Goal: Complete application form

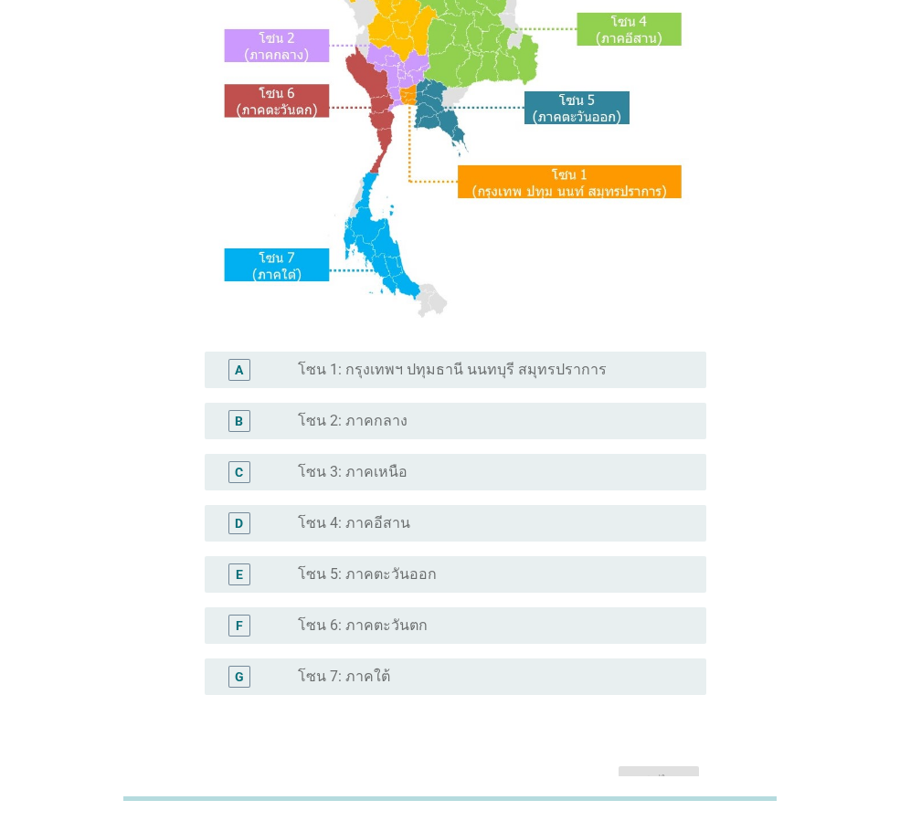
scroll to position [274, 0]
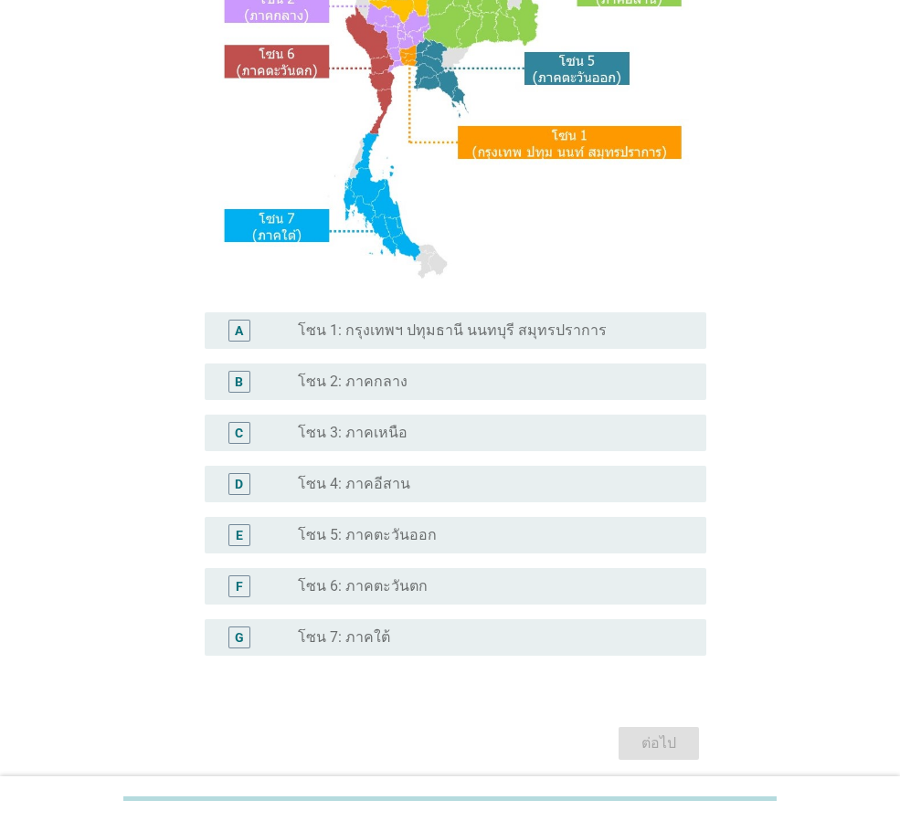
drag, startPoint x: 400, startPoint y: 330, endPoint x: 550, endPoint y: 432, distance: 181.4
click at [400, 330] on label "โซน 1: กรุงเทพฯ ปทุมธานี นนทบุรี สมุทรปราการ" at bounding box center [452, 330] width 309 height 18
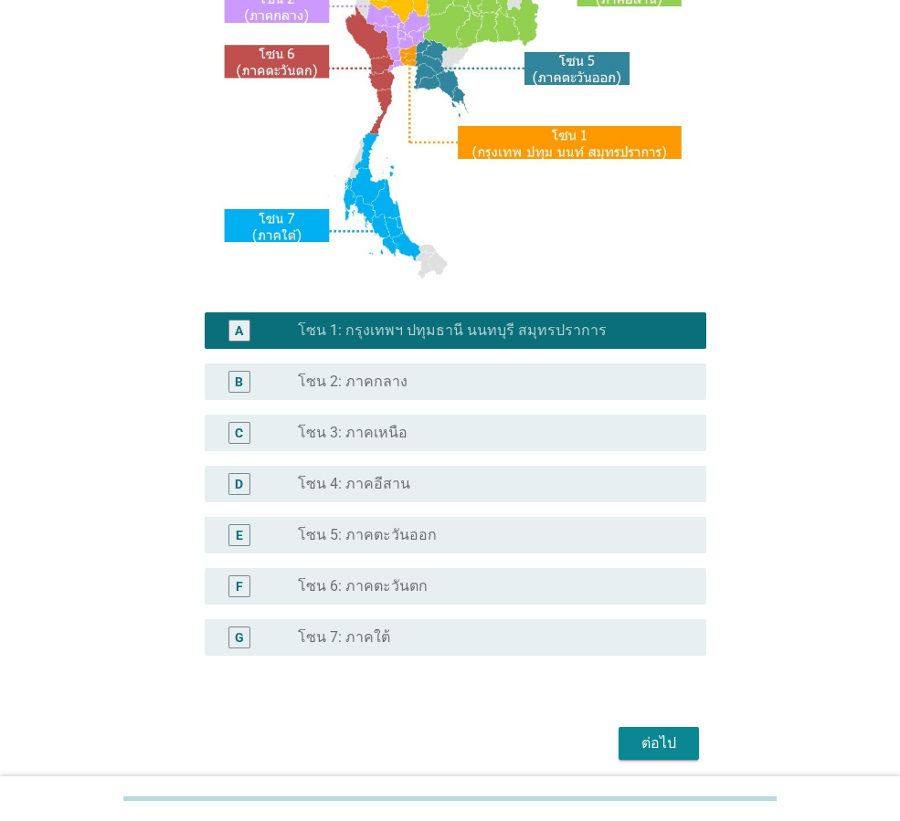
click at [644, 735] on div "ต่อไป" at bounding box center [658, 743] width 51 height 22
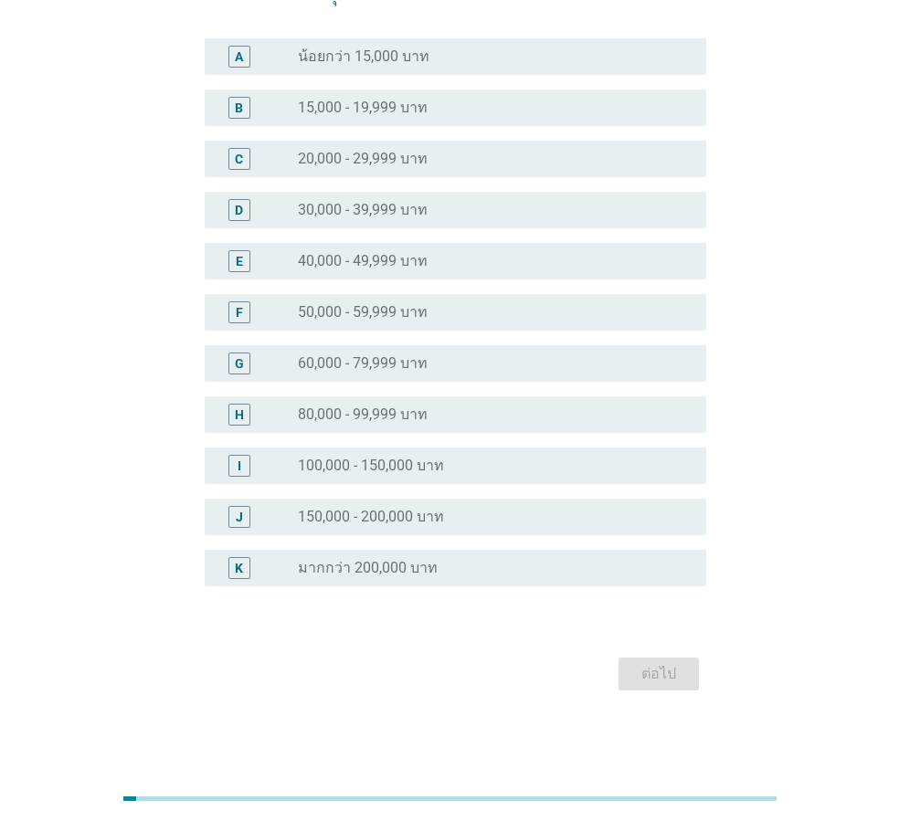
scroll to position [0, 0]
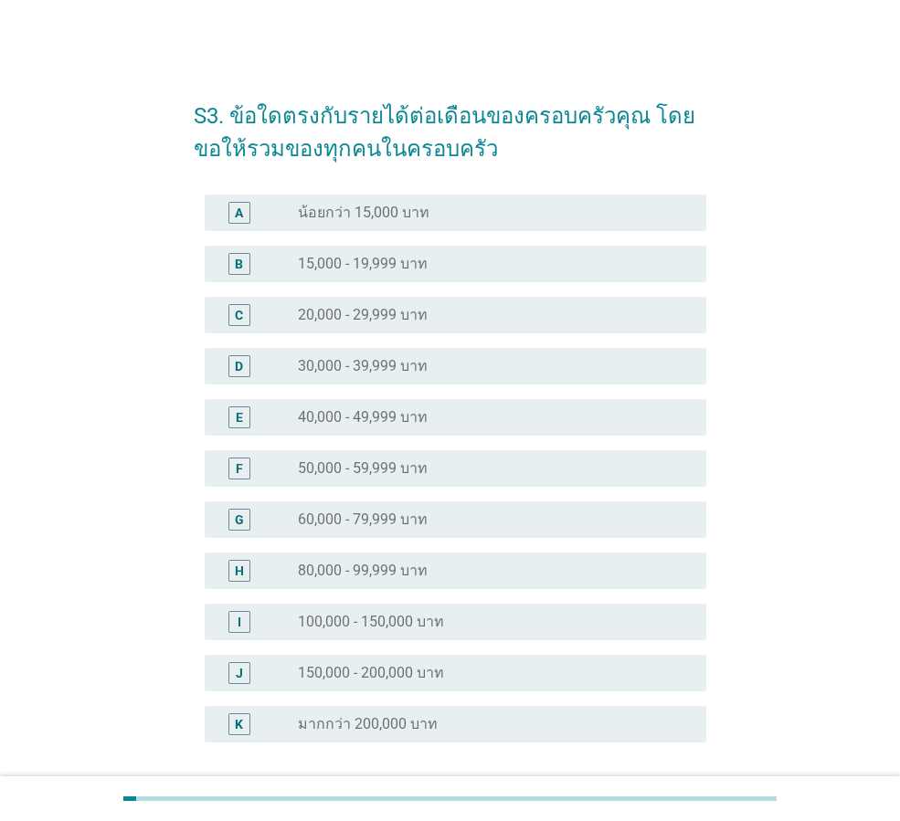
click at [389, 466] on label "50,000 - 59,999 บาท" at bounding box center [363, 468] width 130 height 18
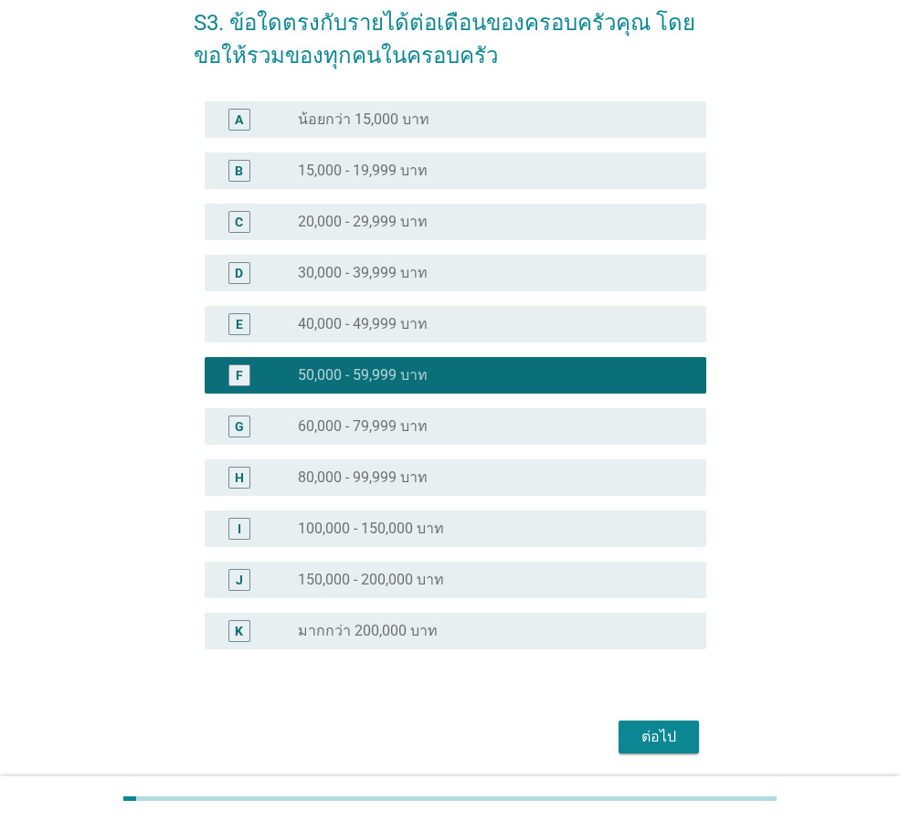
scroll to position [156, 0]
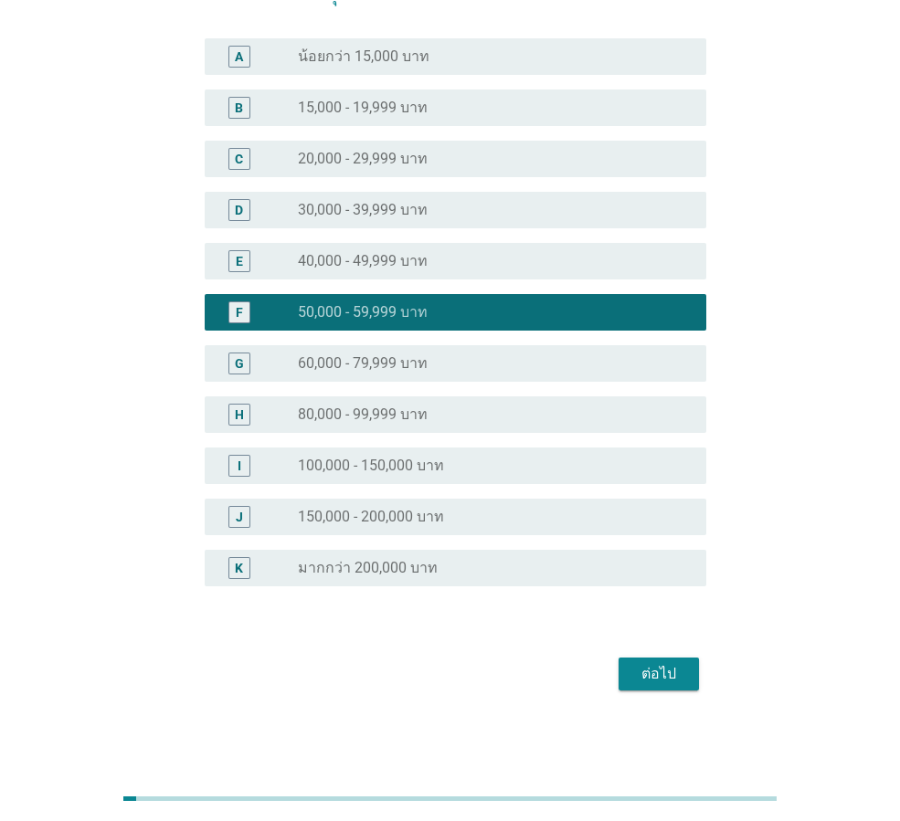
click at [676, 667] on div "ต่อไป" at bounding box center [658, 674] width 51 height 22
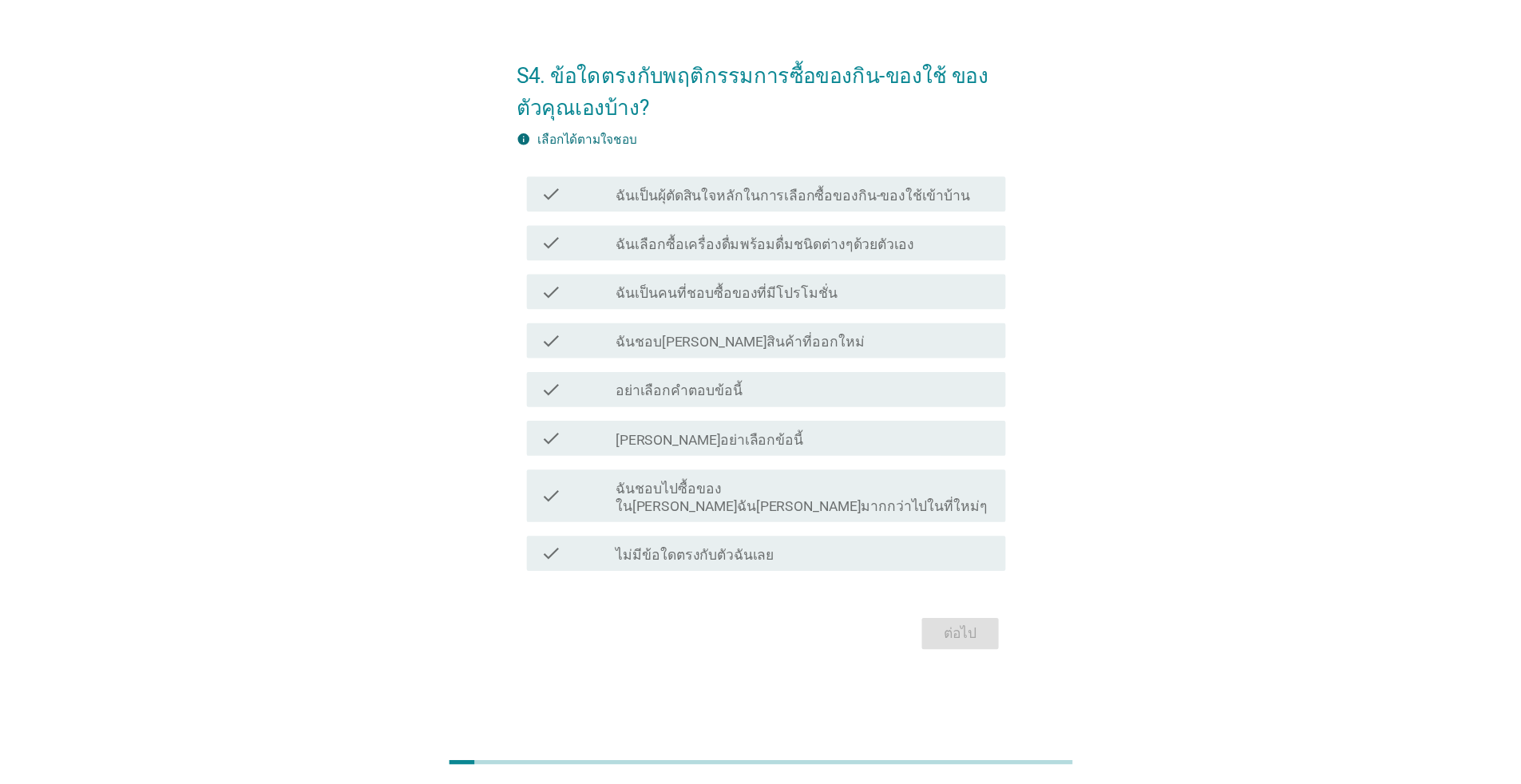
scroll to position [0, 0]
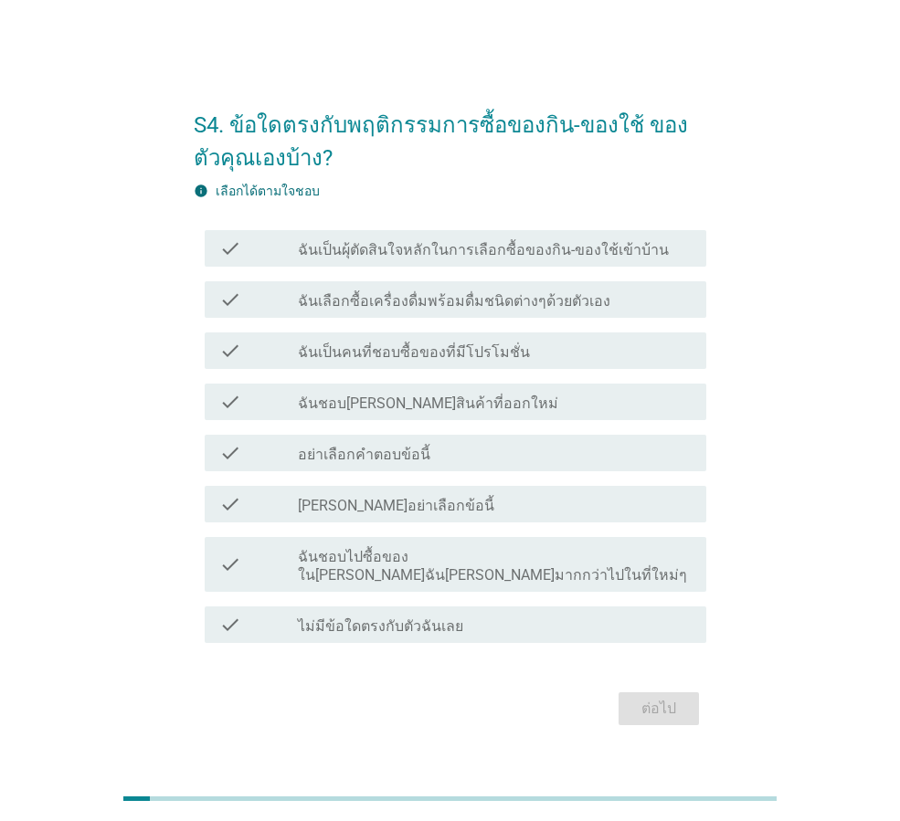
click at [297, 251] on div "check" at bounding box center [258, 248] width 79 height 22
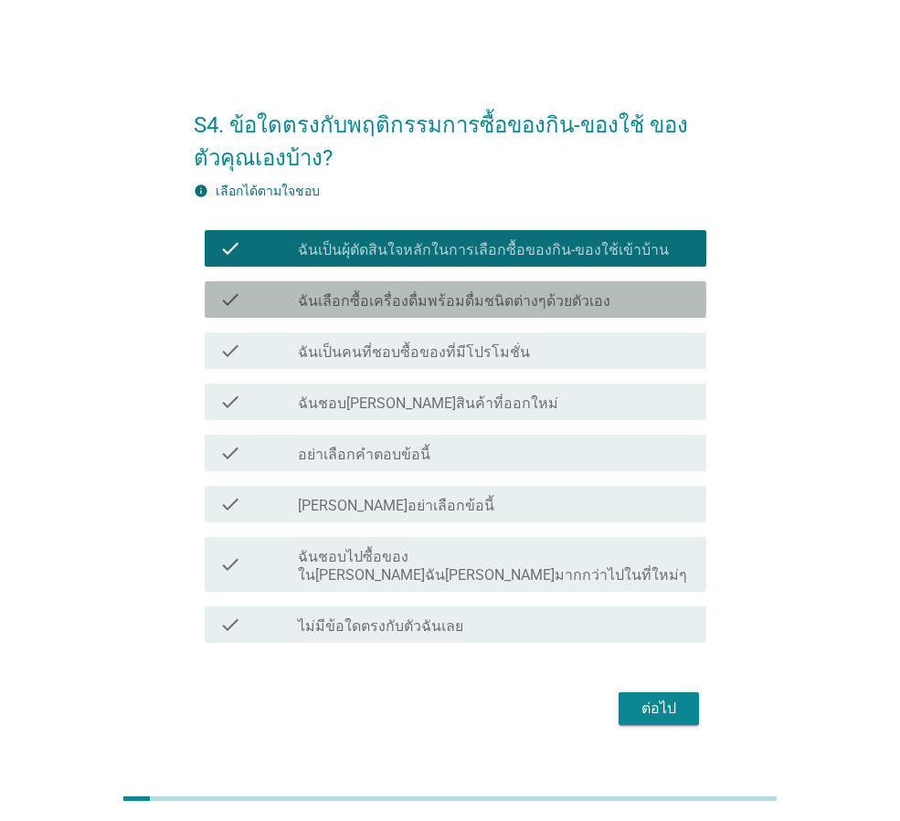
click at [292, 300] on div "check" at bounding box center [258, 300] width 79 height 22
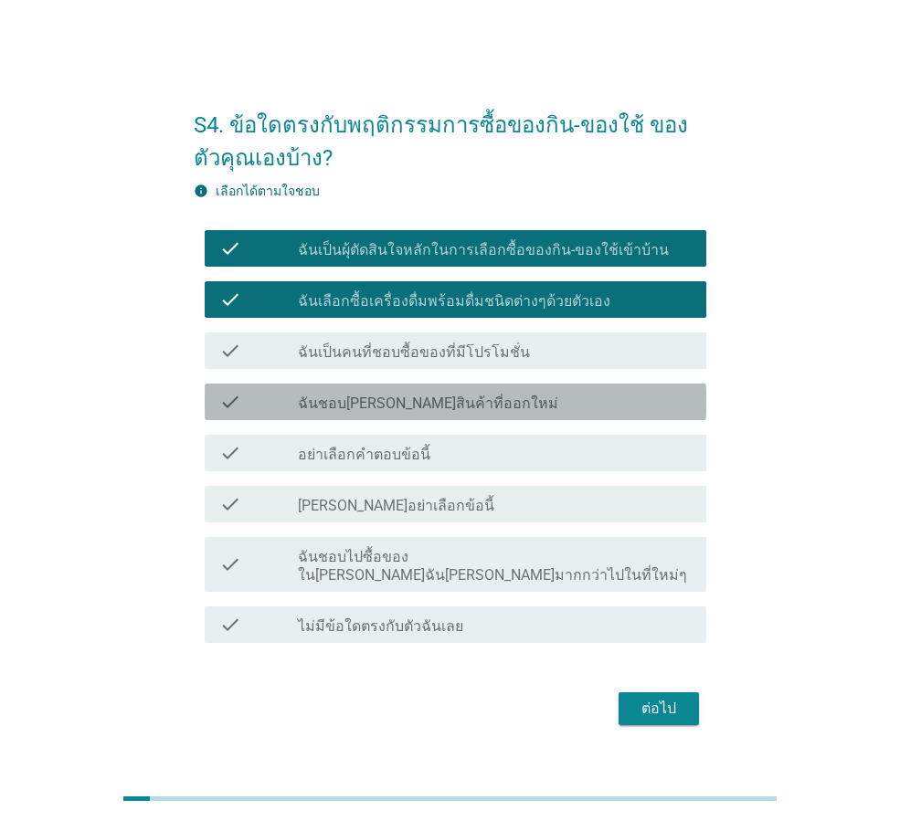
click at [329, 413] on label "ฉันชอบ[PERSON_NAME]สินค้าที่ออกใหม่" at bounding box center [428, 404] width 260 height 18
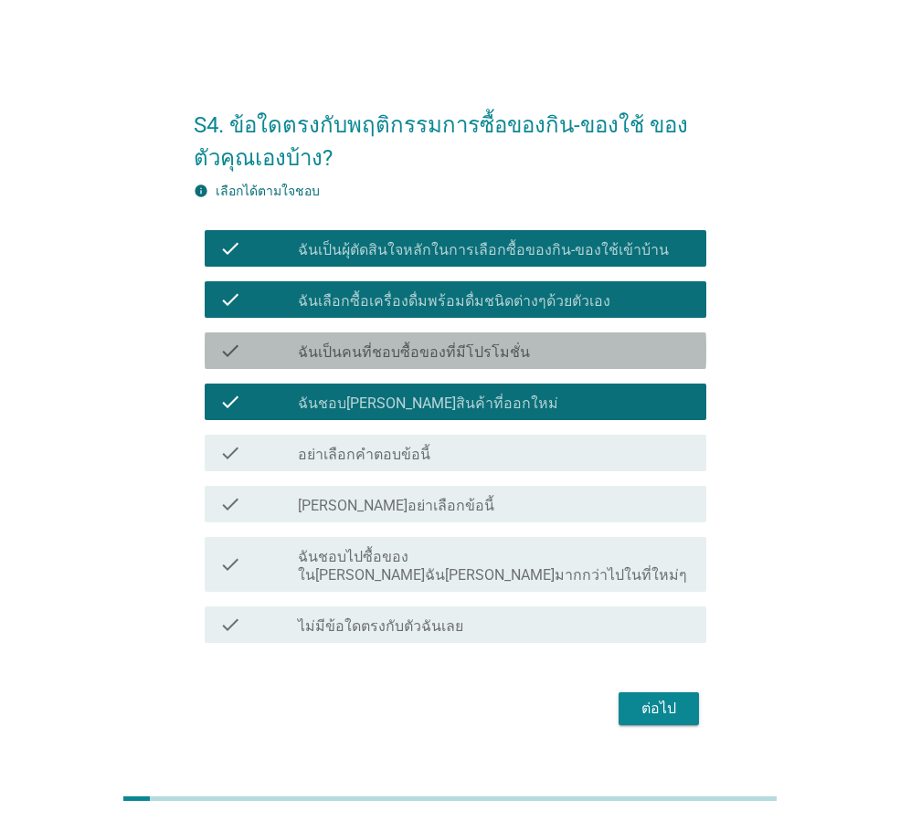
click at [318, 360] on label "ฉันเป็นคนที่ชอบซื้อของที่มีโปรโมชั่น" at bounding box center [414, 352] width 232 height 18
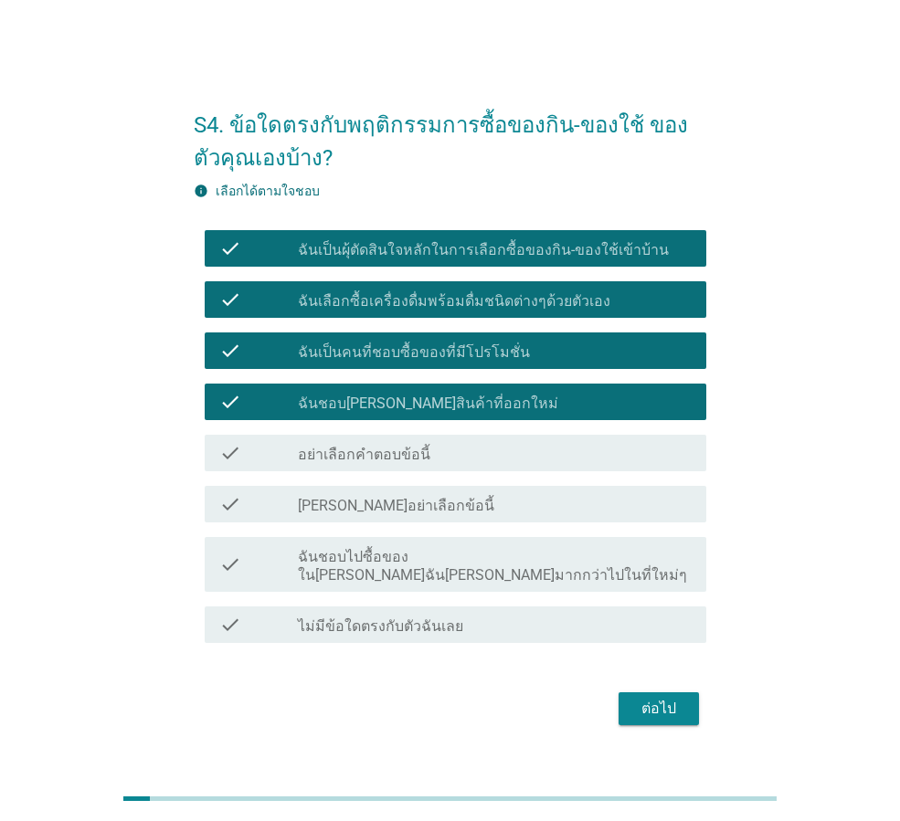
click at [436, 572] on label "ฉันชอบไปซื้อของใน[PERSON_NAME]ฉัน[PERSON_NAME]มากกว่าไปในที่ใหม่ๆ" at bounding box center [495, 566] width 394 height 37
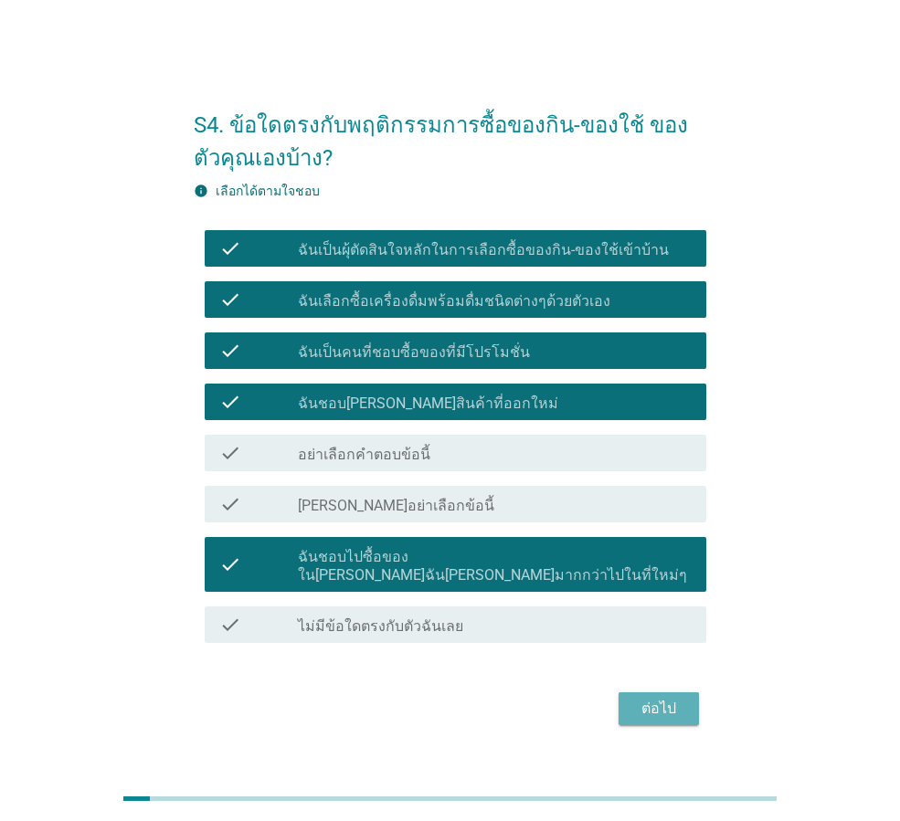
click at [674, 692] on button "ต่อไป" at bounding box center [658, 708] width 80 height 33
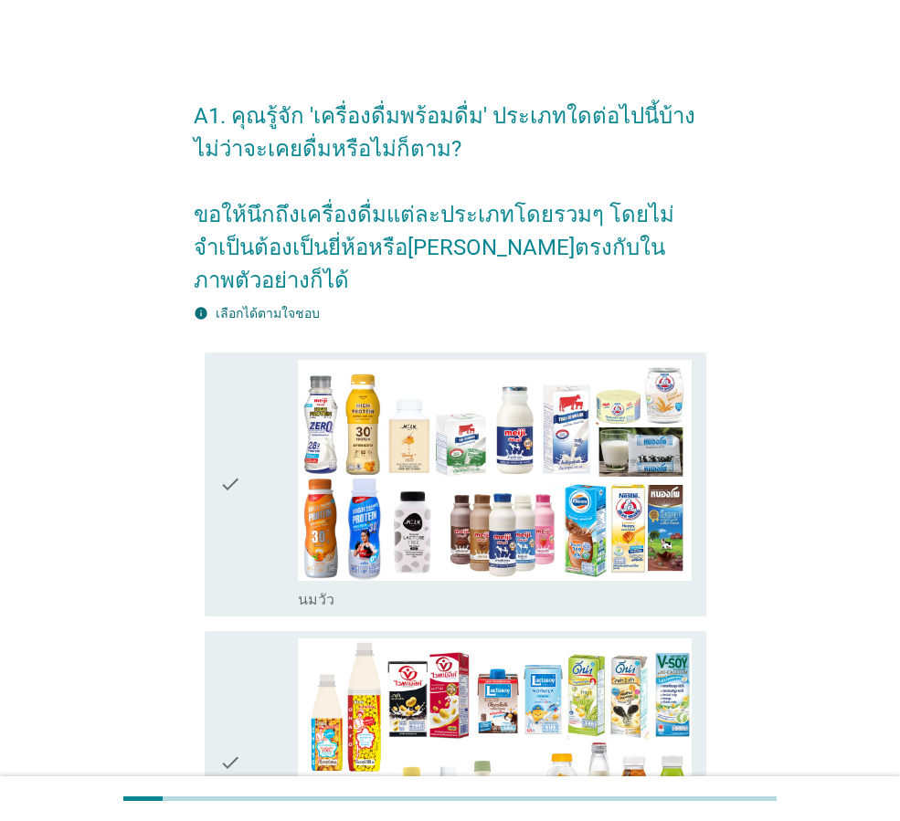
click at [275, 422] on div "check" at bounding box center [258, 484] width 79 height 249
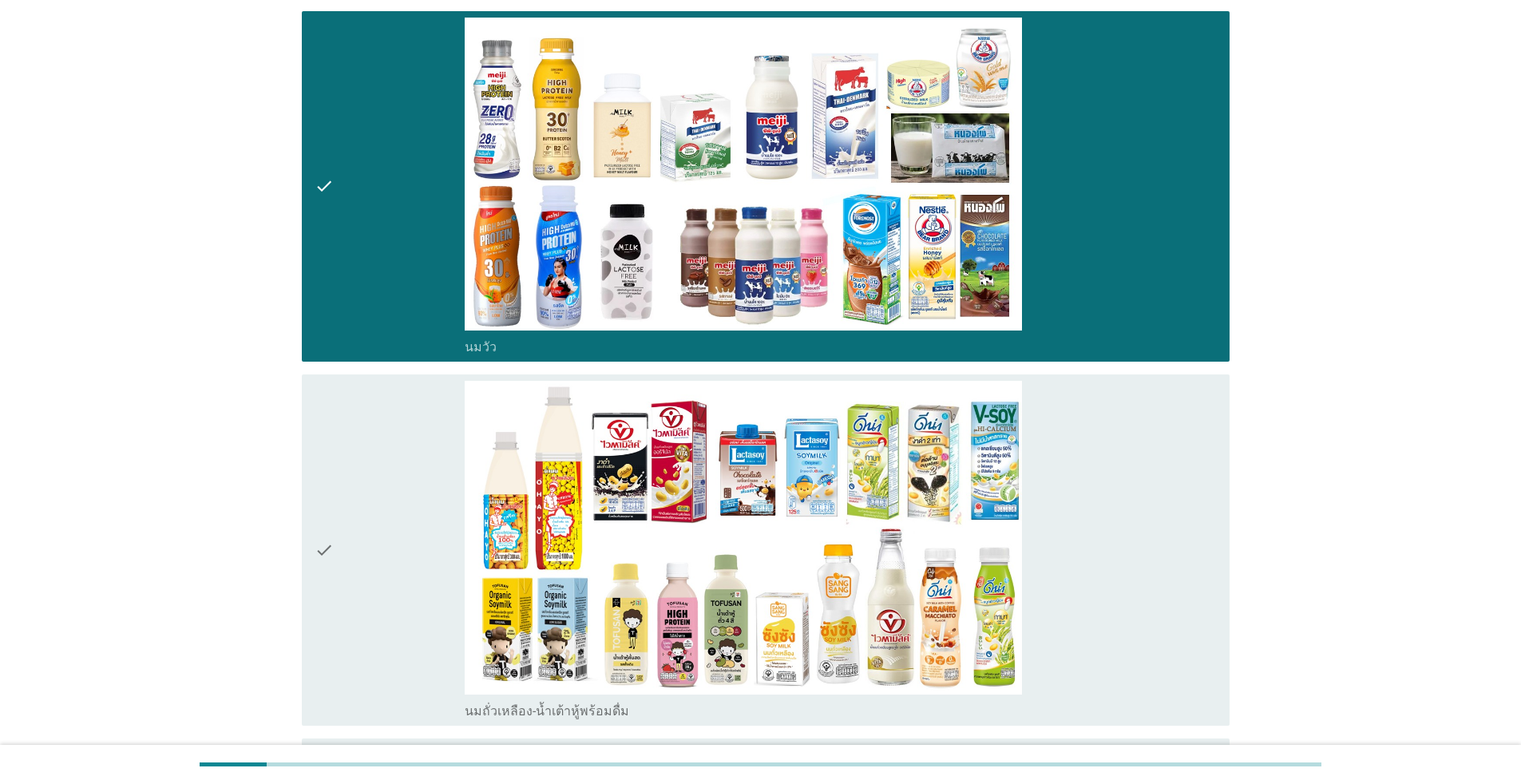
click at [398, 451] on div "check" at bounding box center [390, 550] width 150 height 338
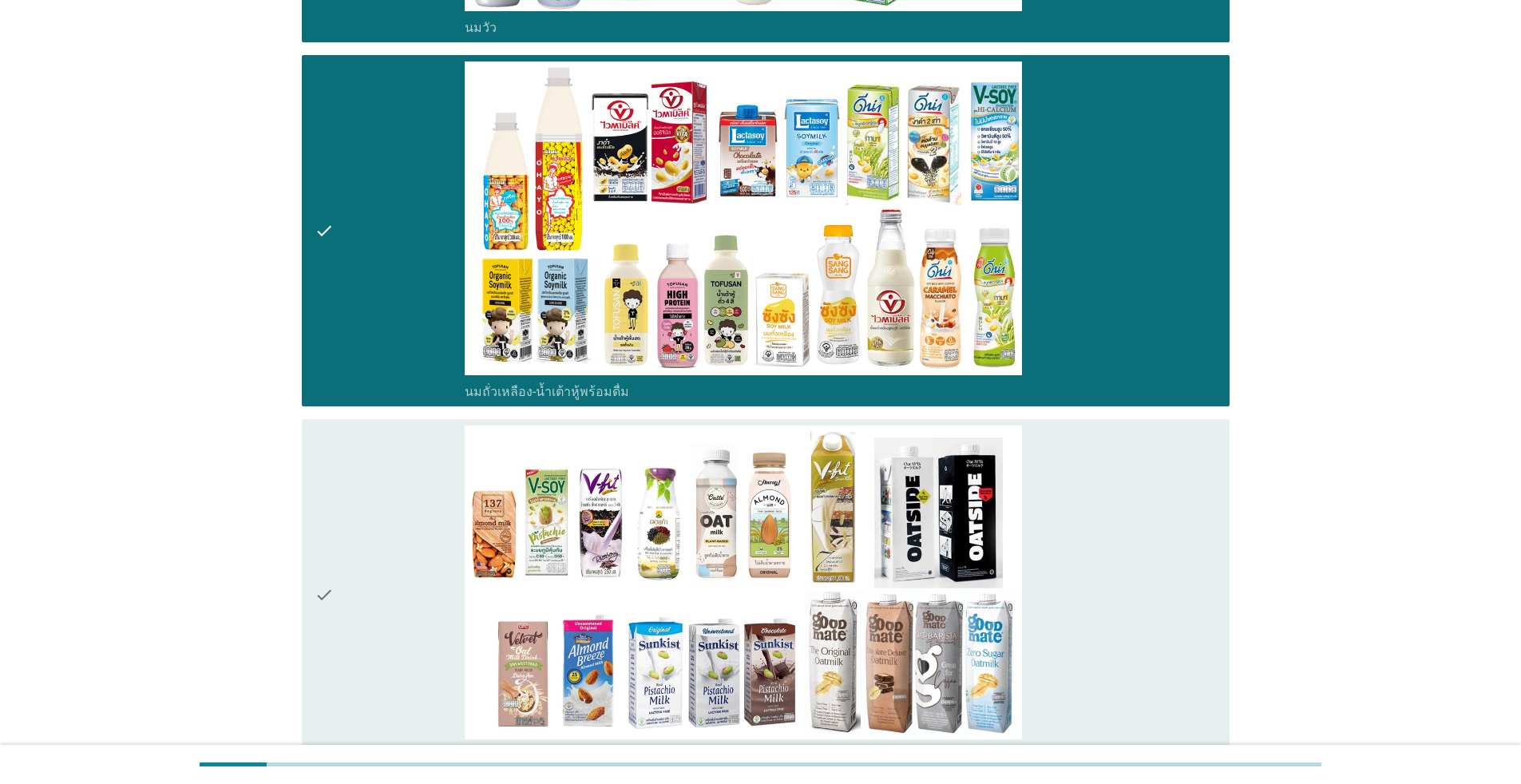
click at [389, 441] on div "check" at bounding box center [390, 594] width 150 height 338
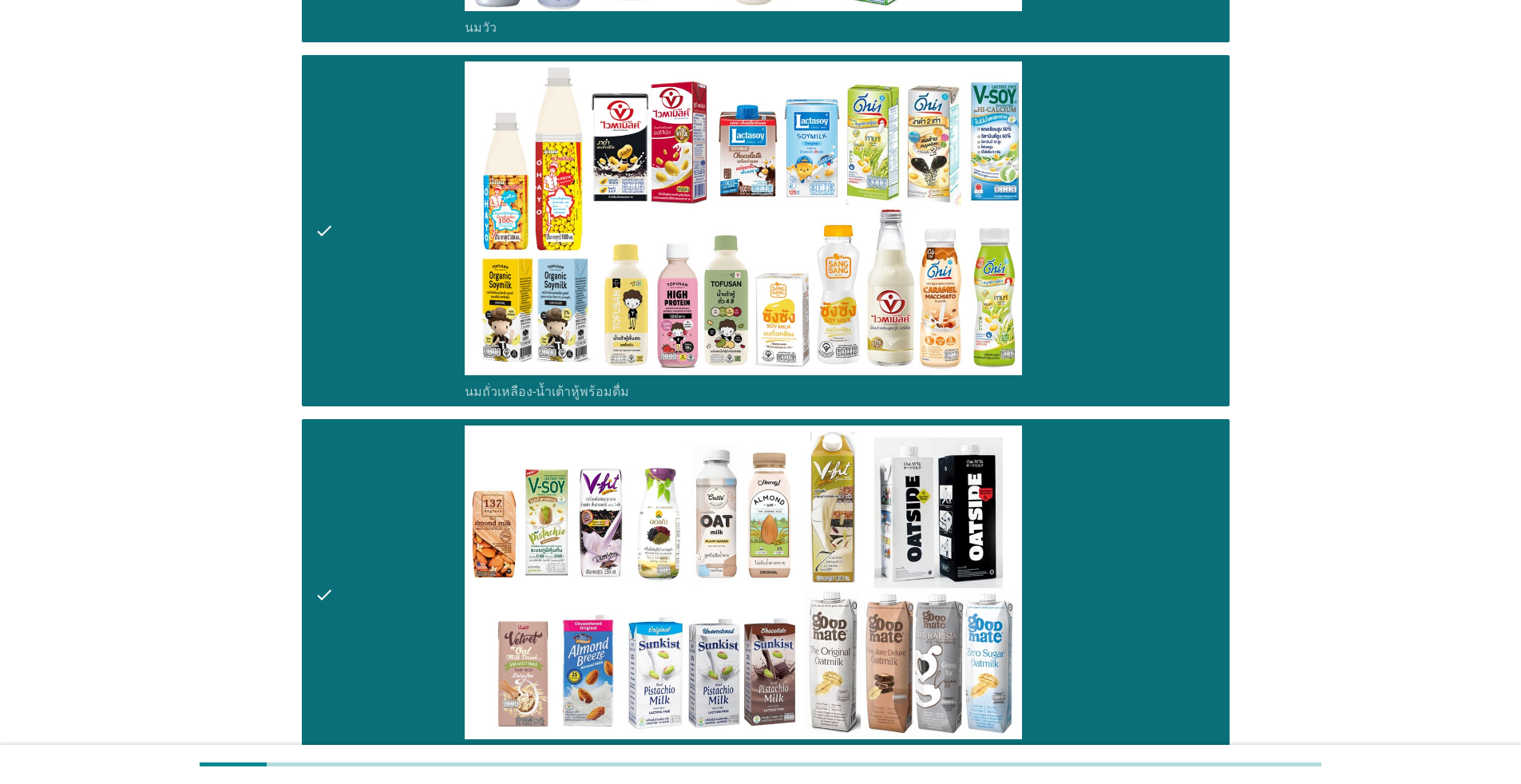
scroll to position [1037, 0]
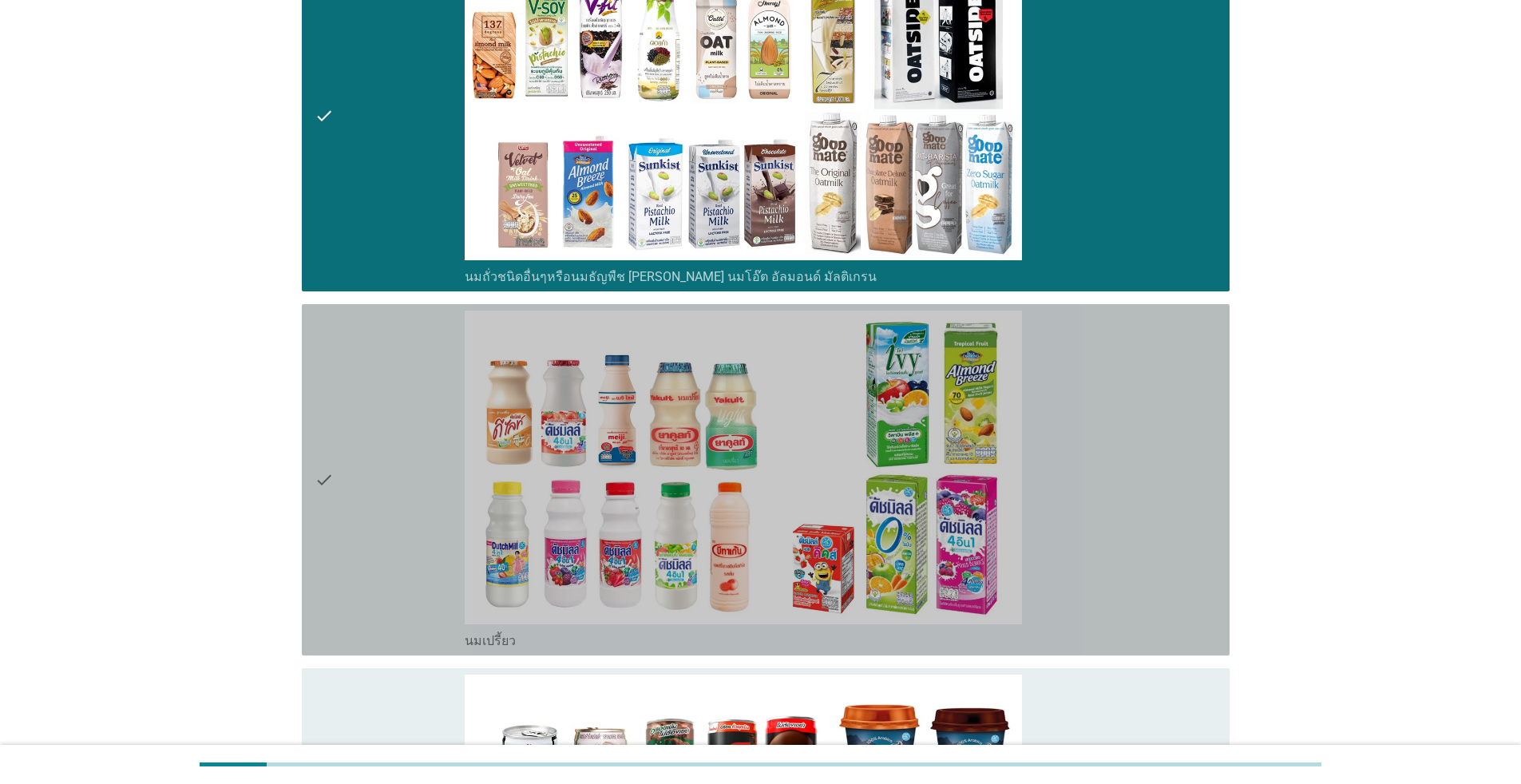
click at [433, 435] on div "check" at bounding box center [390, 479] width 150 height 338
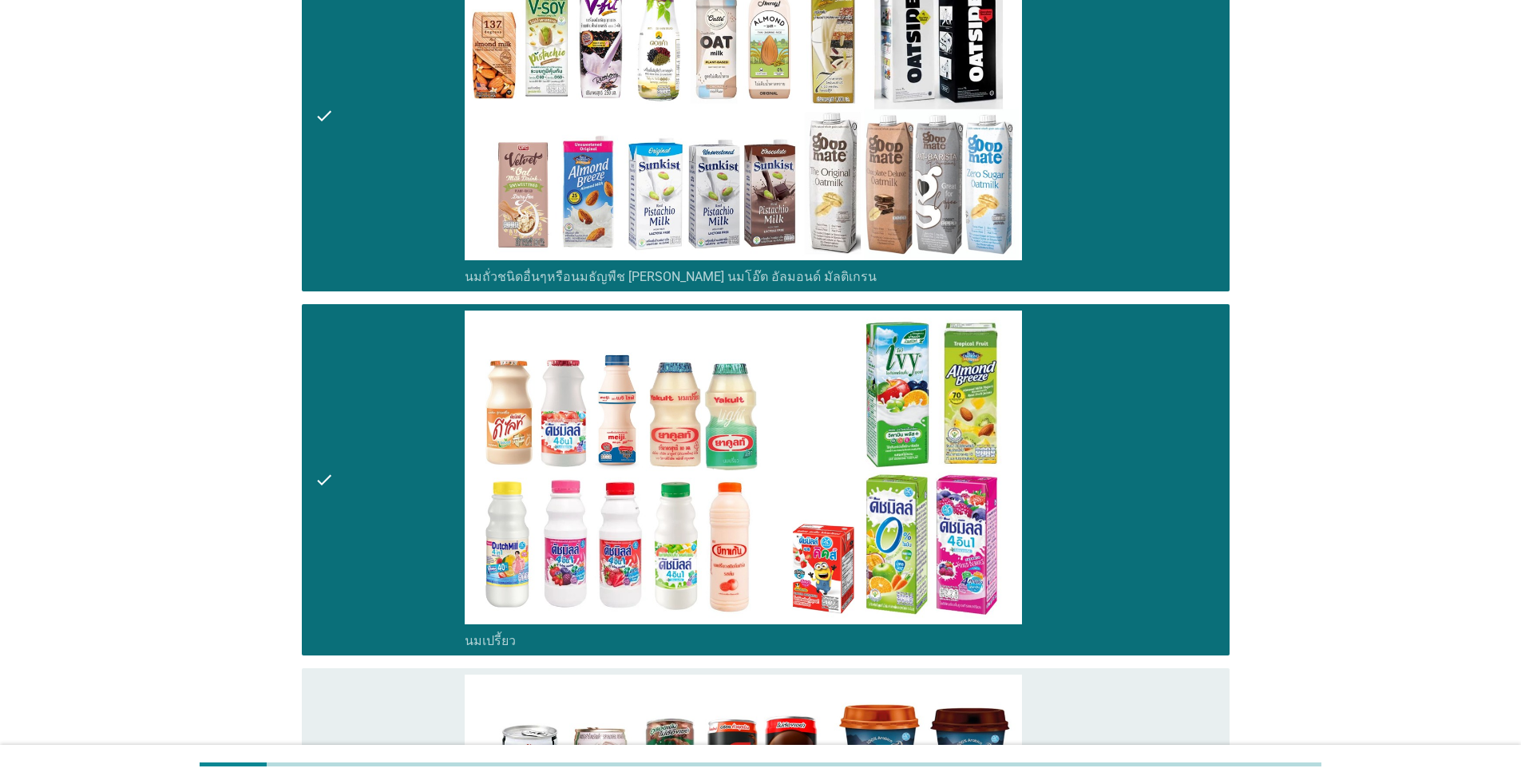
scroll to position [1357, 0]
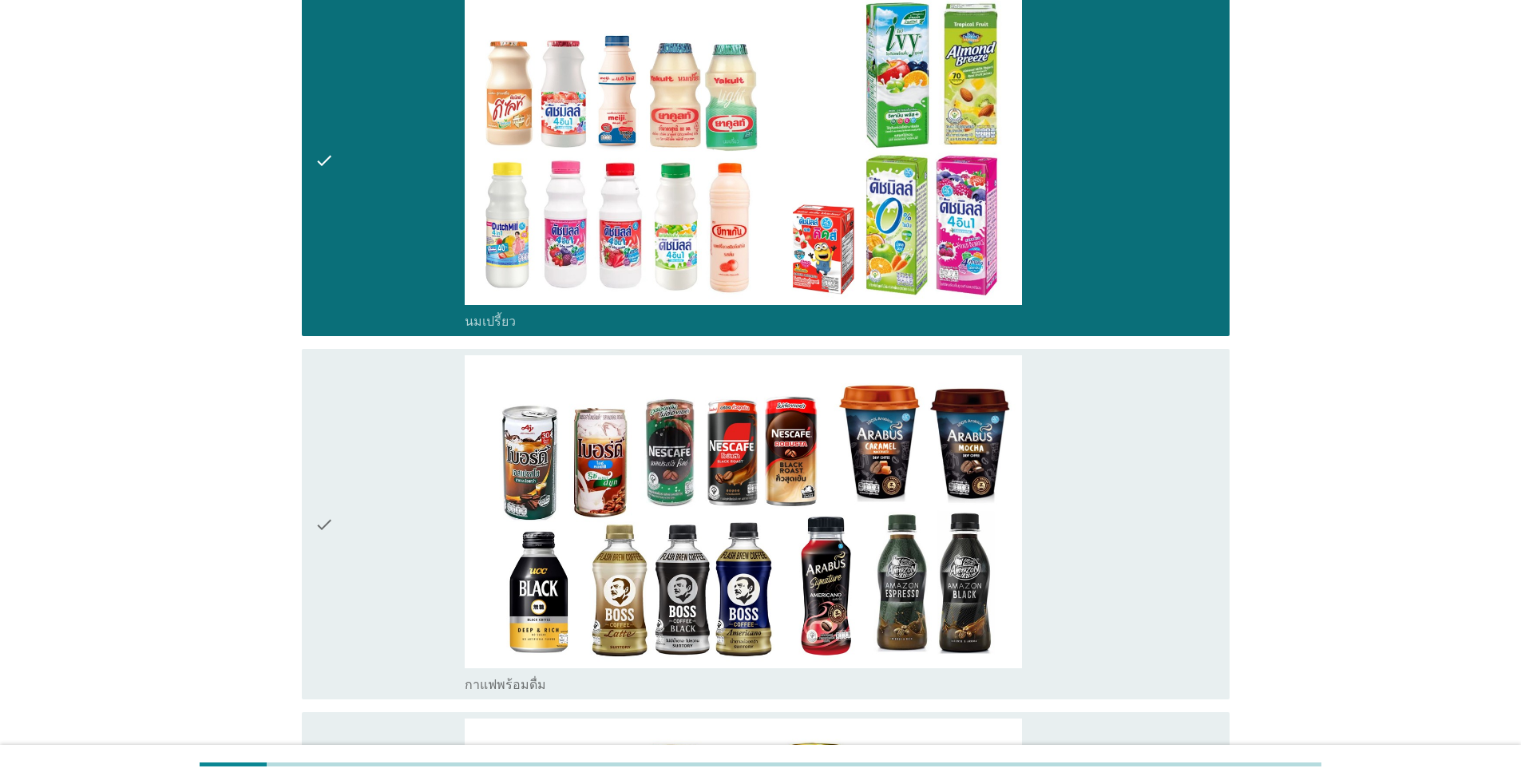
click at [427, 430] on div "check" at bounding box center [390, 524] width 150 height 338
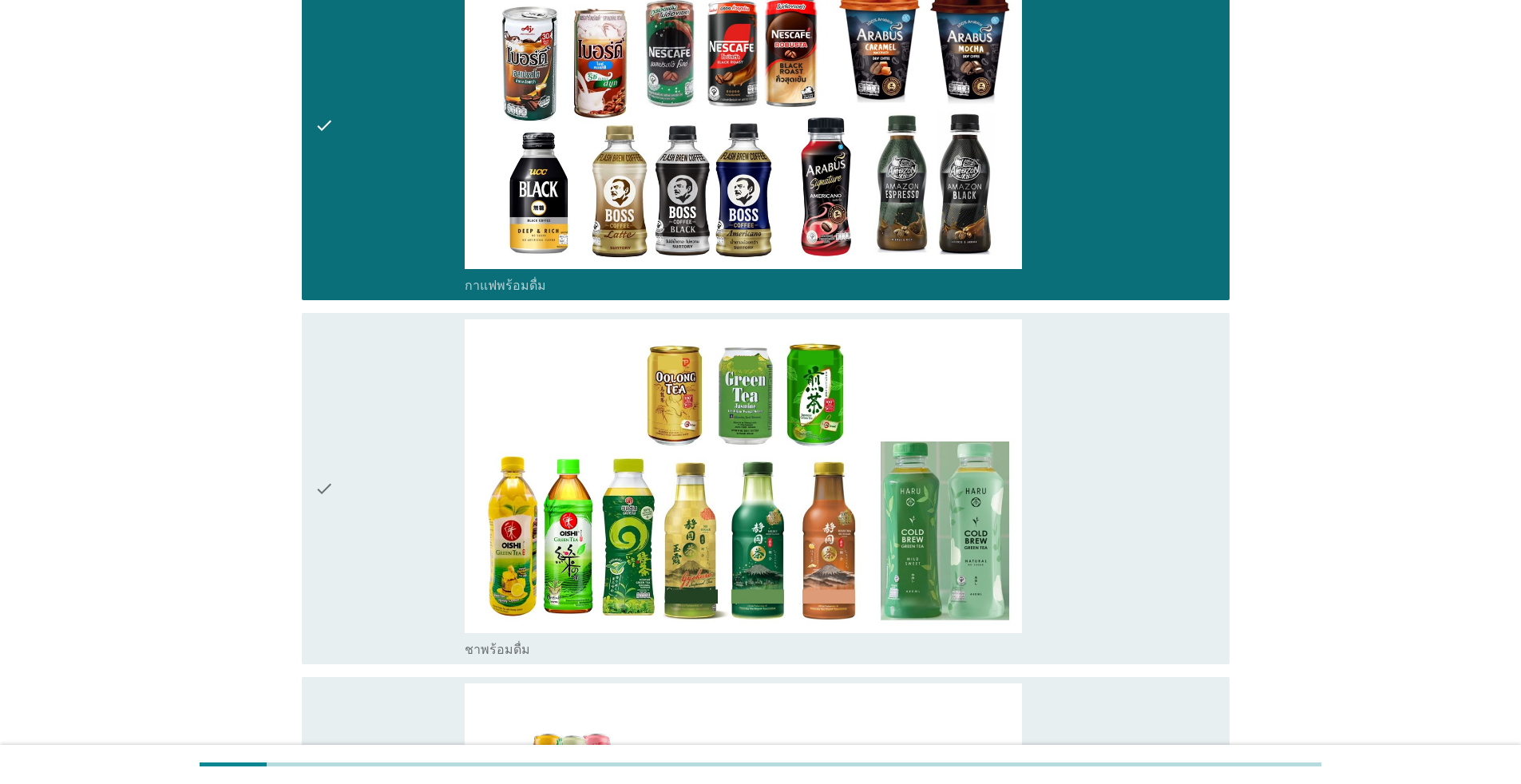
click at [420, 427] on div "check" at bounding box center [390, 488] width 150 height 338
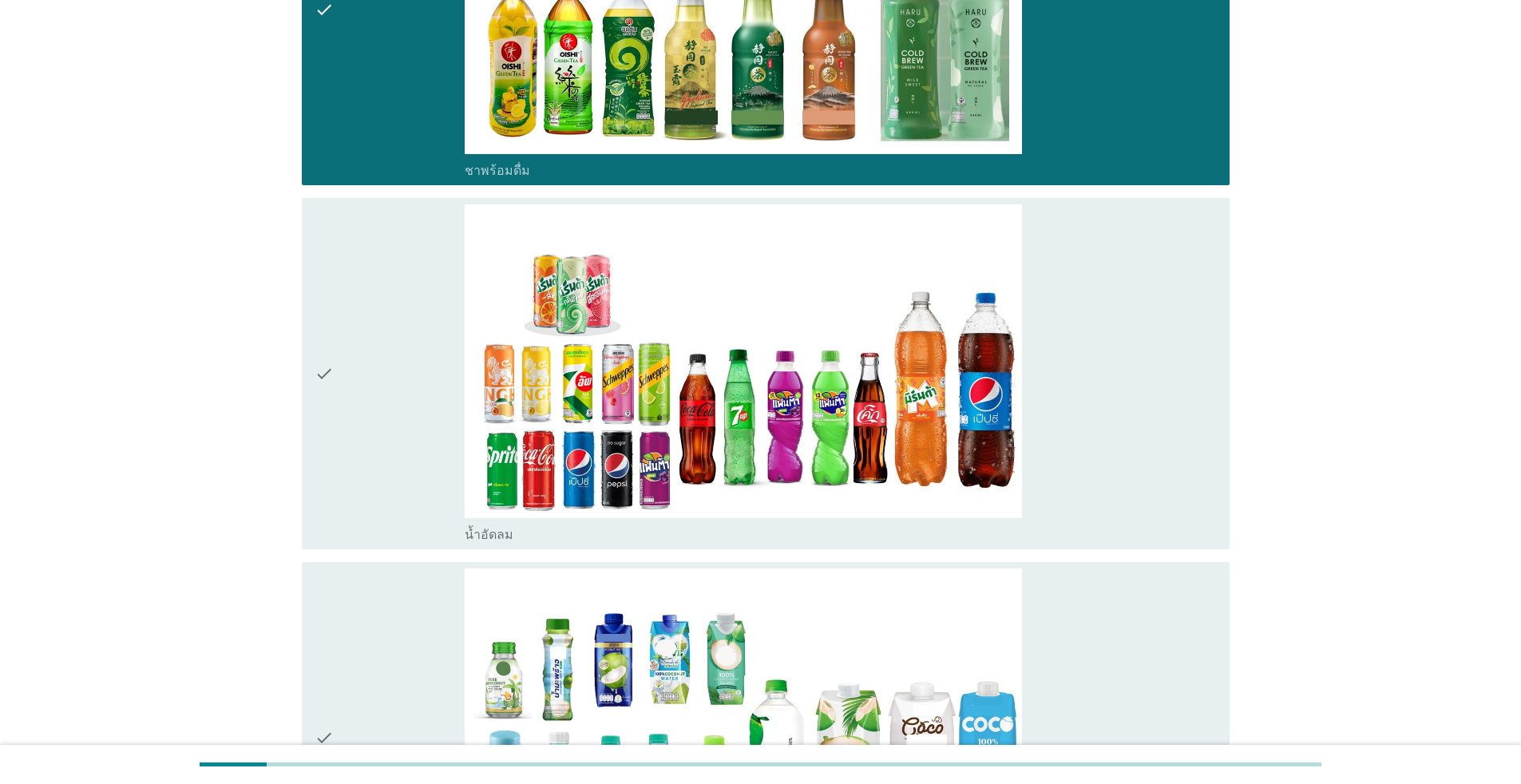
click at [413, 392] on div "check" at bounding box center [390, 373] width 150 height 338
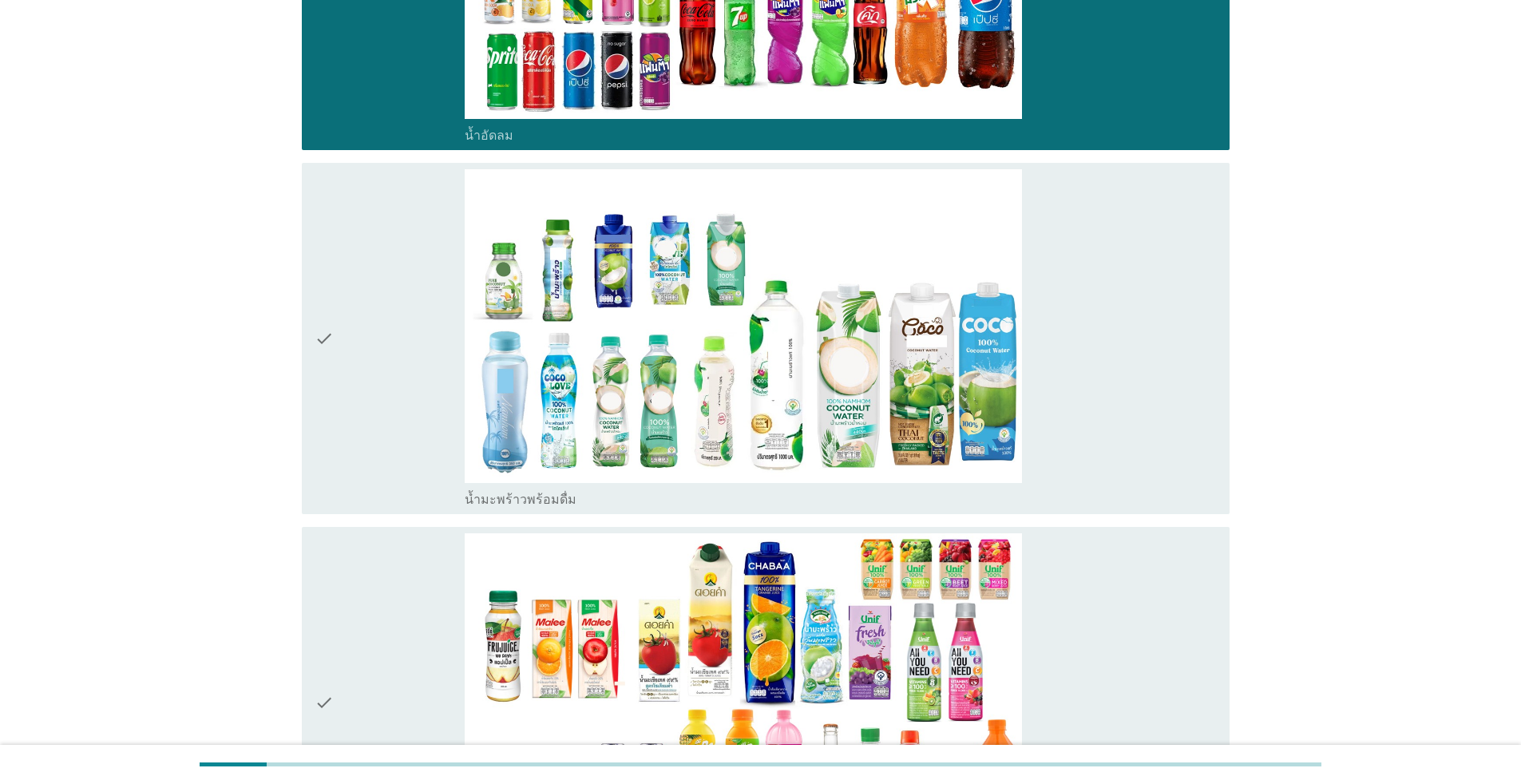
click at [410, 391] on div "check" at bounding box center [390, 338] width 150 height 338
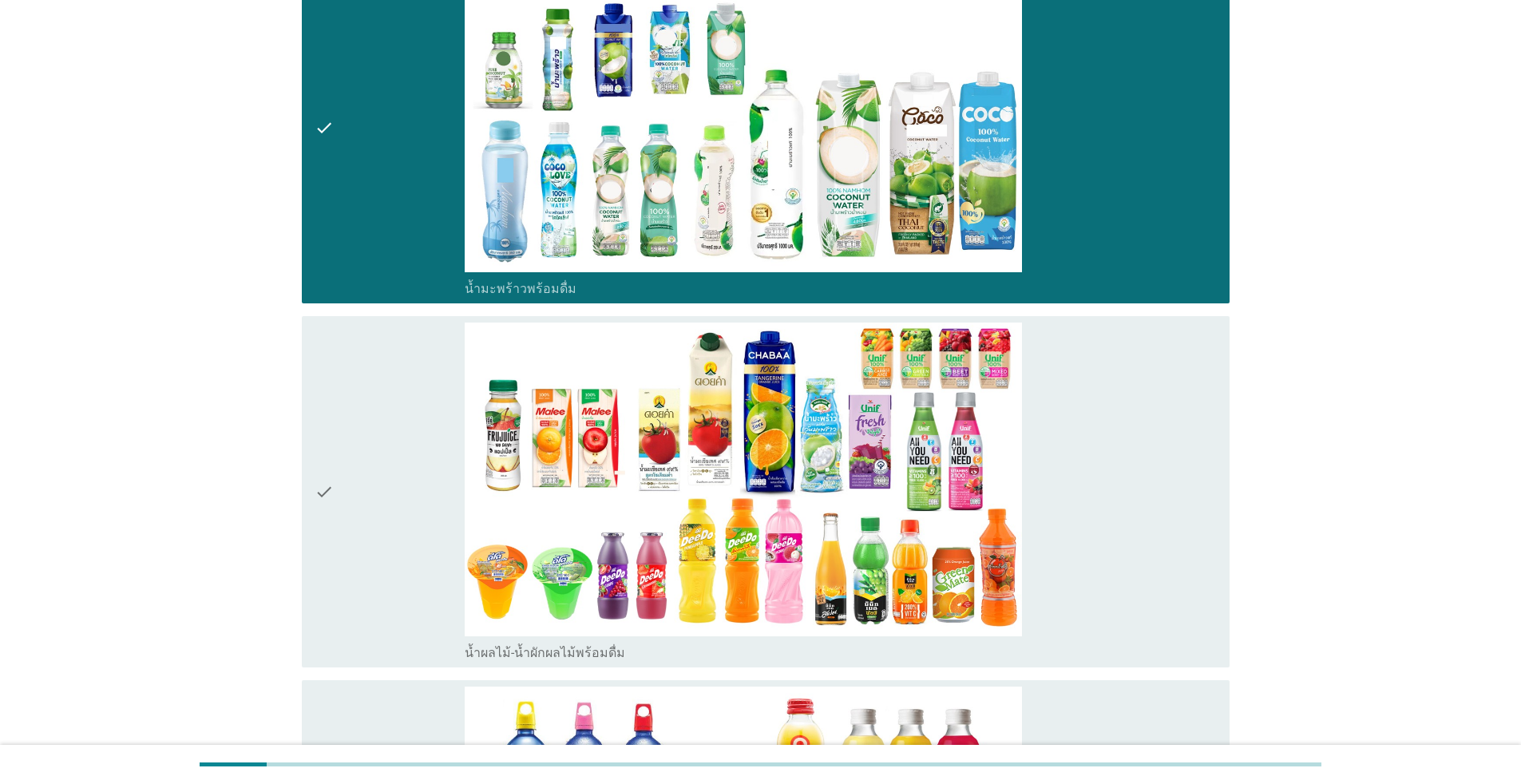
scroll to position [3113, 0]
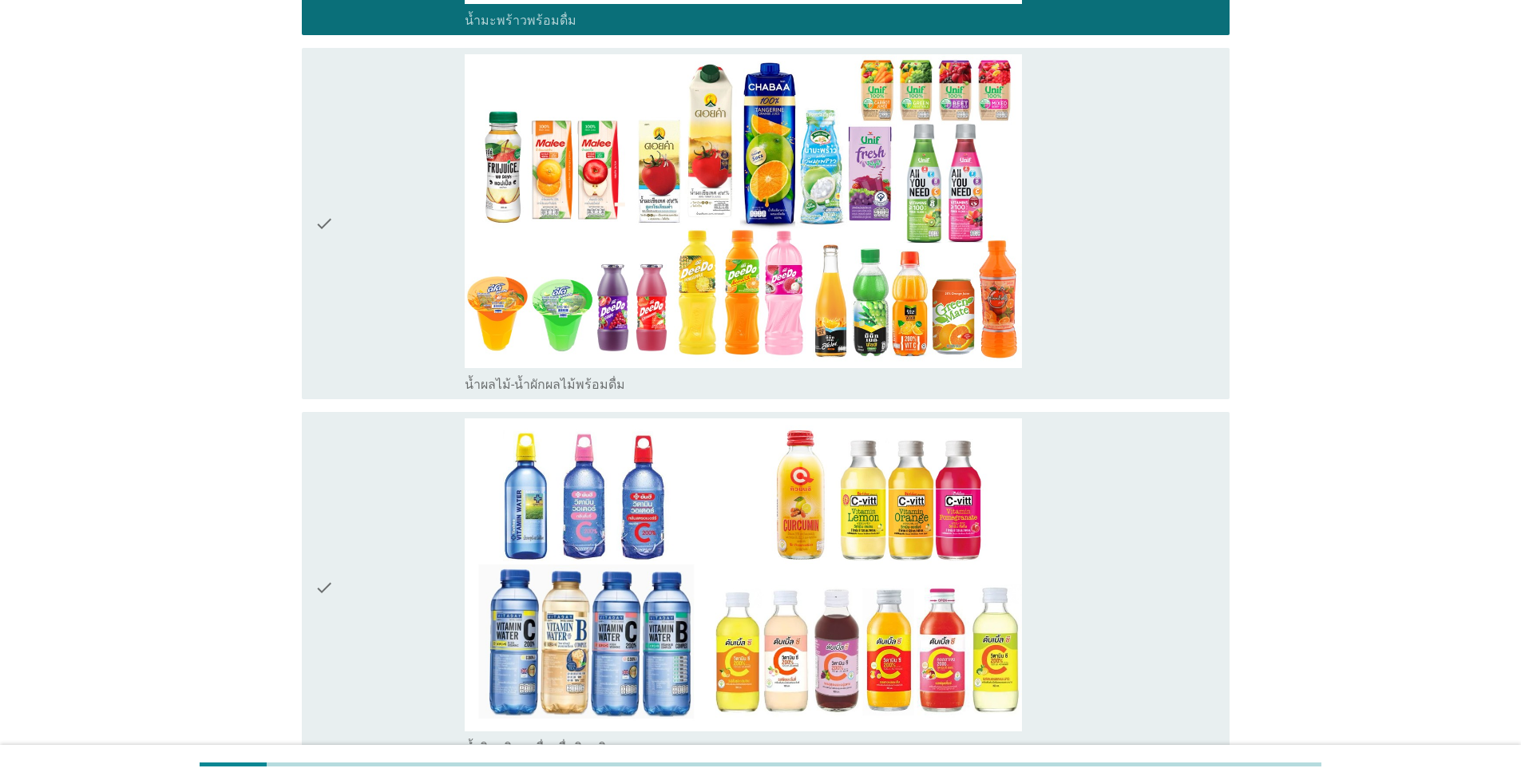
click at [410, 419] on div "check" at bounding box center [390, 587] width 150 height 338
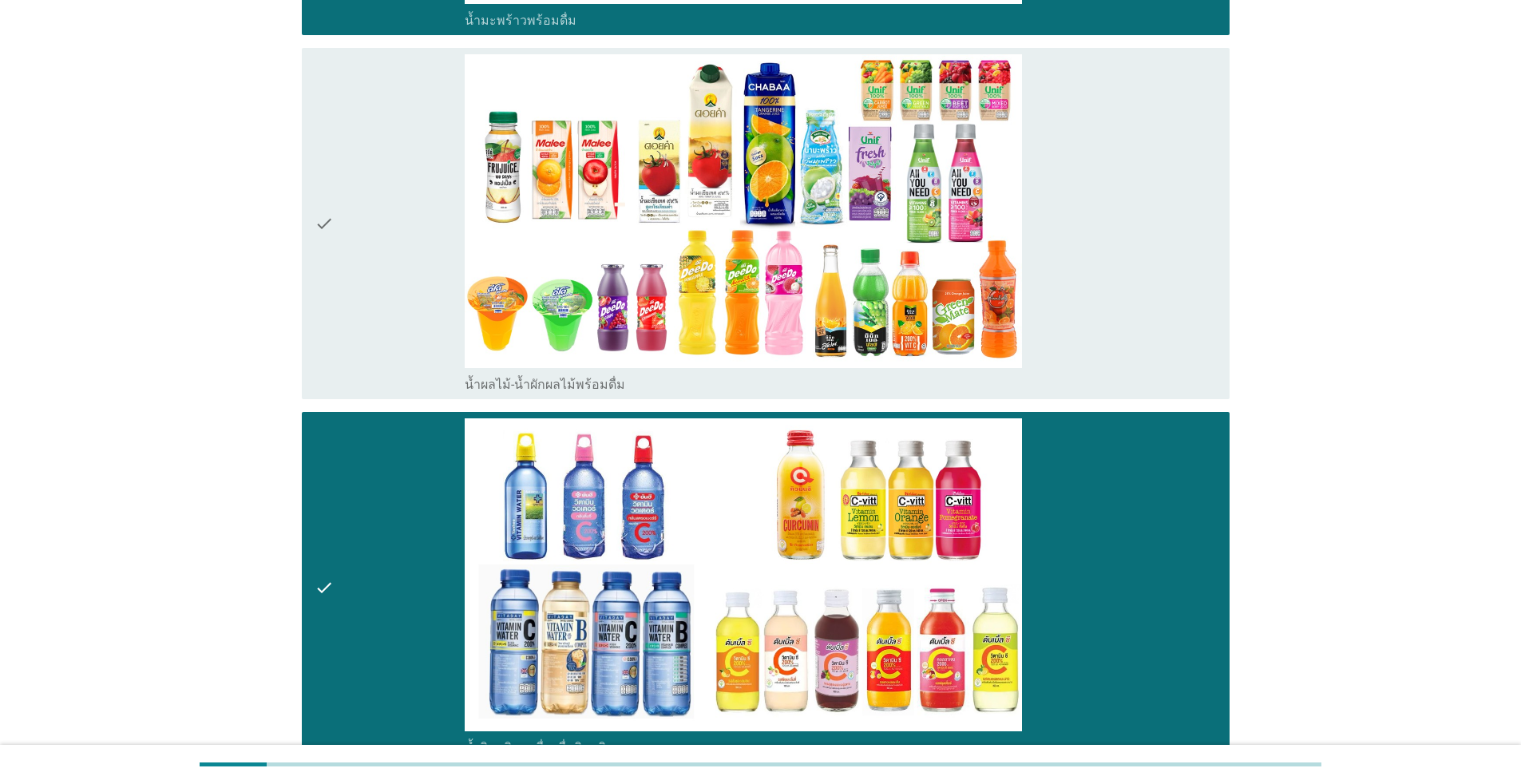
click at [448, 207] on div "check" at bounding box center [390, 223] width 150 height 338
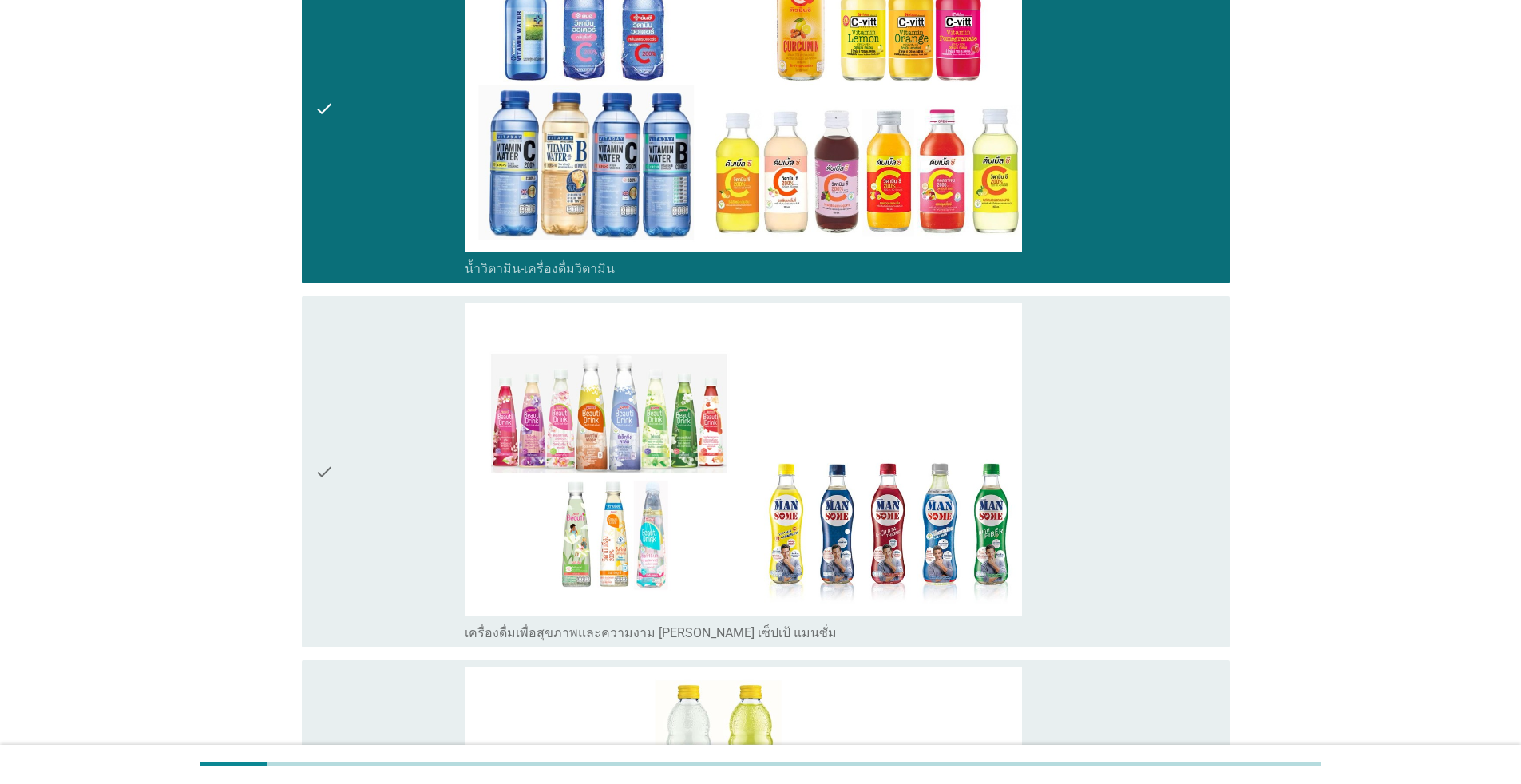
click at [439, 396] on div "check" at bounding box center [390, 471] width 150 height 338
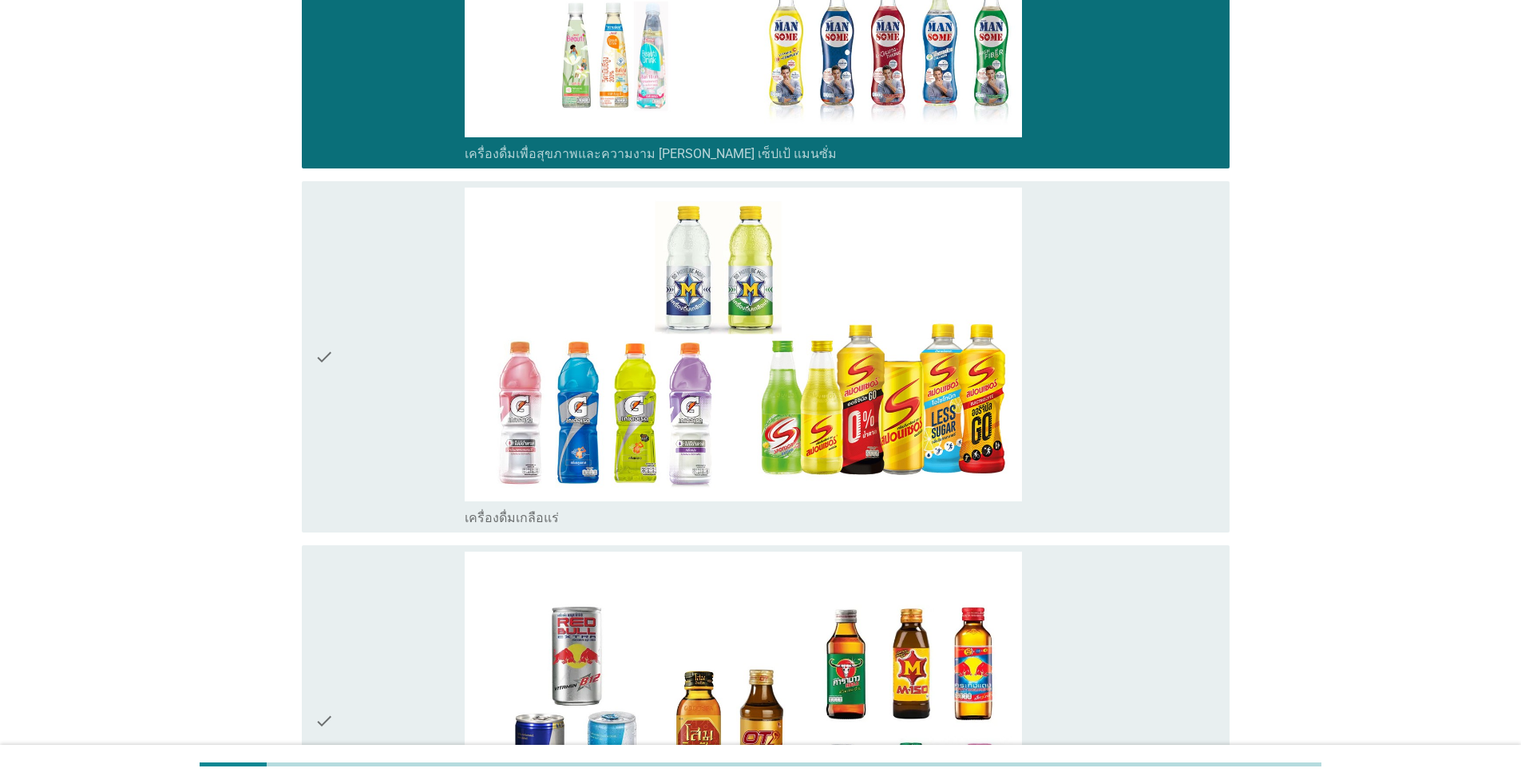
click at [436, 395] on div "check" at bounding box center [390, 357] width 150 height 338
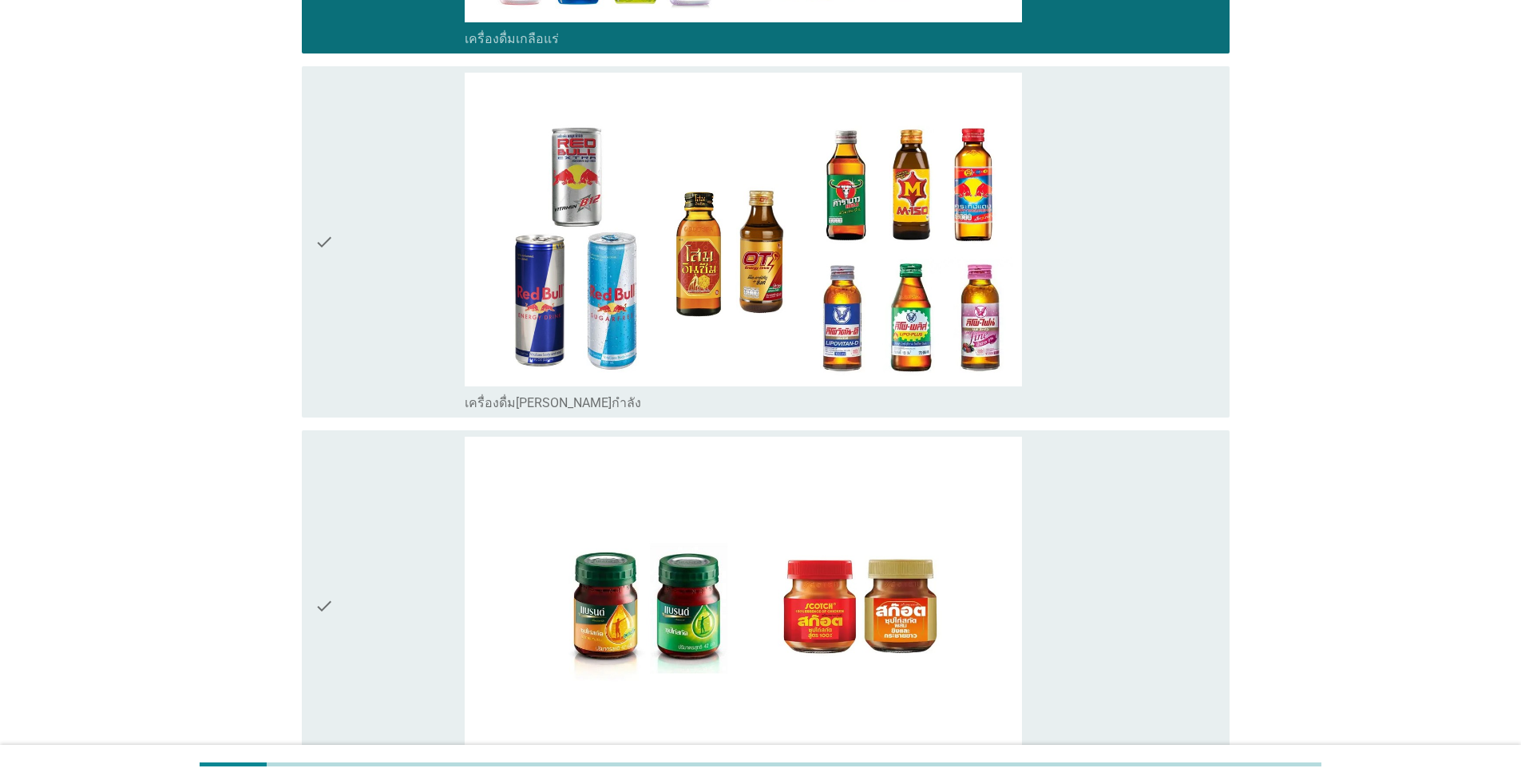
click at [455, 478] on div "check" at bounding box center [390, 606] width 150 height 338
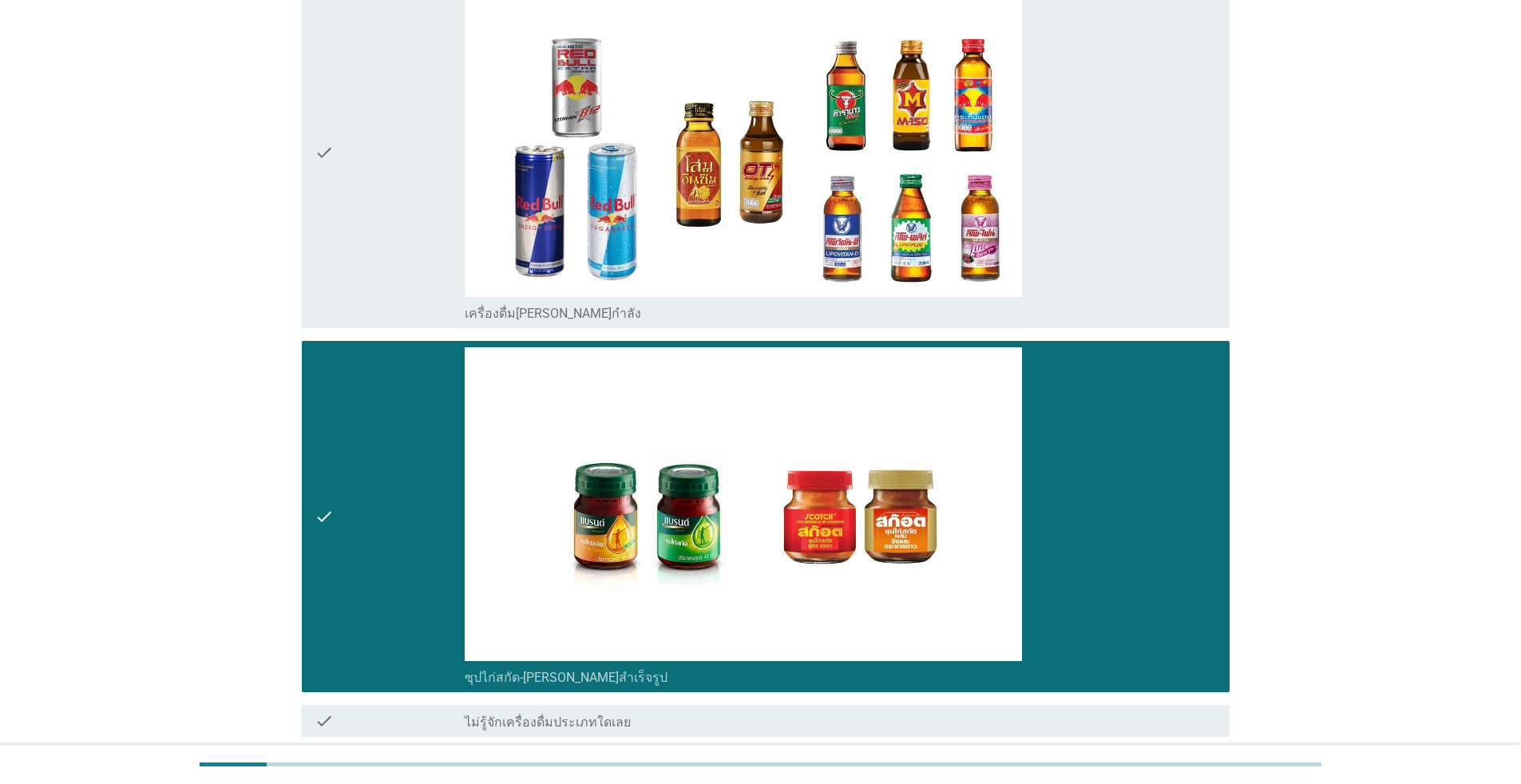
scroll to position [4749, 0]
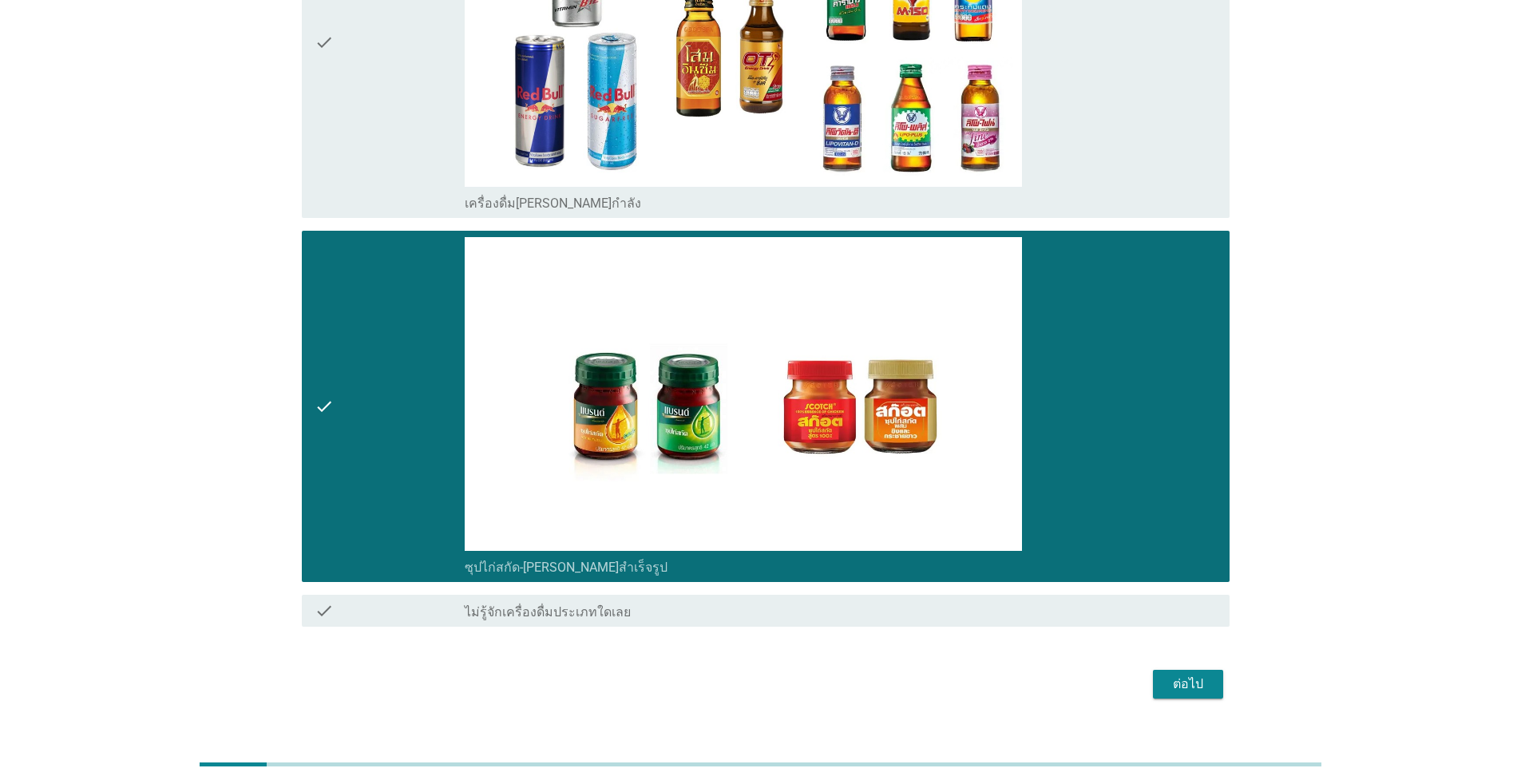
click at [786, 675] on div "ต่อไป" at bounding box center [1187, 684] width 45 height 19
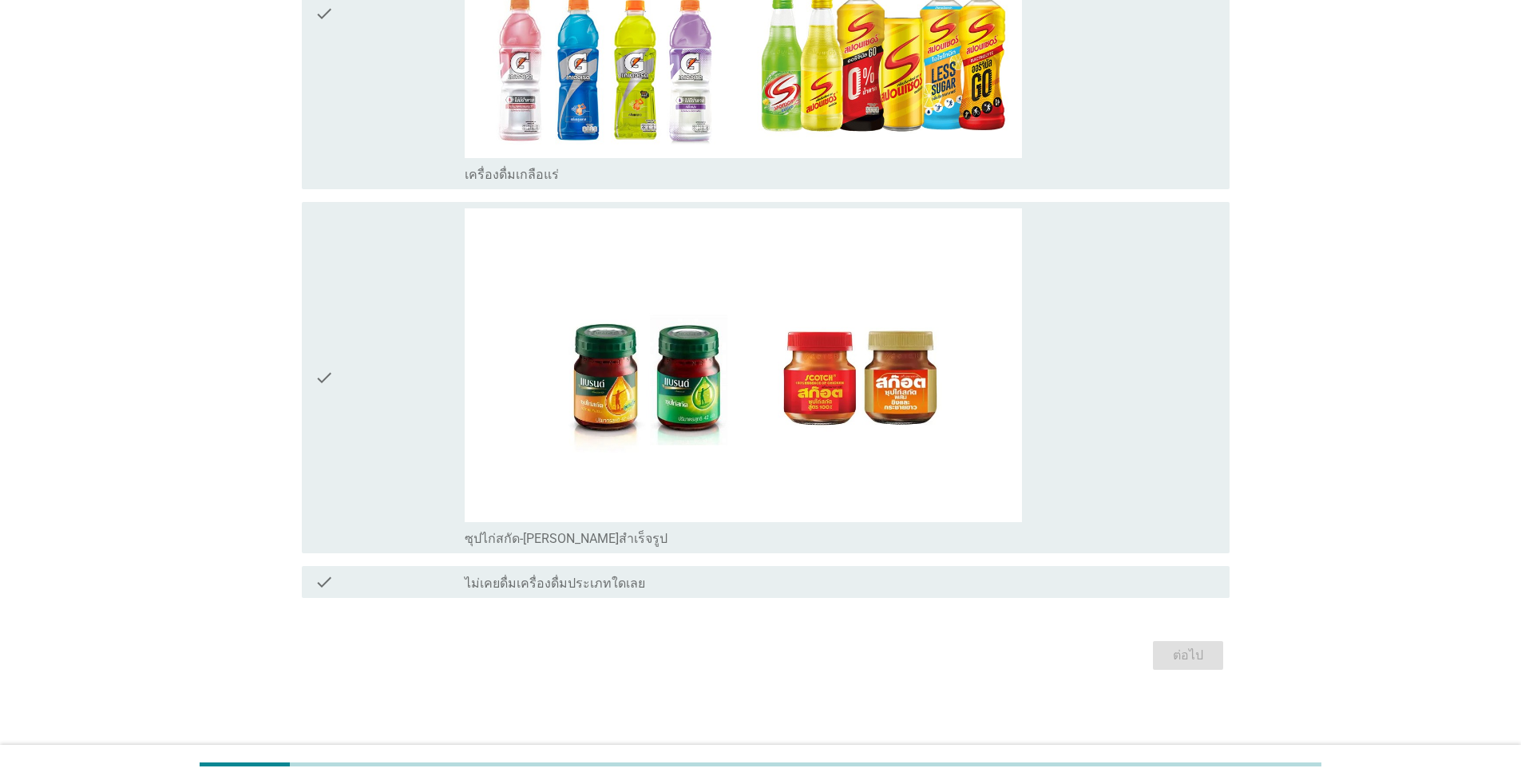
scroll to position [0, 0]
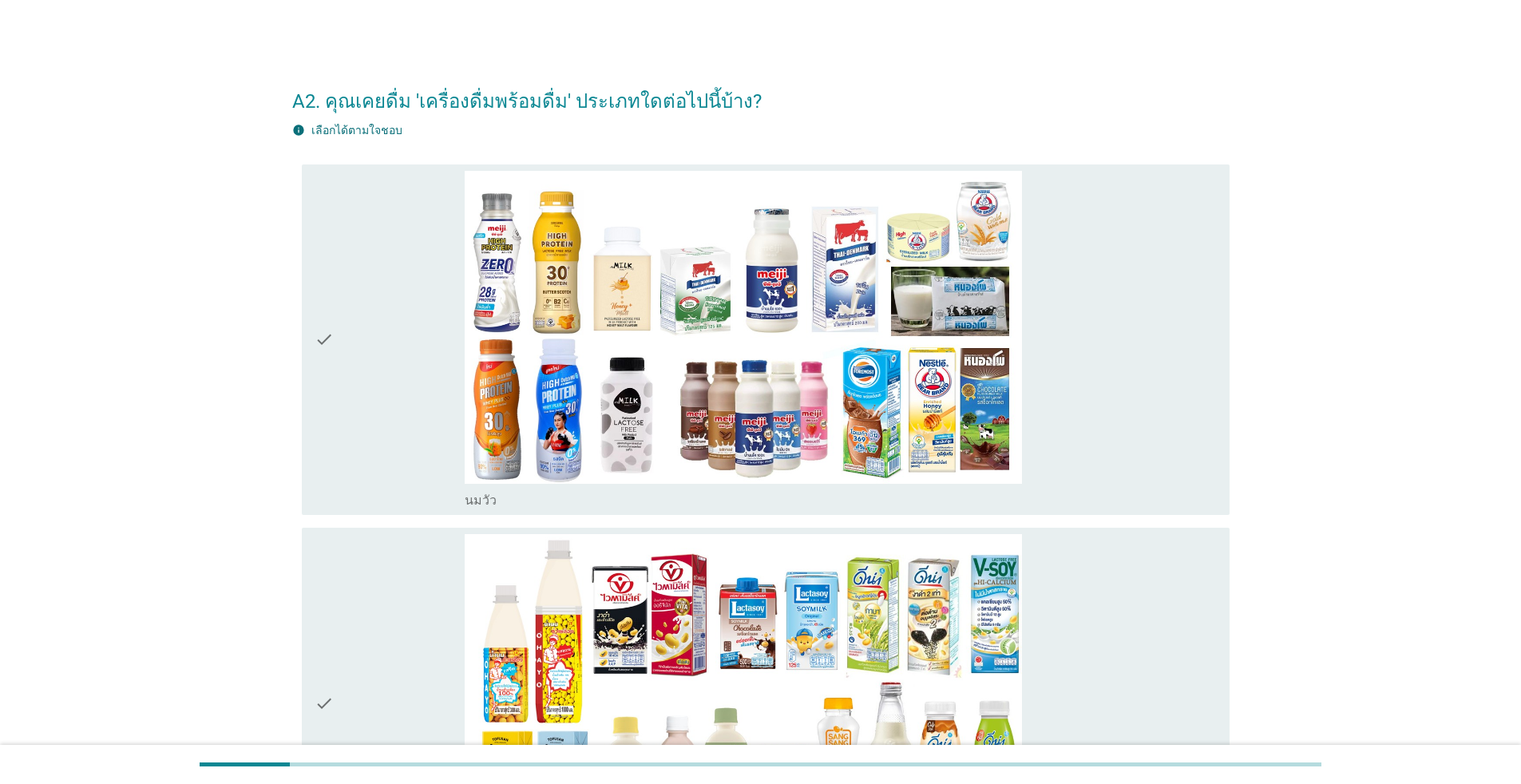
click at [381, 337] on div "check" at bounding box center [390, 339] width 150 height 338
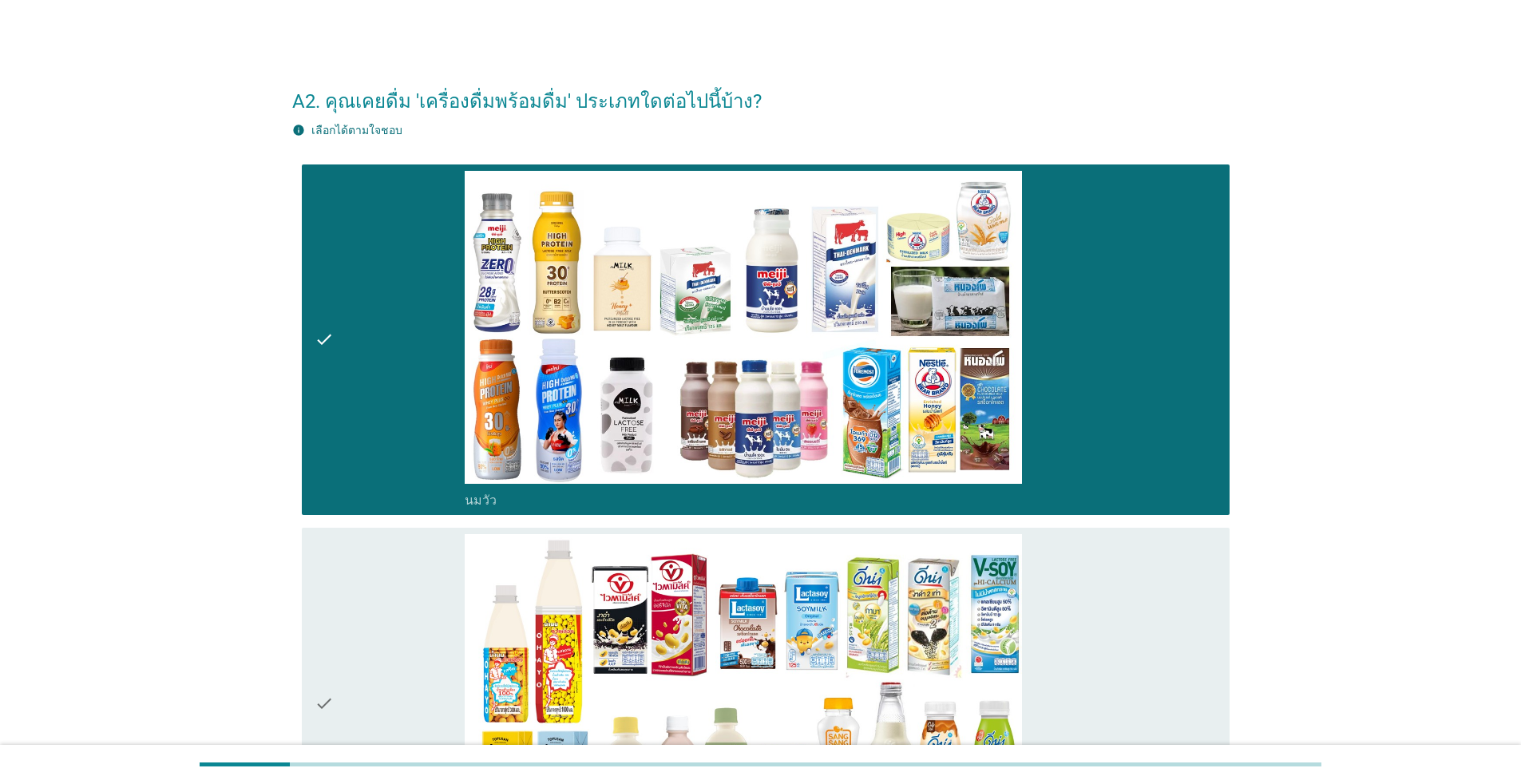
click at [383, 540] on div "check" at bounding box center [390, 703] width 150 height 338
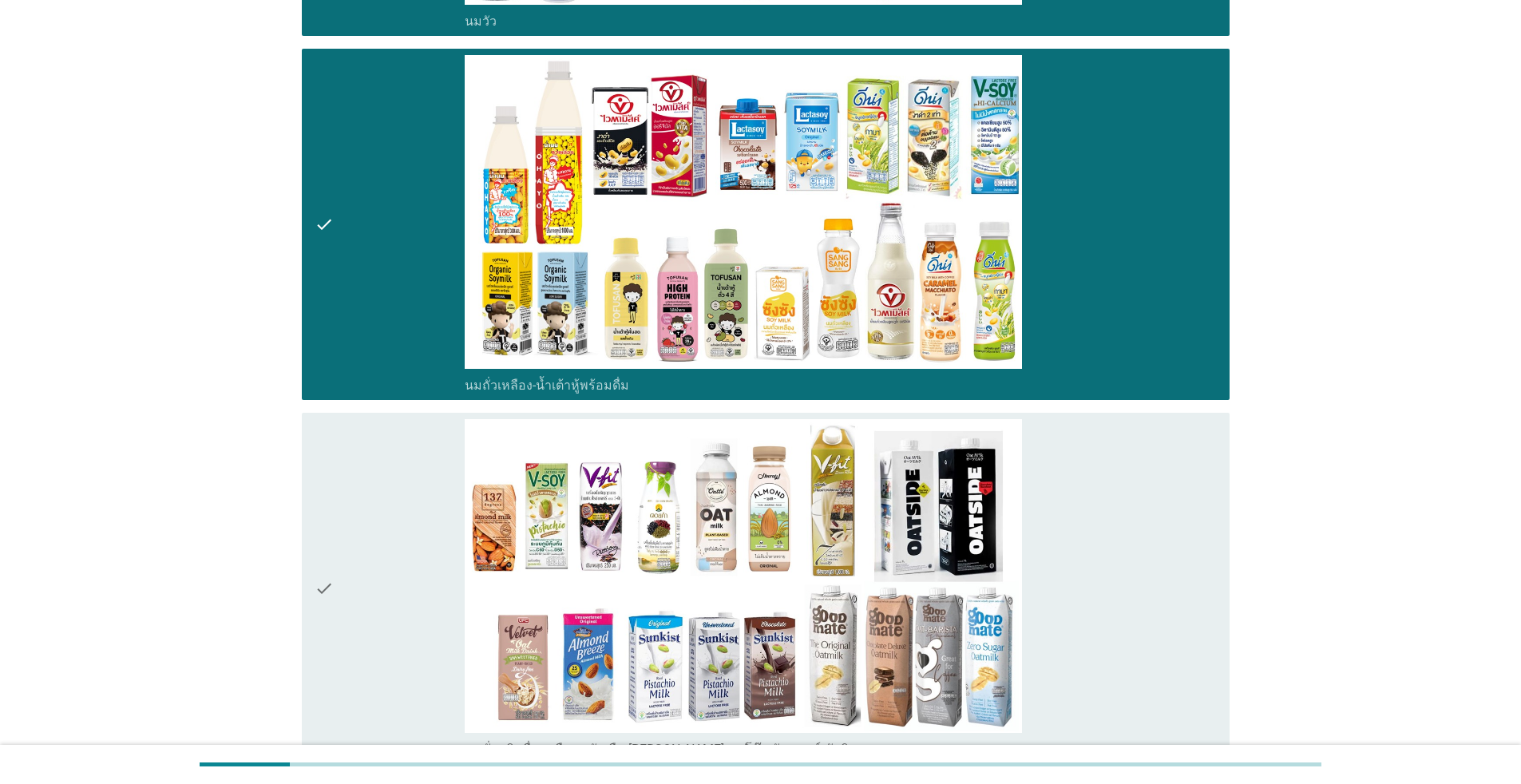
click at [385, 448] on div "check" at bounding box center [390, 587] width 150 height 338
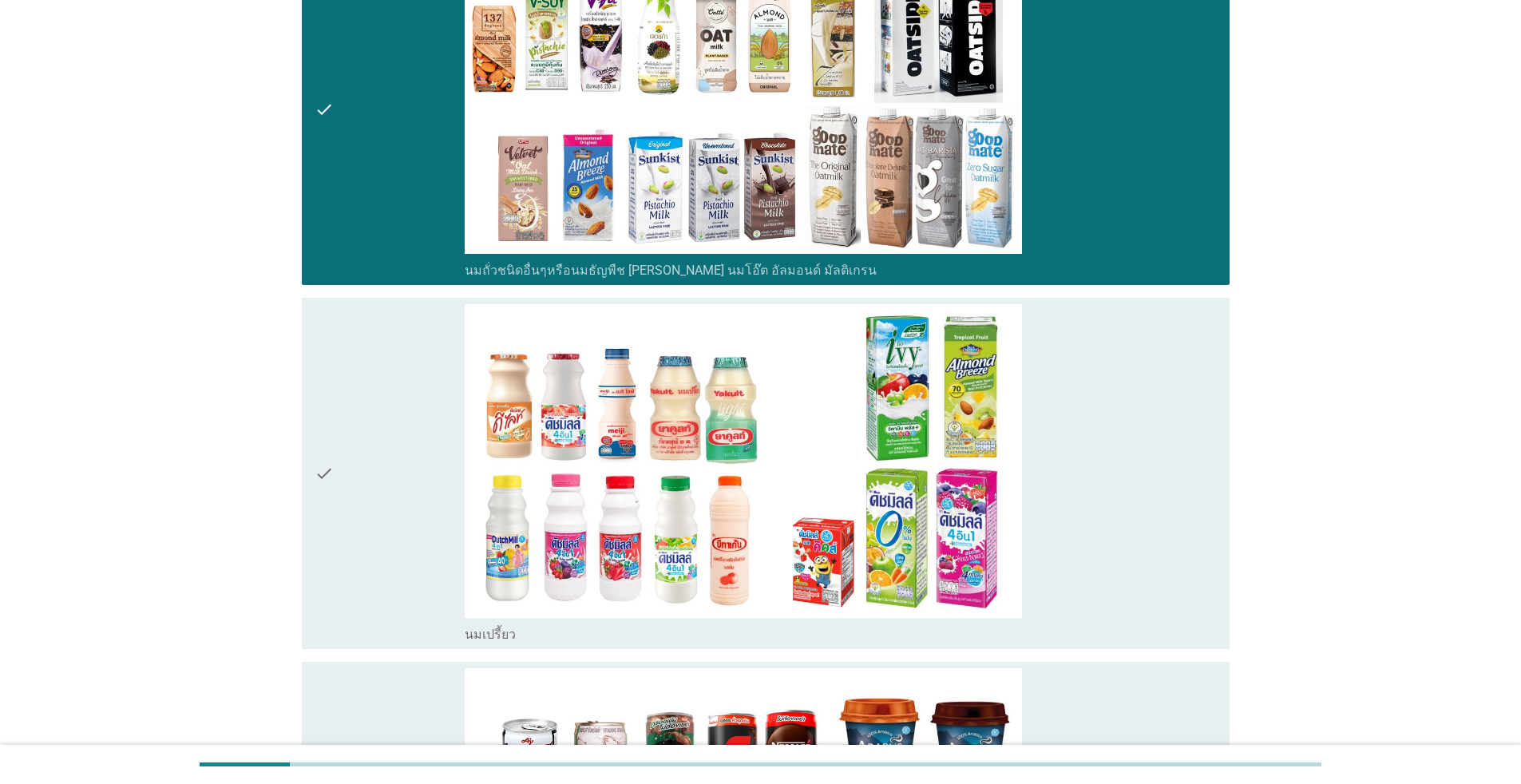
click at [400, 436] on div "check" at bounding box center [390, 473] width 150 height 338
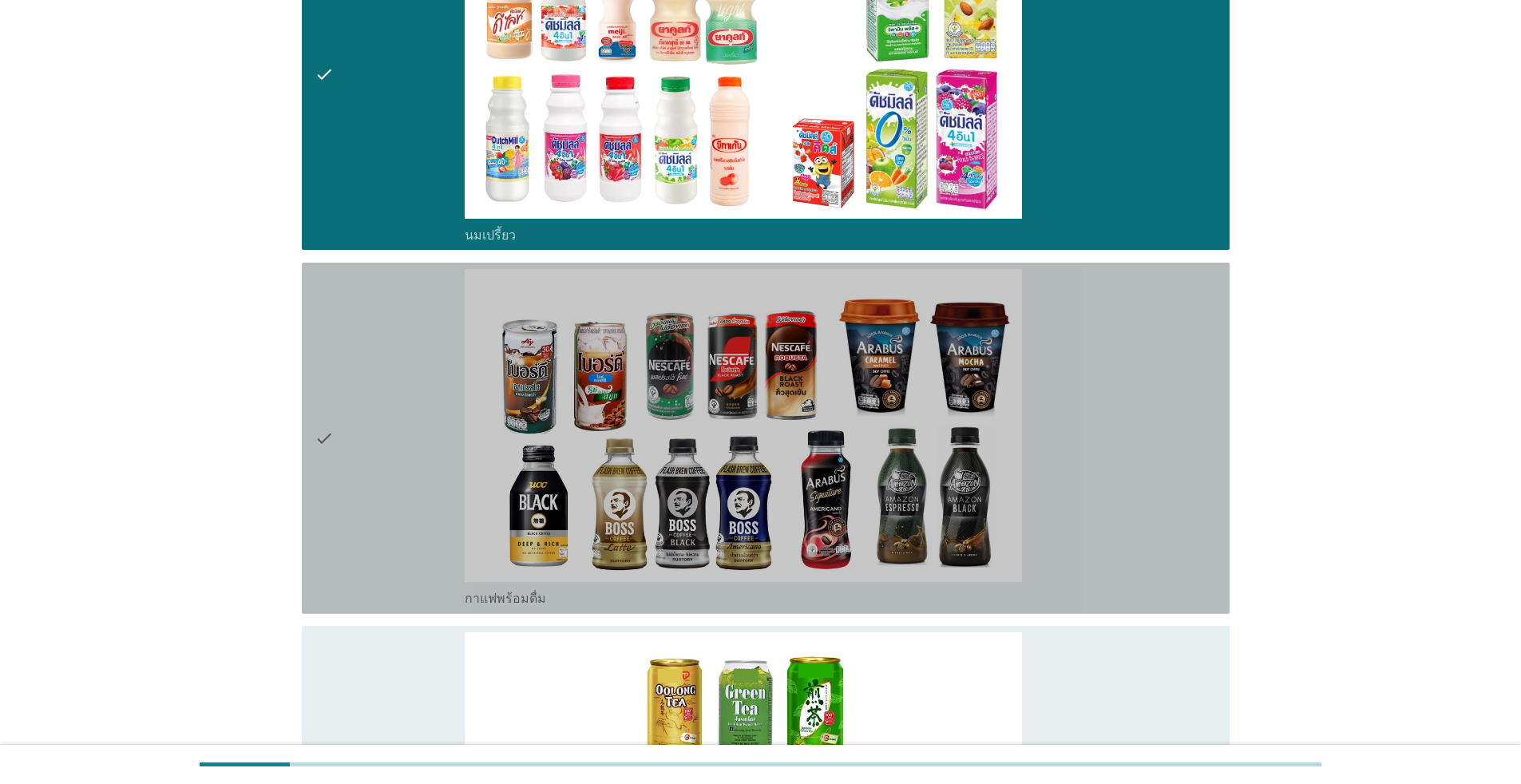
click at [394, 429] on div "check" at bounding box center [390, 438] width 150 height 338
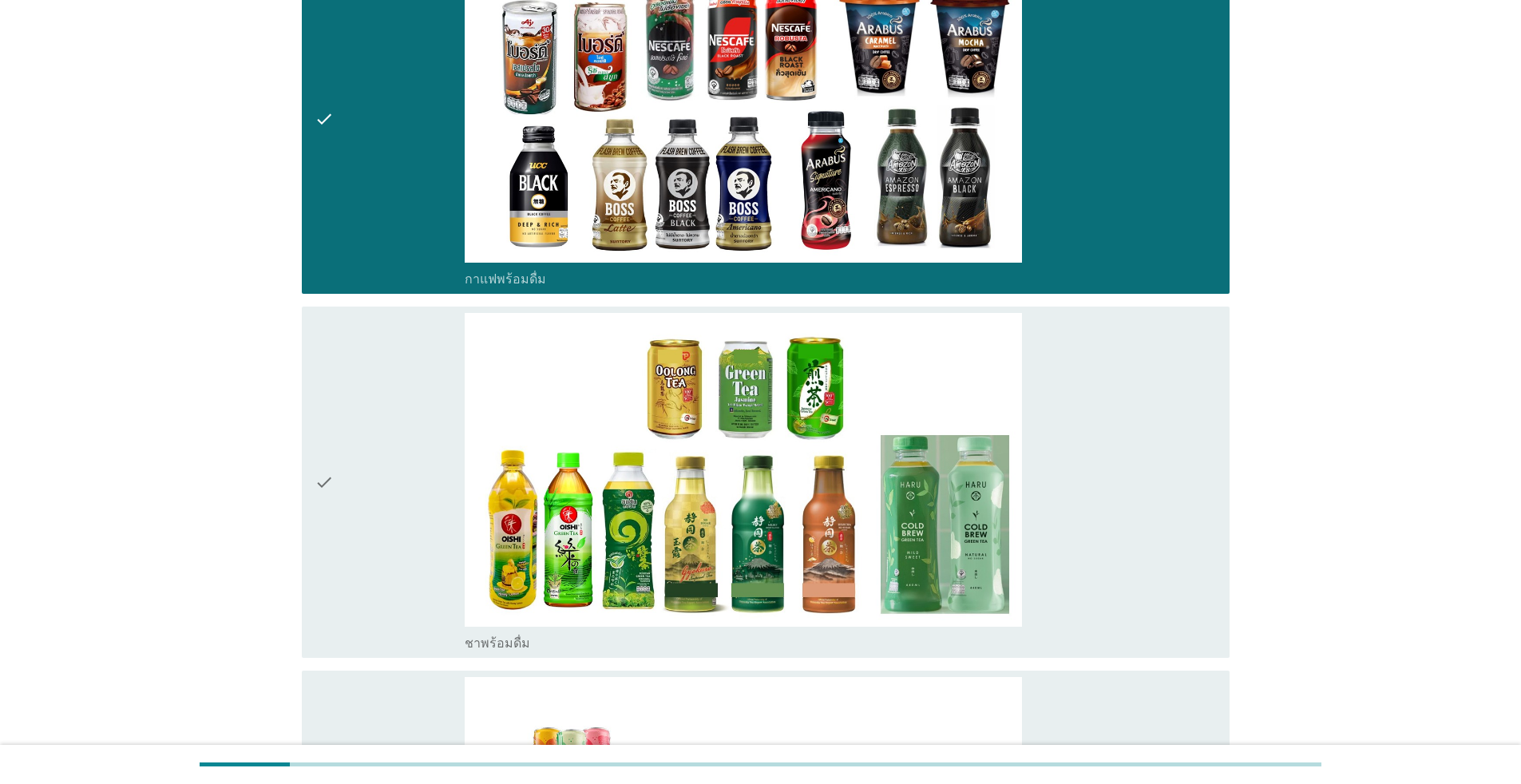
click at [392, 429] on div "check" at bounding box center [390, 482] width 150 height 338
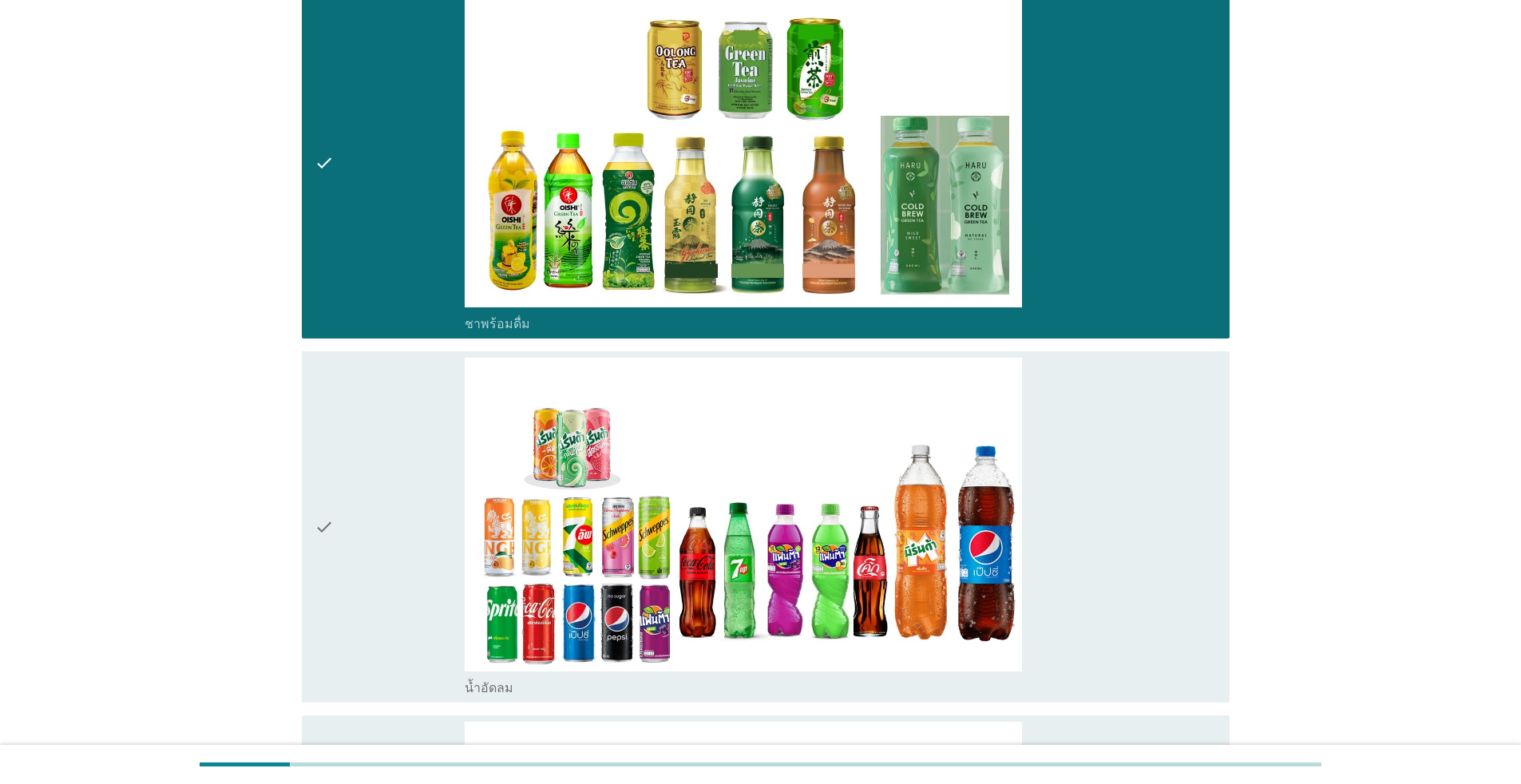
click at [391, 433] on div "check" at bounding box center [390, 526] width 150 height 338
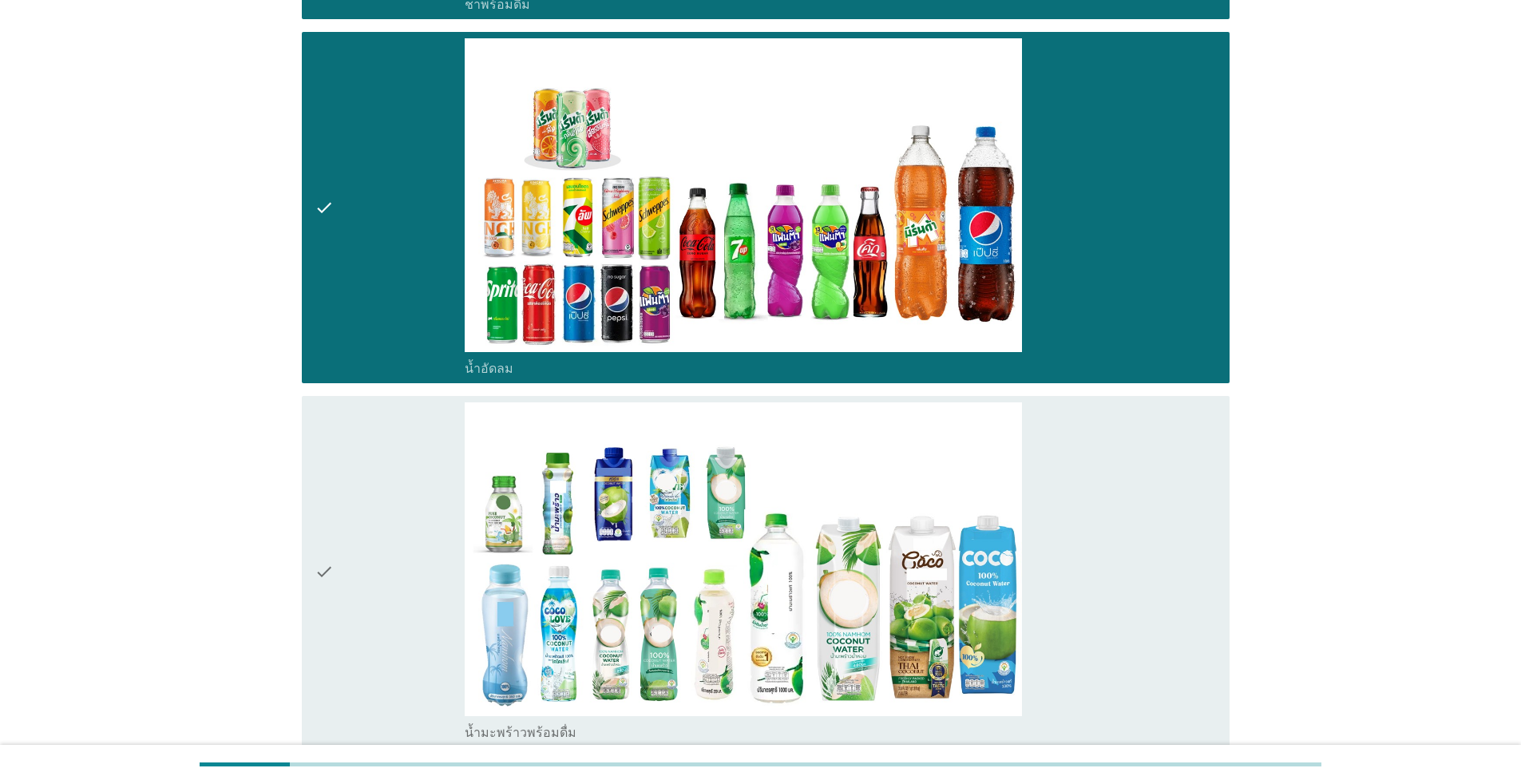
click at [391, 433] on div "check" at bounding box center [390, 571] width 150 height 338
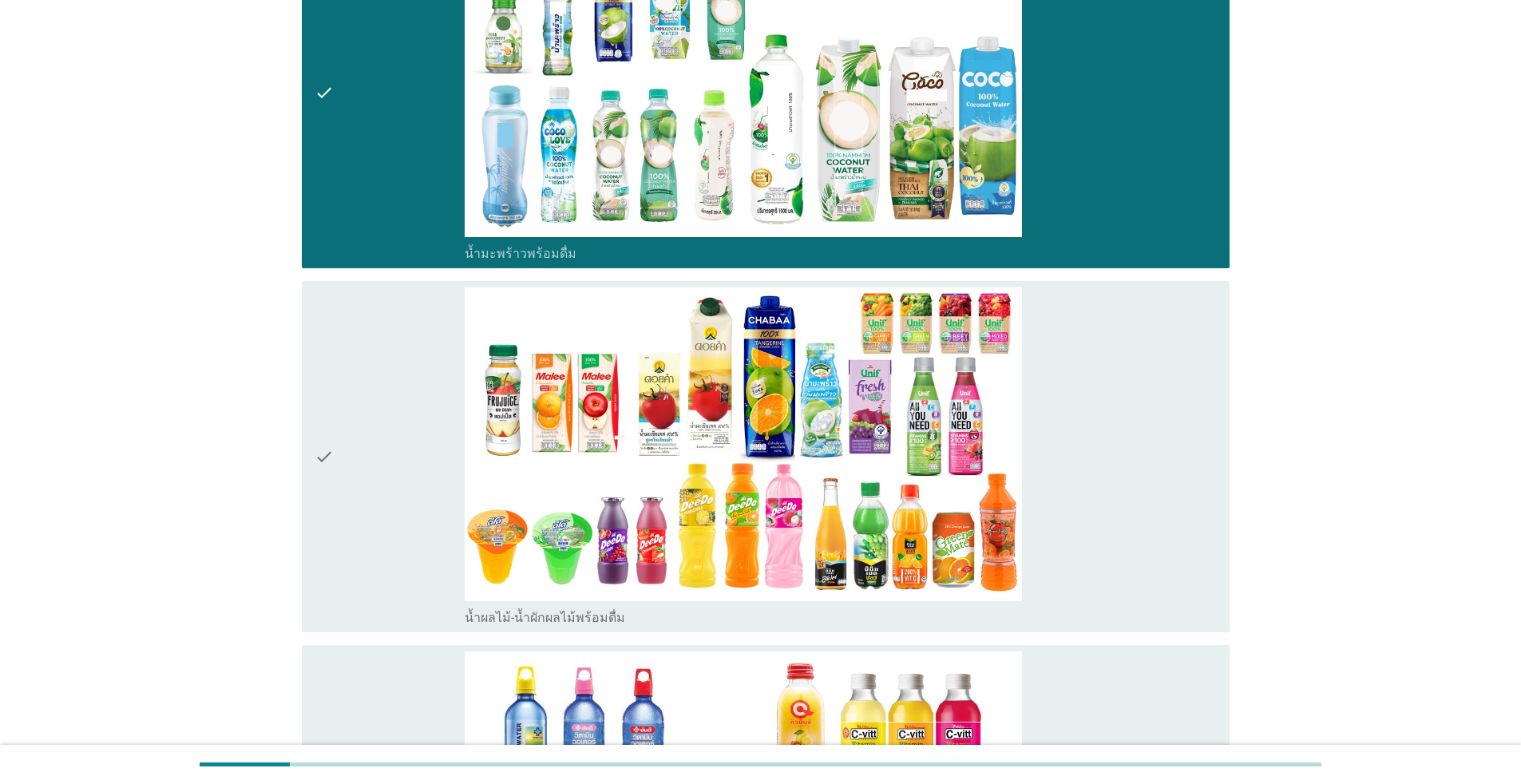
click at [389, 432] on div "check" at bounding box center [390, 456] width 150 height 338
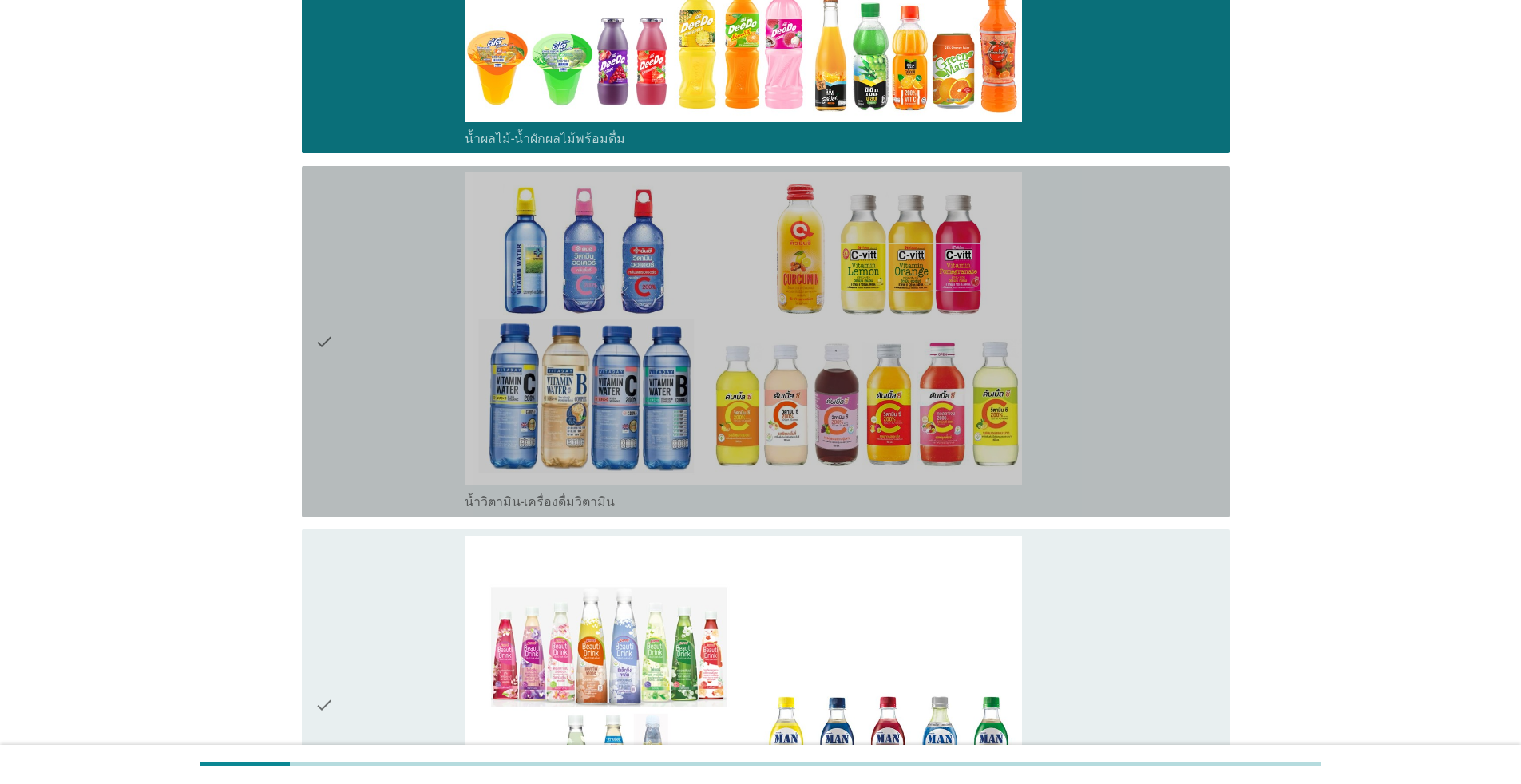
click at [389, 432] on div "check" at bounding box center [390, 341] width 150 height 338
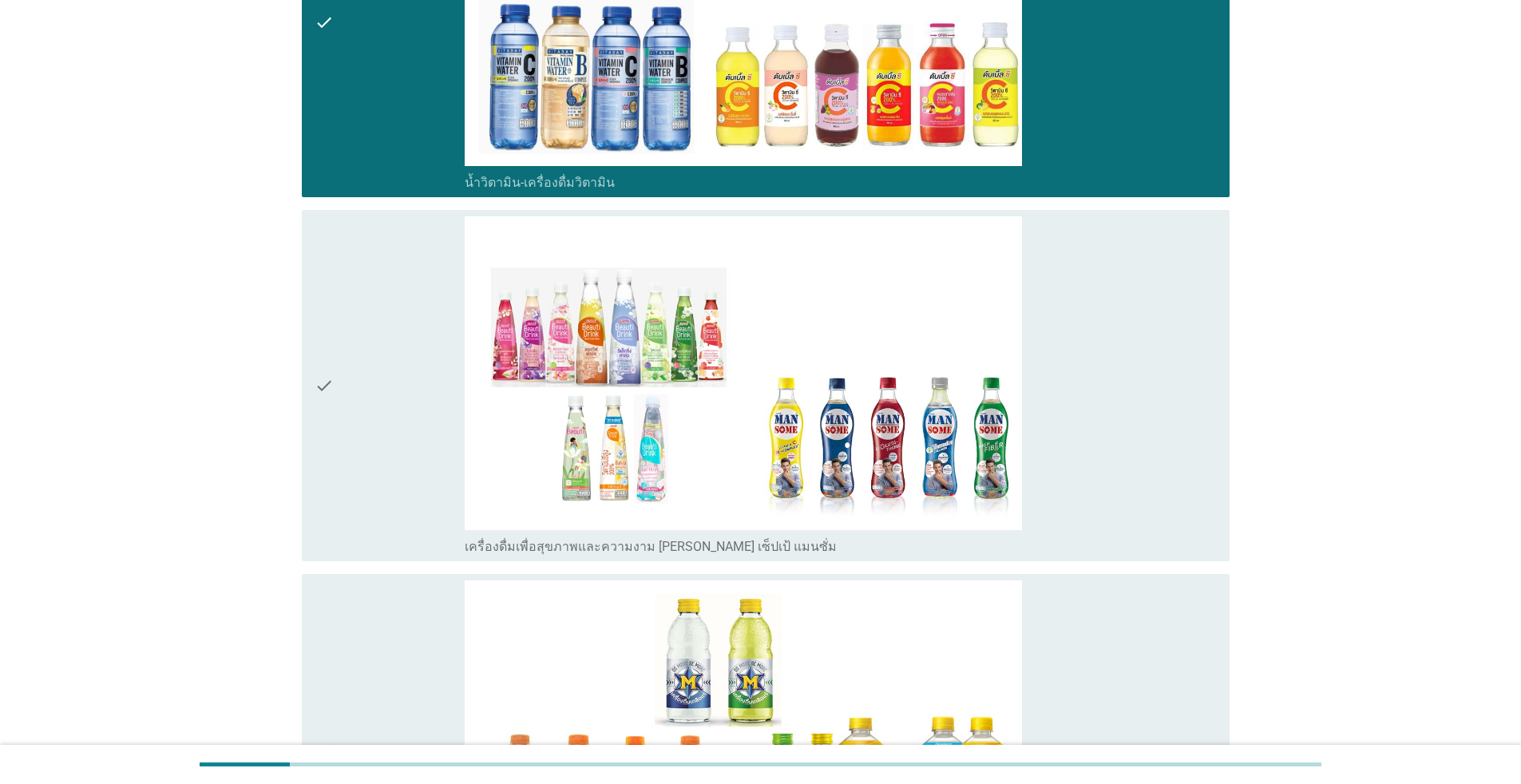
click at [389, 432] on div "check" at bounding box center [390, 385] width 150 height 338
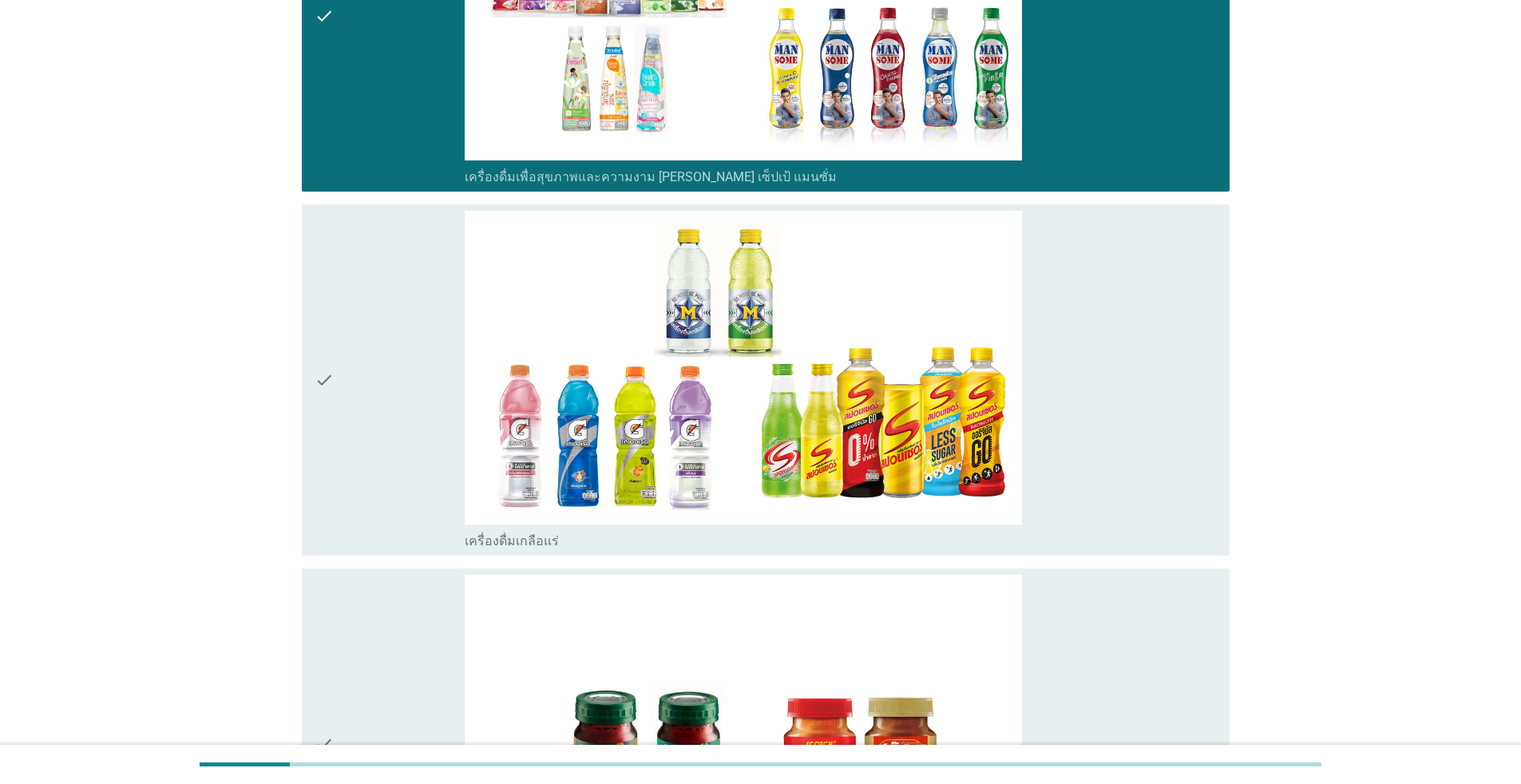
scroll to position [4071, 0]
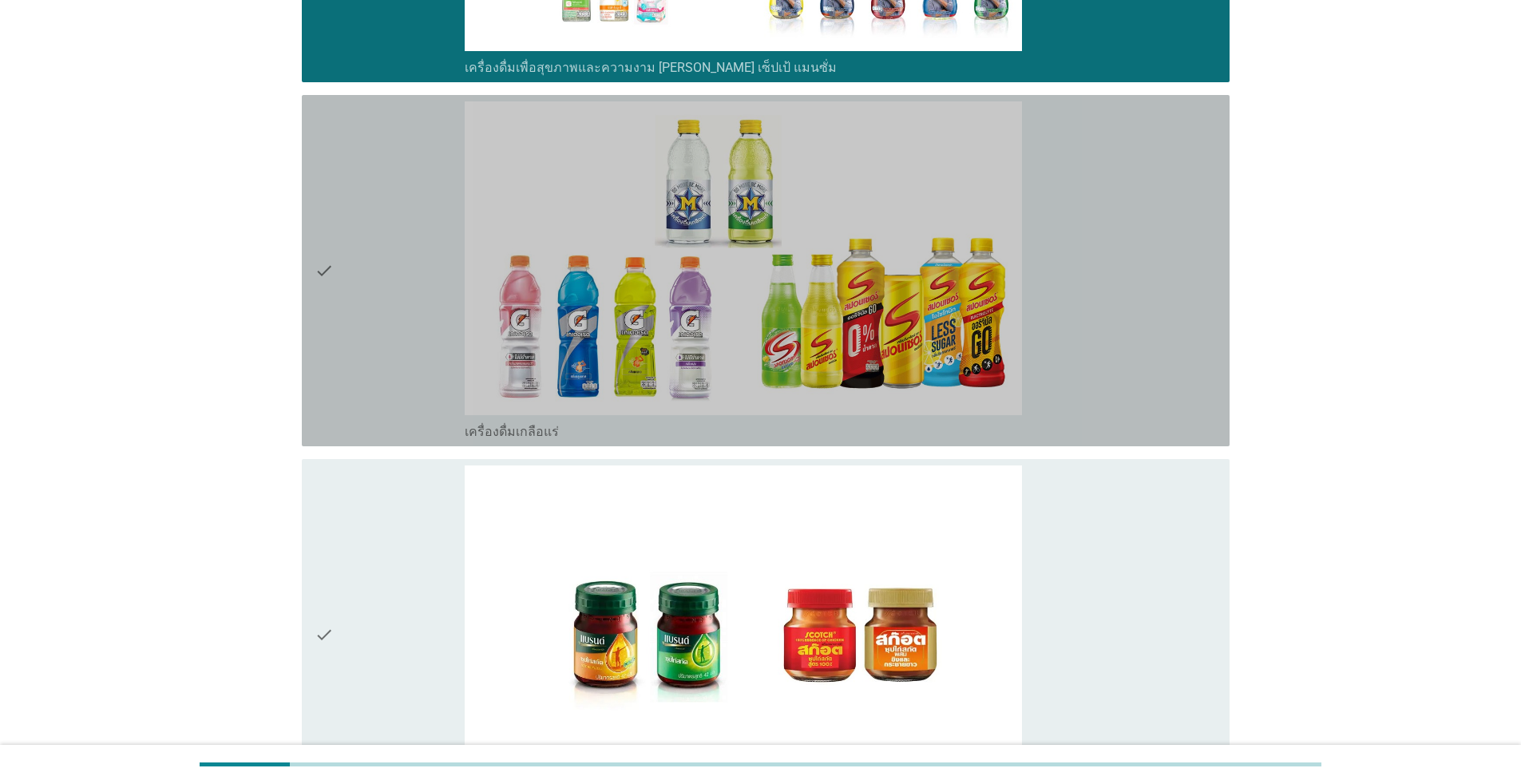
click at [388, 431] on div "check" at bounding box center [390, 270] width 150 height 338
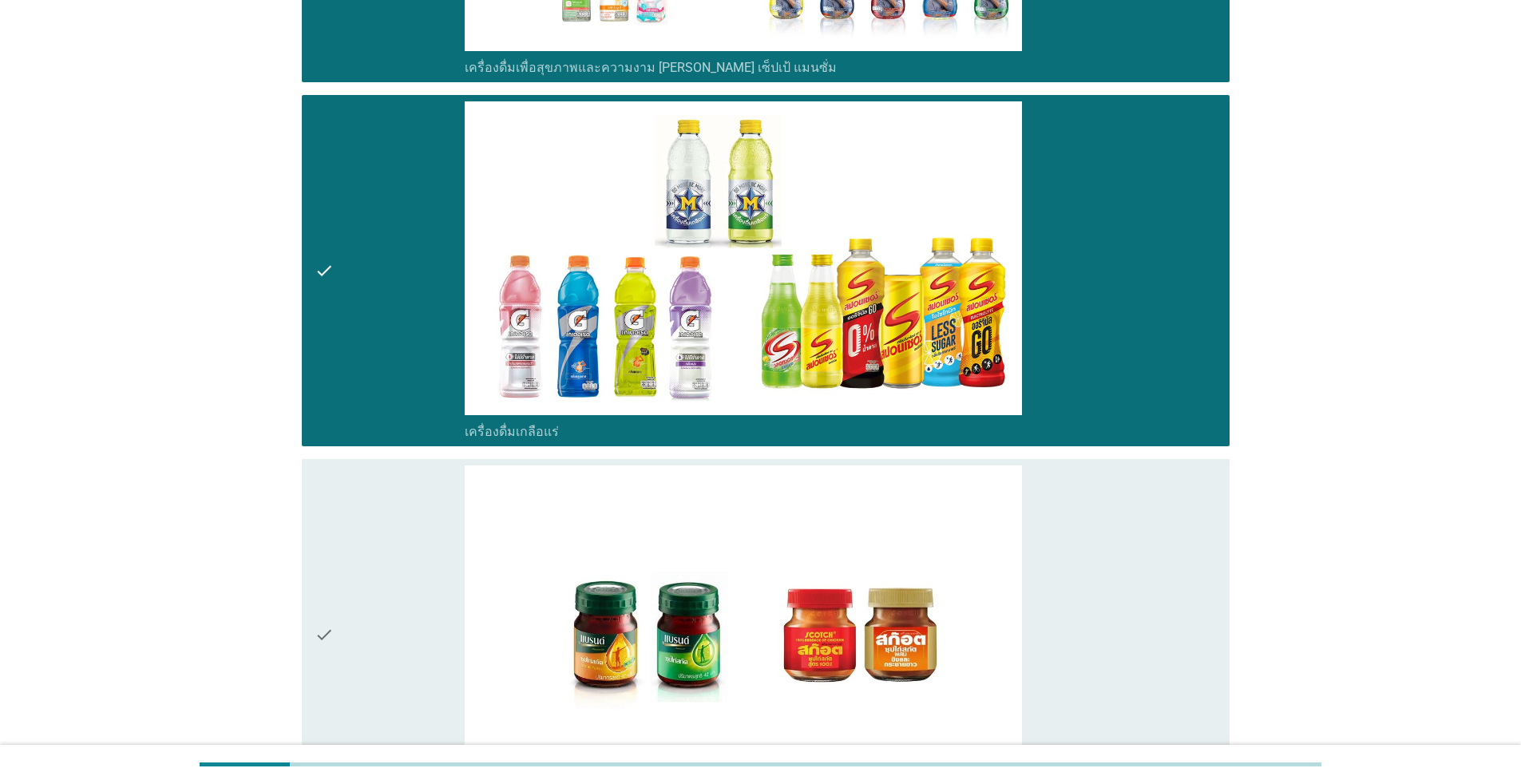
click at [427, 522] on div "check" at bounding box center [390, 634] width 150 height 338
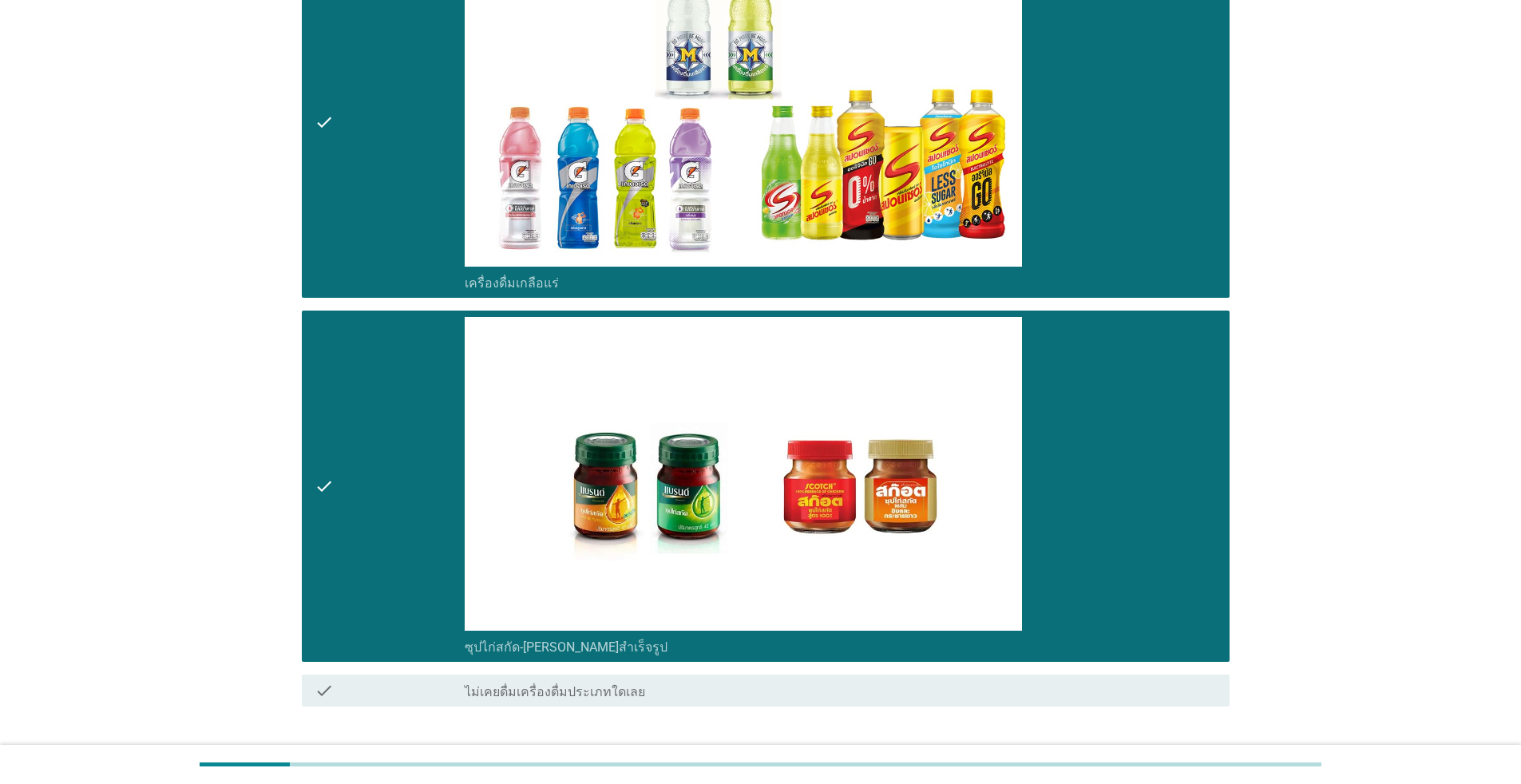
scroll to position [4328, 0]
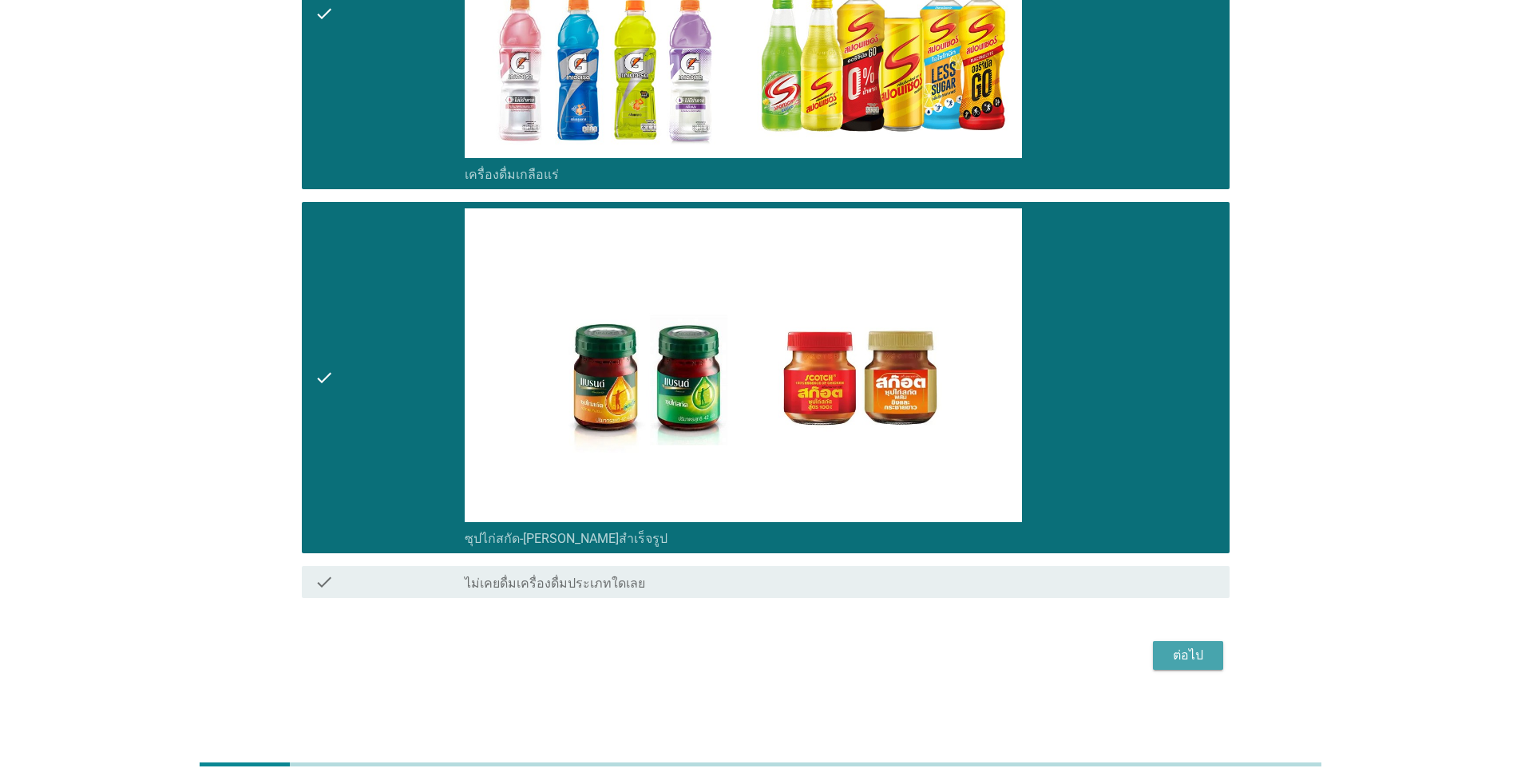
click at [786, 662] on button "ต่อไป" at bounding box center [1188, 655] width 70 height 29
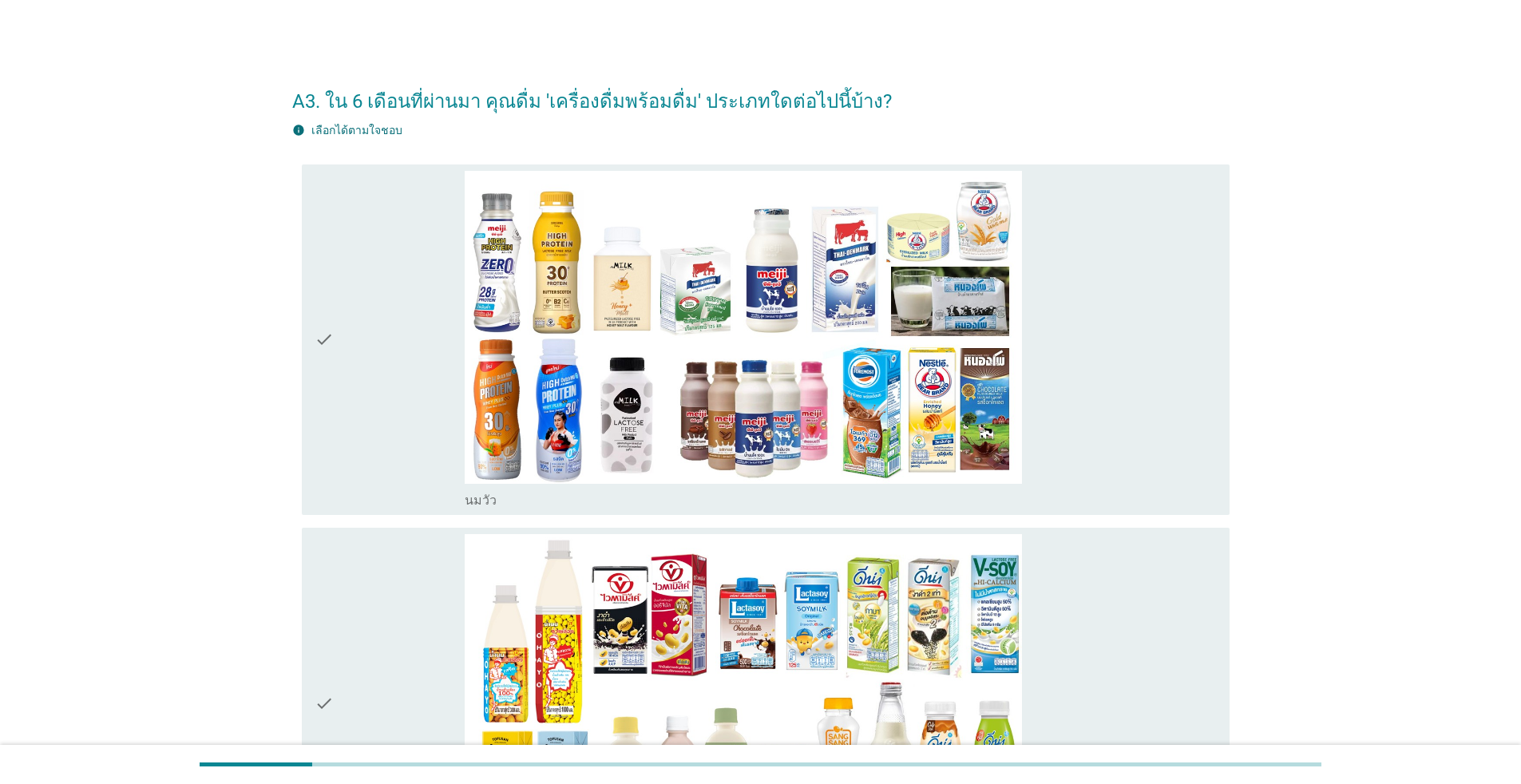
click at [398, 327] on div "check" at bounding box center [390, 339] width 150 height 338
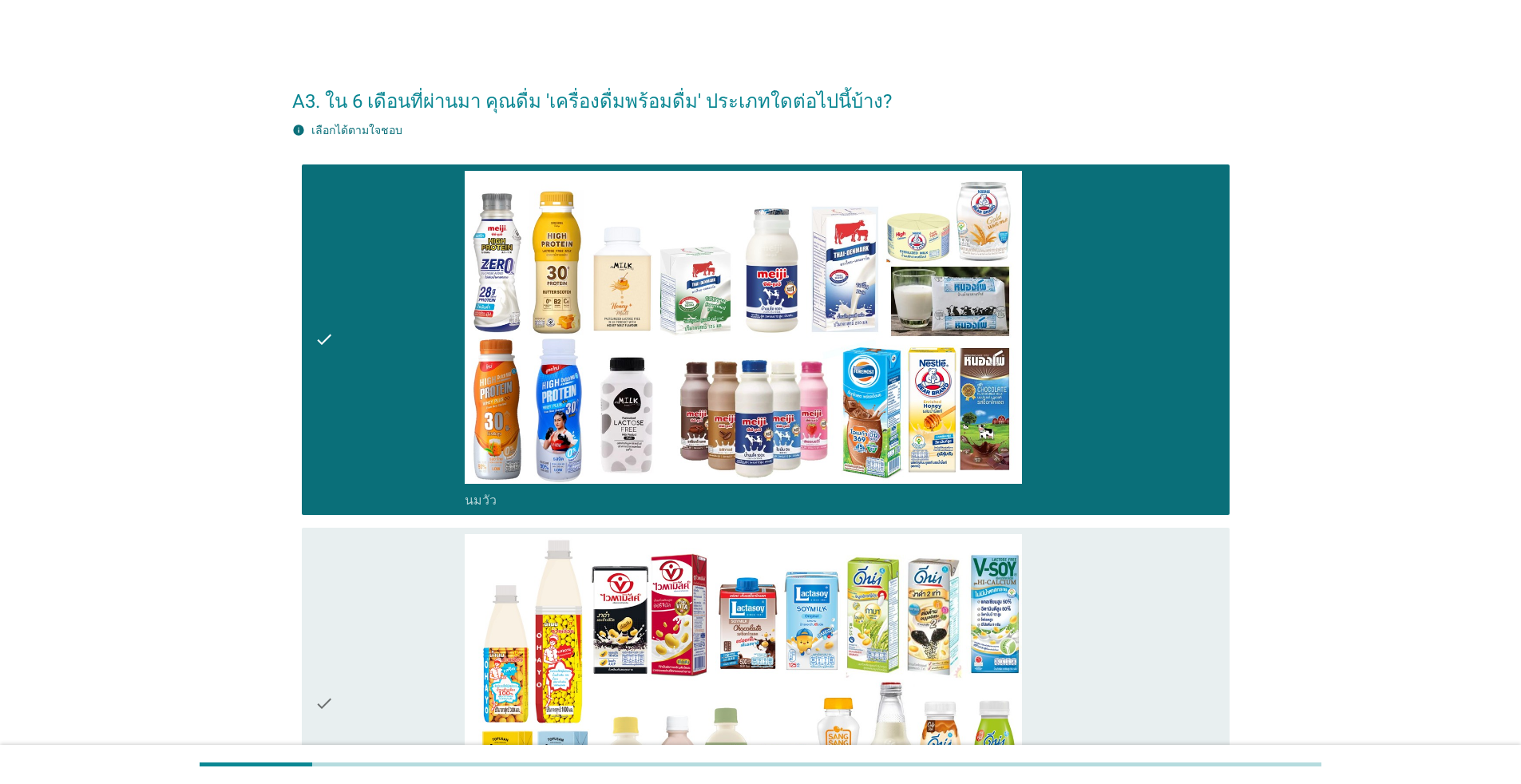
click at [400, 564] on div "check" at bounding box center [390, 703] width 150 height 338
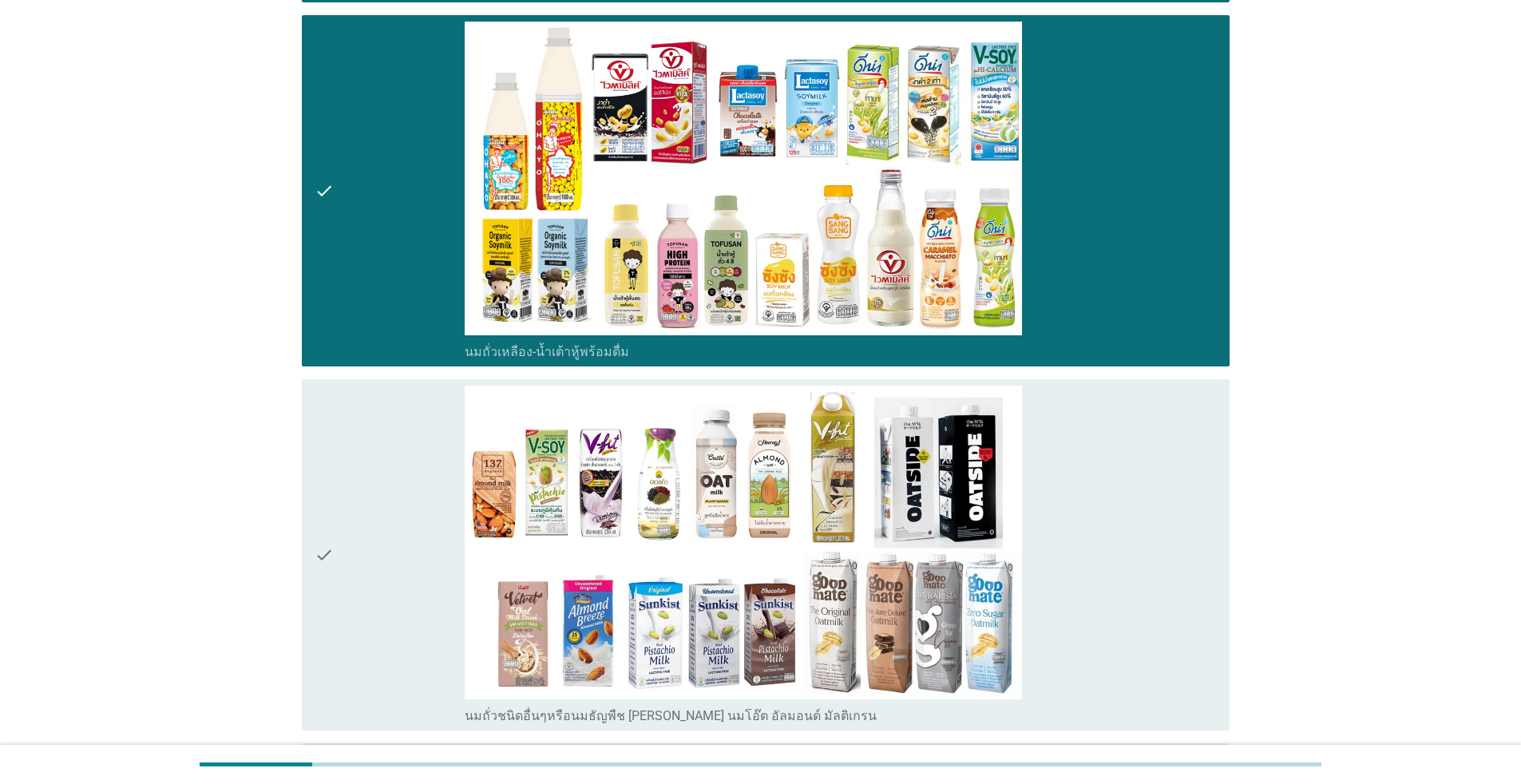
scroll to position [559, 0]
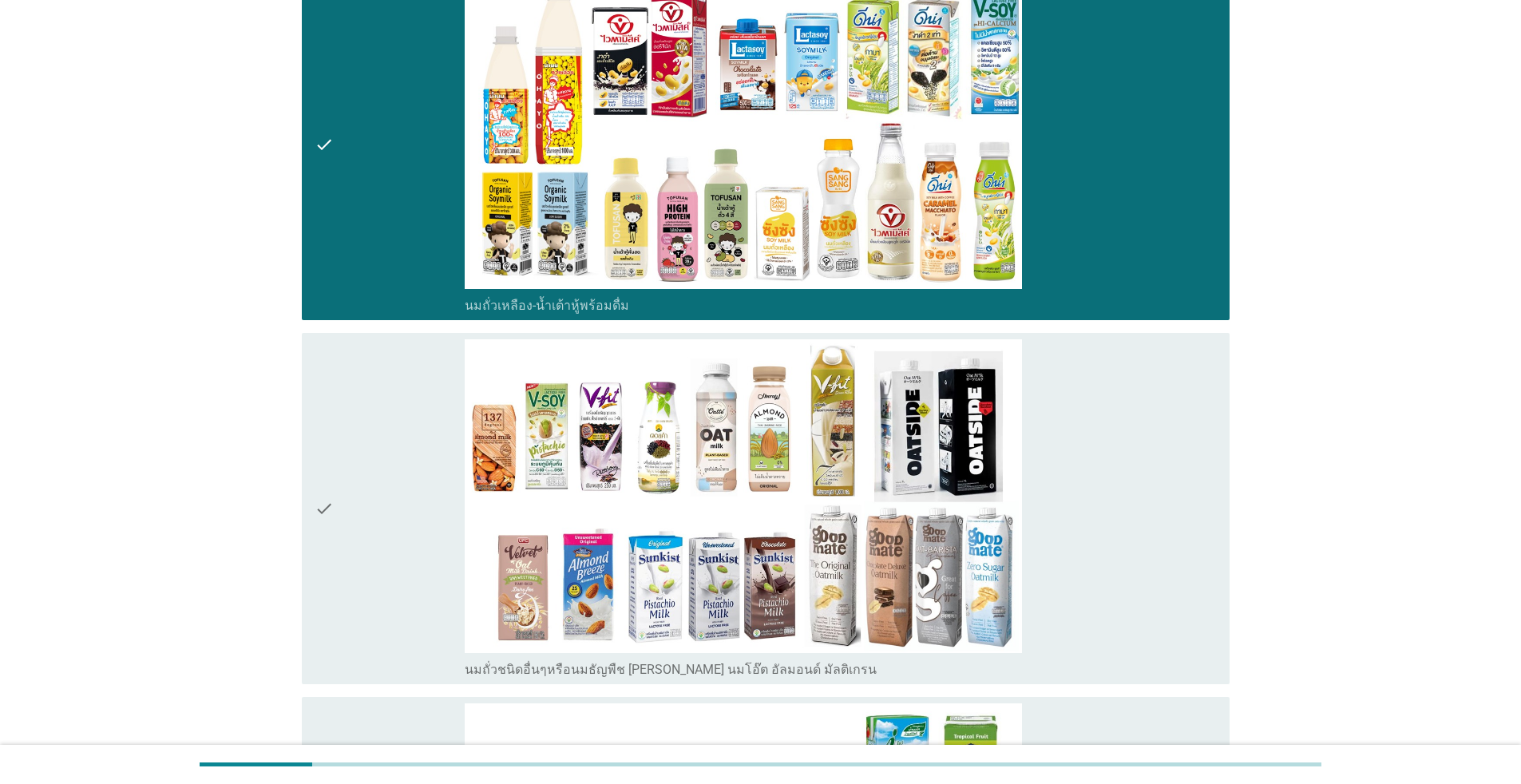
click at [392, 428] on div "check" at bounding box center [390, 508] width 150 height 338
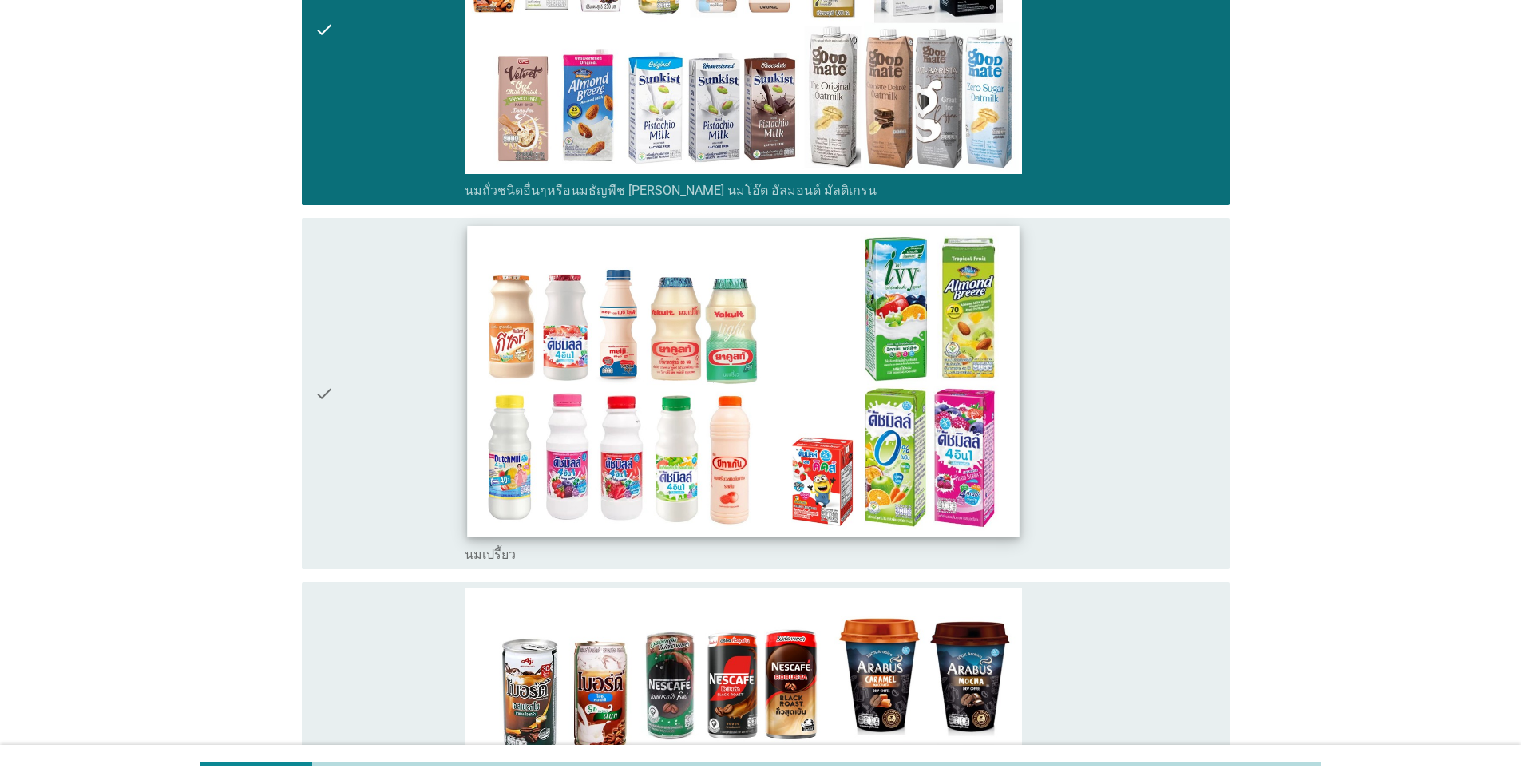
click at [474, 361] on img at bounding box center [742, 380] width 552 height 310
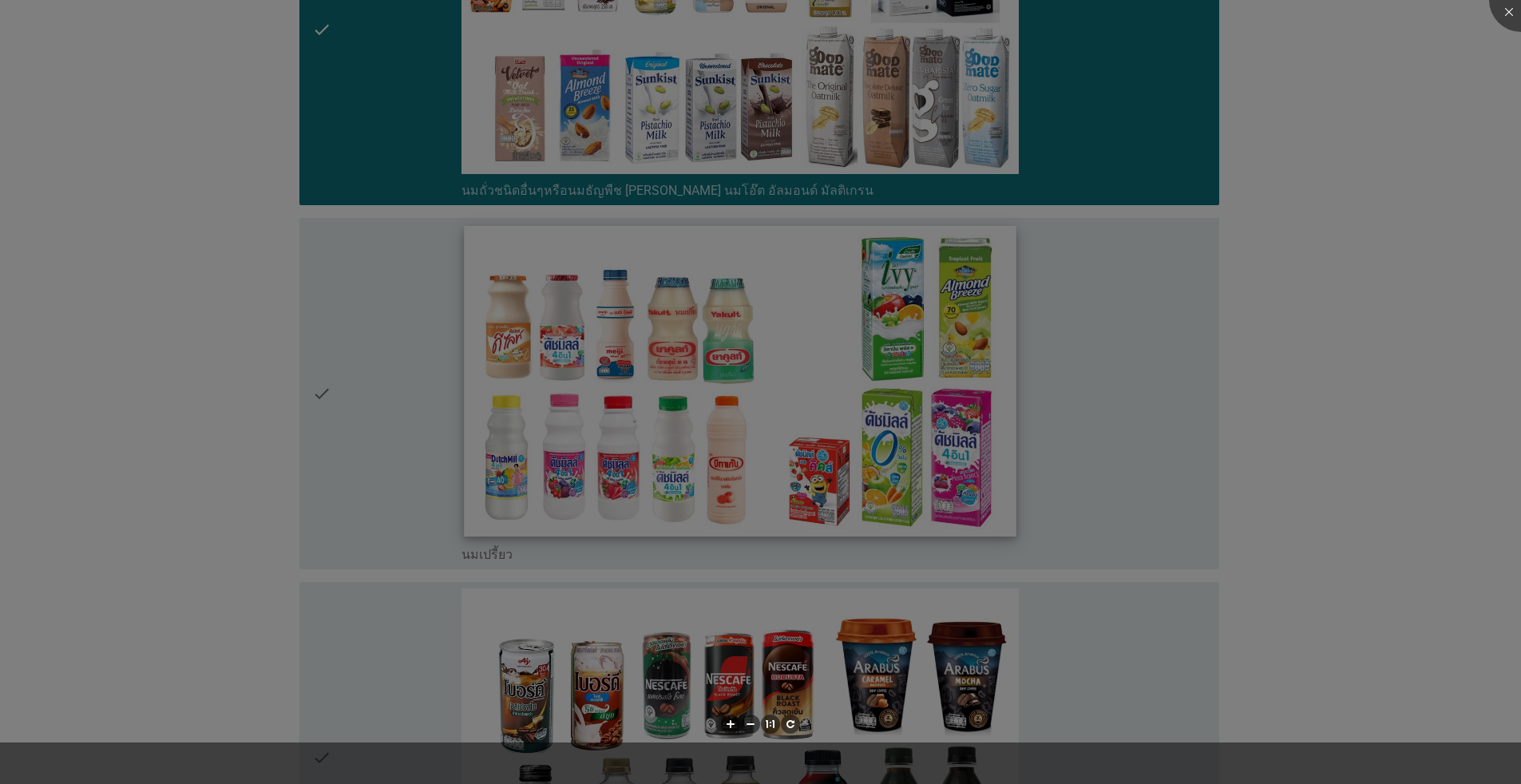
scroll to position [1357, 0]
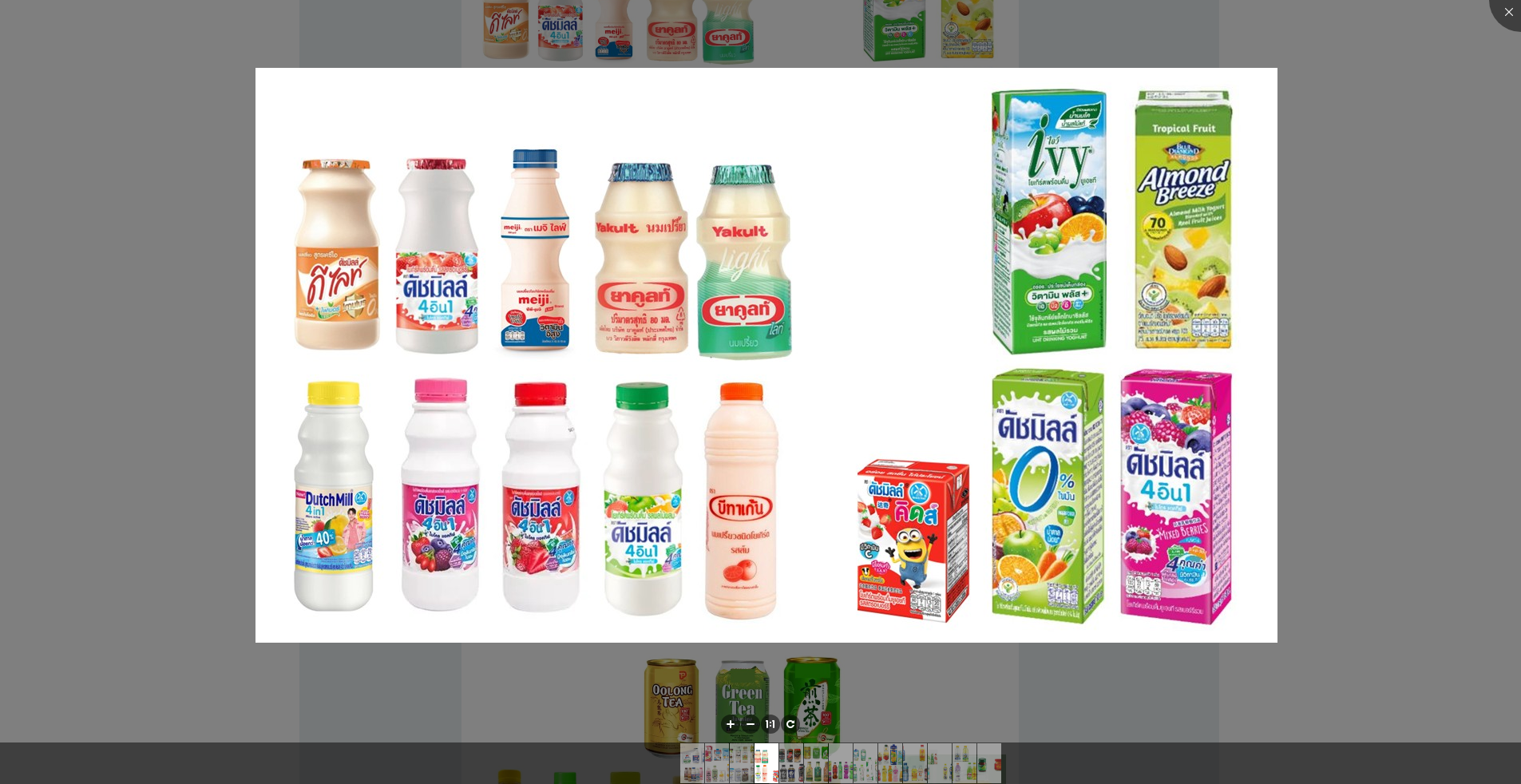
click at [786, 378] on div at bounding box center [760, 392] width 1521 height 784
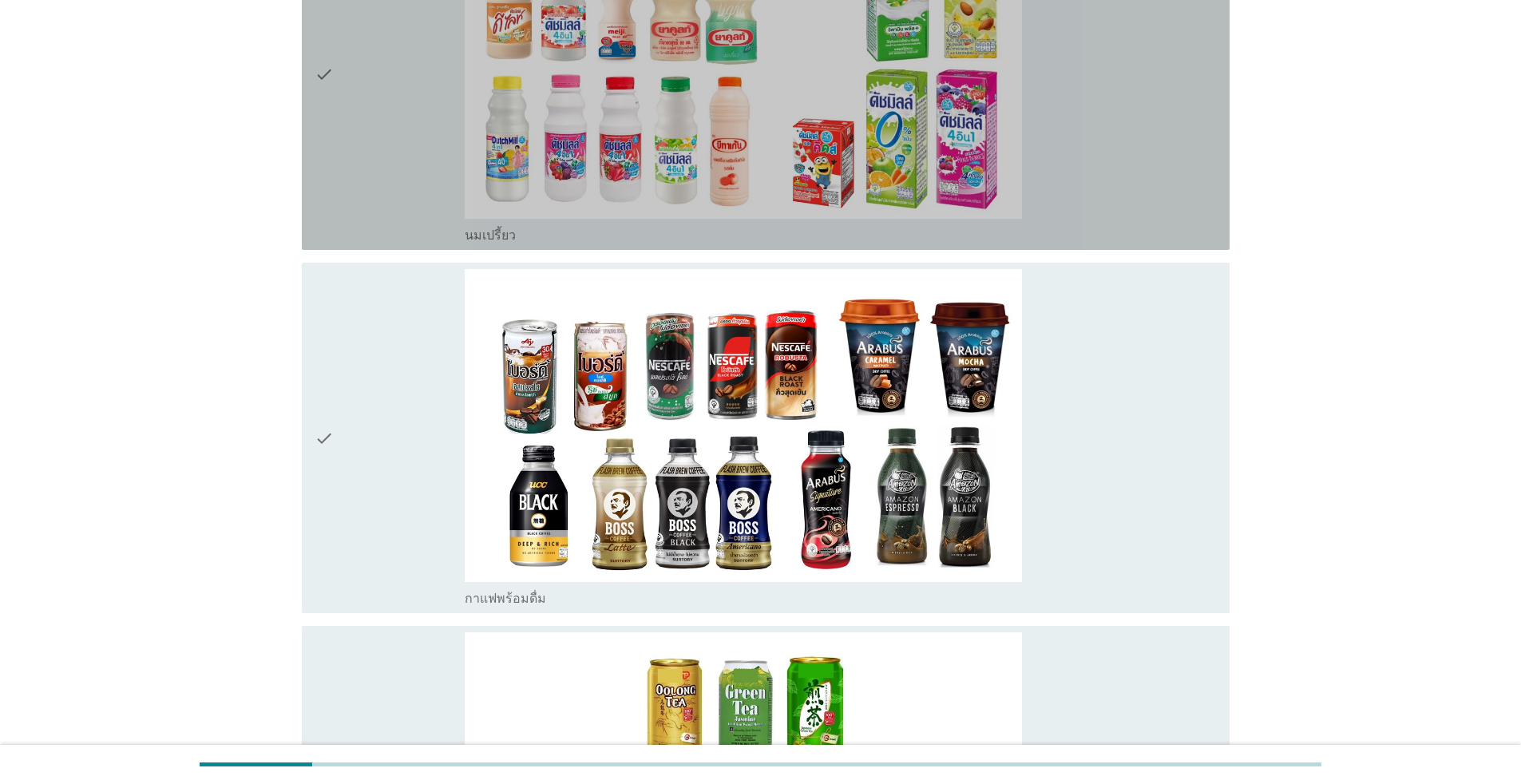
click at [431, 205] on div "check" at bounding box center [390, 73] width 150 height 338
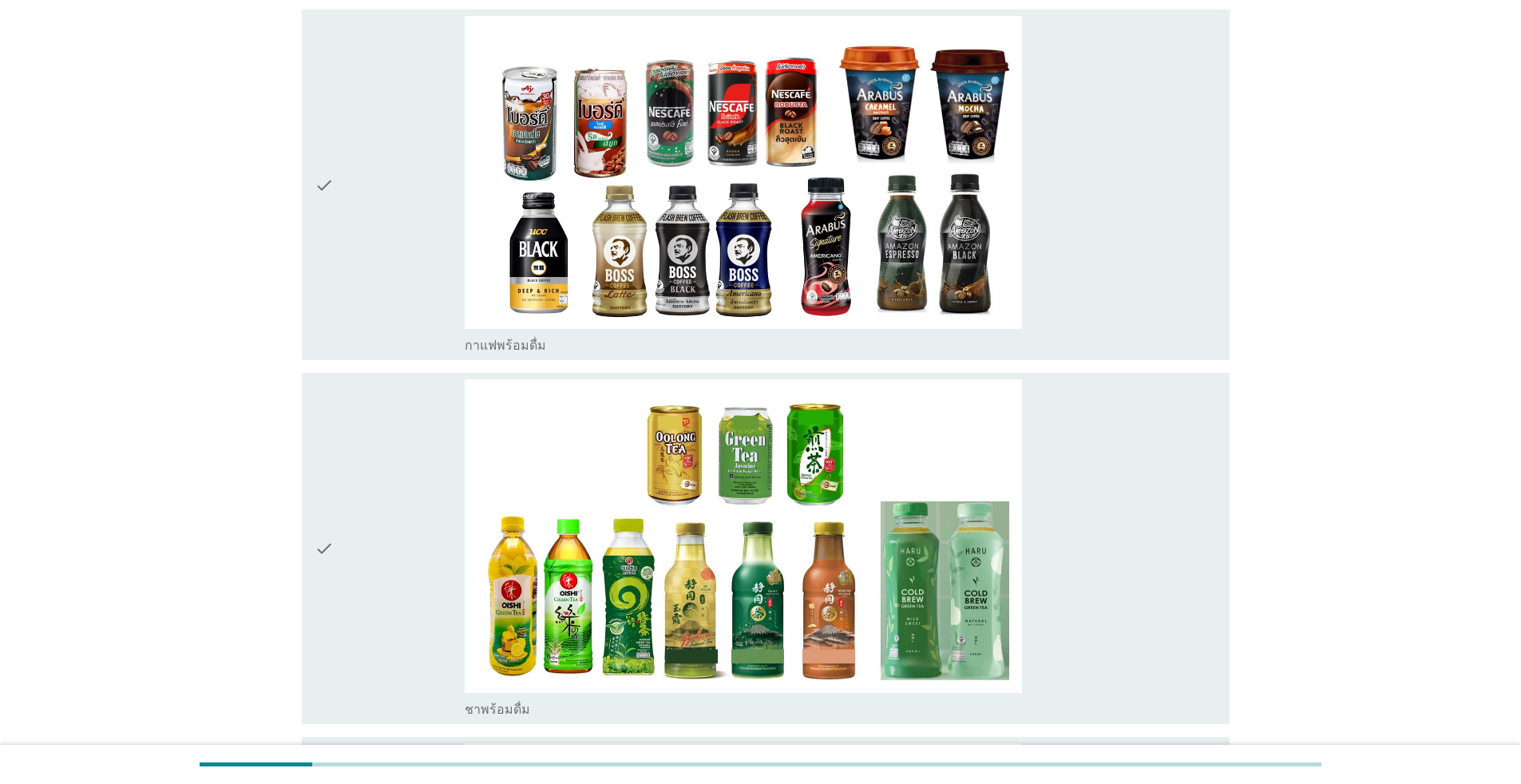
scroll to position [1916, 0]
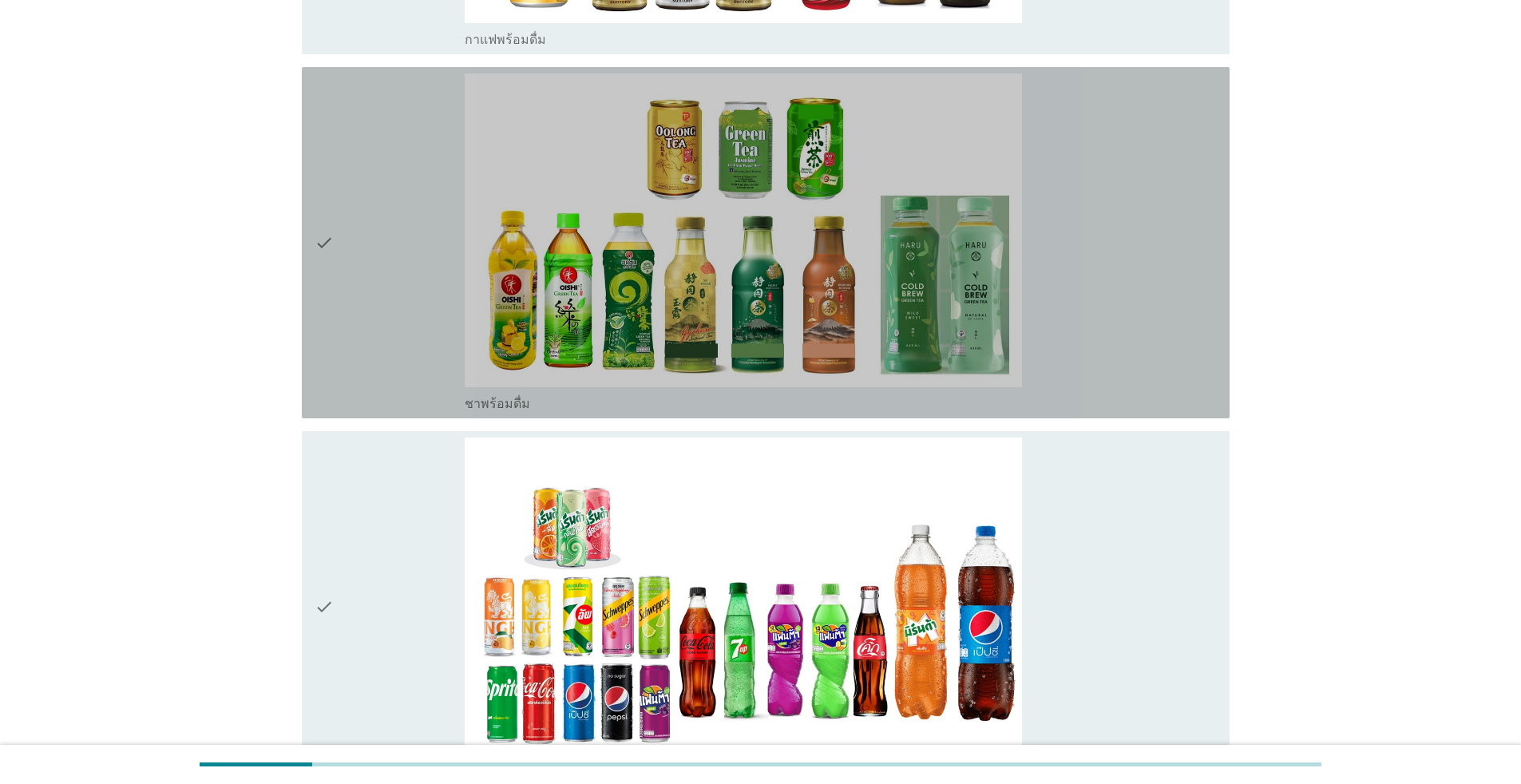
click at [379, 261] on div "check" at bounding box center [390, 242] width 150 height 338
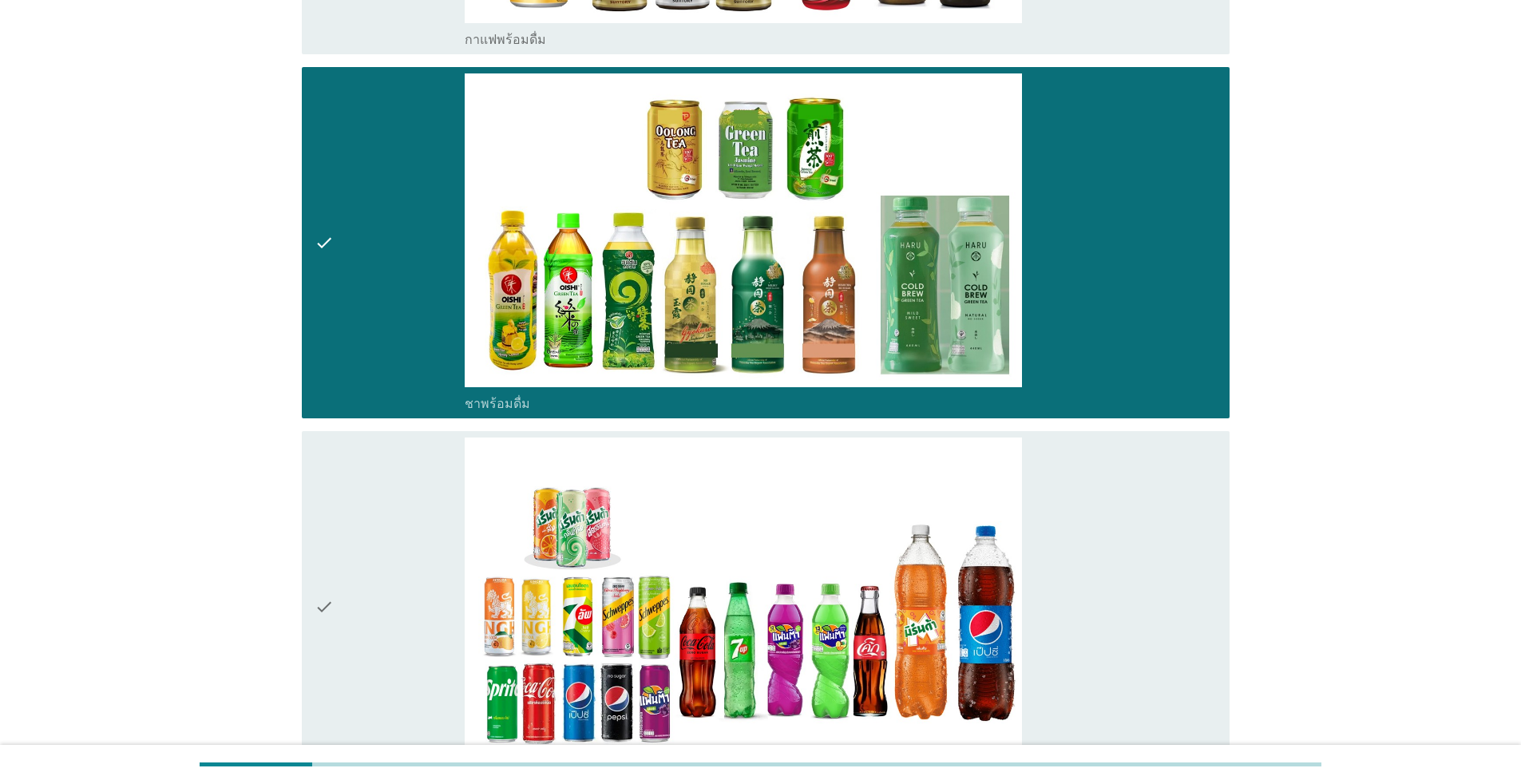
click at [395, 510] on div "check" at bounding box center [390, 606] width 150 height 338
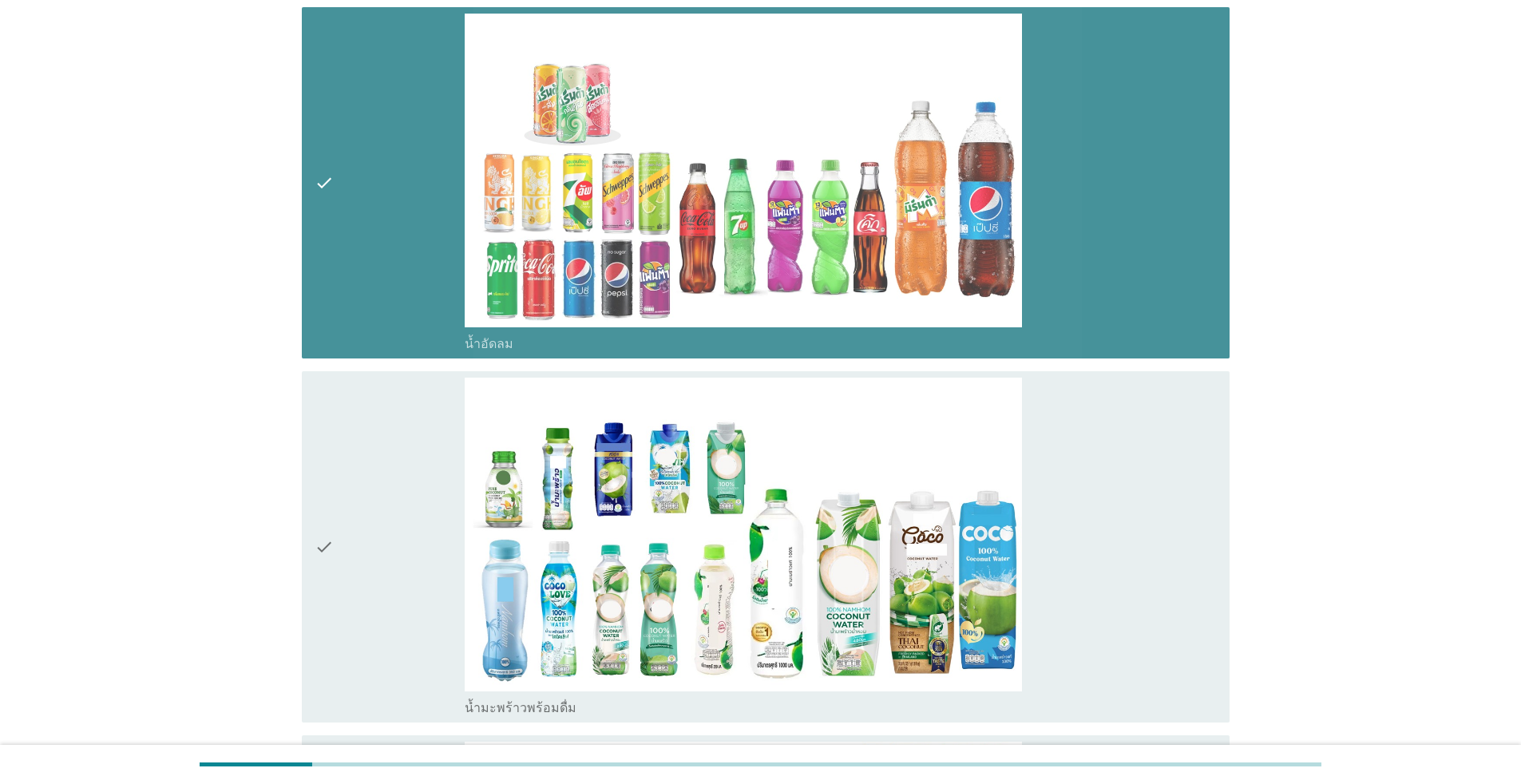
scroll to position [2554, 0]
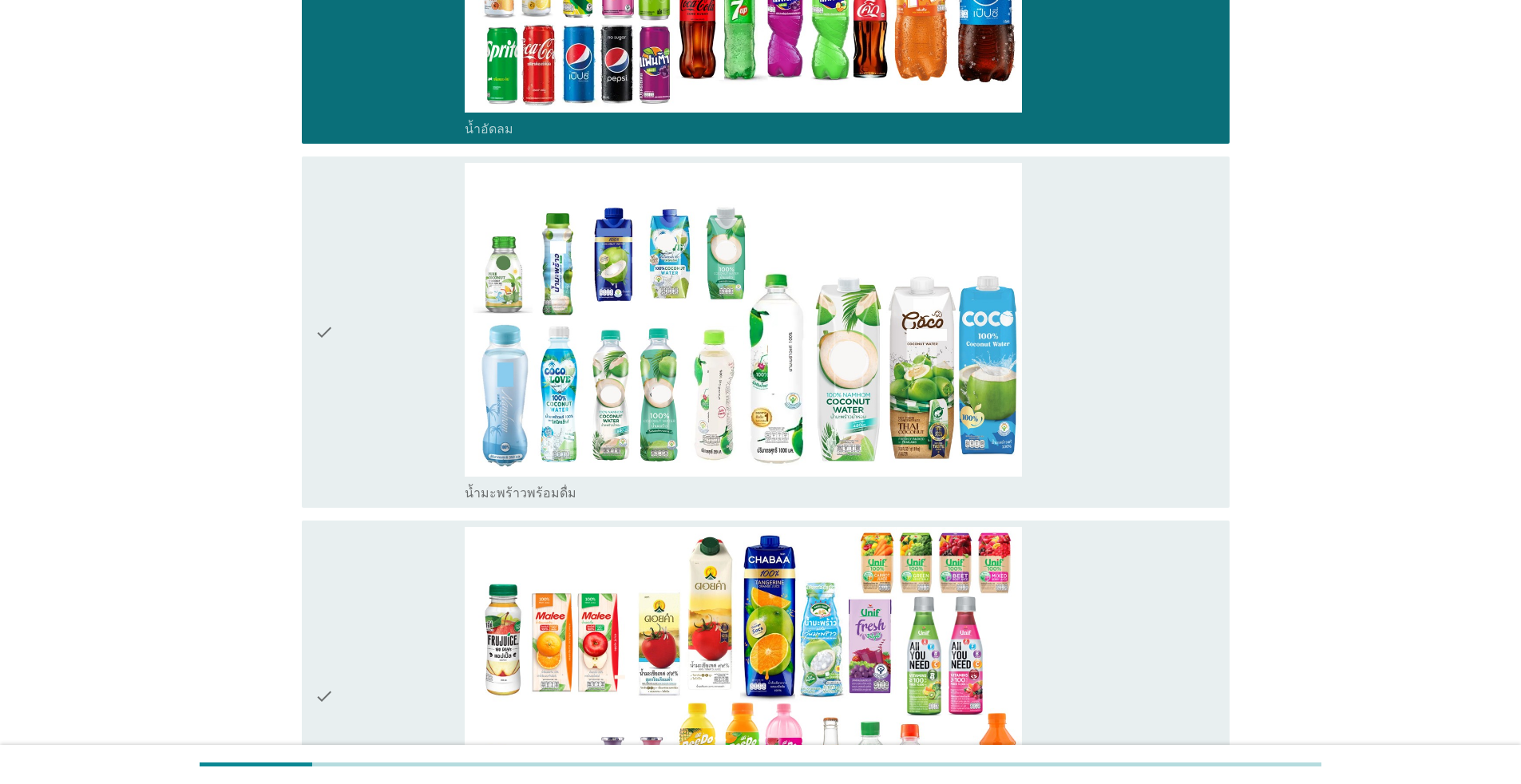
click at [379, 381] on div "check" at bounding box center [390, 331] width 150 height 338
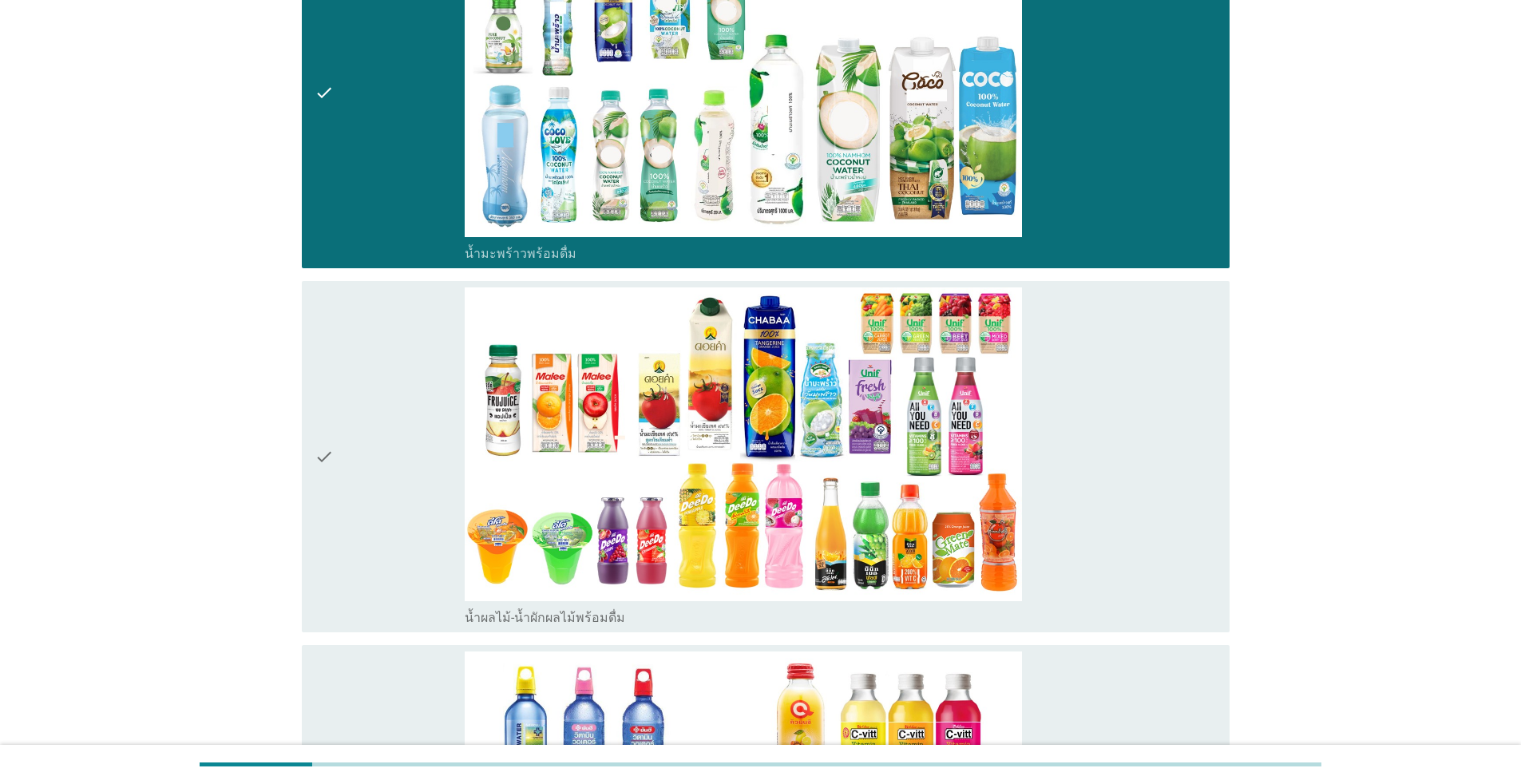
click at [385, 482] on div "check" at bounding box center [390, 456] width 150 height 338
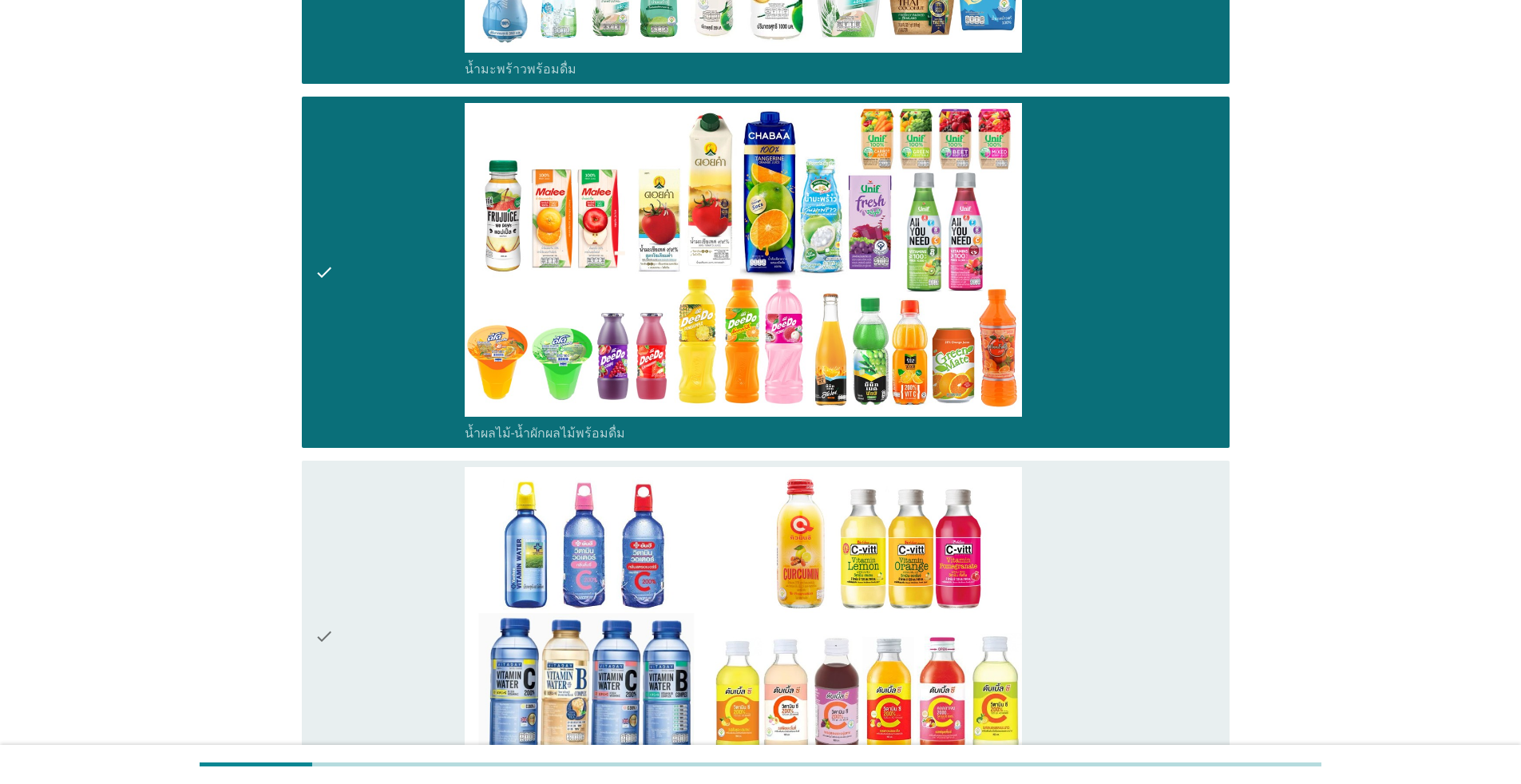
scroll to position [3193, 0]
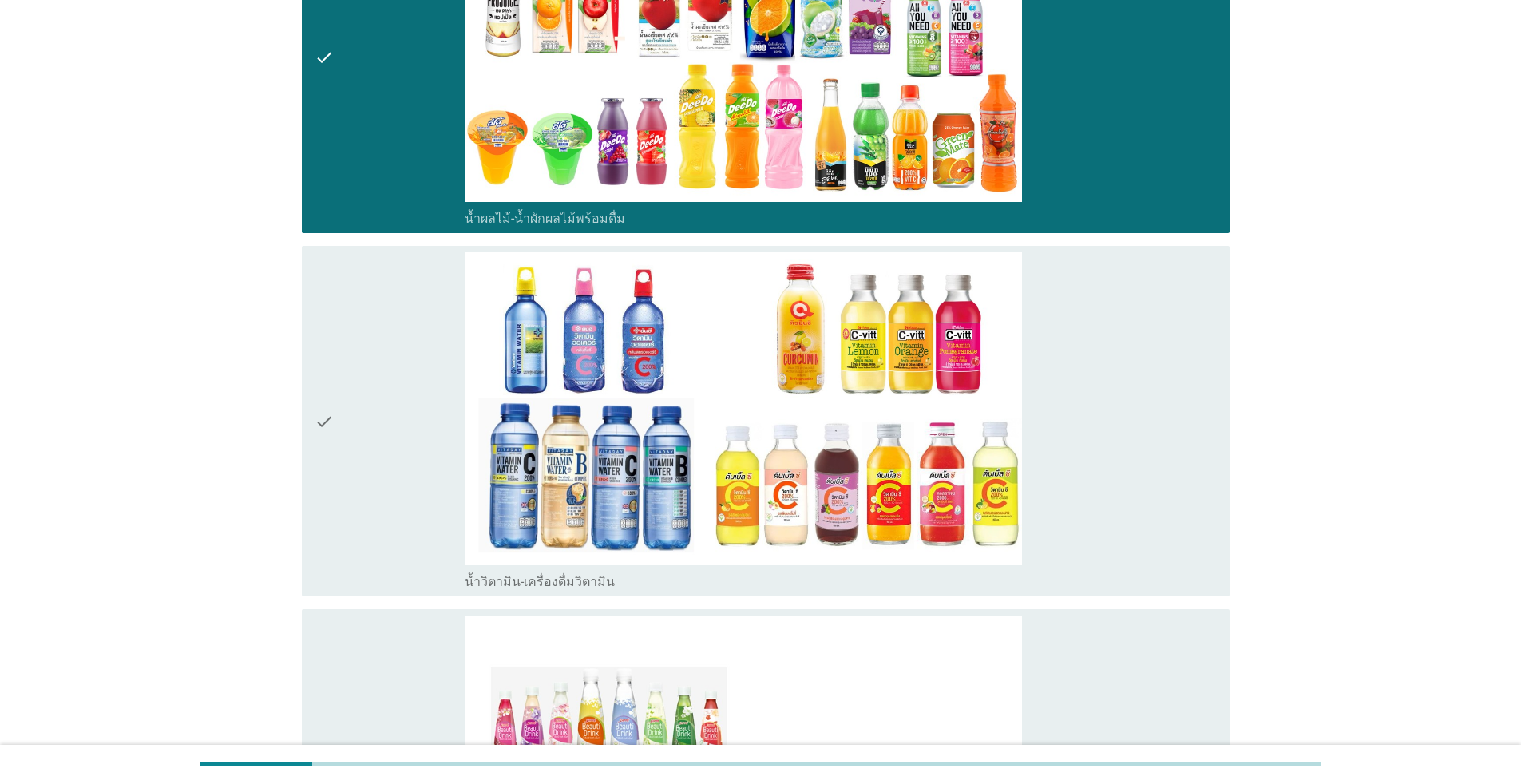
click at [423, 395] on div "check" at bounding box center [390, 421] width 150 height 338
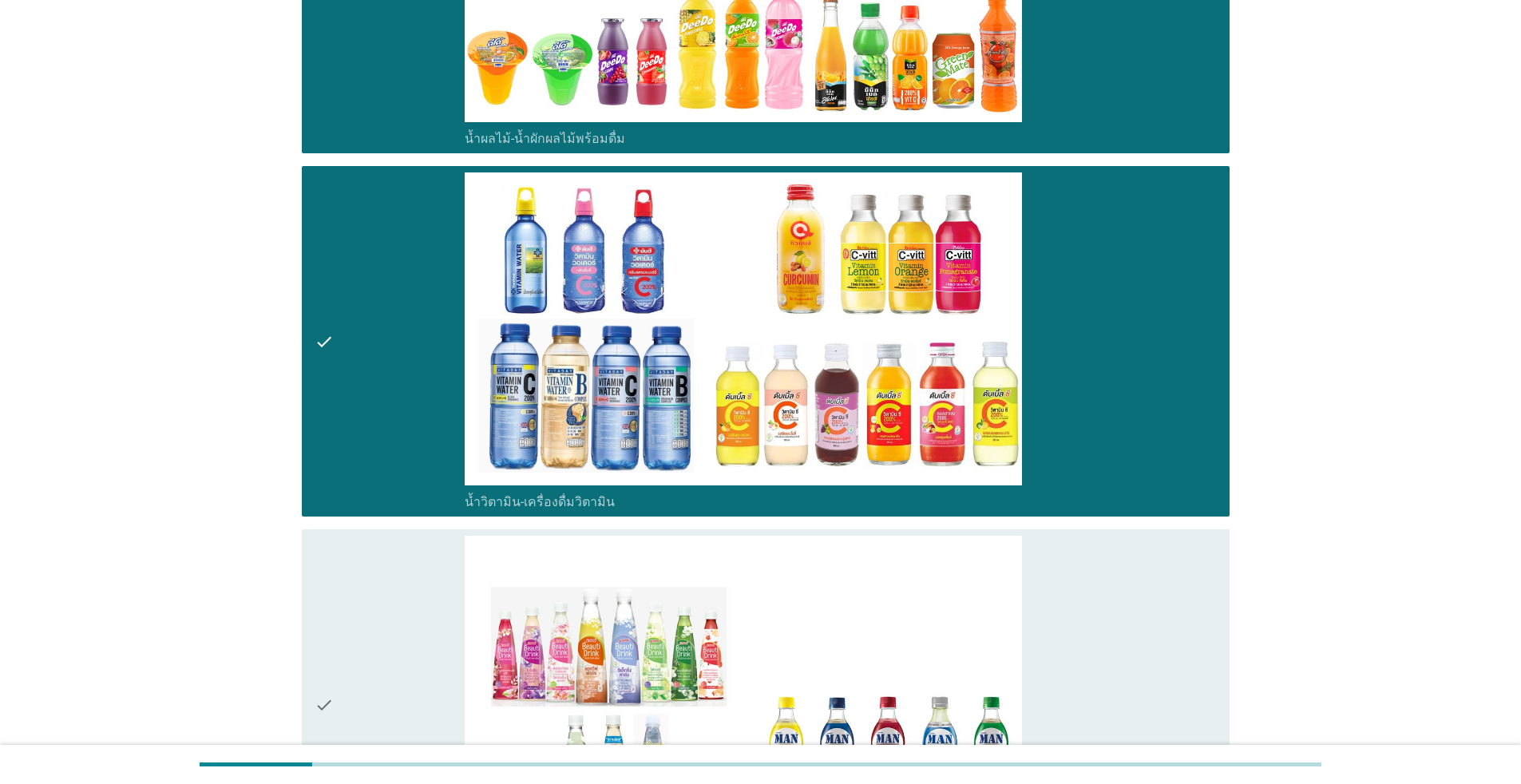
click at [419, 355] on div "check" at bounding box center [390, 341] width 150 height 338
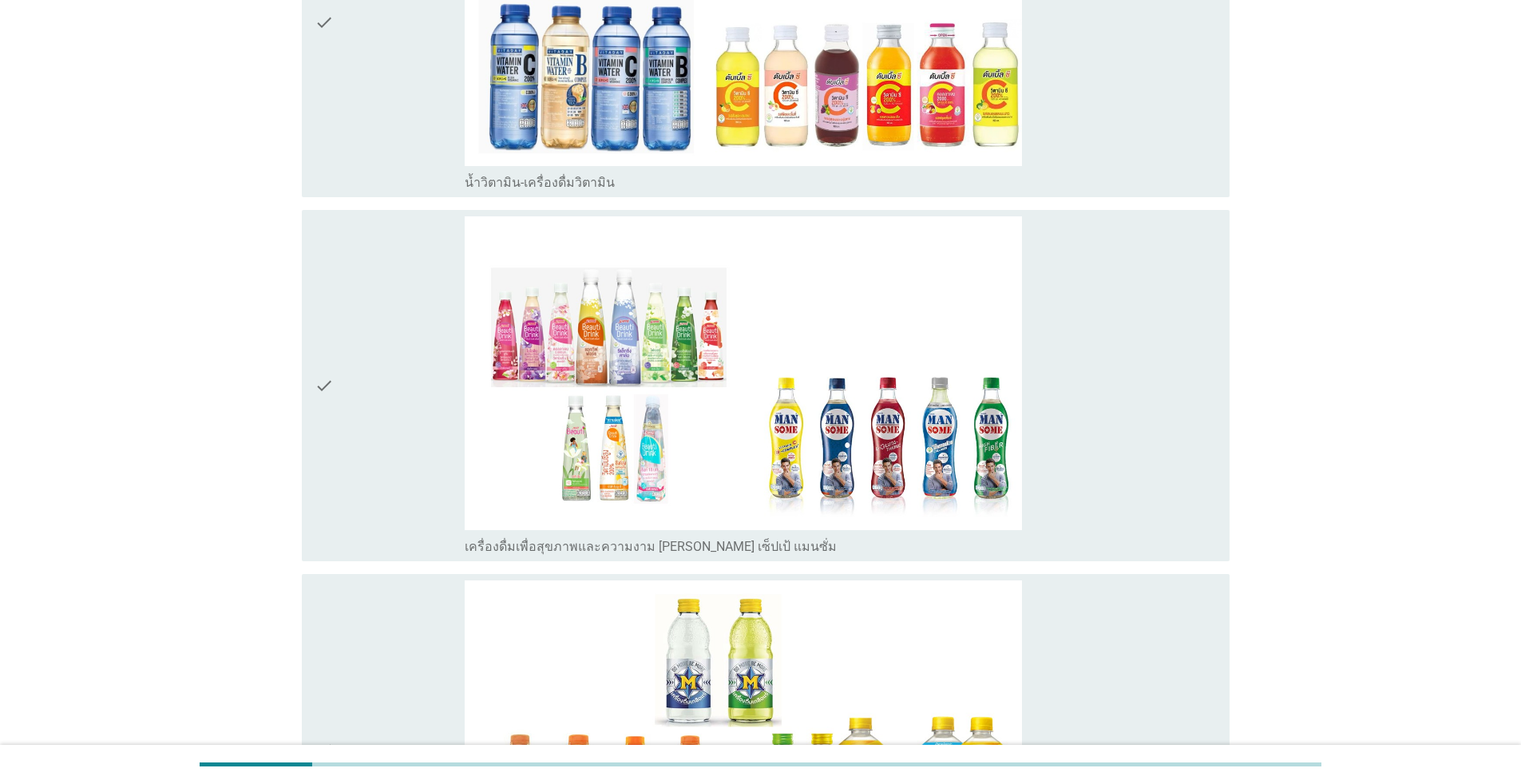
click at [419, 354] on div "check" at bounding box center [390, 385] width 150 height 338
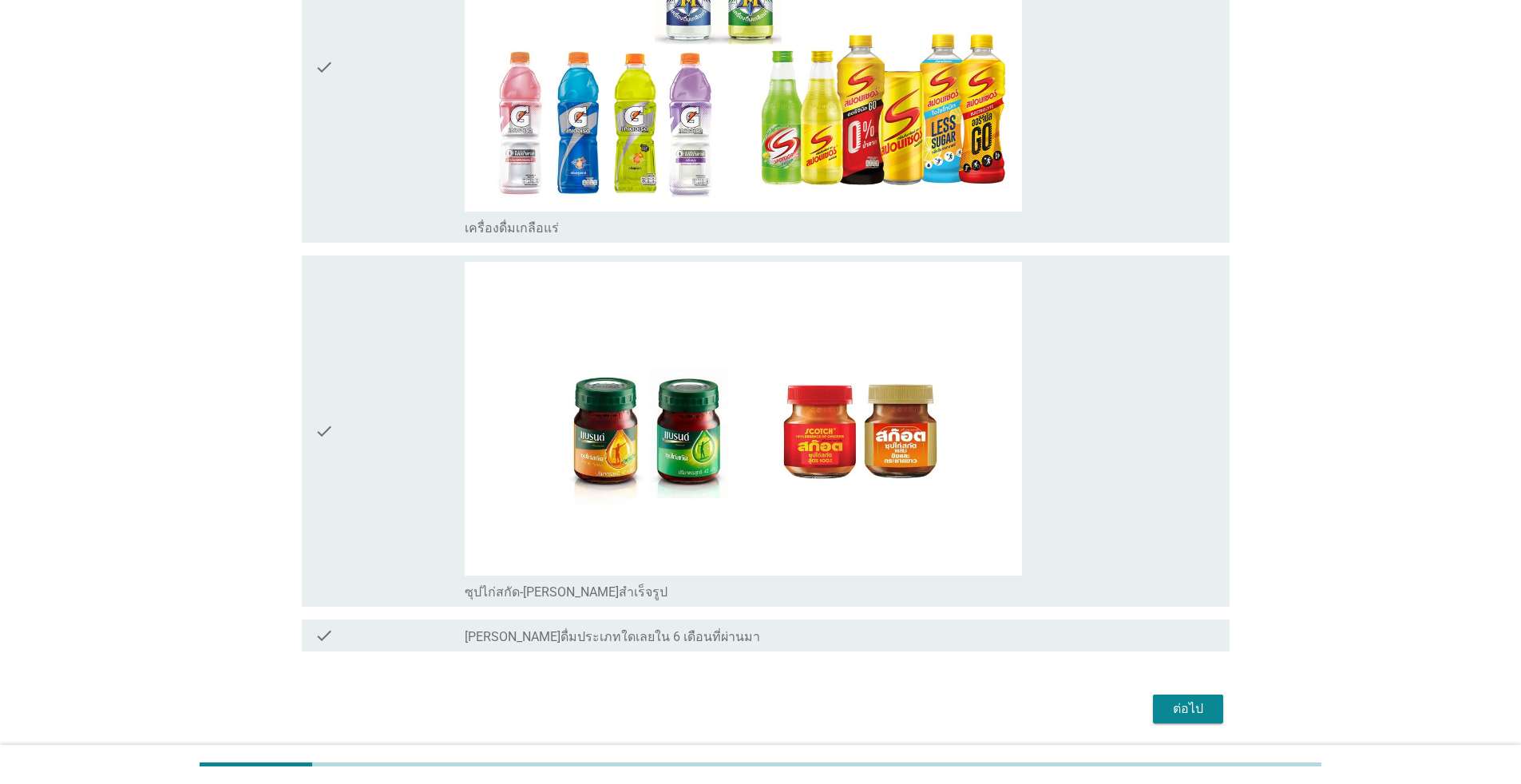
scroll to position [4311, 0]
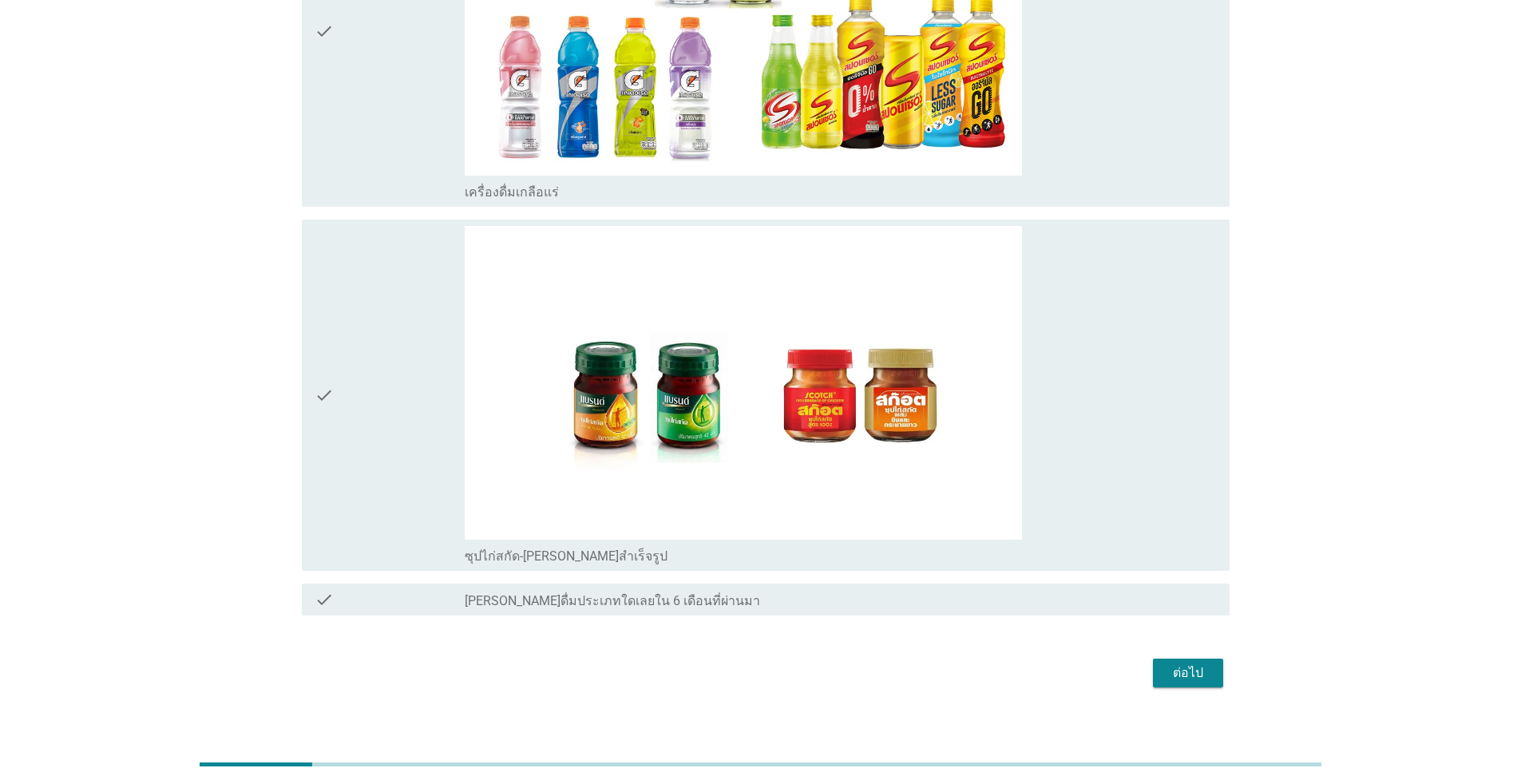
click at [786, 681] on div "ต่อไป" at bounding box center [1187, 673] width 45 height 19
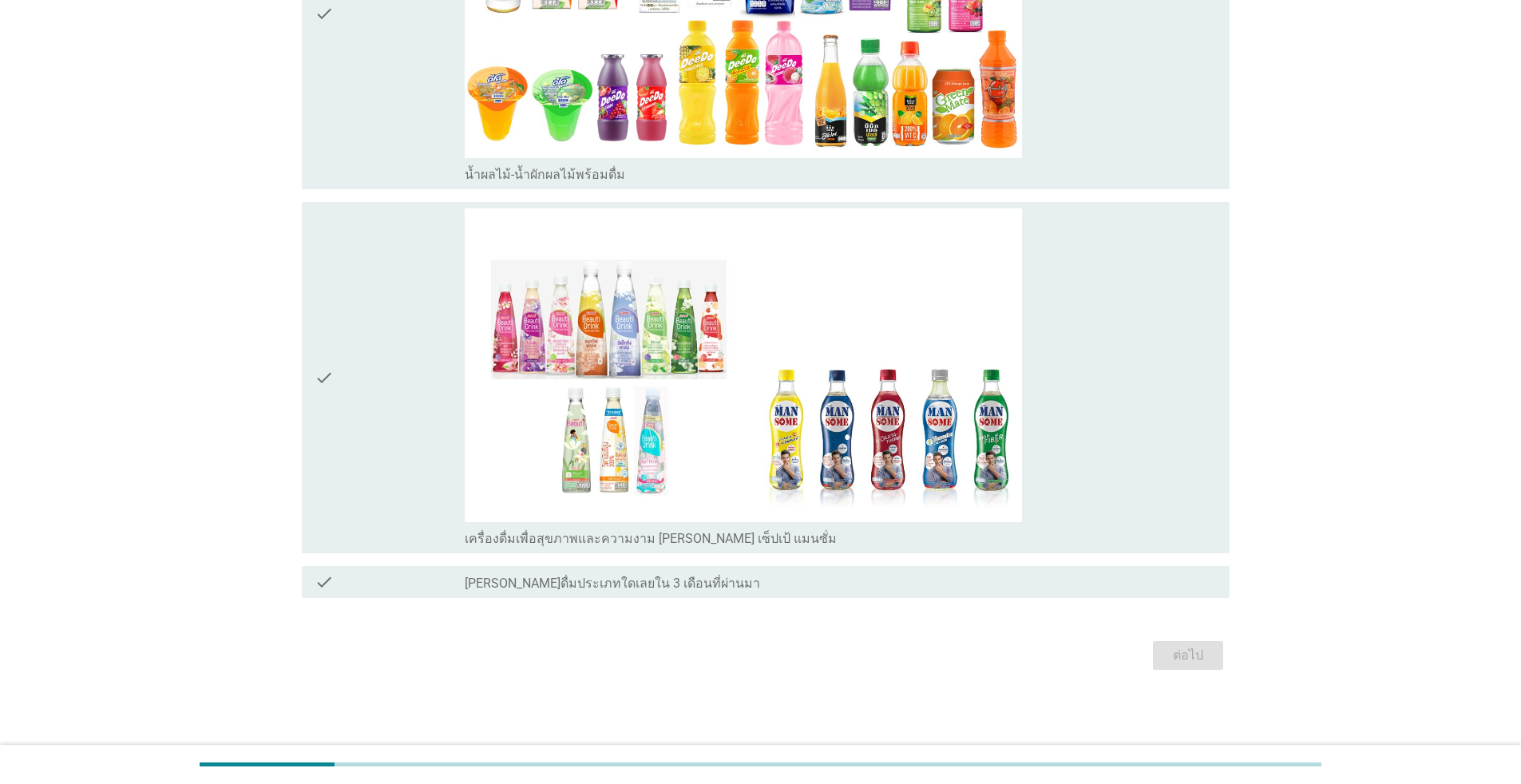
scroll to position [0, 0]
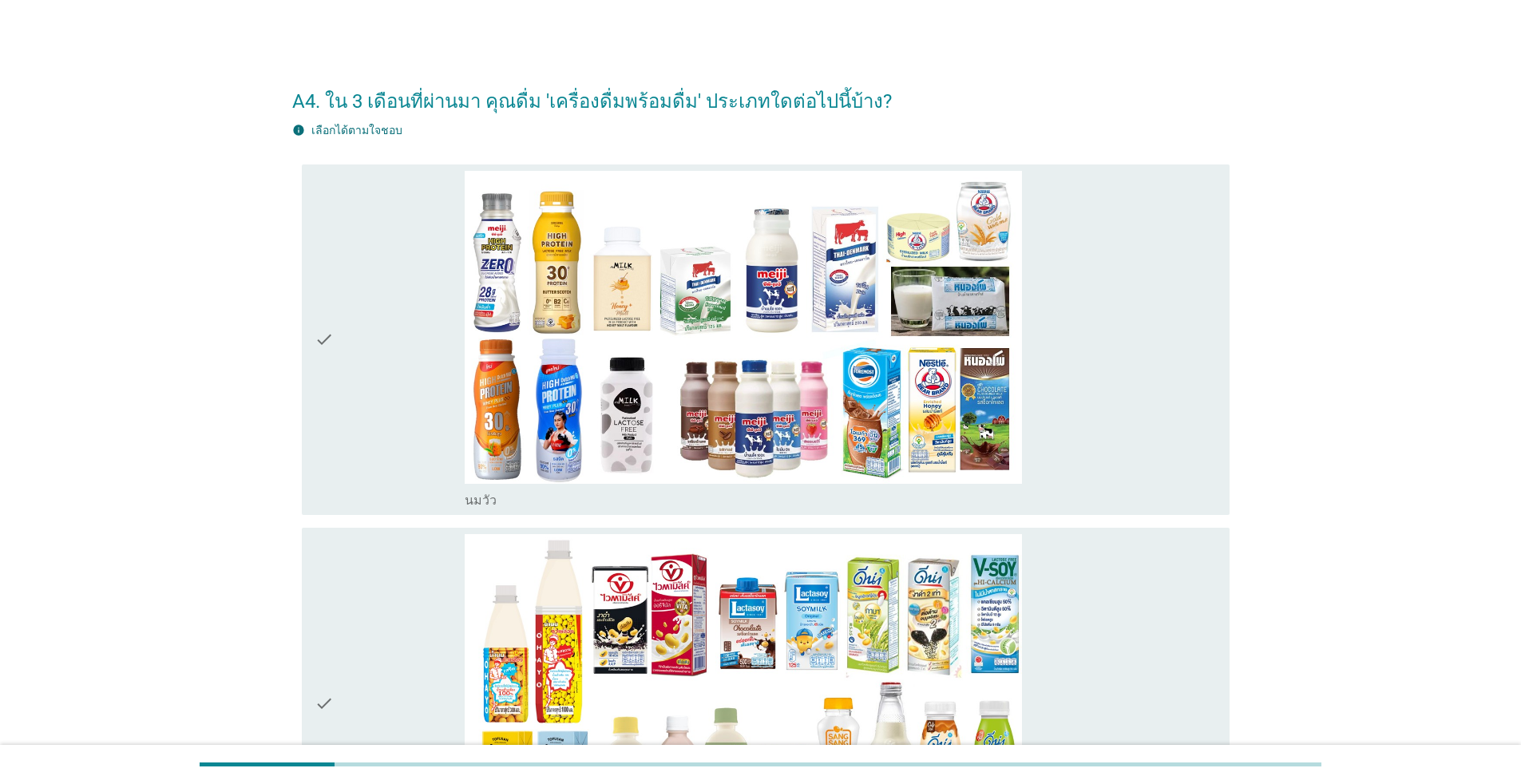
click at [389, 432] on div "check" at bounding box center [390, 339] width 150 height 338
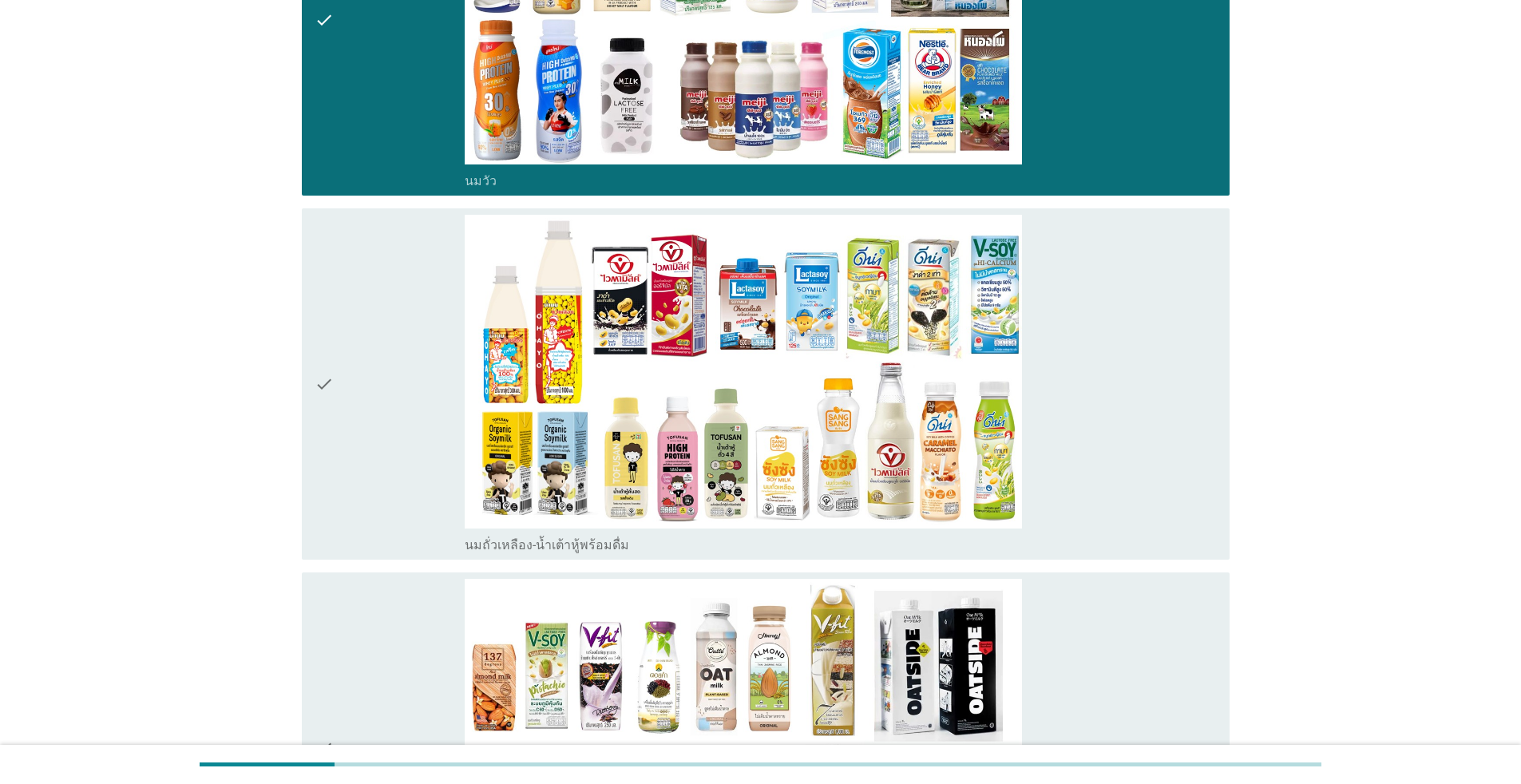
click at [382, 422] on div "check" at bounding box center [390, 384] width 150 height 338
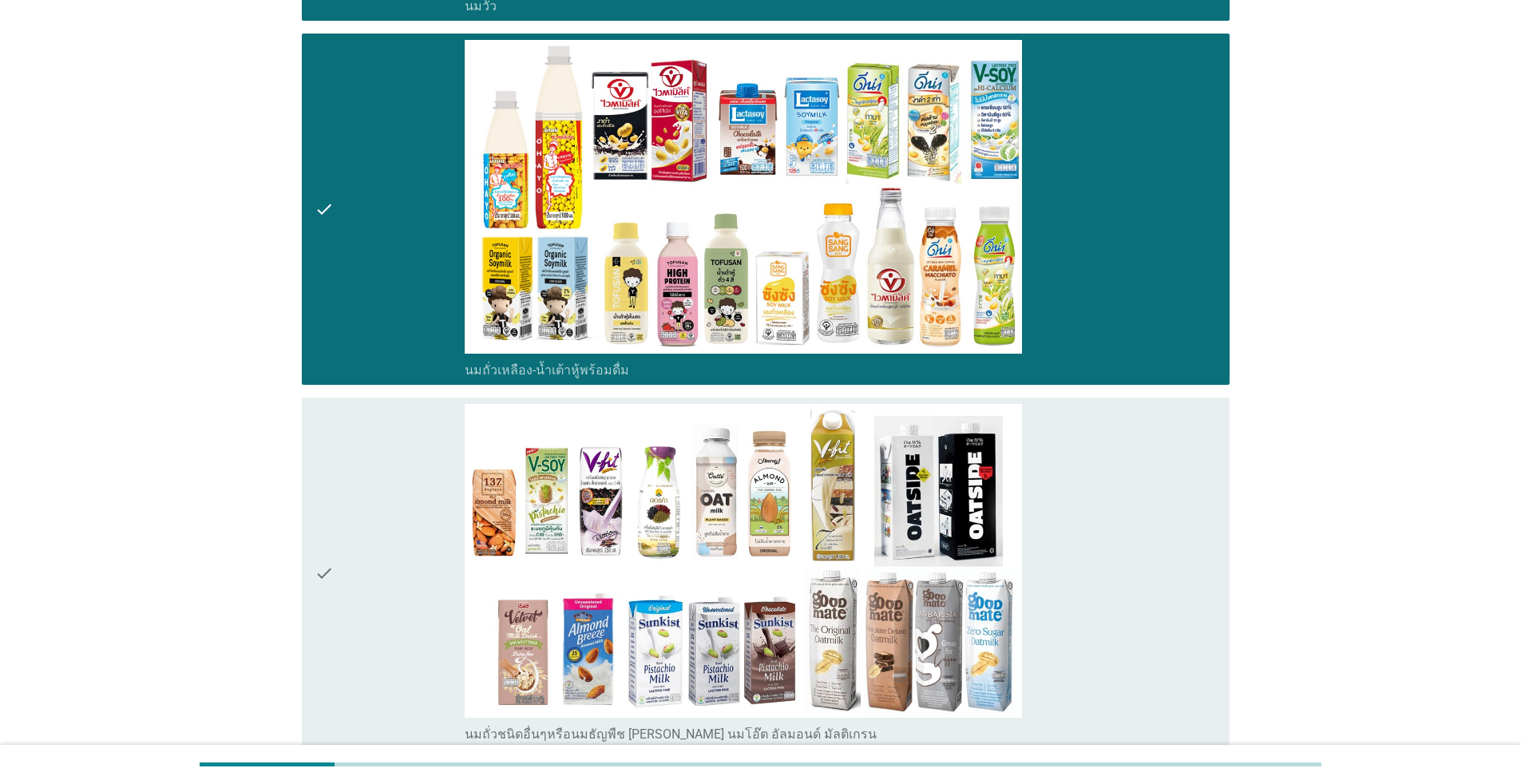
scroll to position [718, 0]
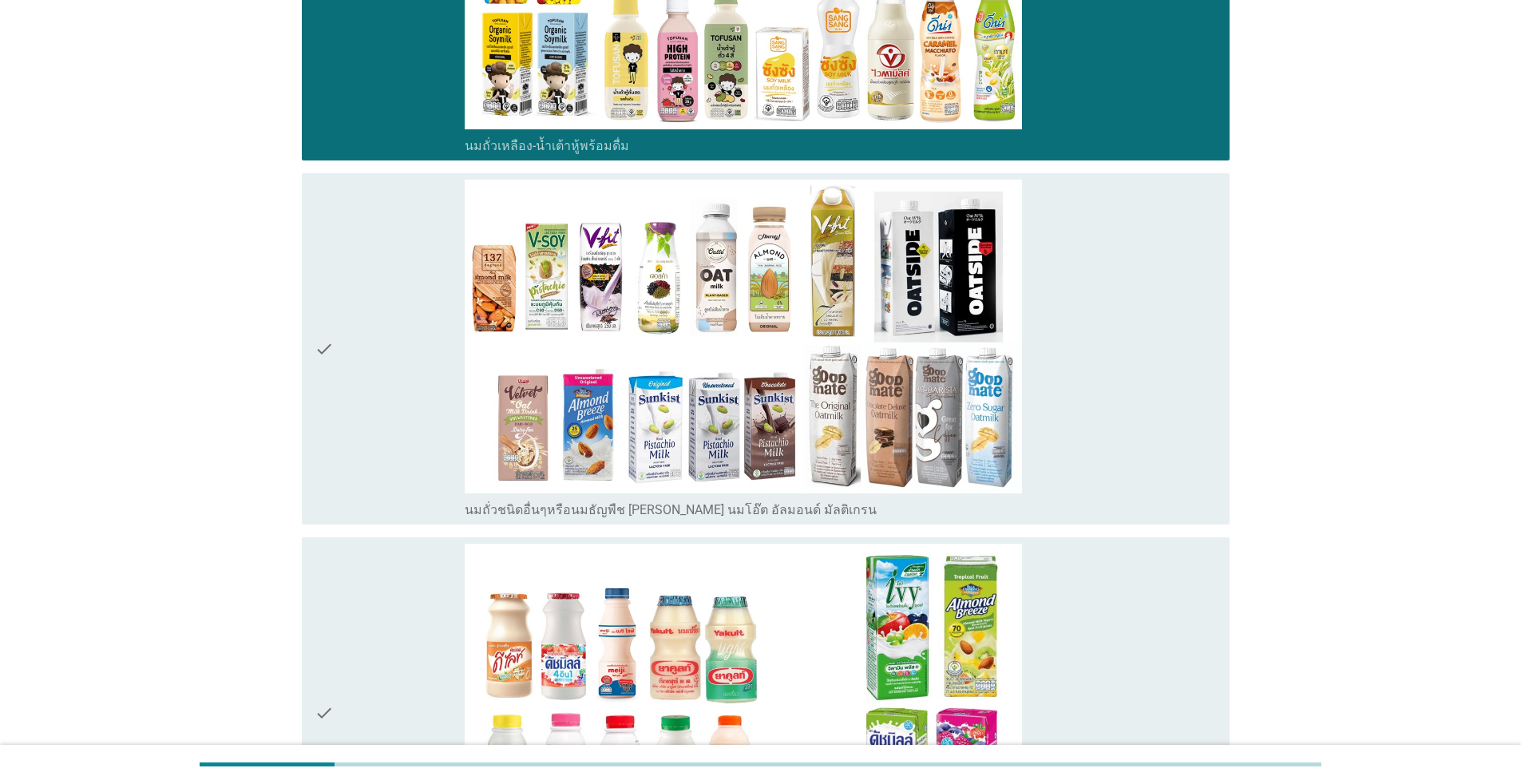
click at [403, 386] on div "check" at bounding box center [390, 348] width 150 height 338
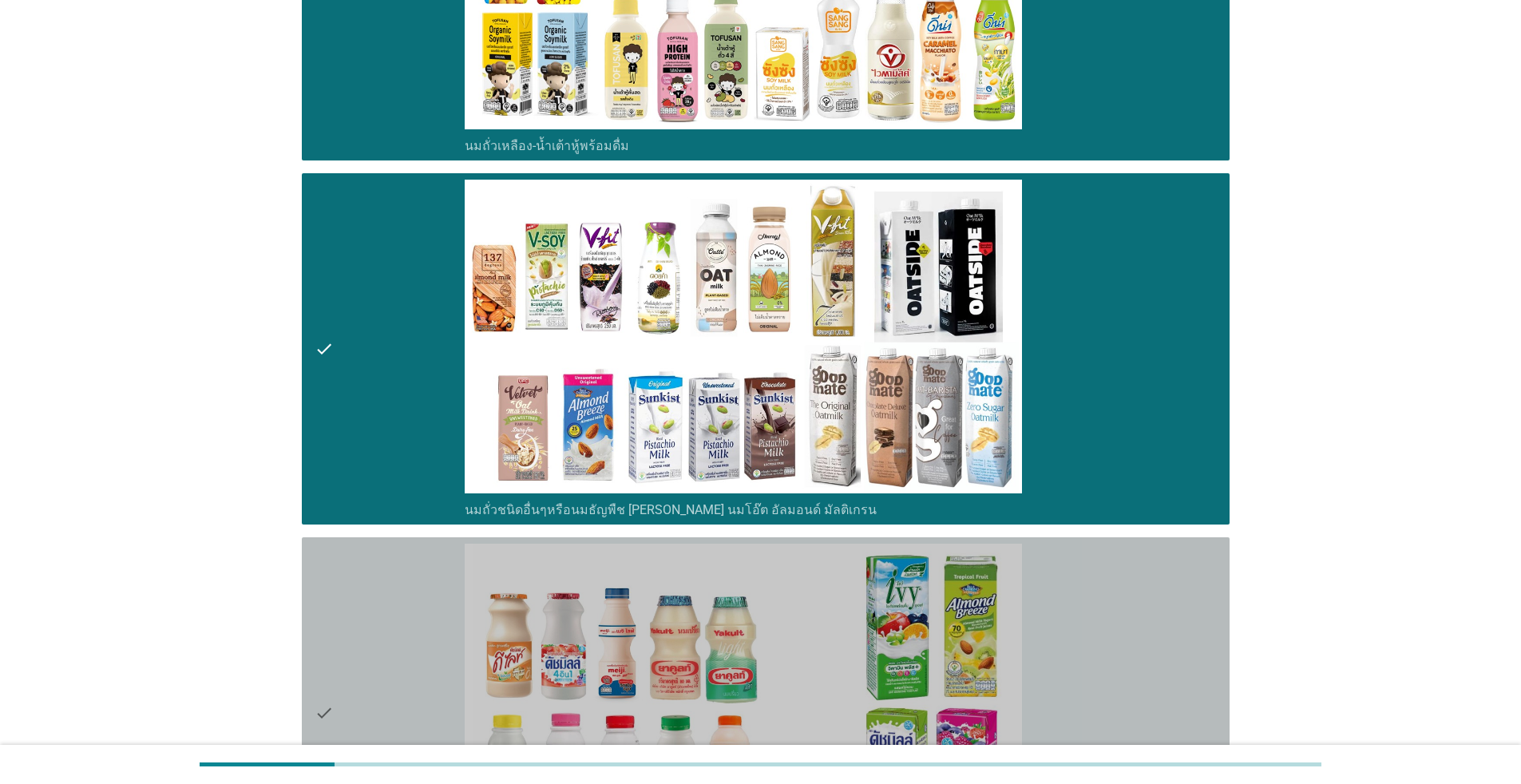
click at [441, 579] on div "check" at bounding box center [390, 712] width 150 height 338
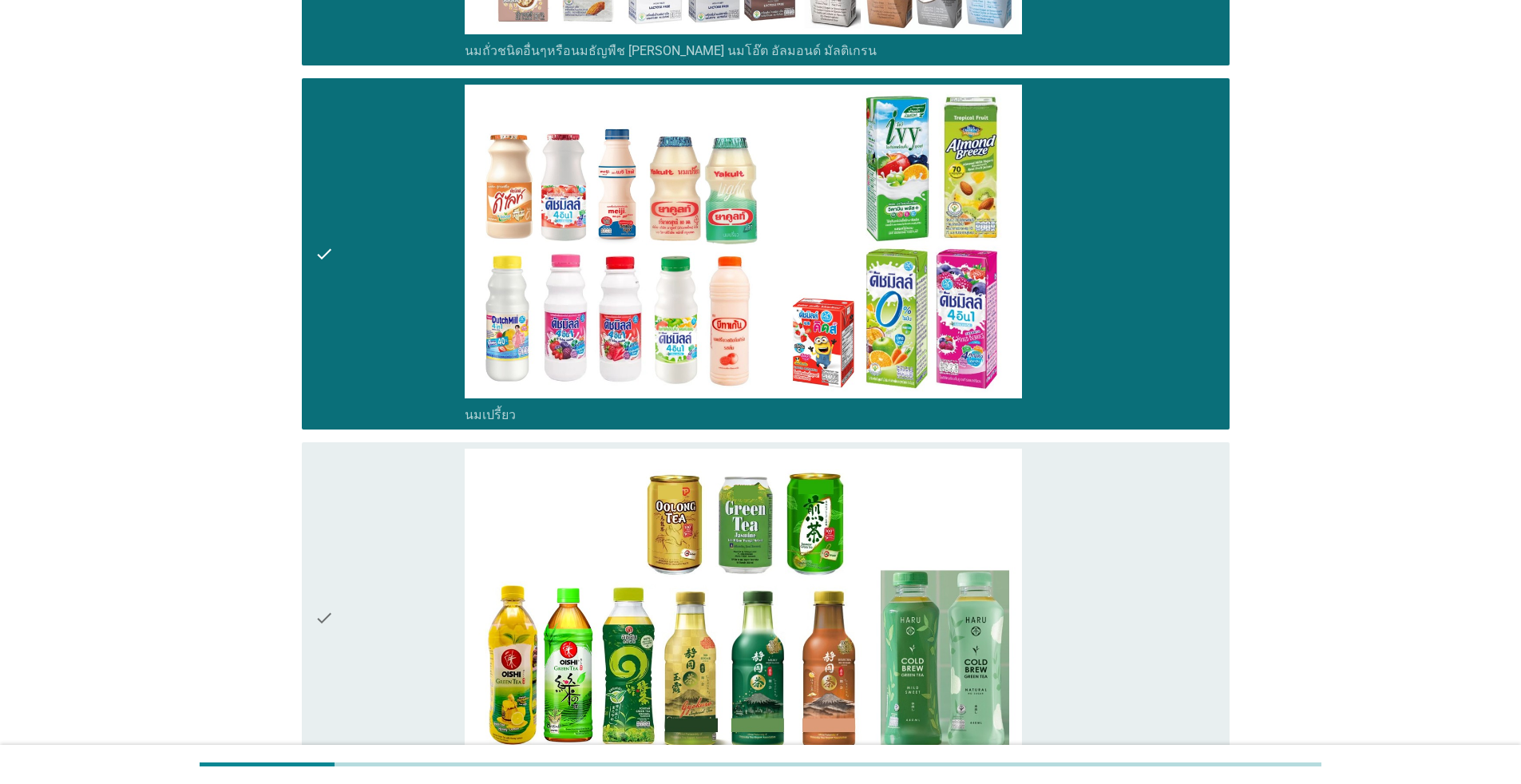
scroll to position [1197, 0]
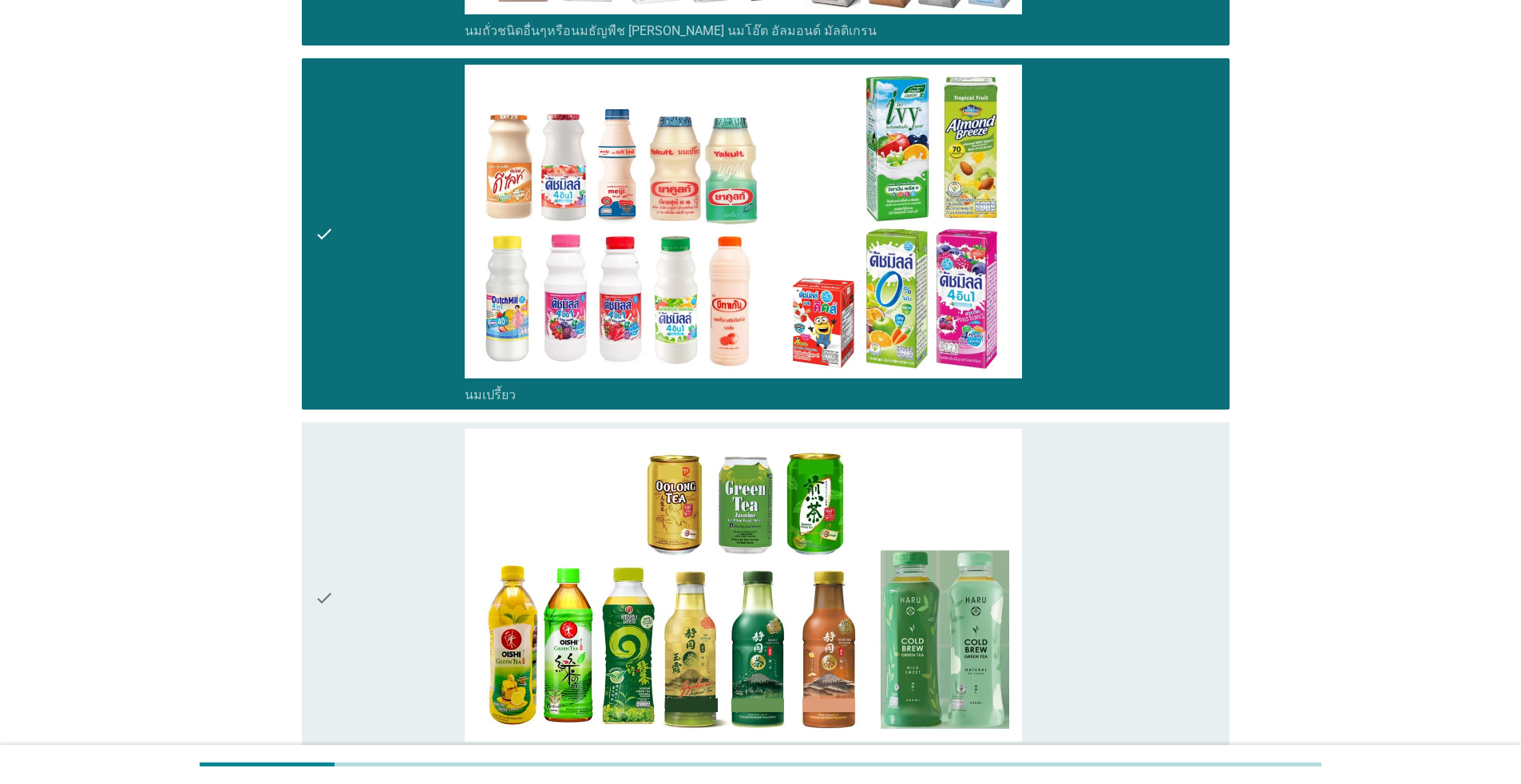
click at [439, 573] on div "check" at bounding box center [390, 597] width 150 height 338
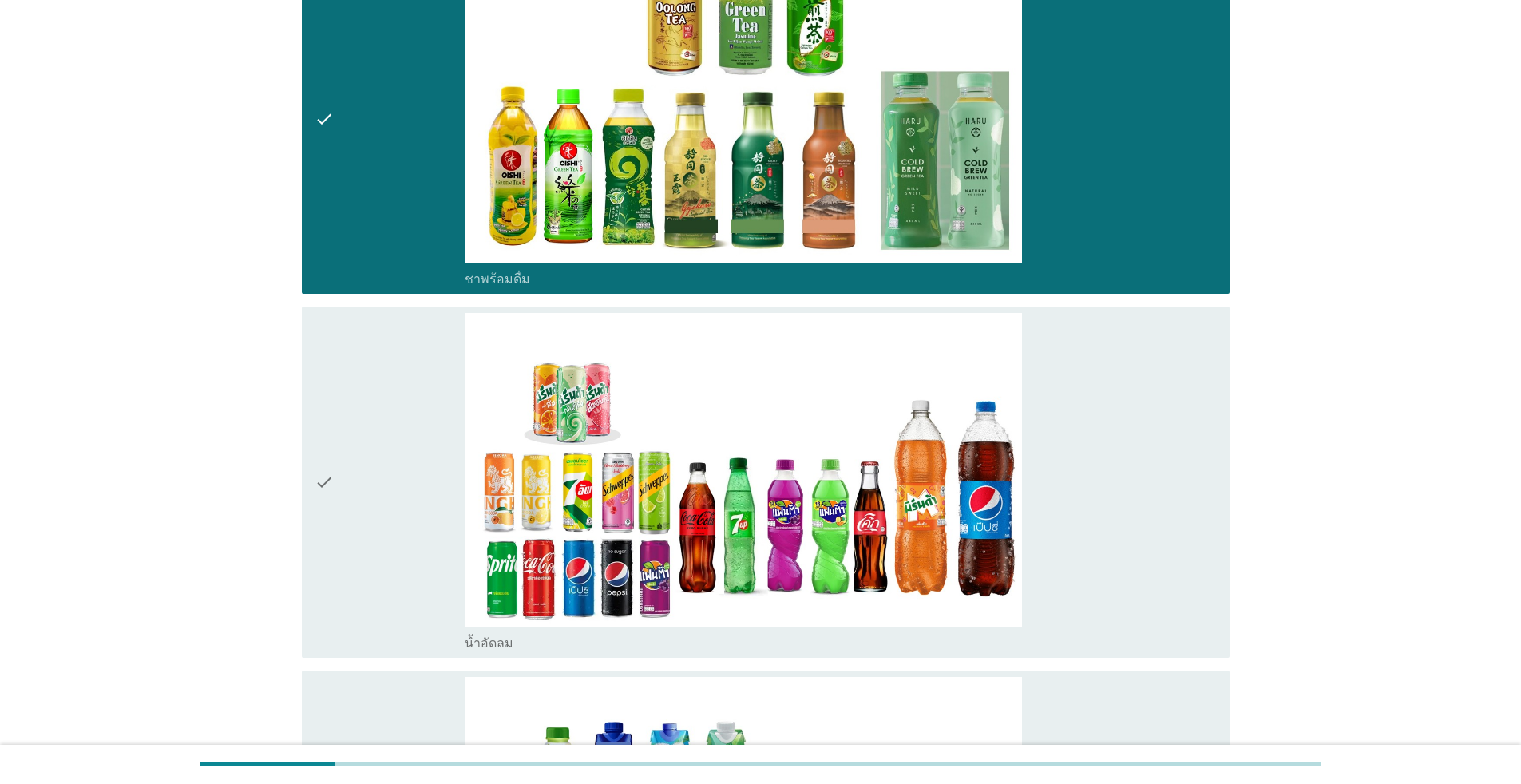
click at [413, 496] on div "check" at bounding box center [390, 482] width 150 height 338
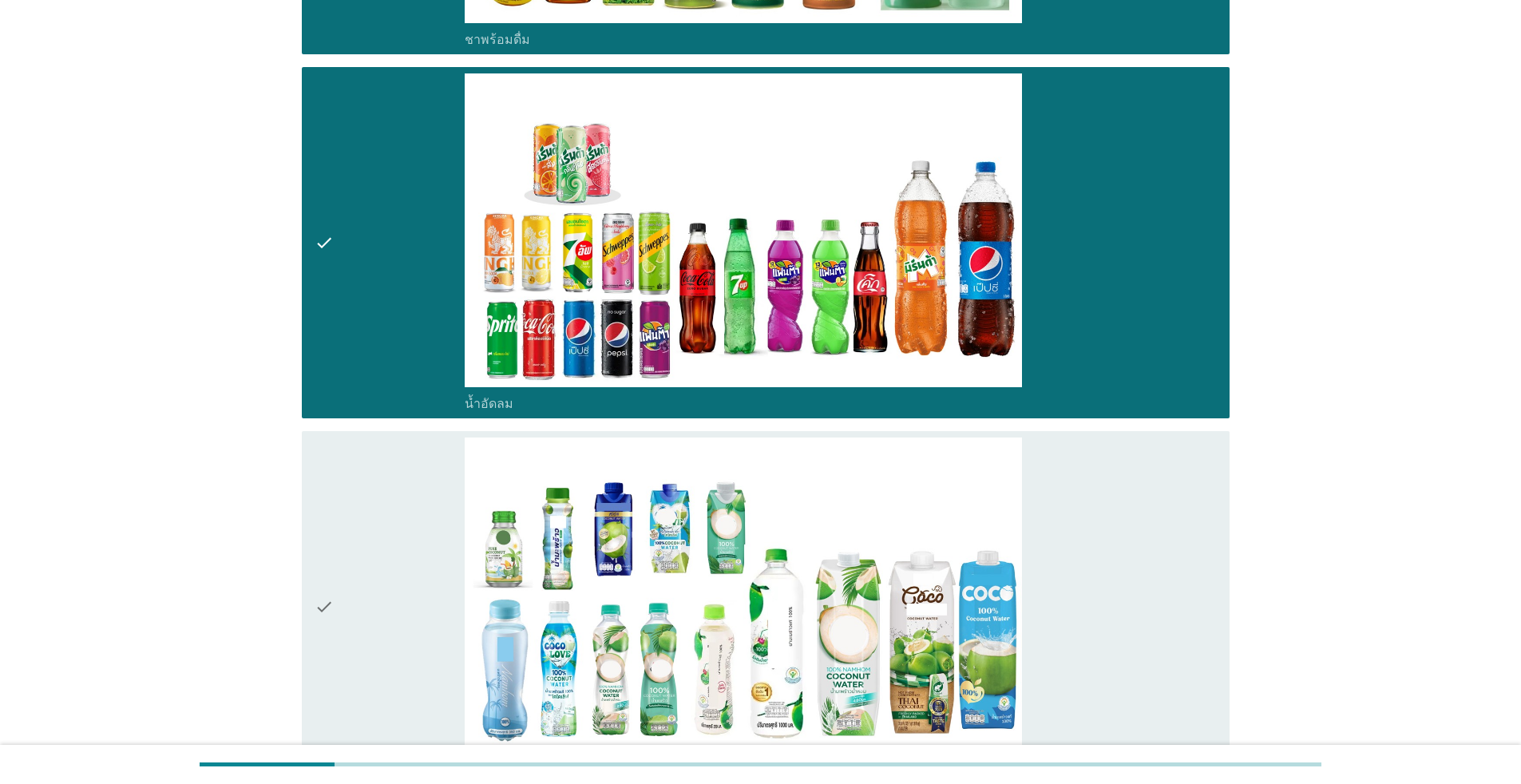
click at [413, 496] on div "check" at bounding box center [390, 606] width 150 height 338
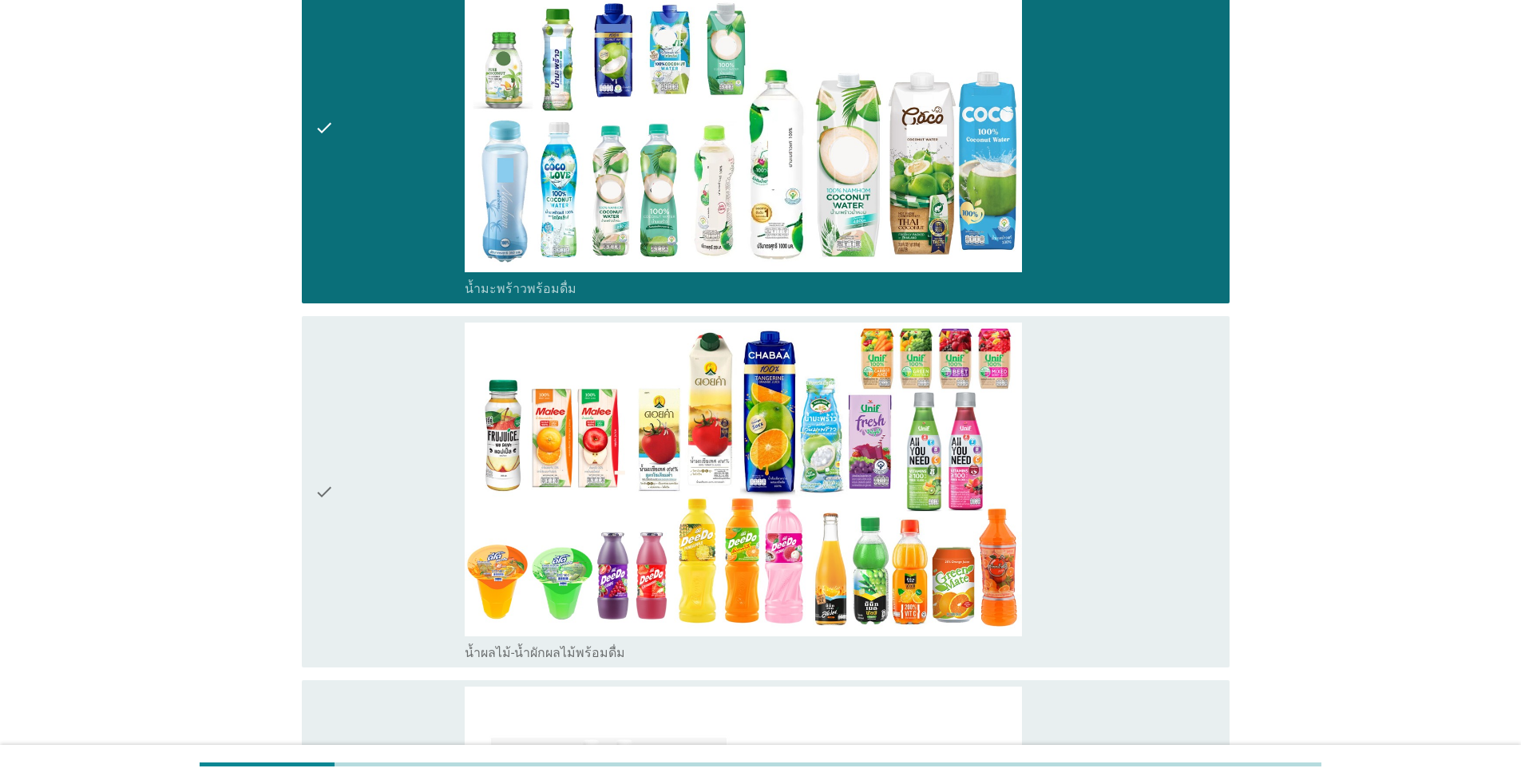
click at [413, 502] on div "check" at bounding box center [390, 491] width 150 height 338
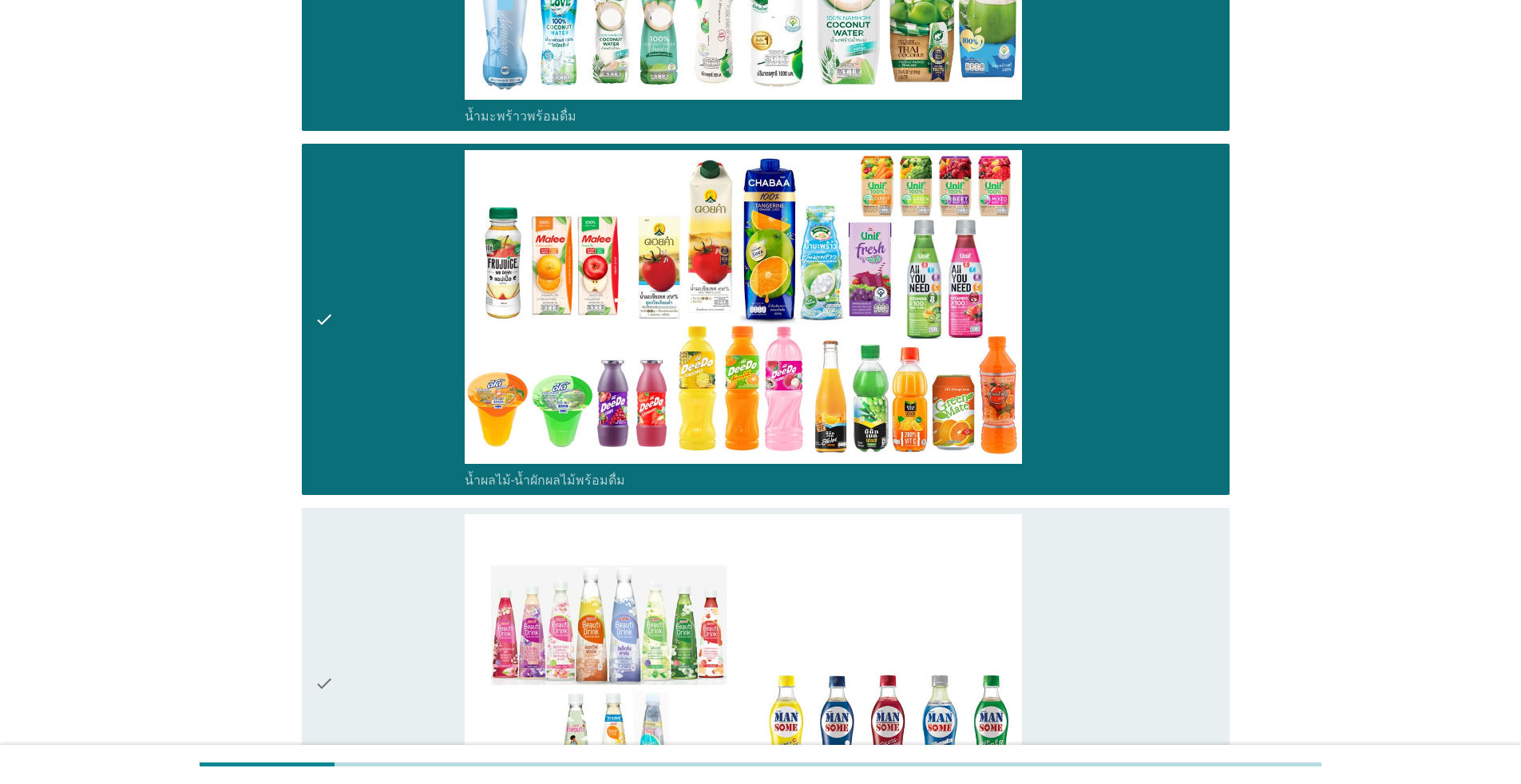
scroll to position [2793, 0]
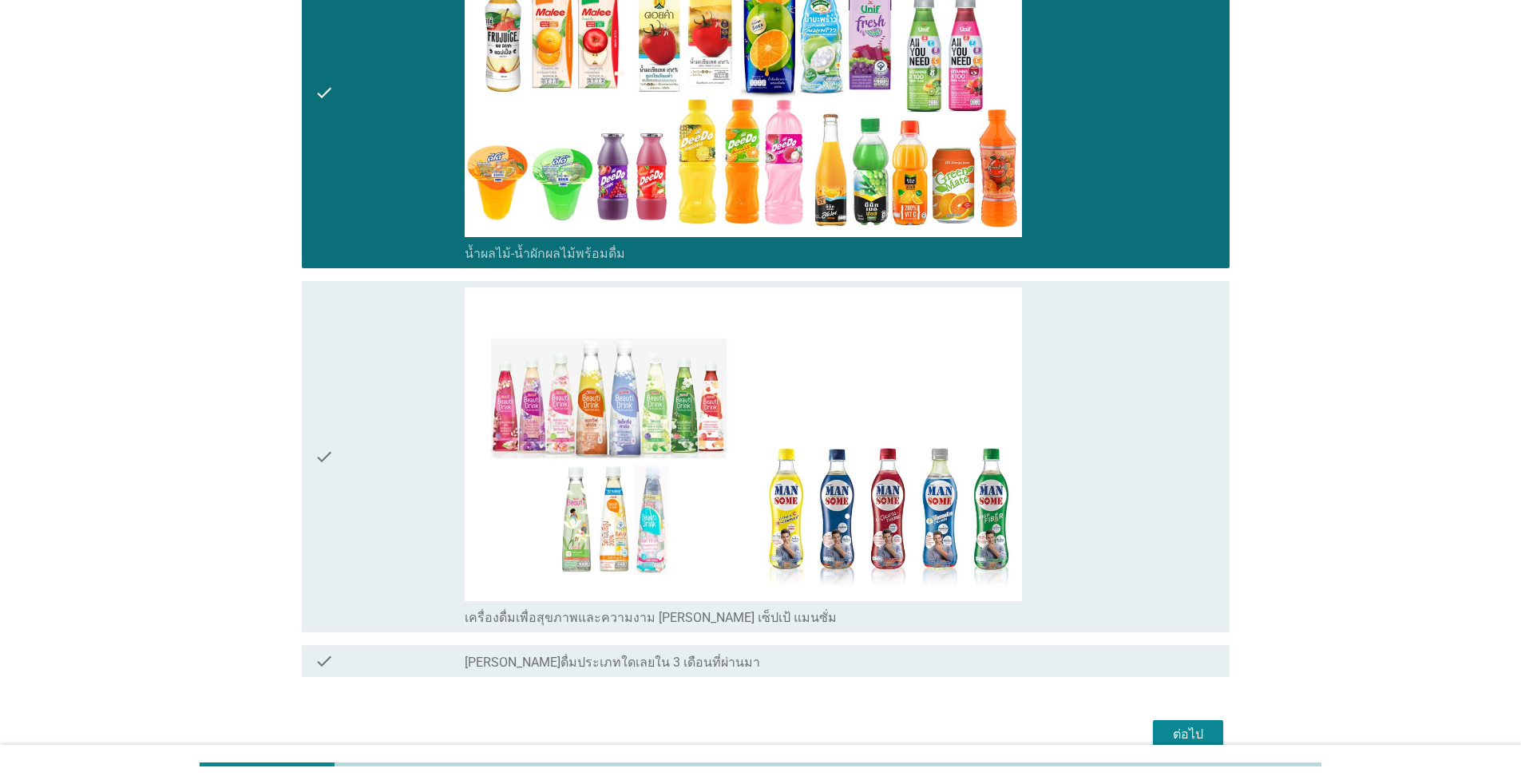
click at [406, 501] on div "check" at bounding box center [390, 456] width 150 height 338
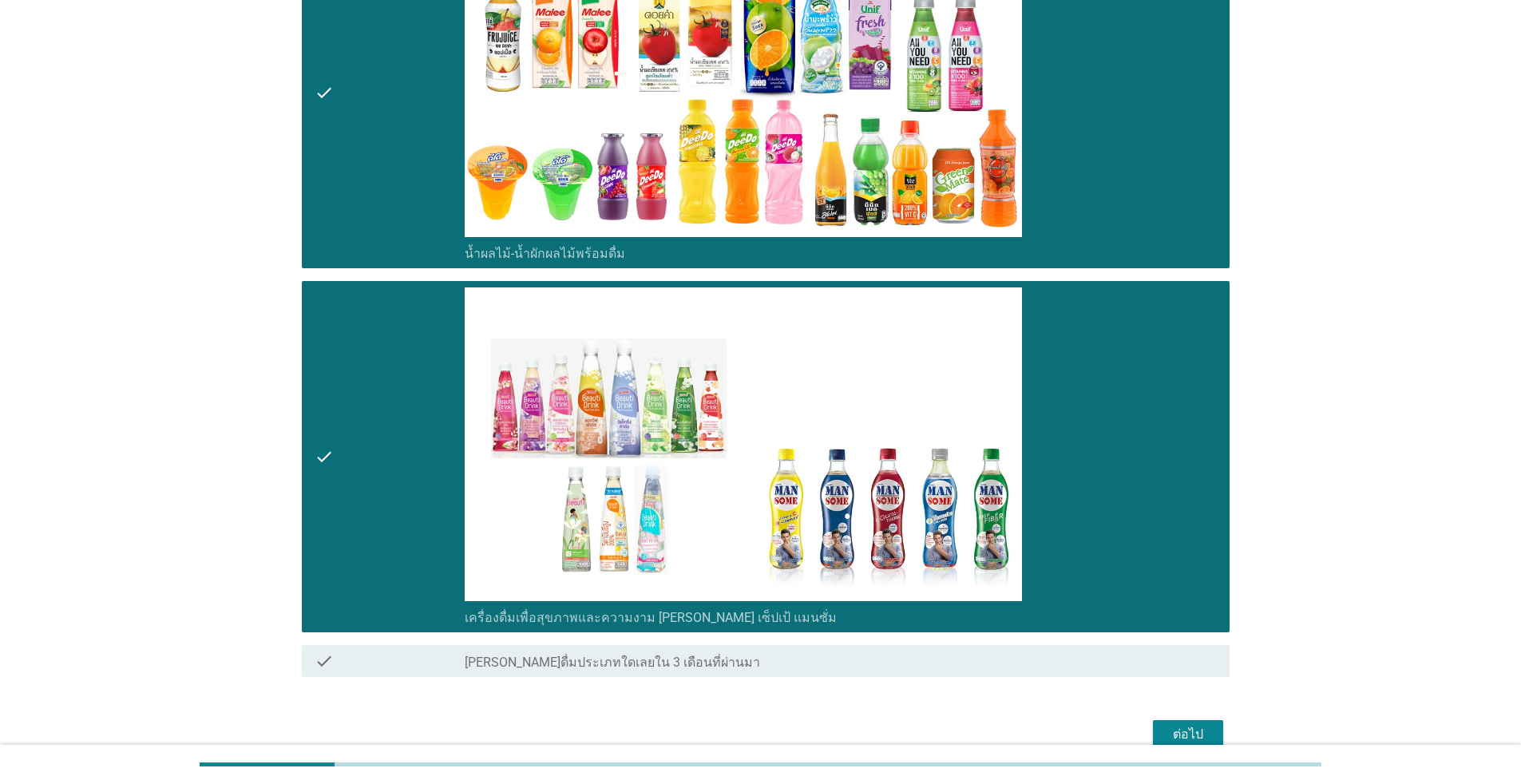
click at [786, 717] on button "ต่อไป" at bounding box center [1188, 734] width 70 height 29
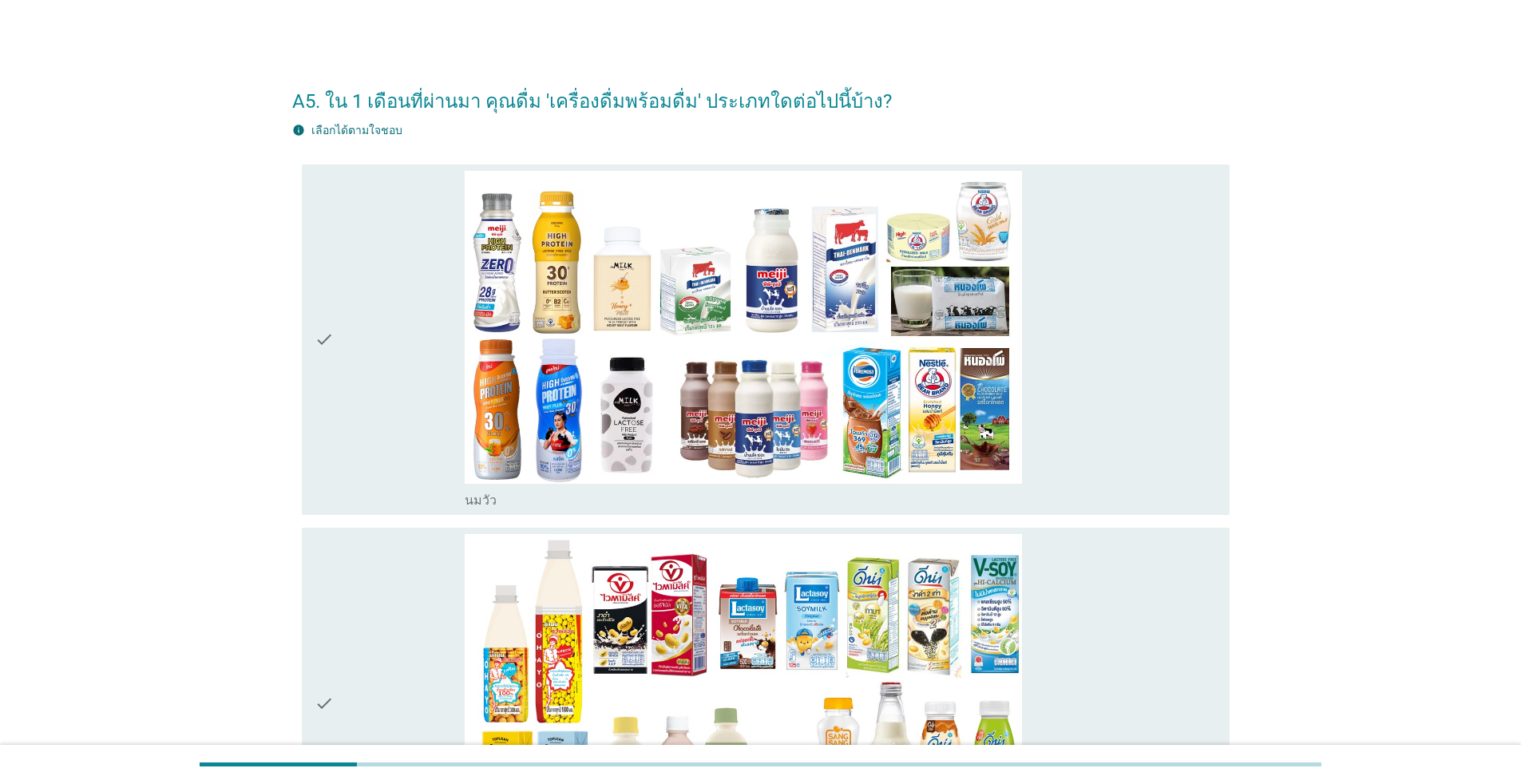
click at [397, 343] on div "check" at bounding box center [390, 339] width 150 height 338
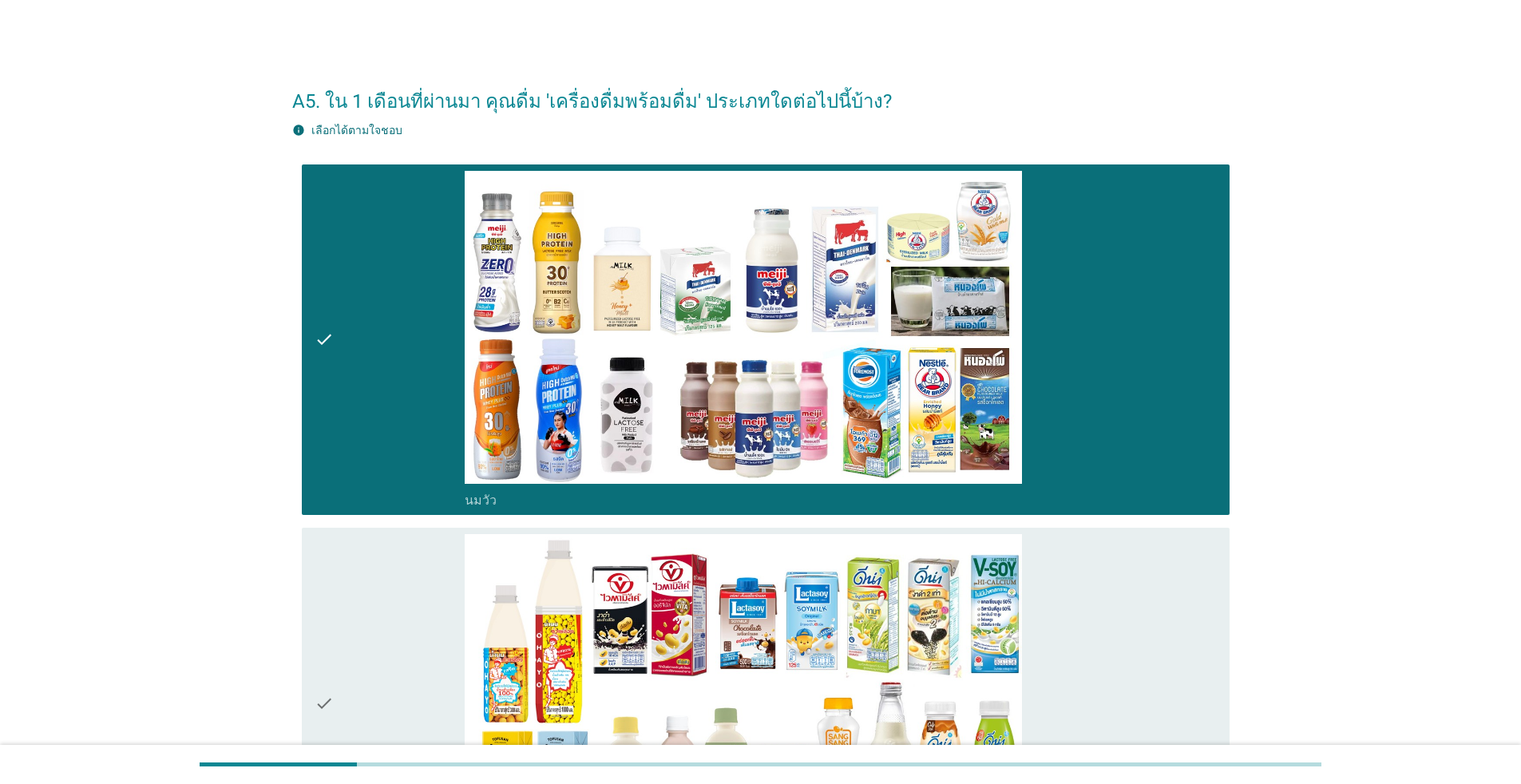
click at [372, 628] on div "check" at bounding box center [390, 703] width 150 height 338
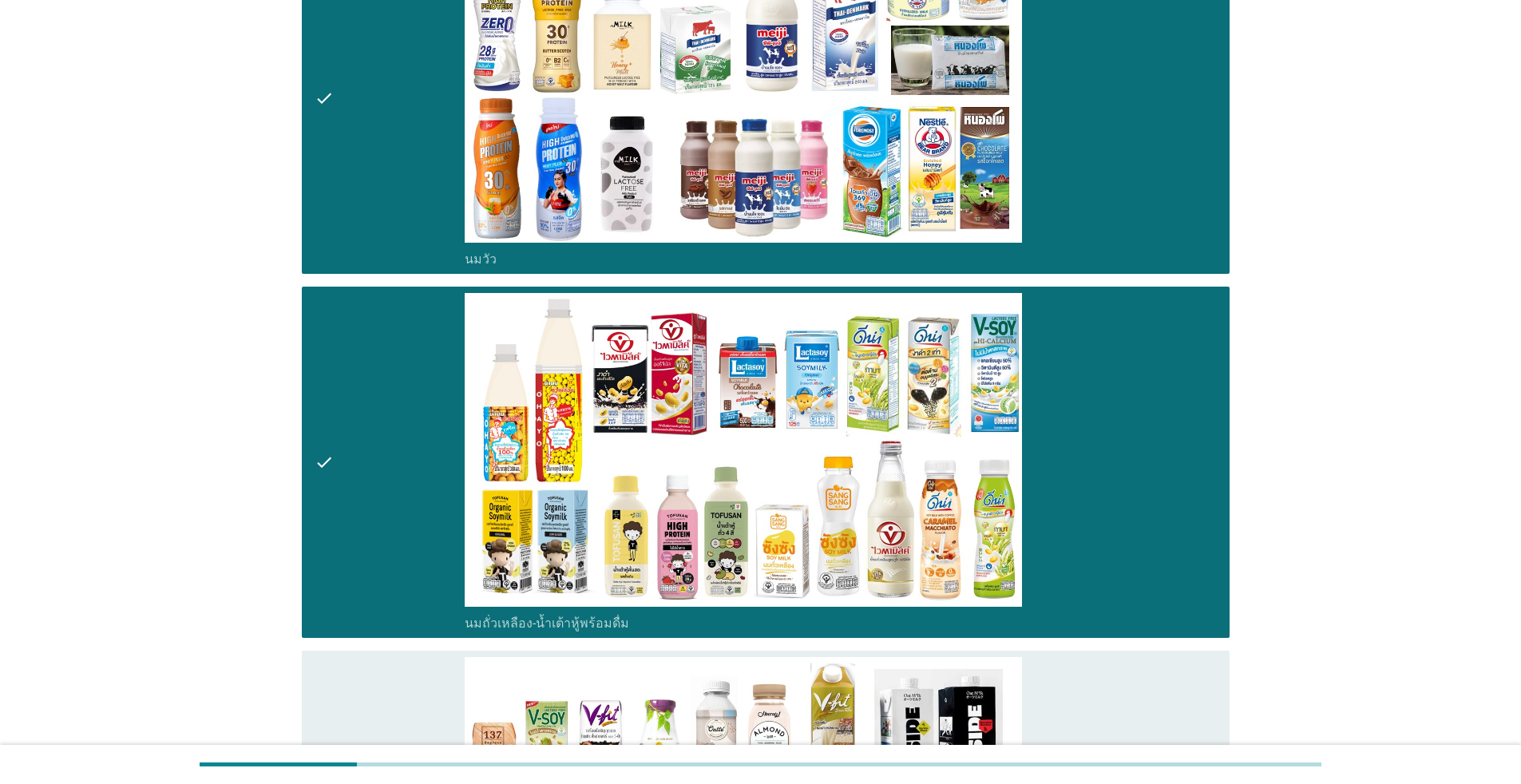
scroll to position [479, 0]
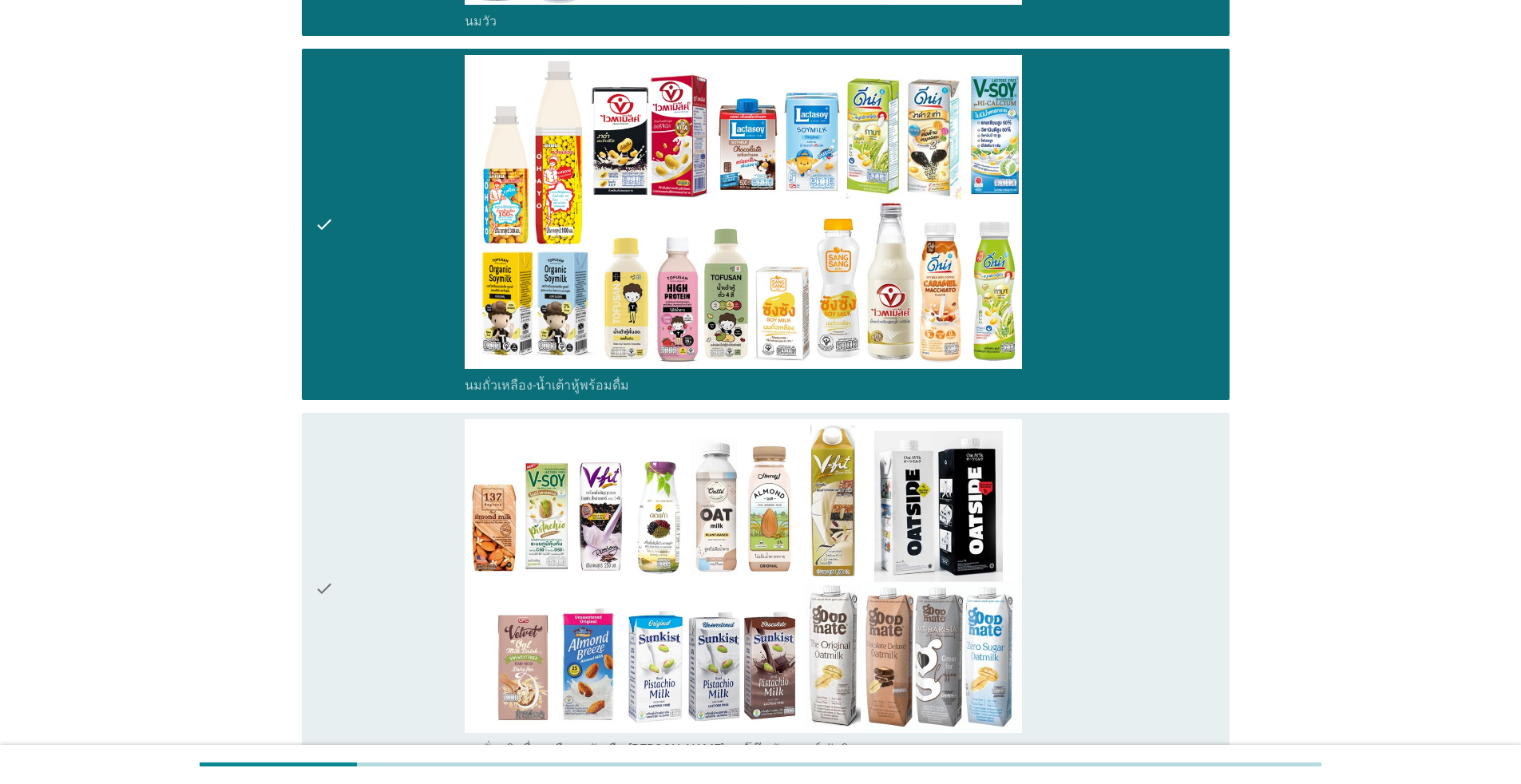
click at [420, 543] on div "check" at bounding box center [390, 587] width 150 height 338
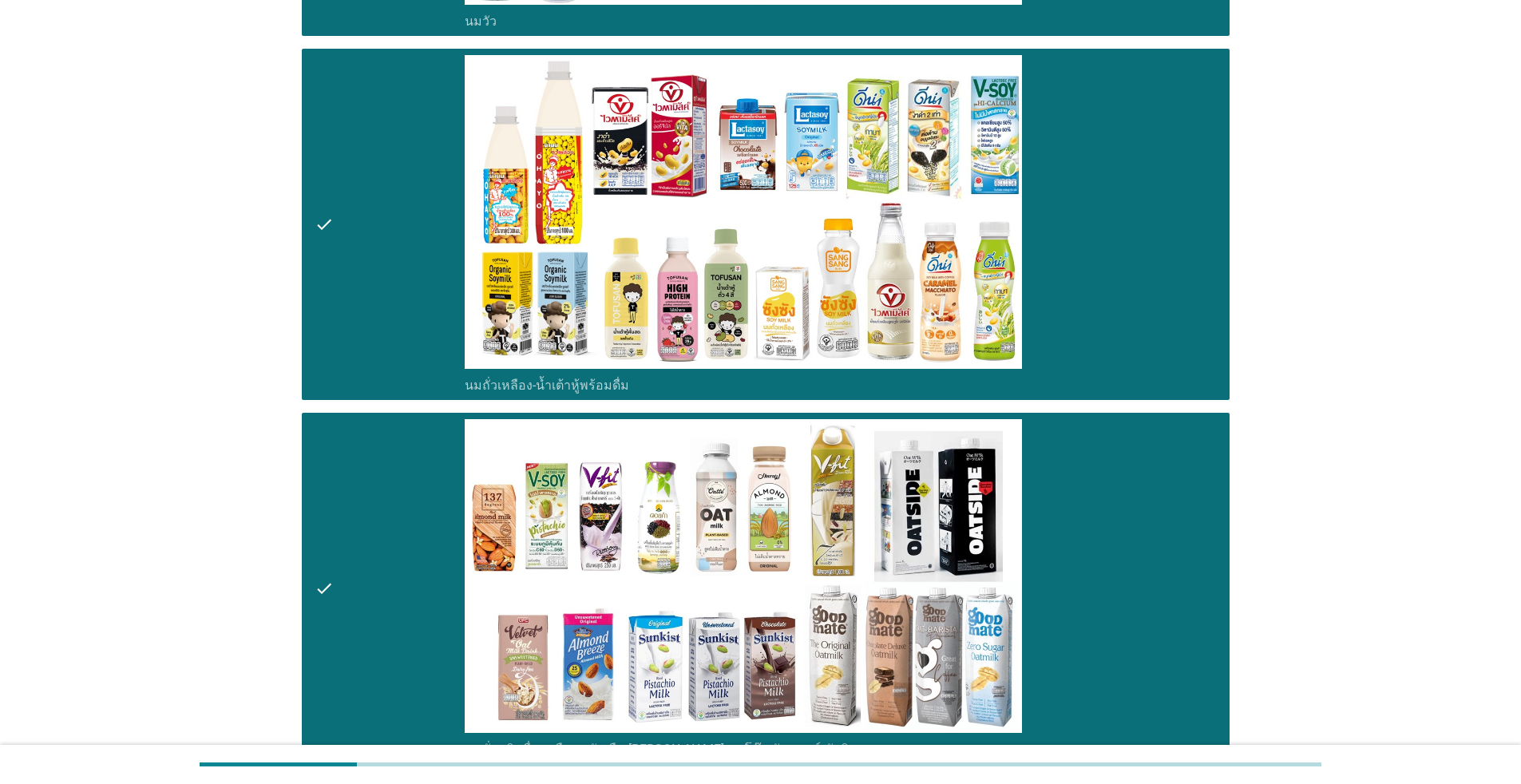
scroll to position [1037, 0]
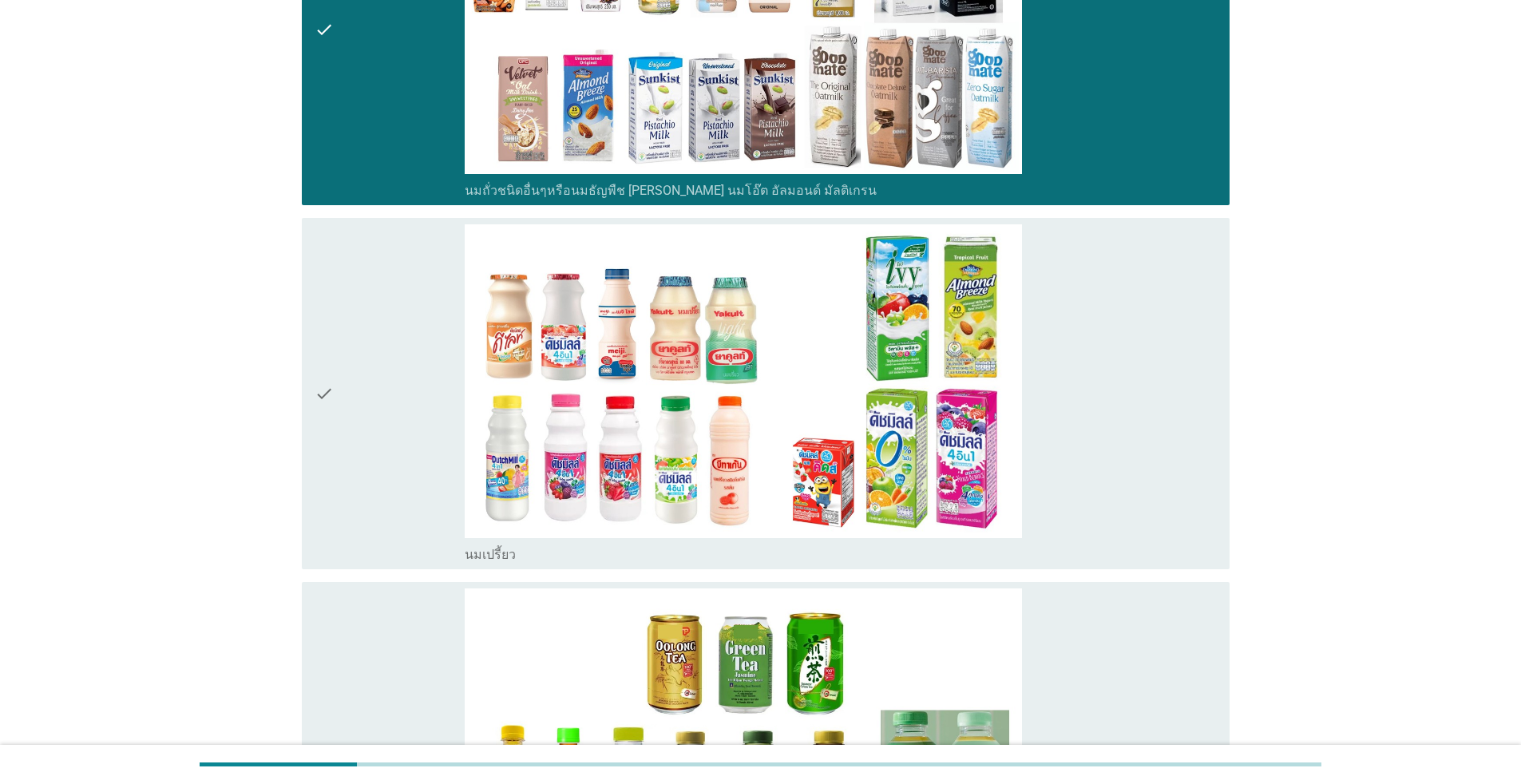
click at [443, 402] on div "check" at bounding box center [390, 393] width 150 height 338
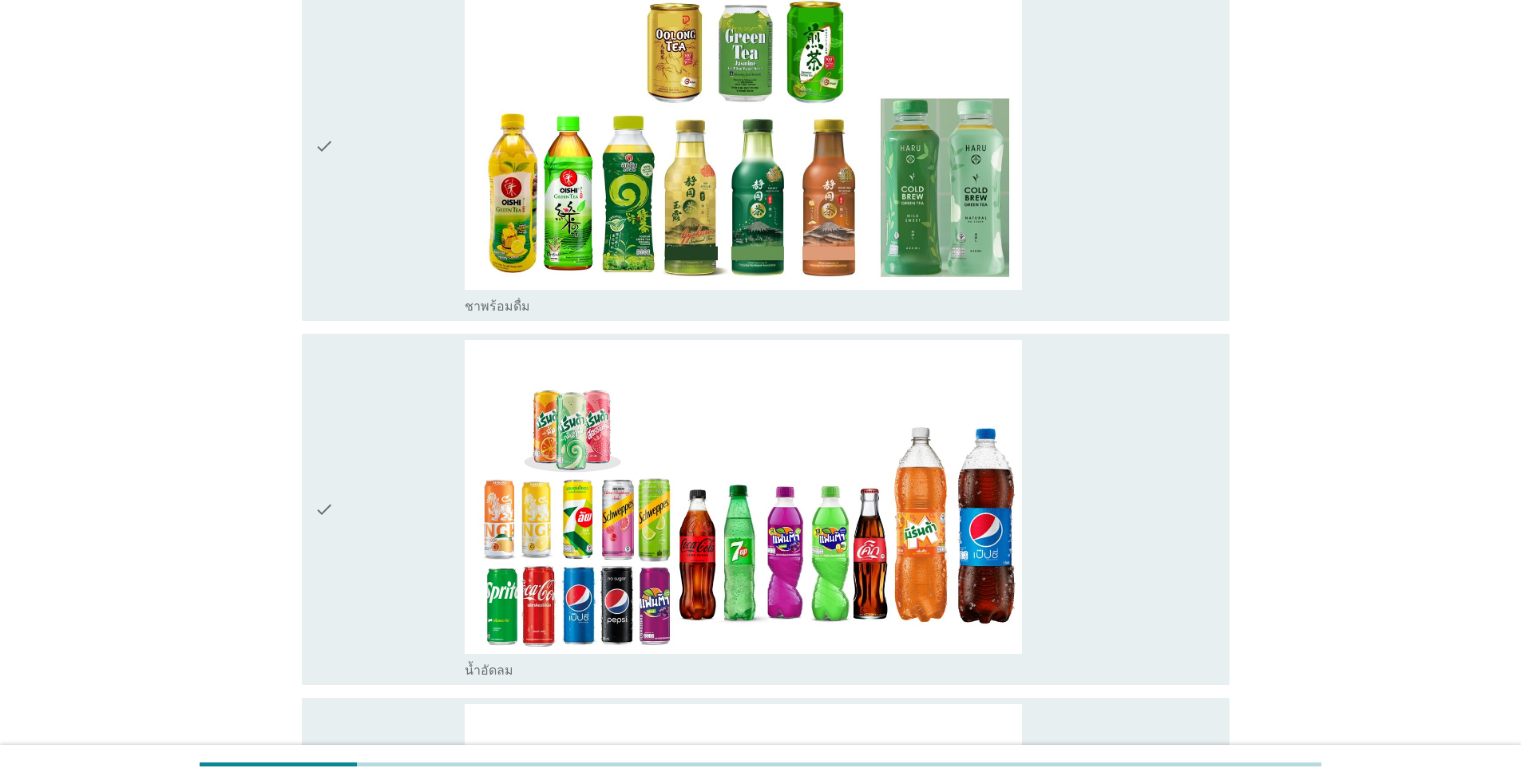
scroll to position [1916, 0]
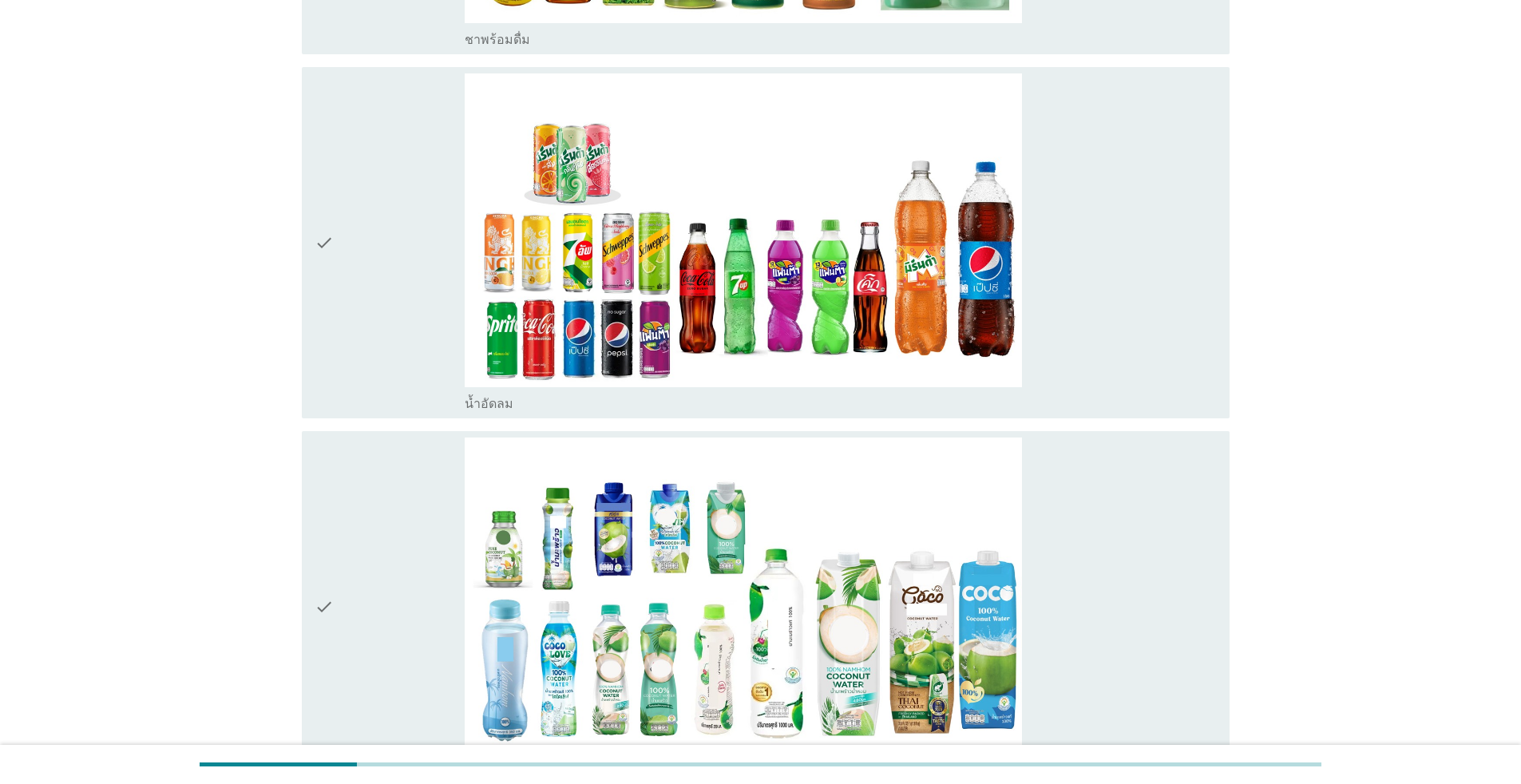
click at [413, 317] on div "check" at bounding box center [390, 242] width 150 height 338
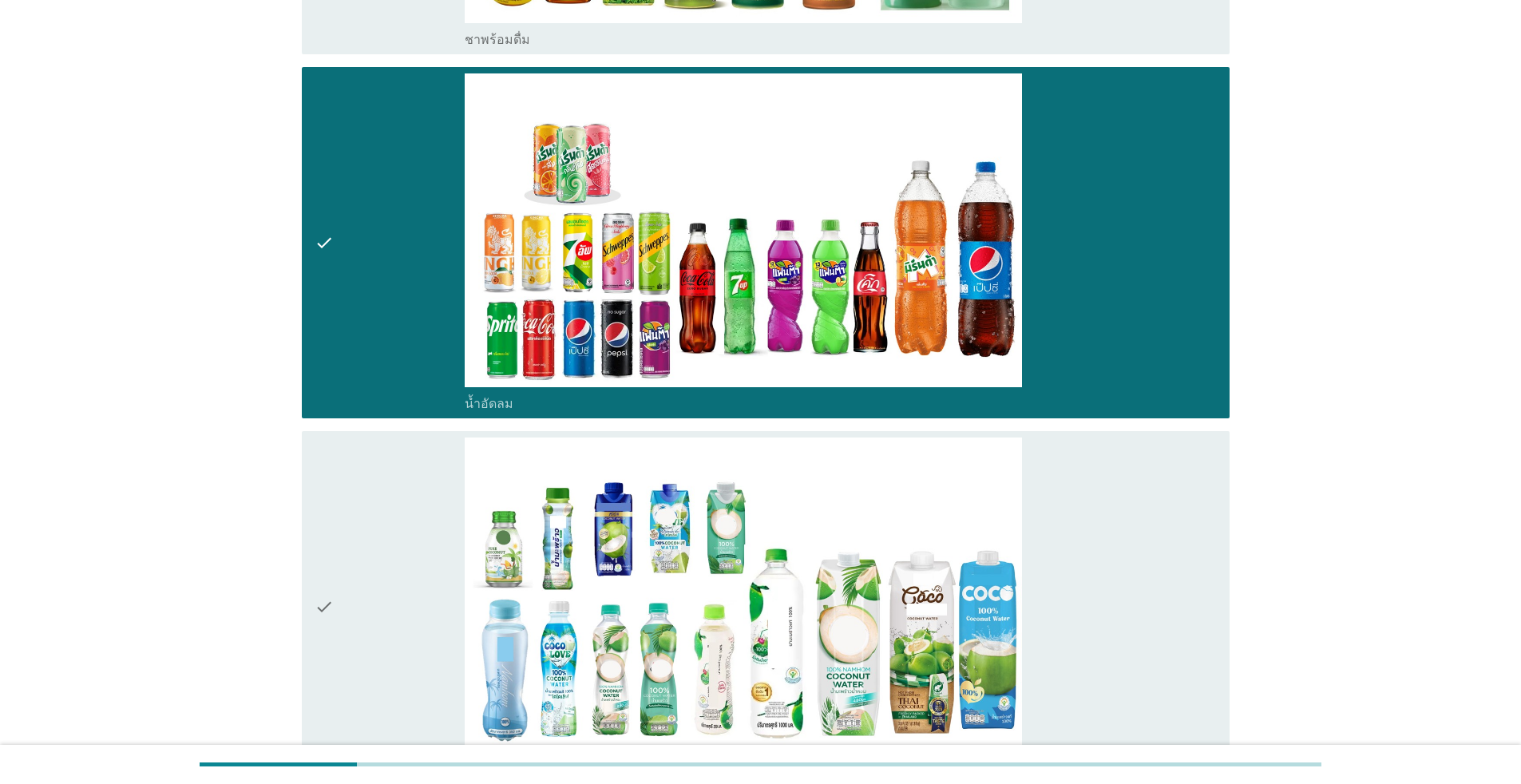
click at [413, 513] on div "check" at bounding box center [390, 606] width 150 height 338
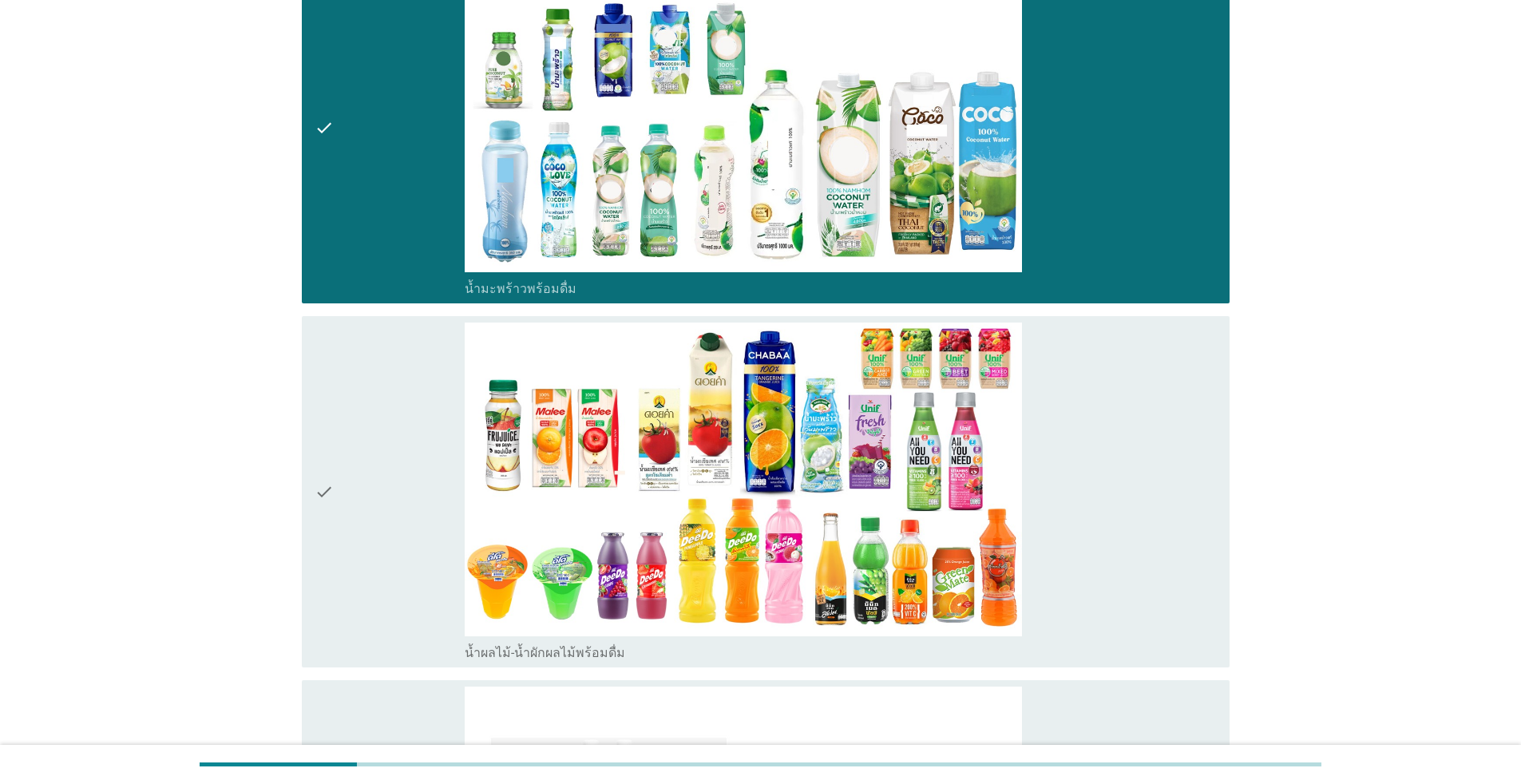
click at [412, 471] on div "check" at bounding box center [390, 491] width 150 height 338
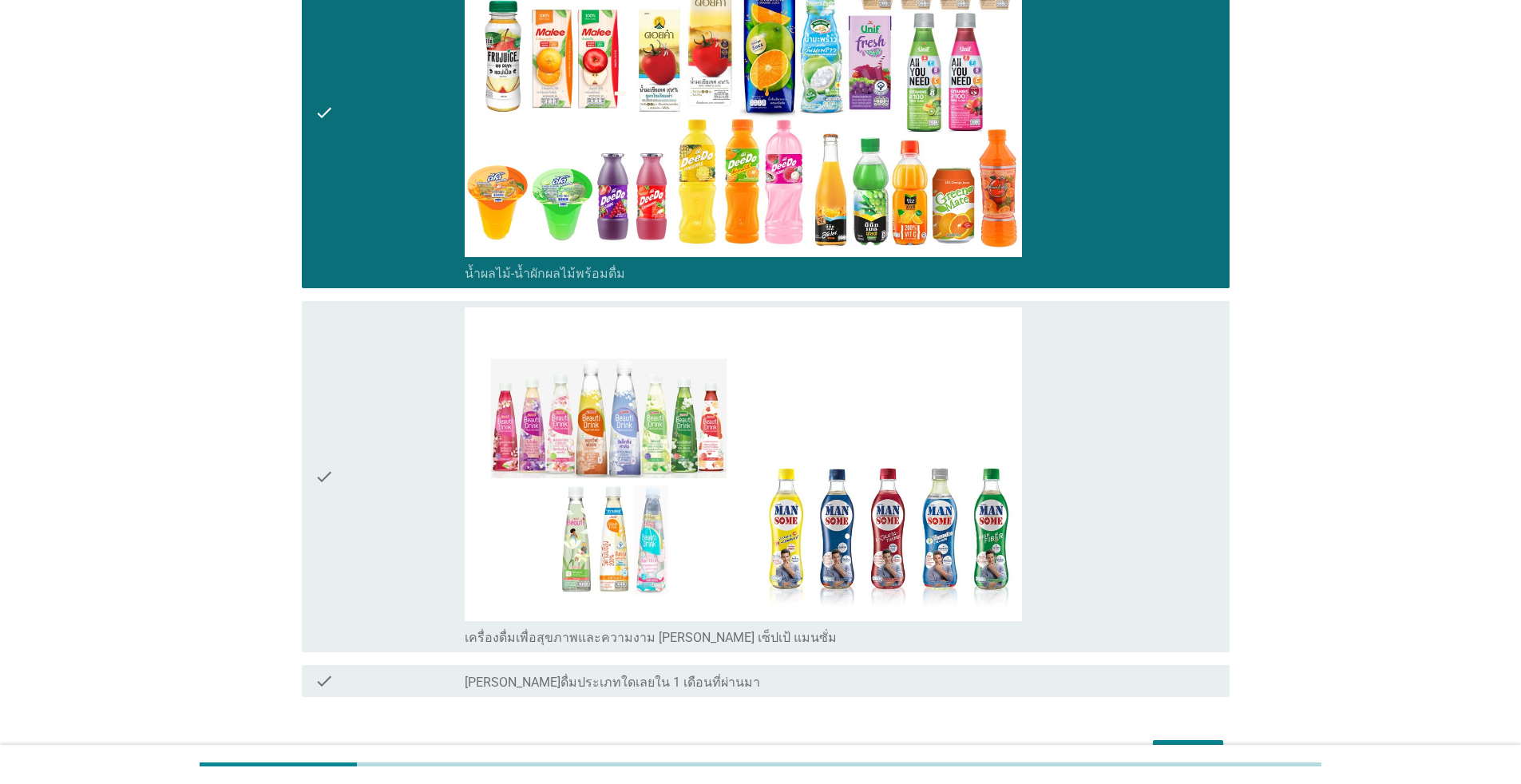
scroll to position [2873, 0]
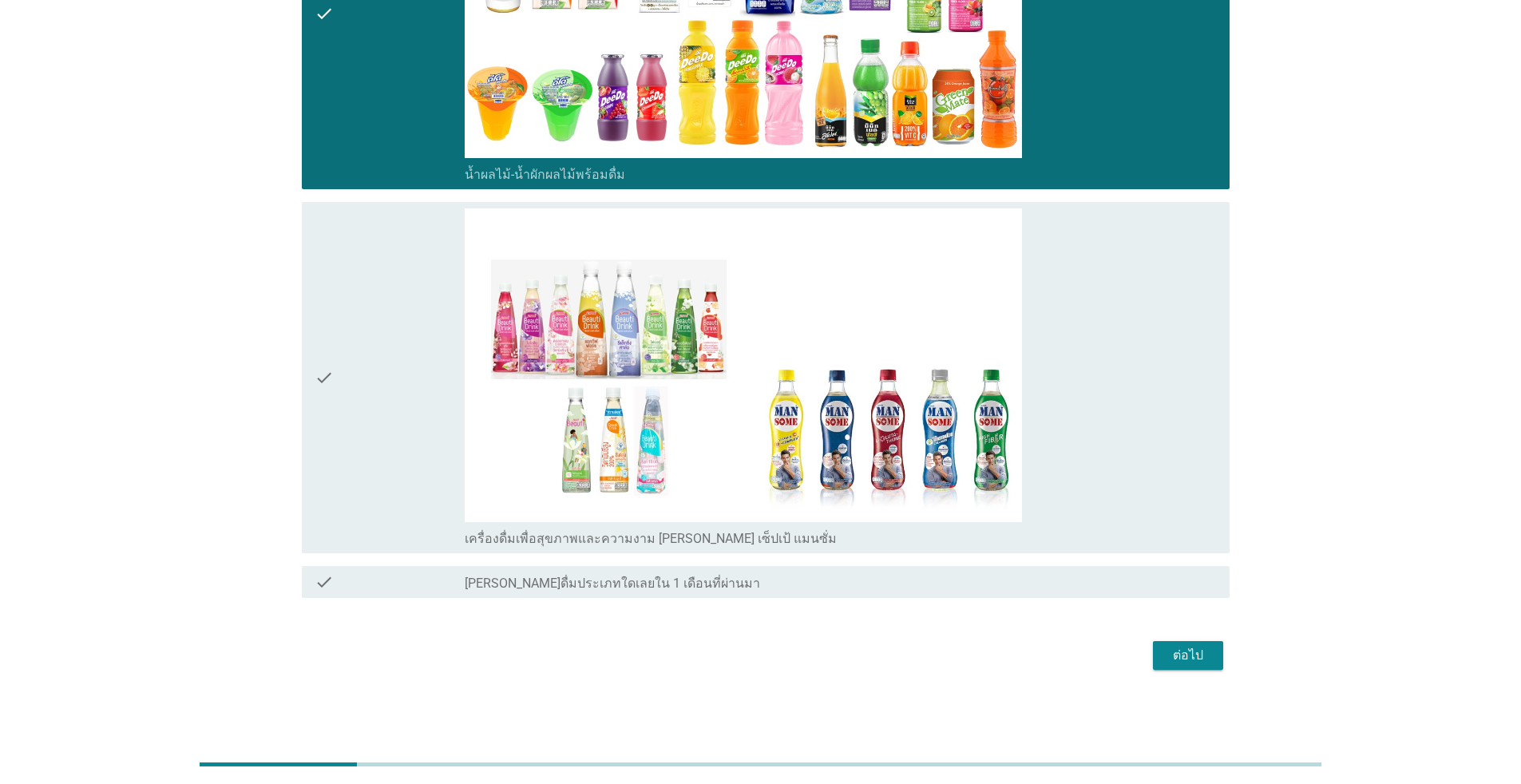
click at [786, 656] on div "ต่อไป" at bounding box center [1187, 656] width 45 height 19
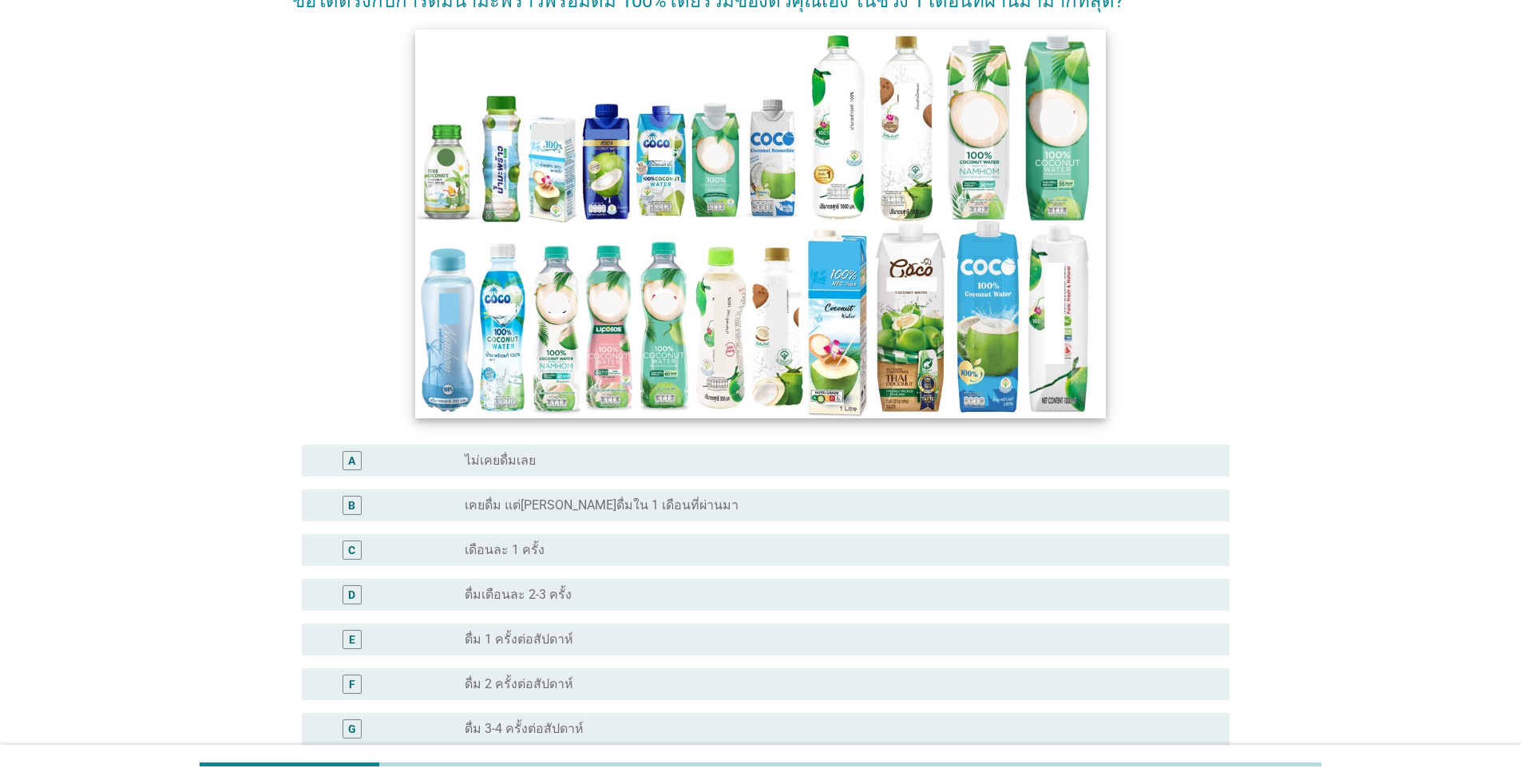
scroll to position [399, 0]
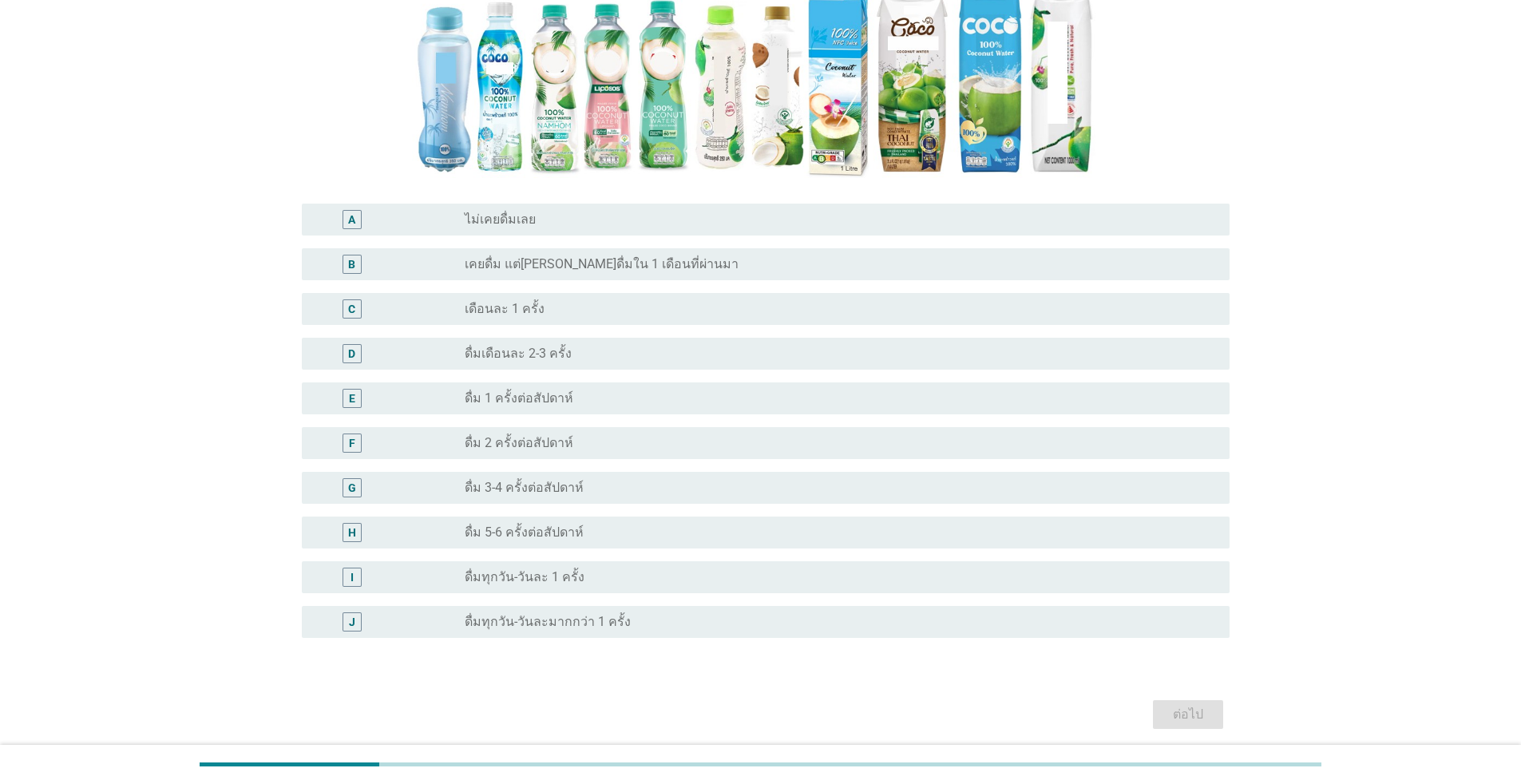
click at [588, 540] on div "radio_button_unchecked ดื่ม 5-6 ครั้งต่อสัปดาห์" at bounding box center [835, 532] width 740 height 16
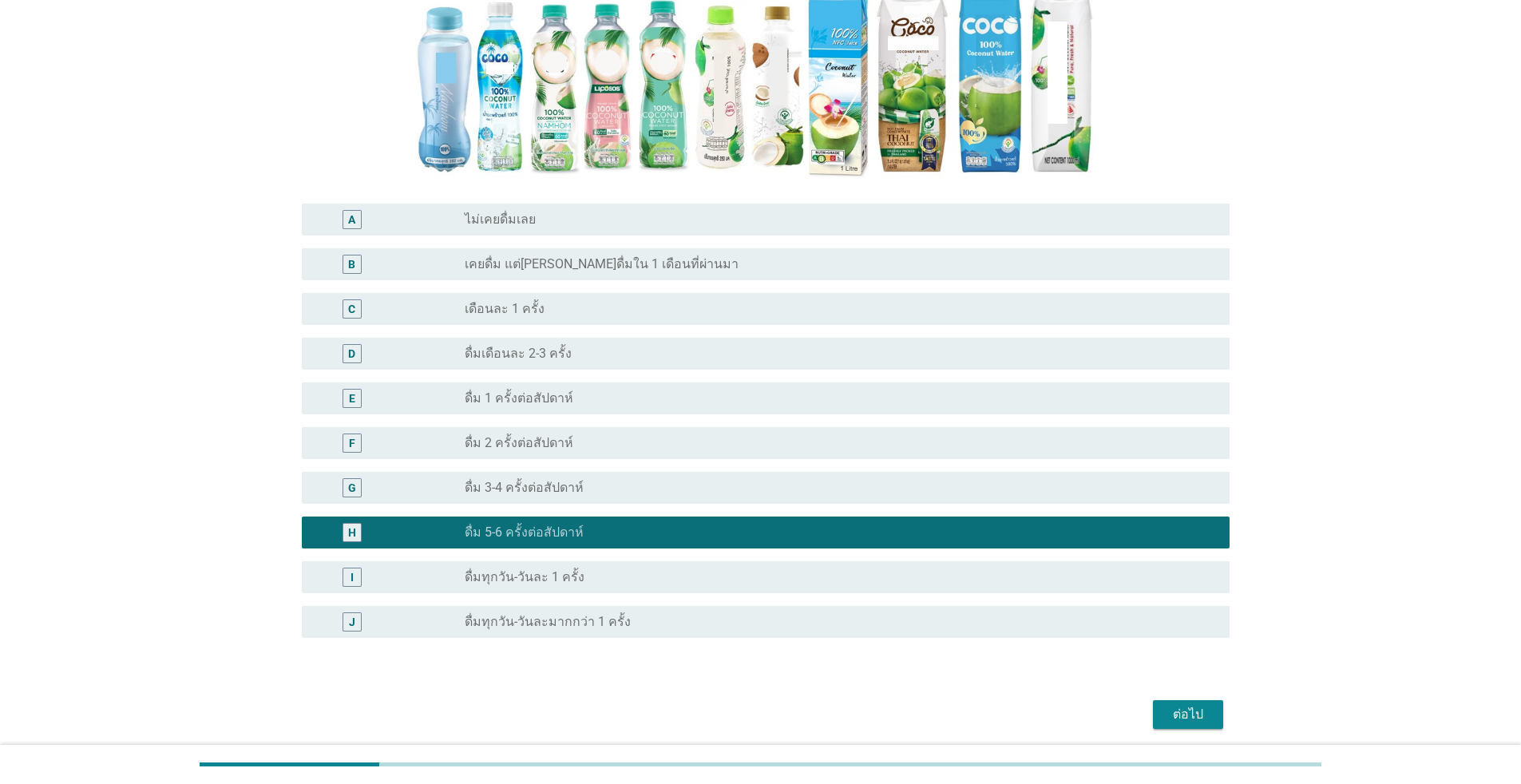
click at [786, 704] on div "ต่อไป" at bounding box center [1187, 714] width 45 height 19
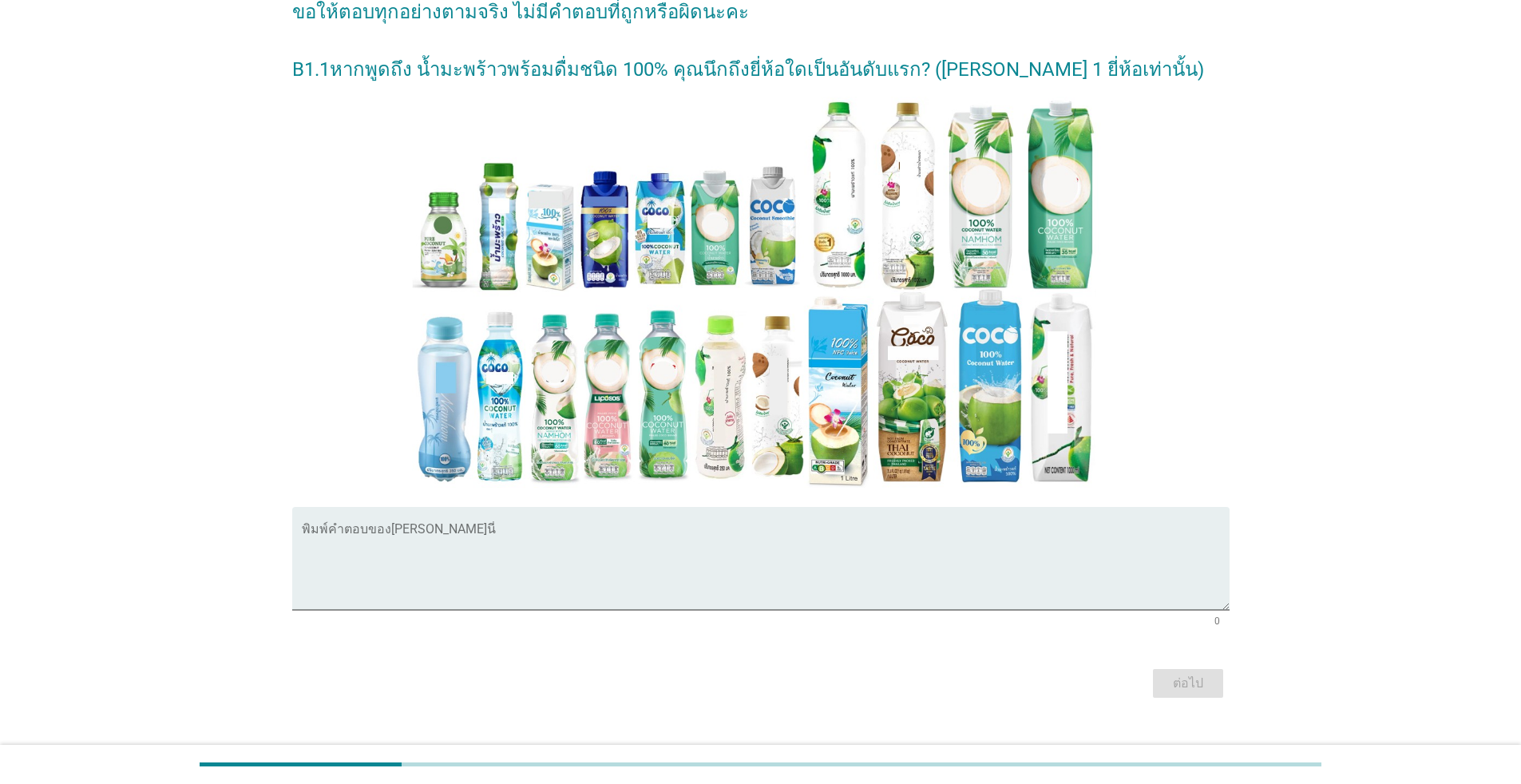
scroll to position [205, 0]
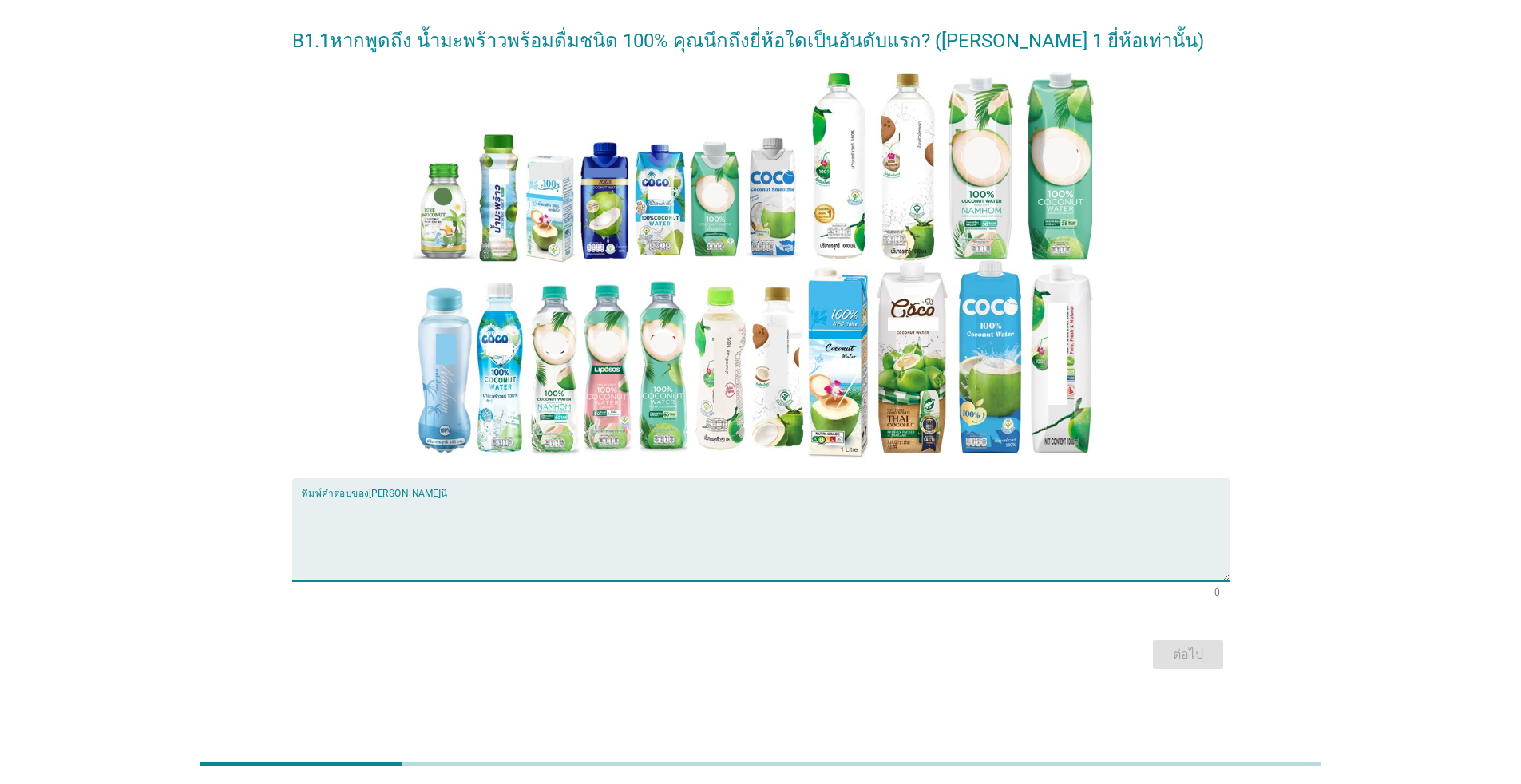
click at [384, 538] on textarea "พิมพ์คำตอบของคุณ ที่นี่" at bounding box center [765, 539] width 927 height 84
type textarea "Coco Max"
click at [786, 654] on div "ต่อไป" at bounding box center [1187, 655] width 45 height 19
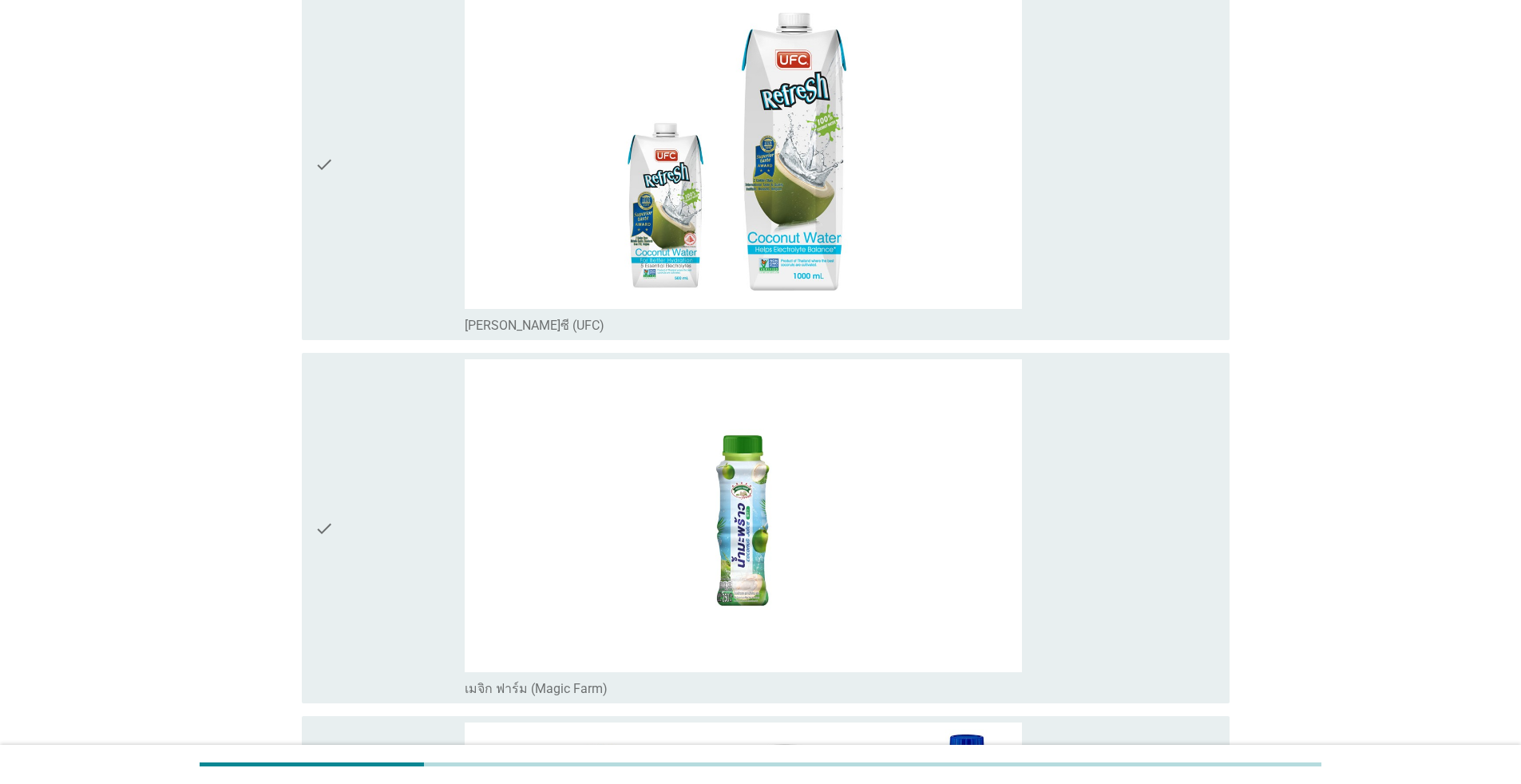
scroll to position [1596, 0]
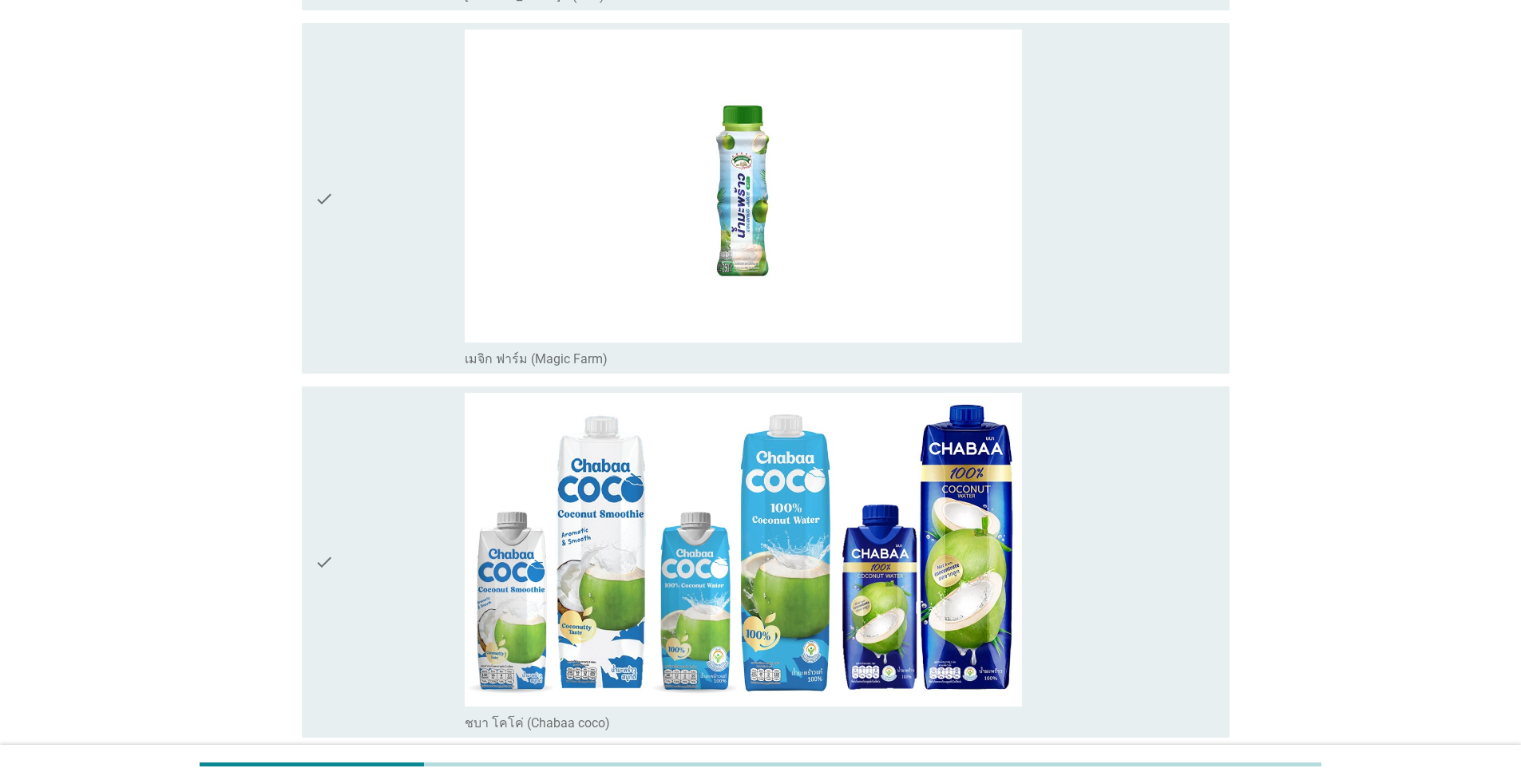
click at [786, 316] on div "check_box_outline_blank เมจิก ฟาร์ม (Magic Farm)" at bounding box center [841, 198] width 752 height 338
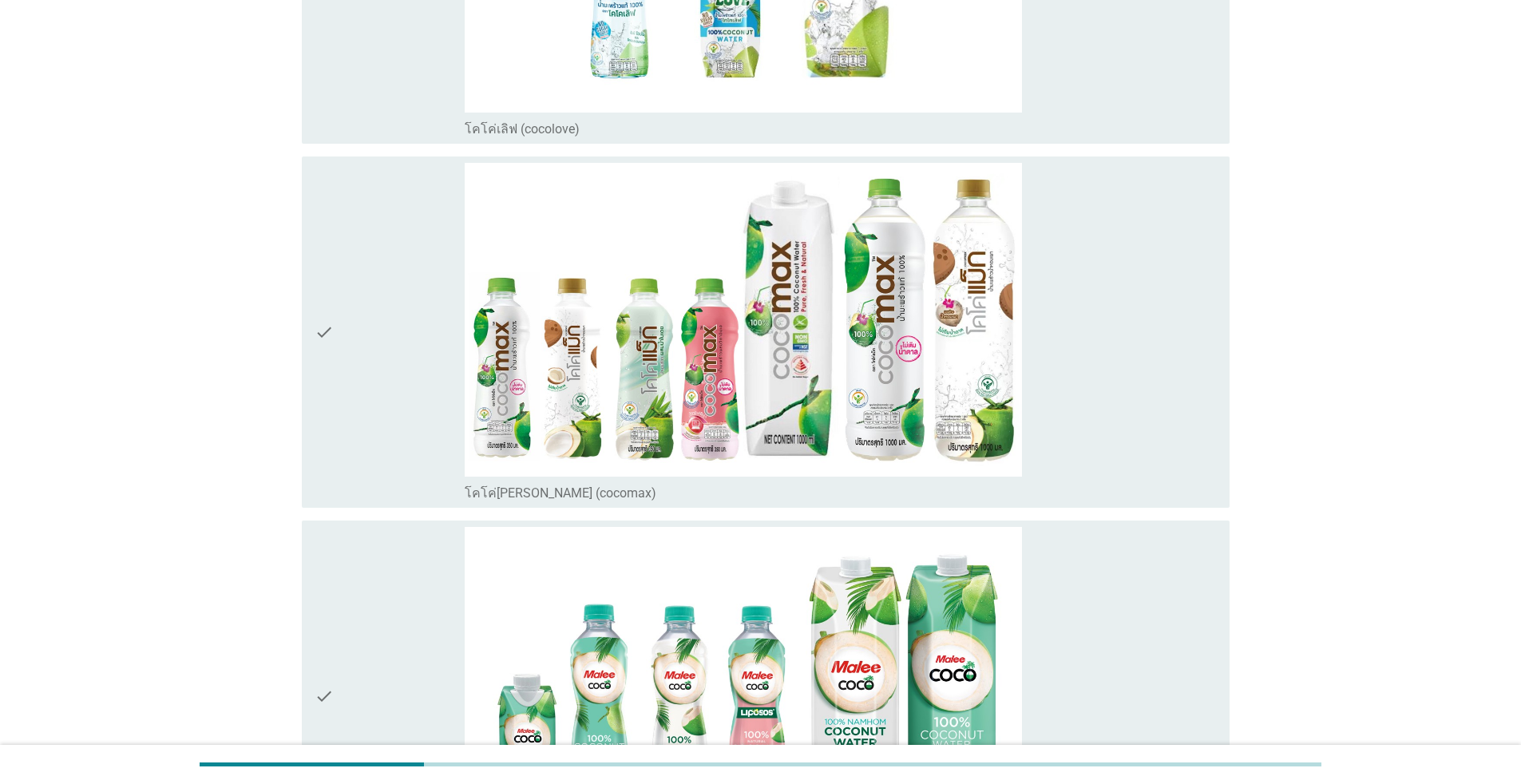
click at [786, 316] on div "check_box_outline_blank โคโค่[PERSON_NAME] (cocomax)" at bounding box center [841, 331] width 752 height 338
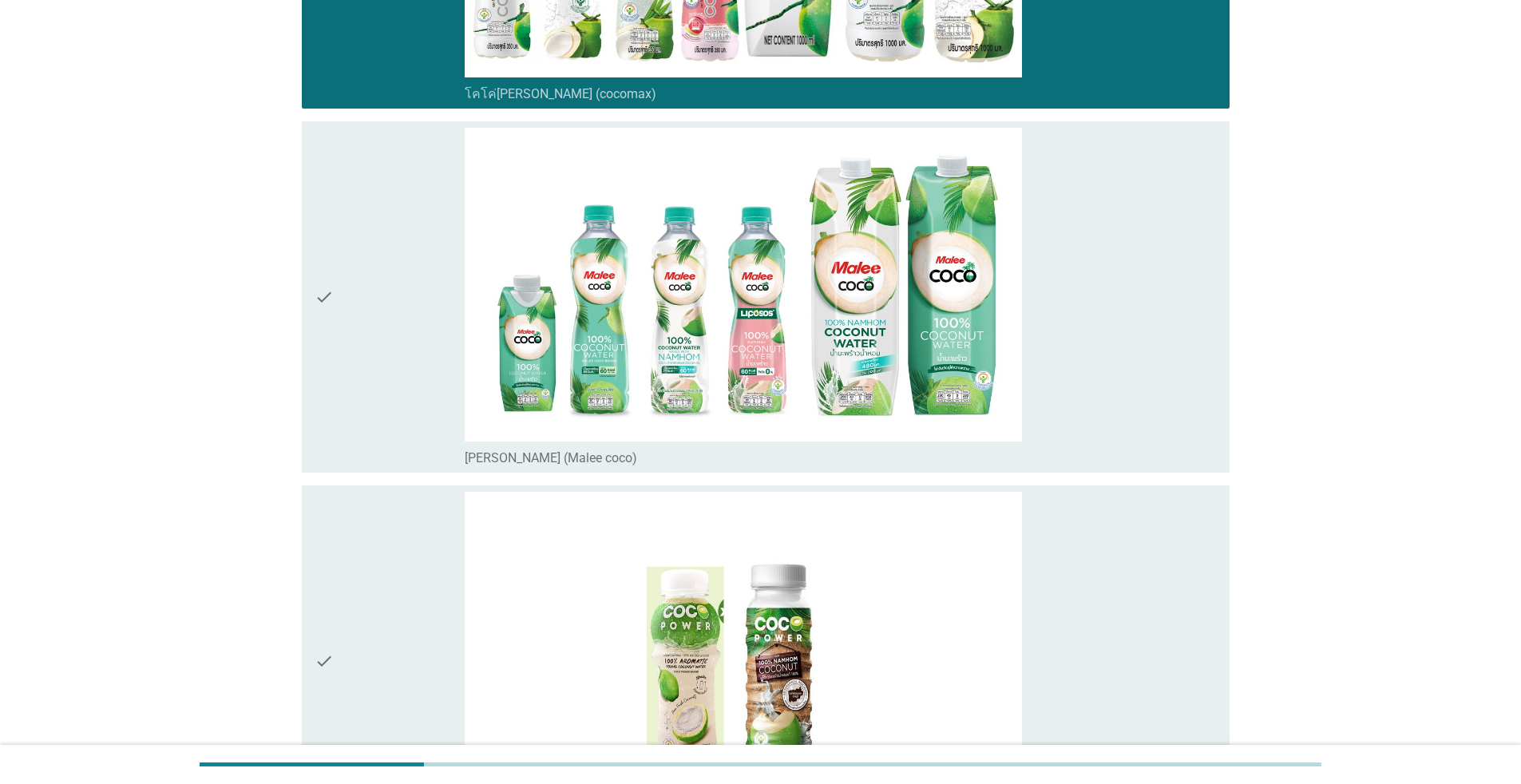
click at [786, 316] on div "check_box_outline_blank [PERSON_NAME] (Malee coco)" at bounding box center [841, 296] width 752 height 338
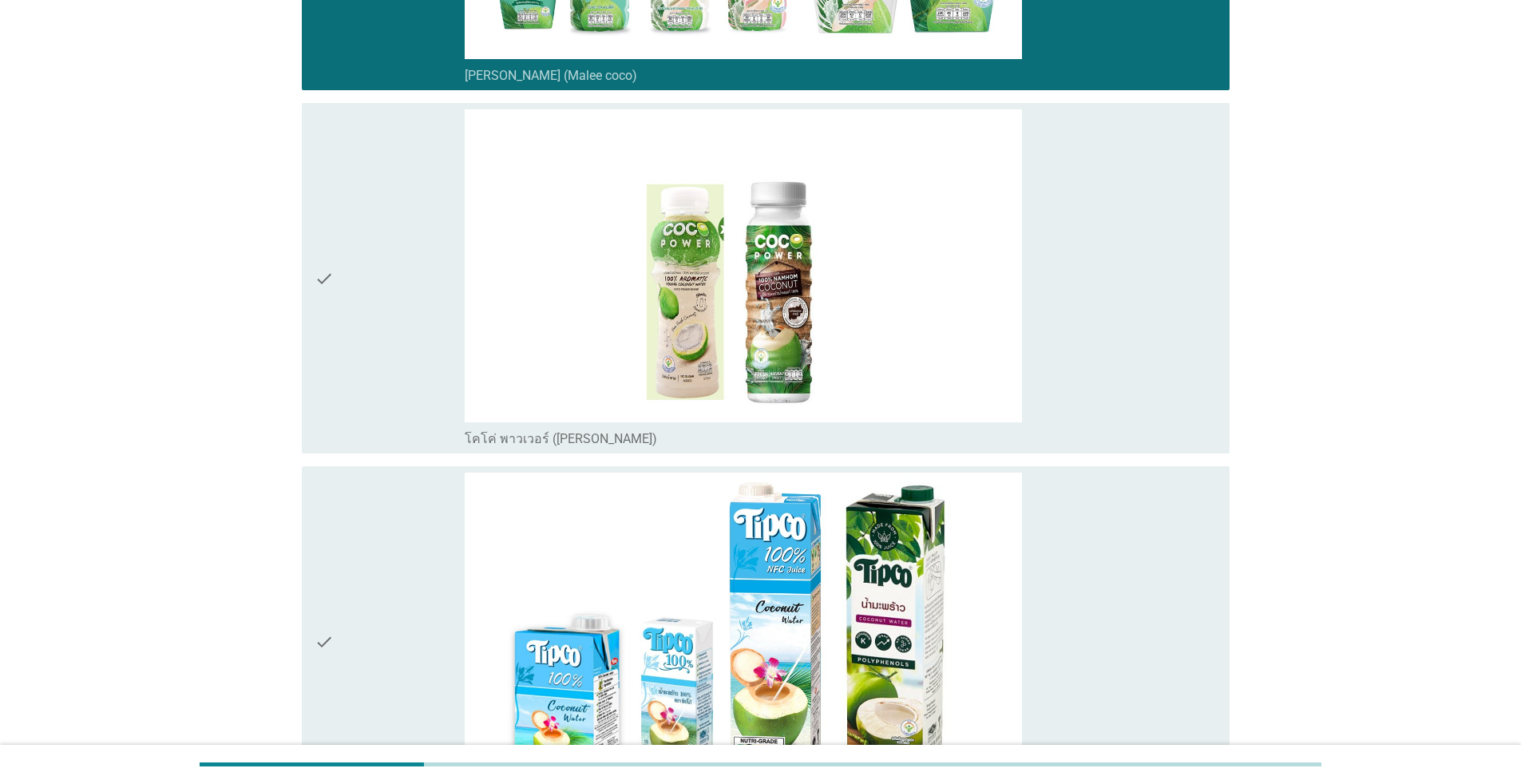
scroll to position [3432, 0]
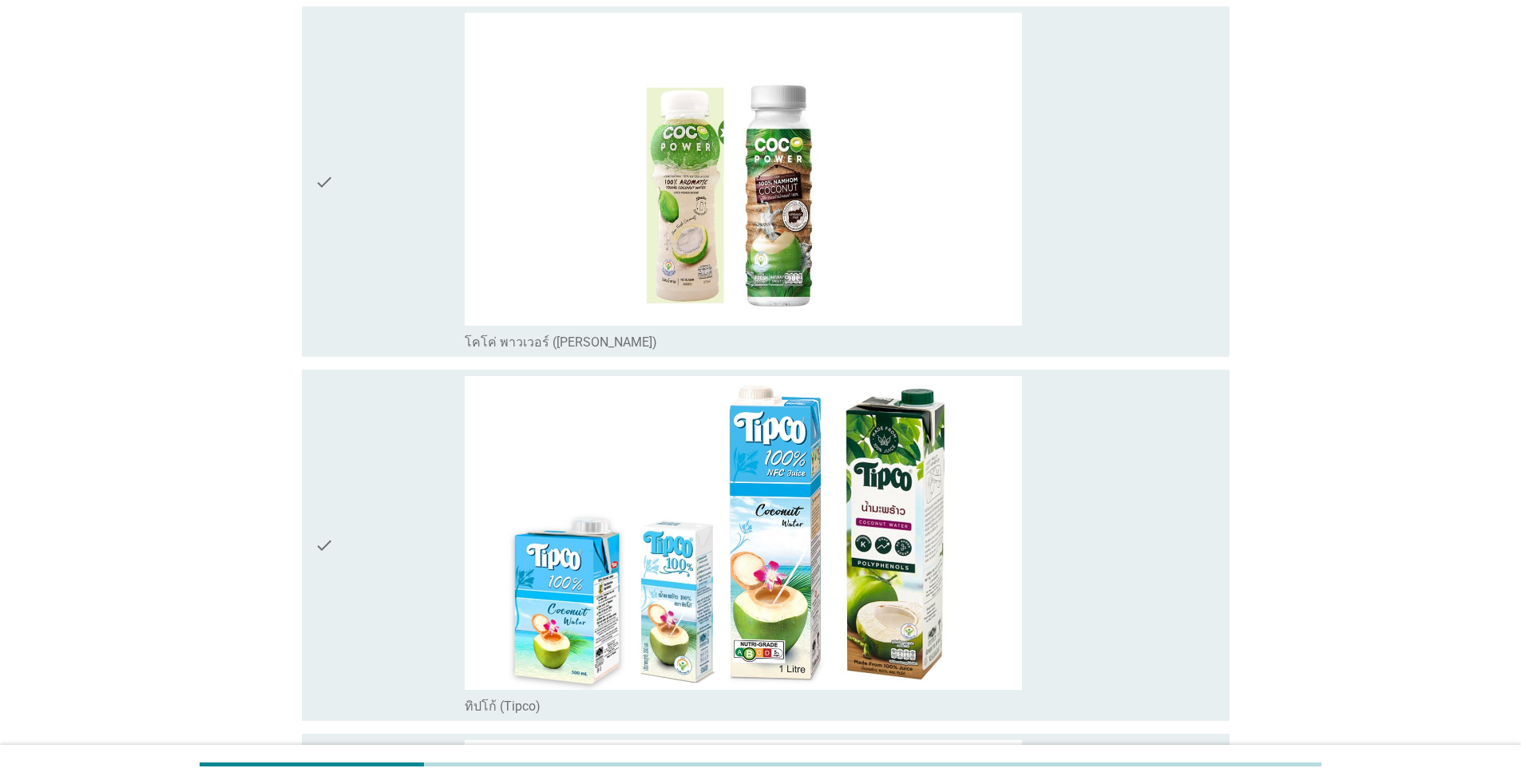
click at [786, 520] on div "check_box_outline_blank ทิปโก้ (Tipco)" at bounding box center [841, 545] width 752 height 338
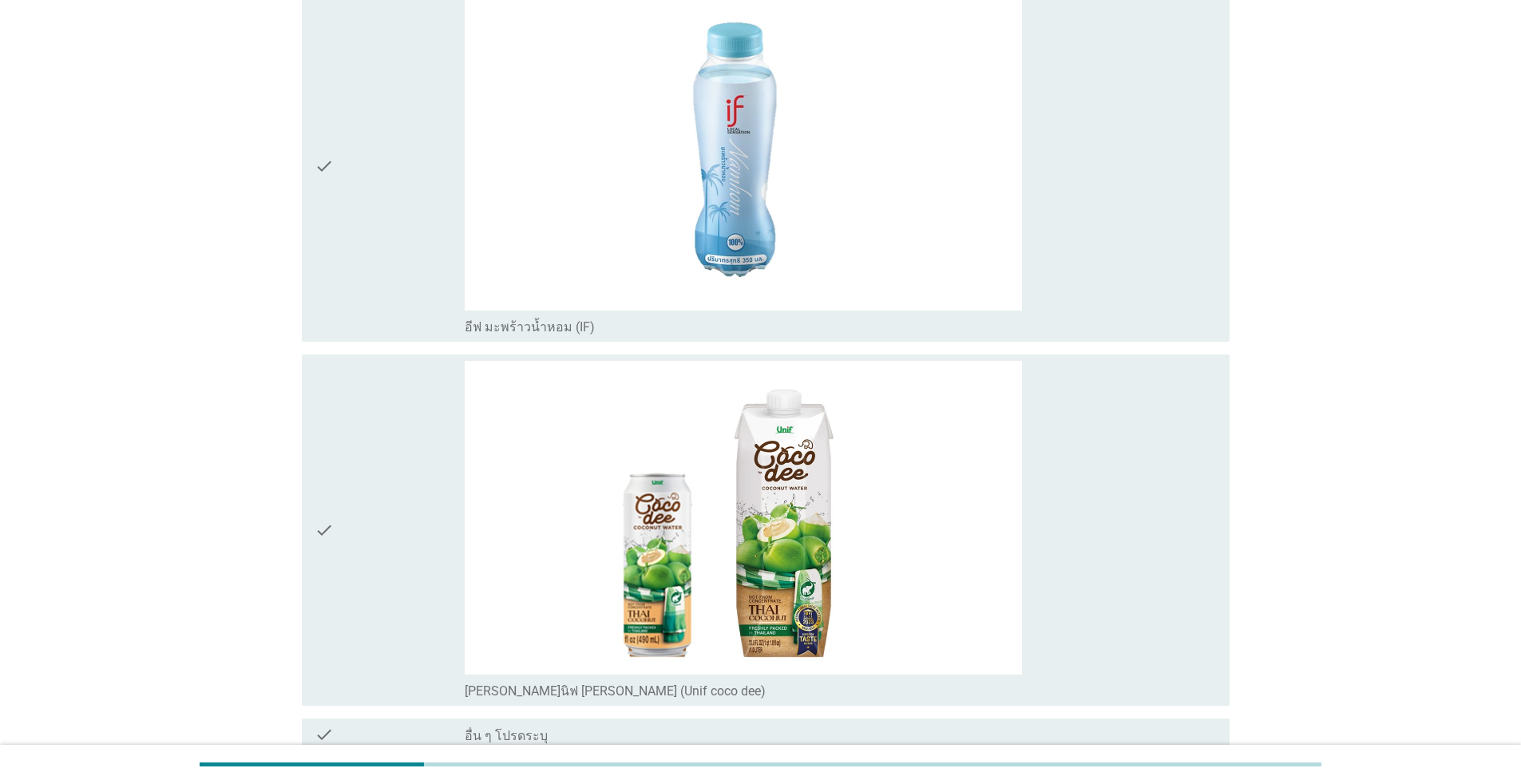
scroll to position [4328, 0]
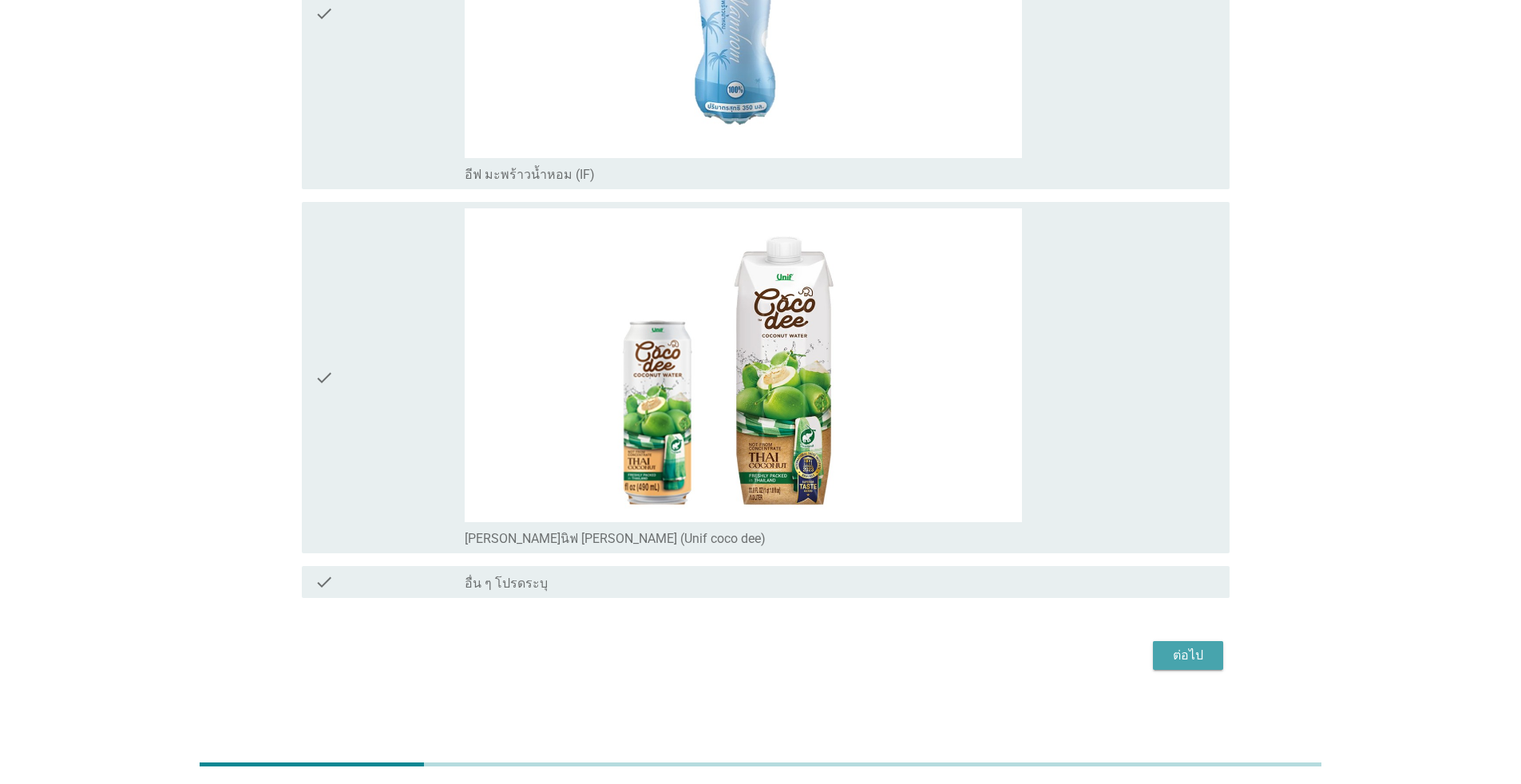
click at [786, 667] on button "ต่อไป" at bounding box center [1188, 655] width 70 height 29
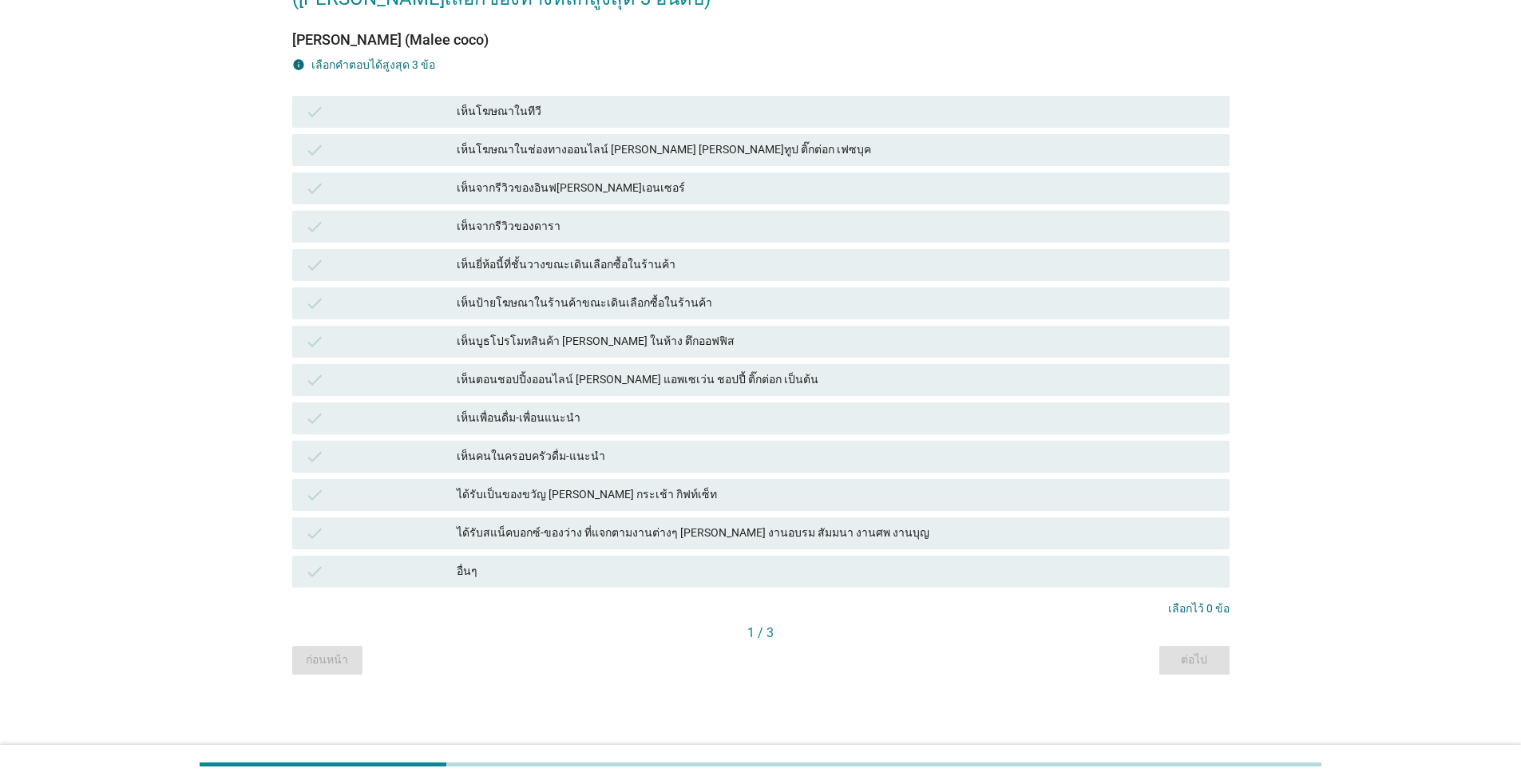
scroll to position [0, 0]
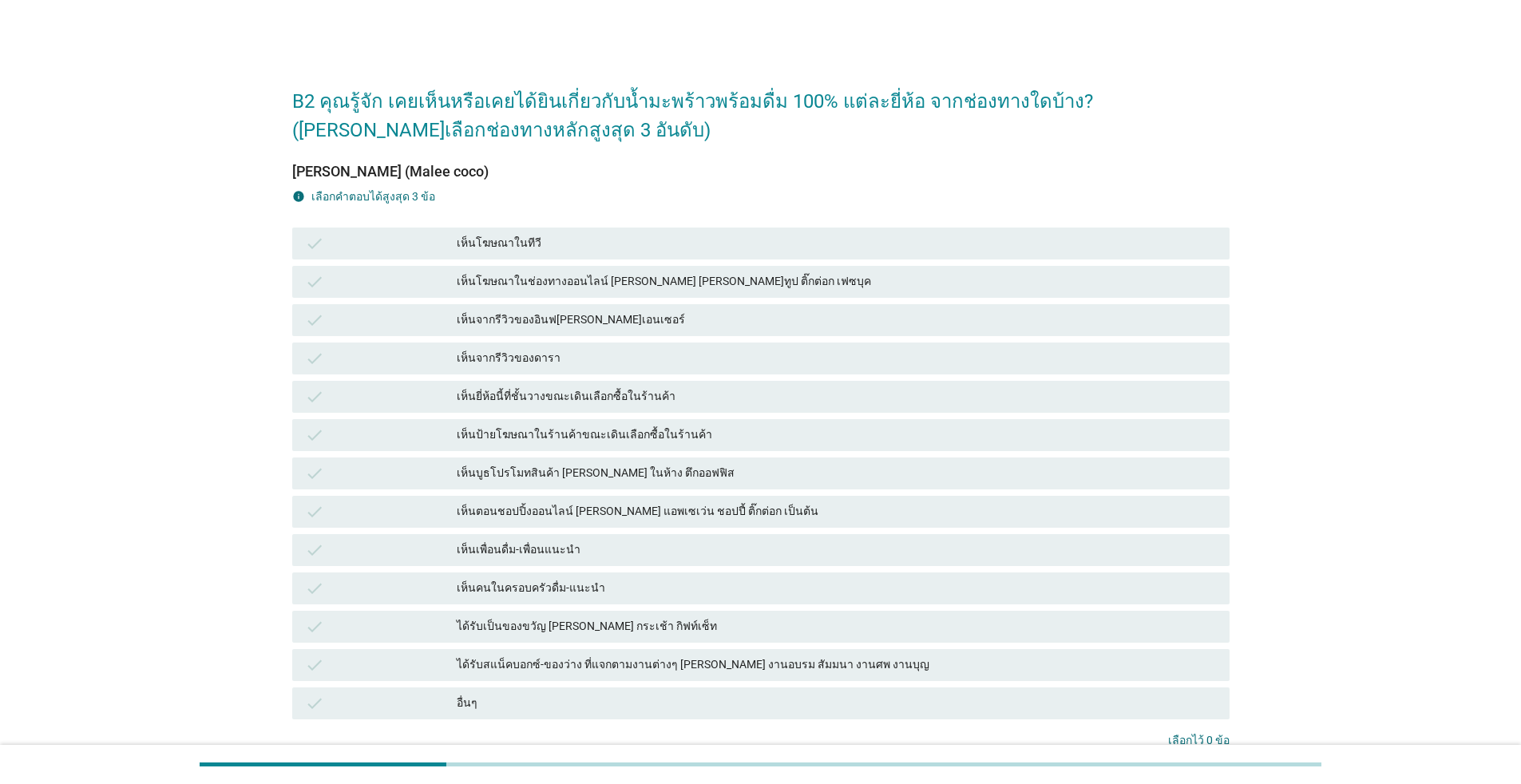
click at [439, 278] on div "check" at bounding box center [381, 281] width 152 height 19
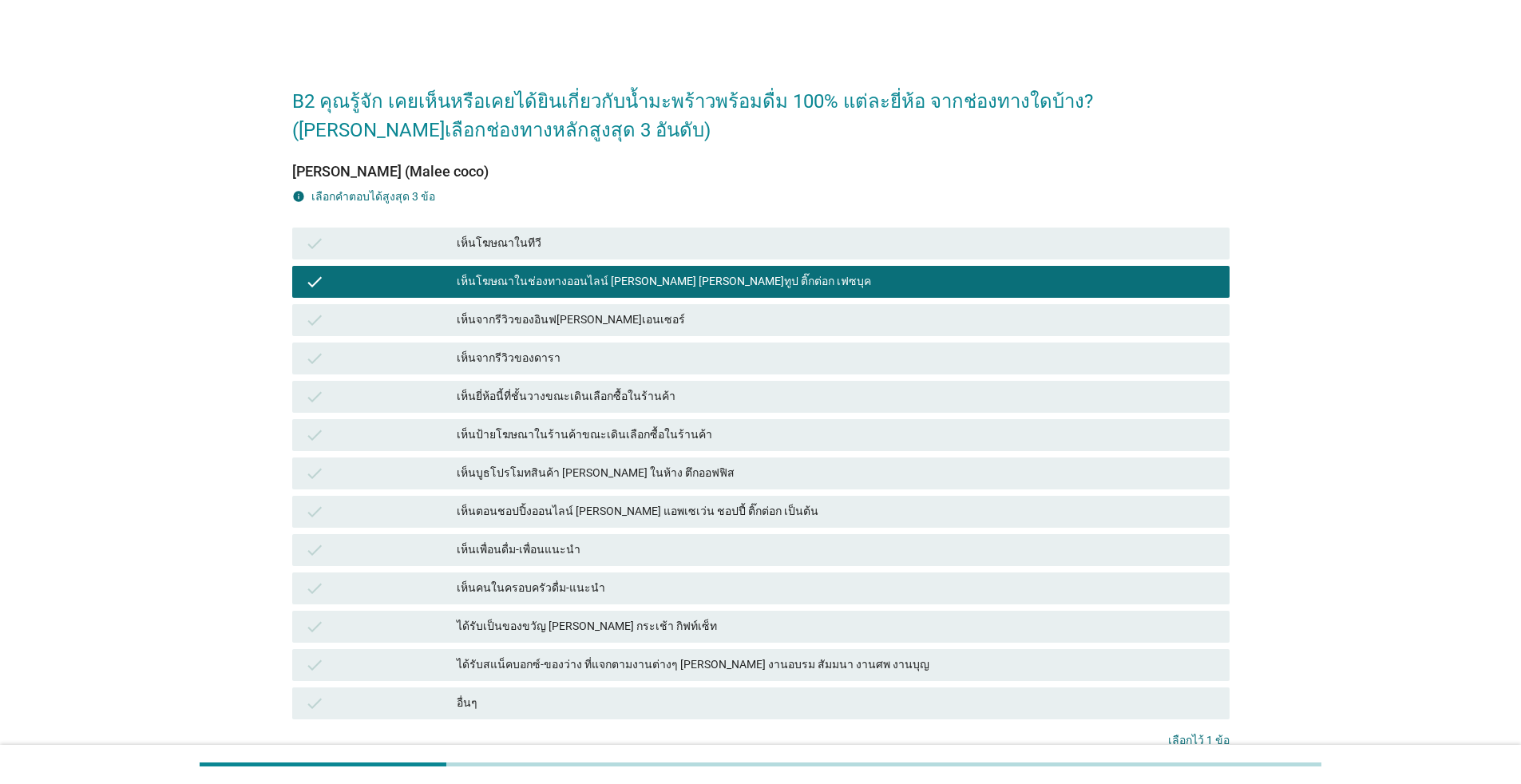
click at [547, 453] on div "check เห็นป้ายโฆษณาในร้านค้าขณะเดินเลือกซื้อในร้านค้า" at bounding box center [760, 435] width 943 height 38
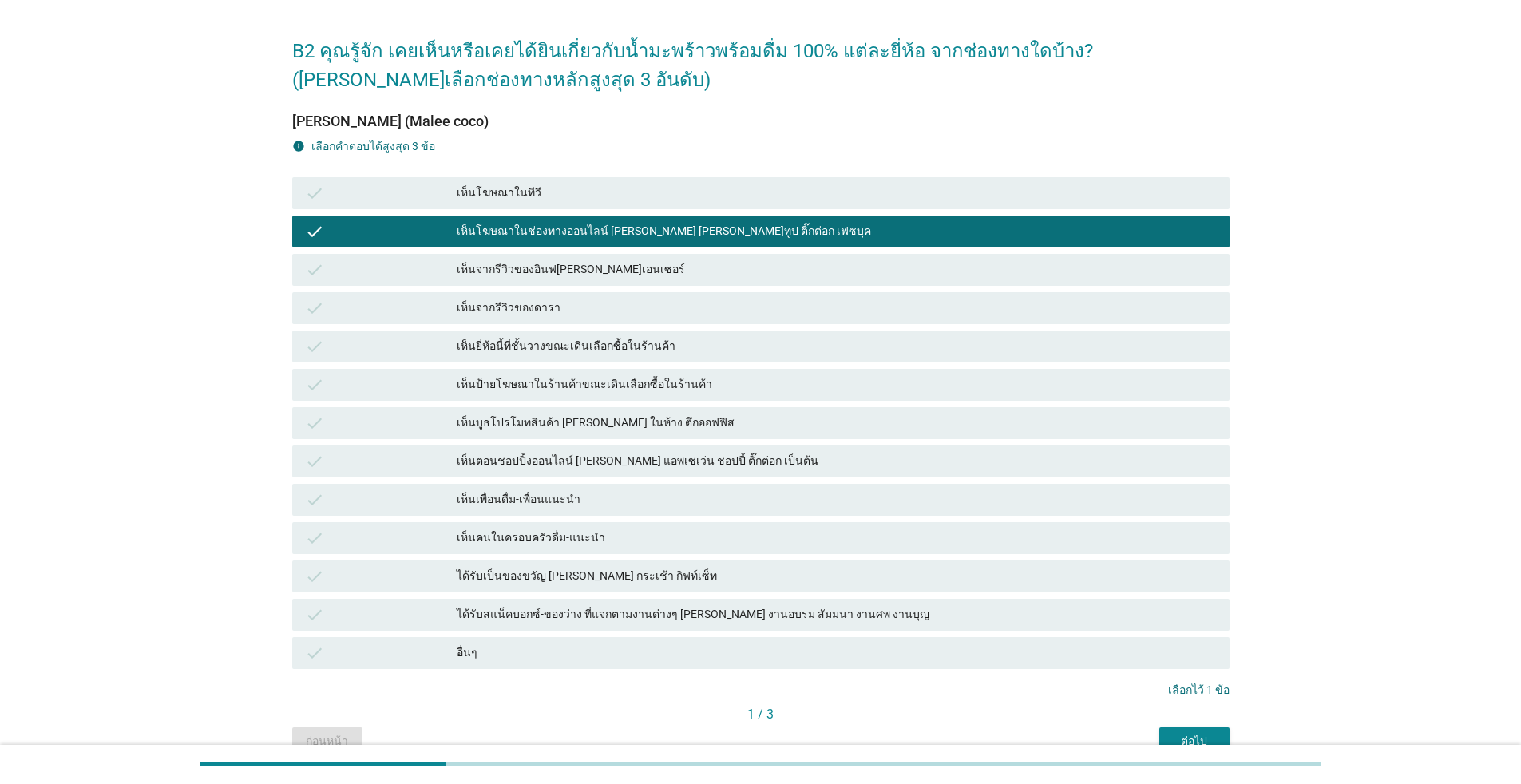
scroll to position [132, 0]
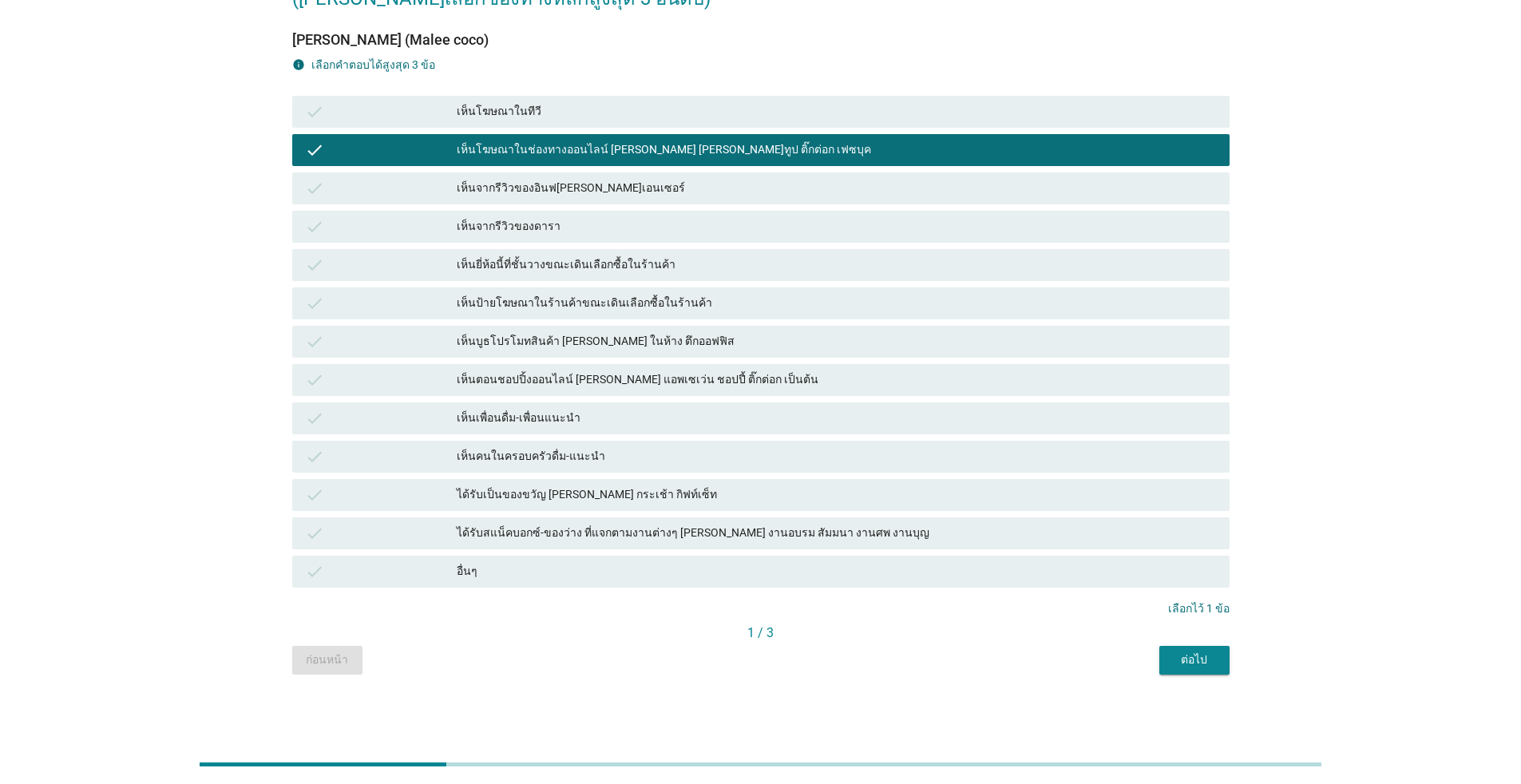
click at [537, 260] on div "เห็นยี่ห้อนี้ที่ชั้นวางขณะเดินเลือกซื้อในร้านค้า" at bounding box center [836, 265] width 760 height 19
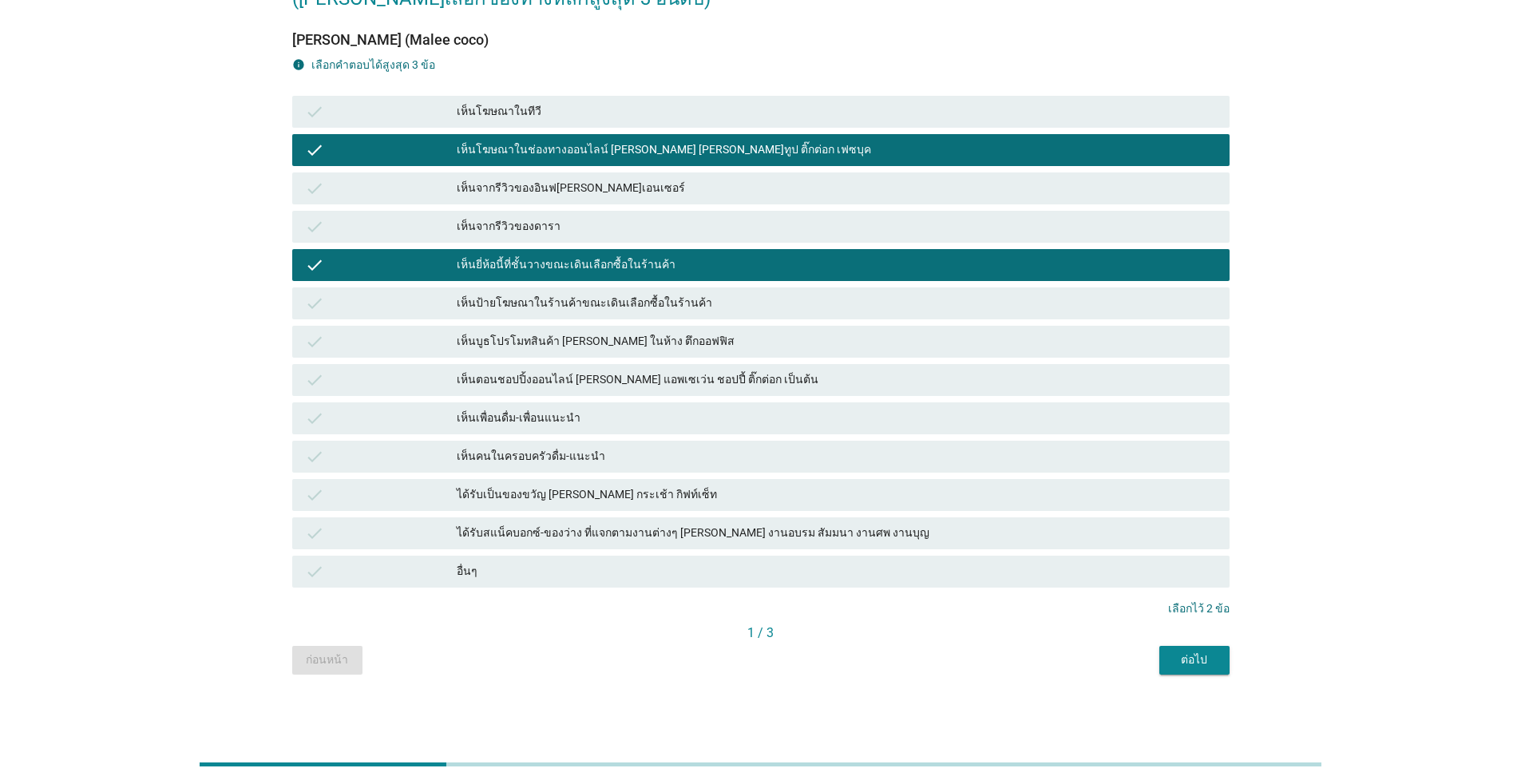
click at [542, 380] on div "เห็นตอนชอปปิ้งออนไลน์ [PERSON_NAME] แอพเซเว่น ชอปปี้ ติ๊กต่อก เป็นต้น" at bounding box center [836, 380] width 760 height 19
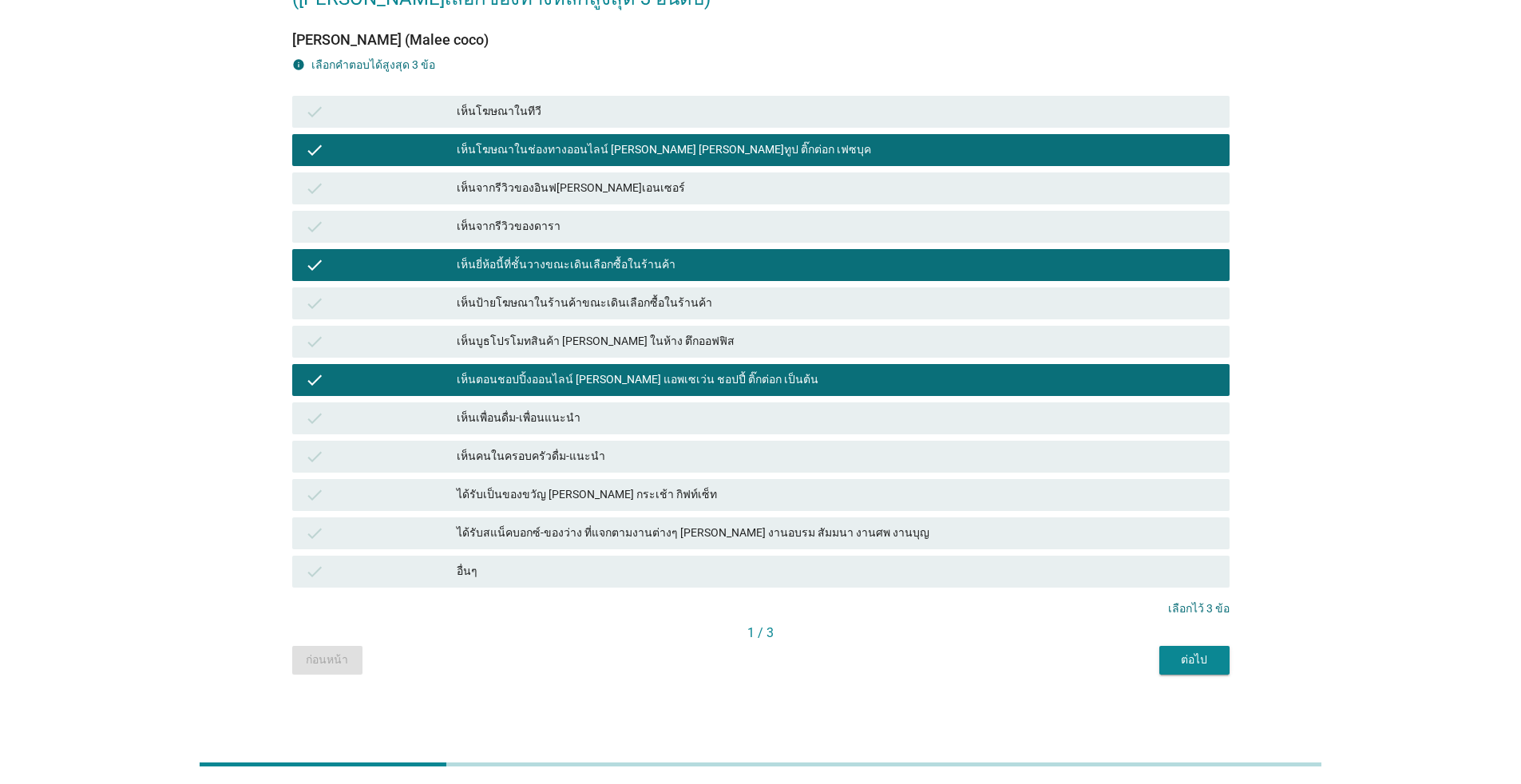
click at [546, 460] on div "เห็นคนในครอบครัวดื่ม-แนะนำ" at bounding box center [836, 456] width 760 height 19
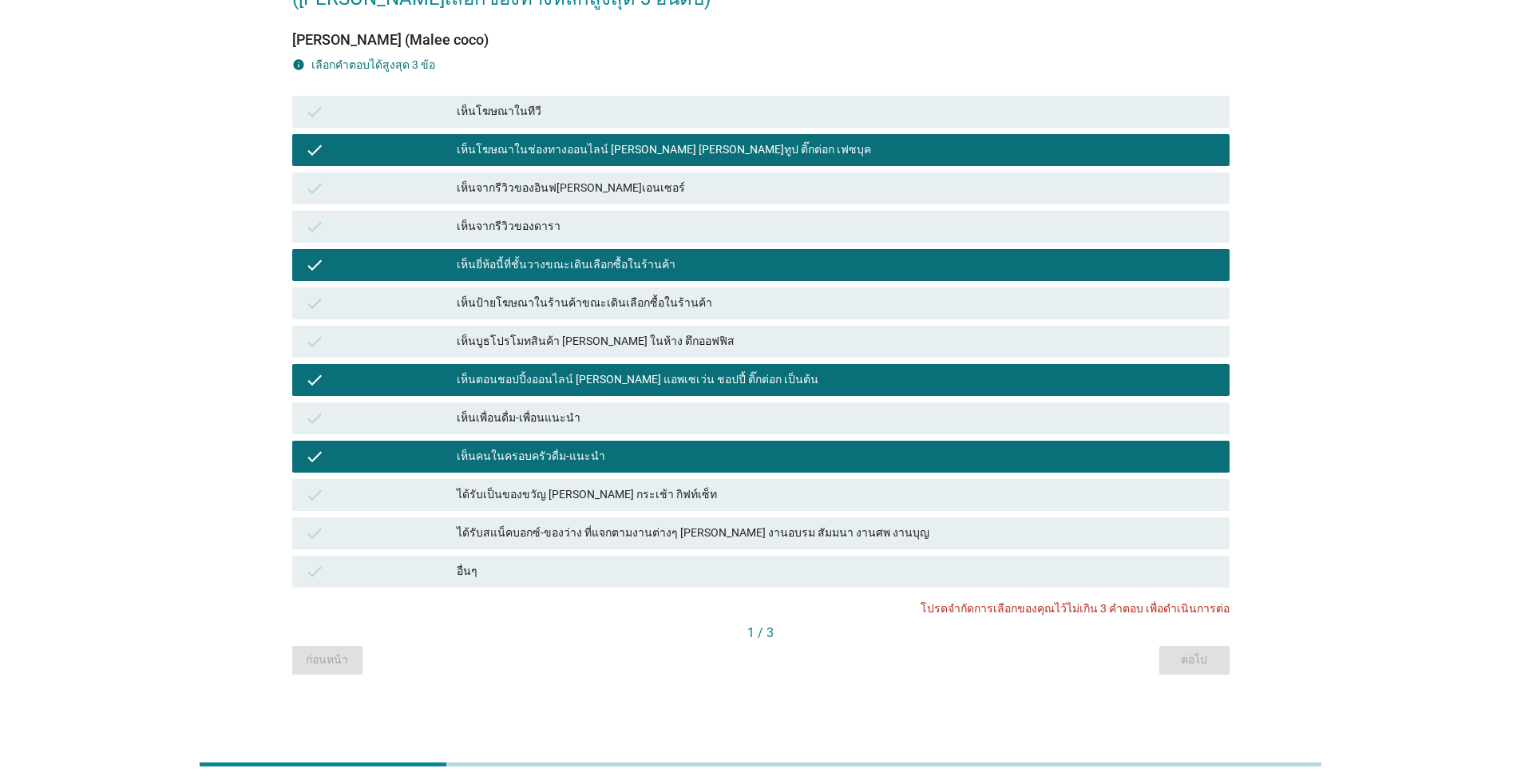
click at [754, 448] on div "เห็นคนในครอบครัวดื่ม-แนะนำ" at bounding box center [836, 456] width 760 height 19
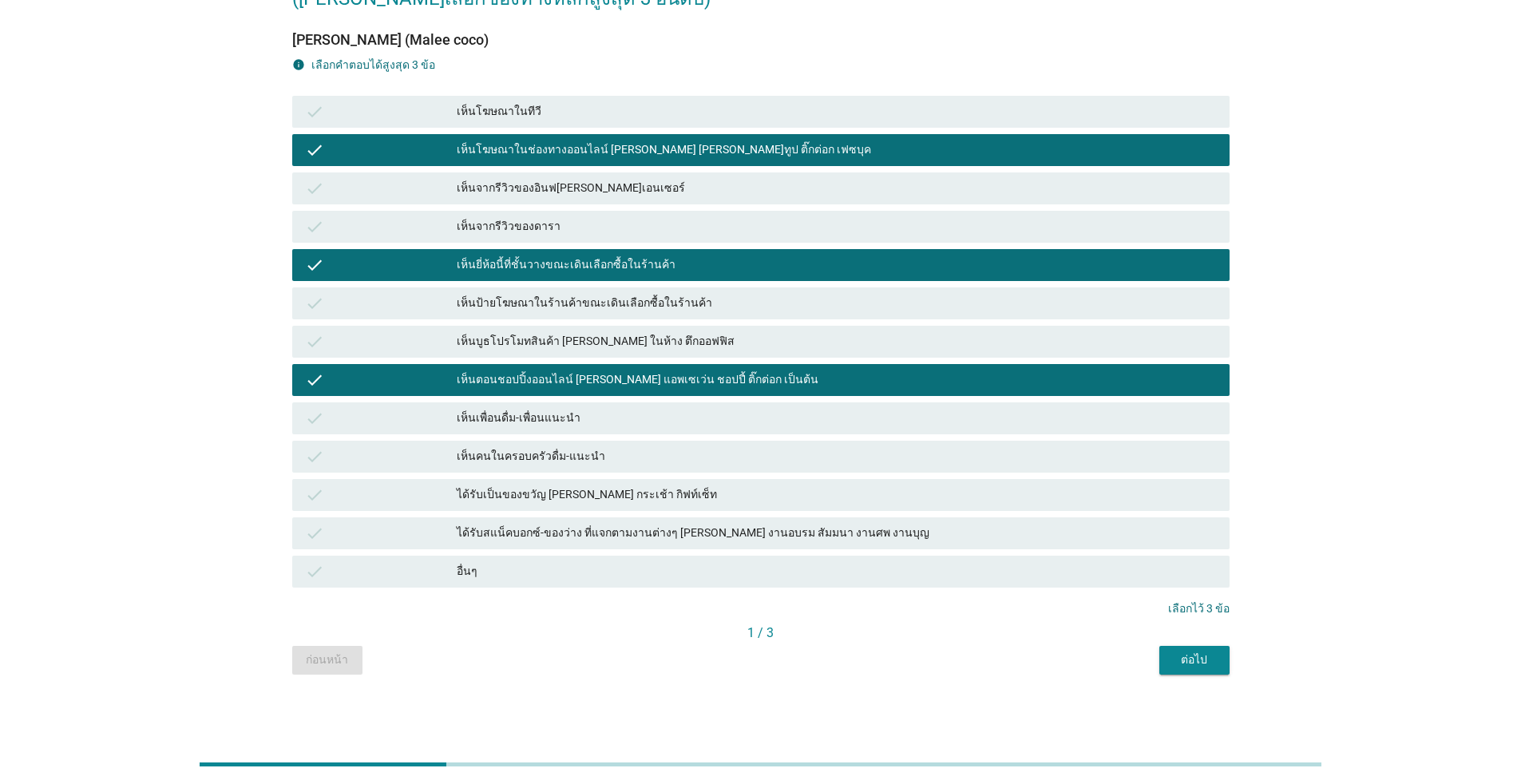
click at [786, 667] on div "ต่อไป" at bounding box center [1194, 659] width 45 height 17
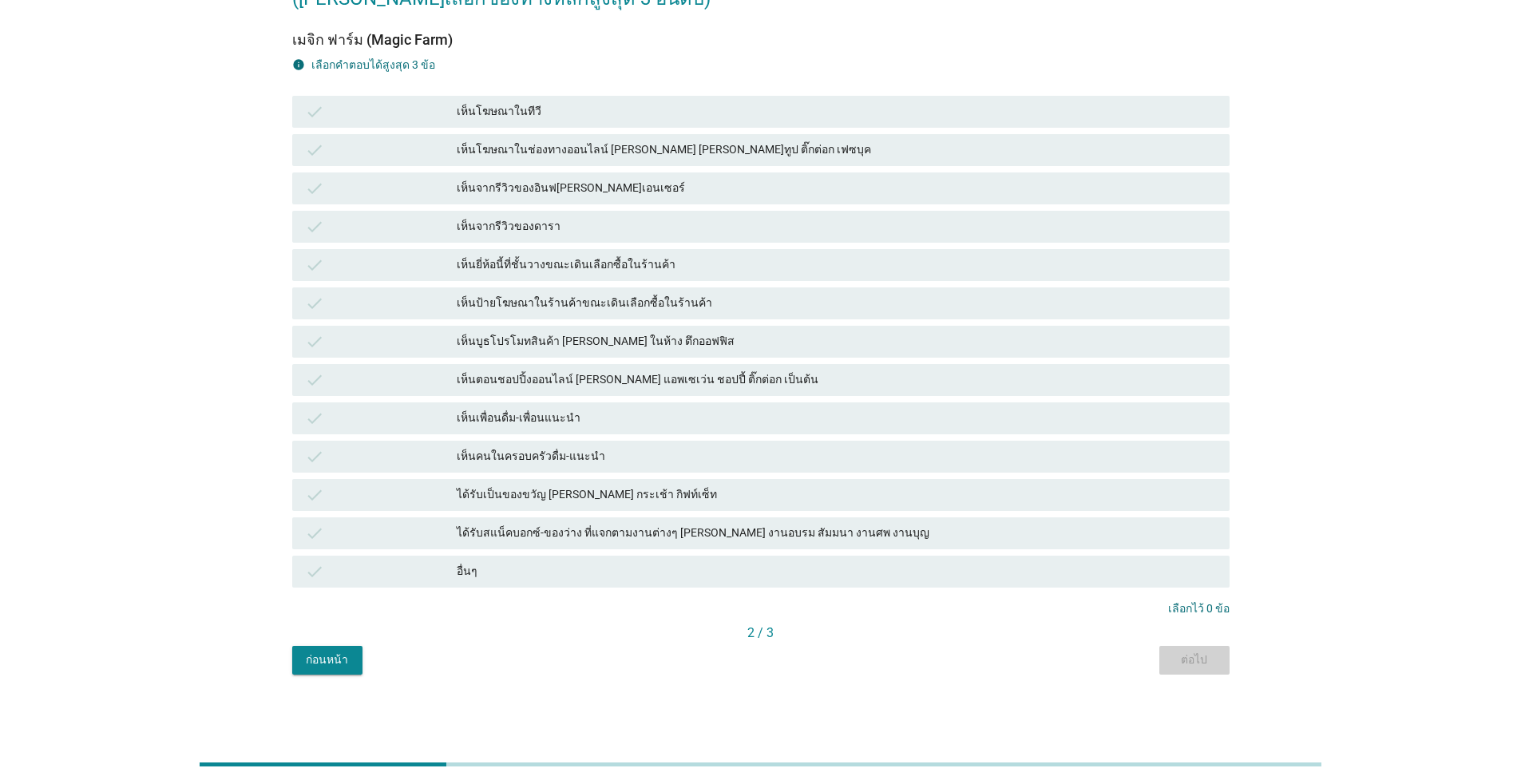
scroll to position [0, 0]
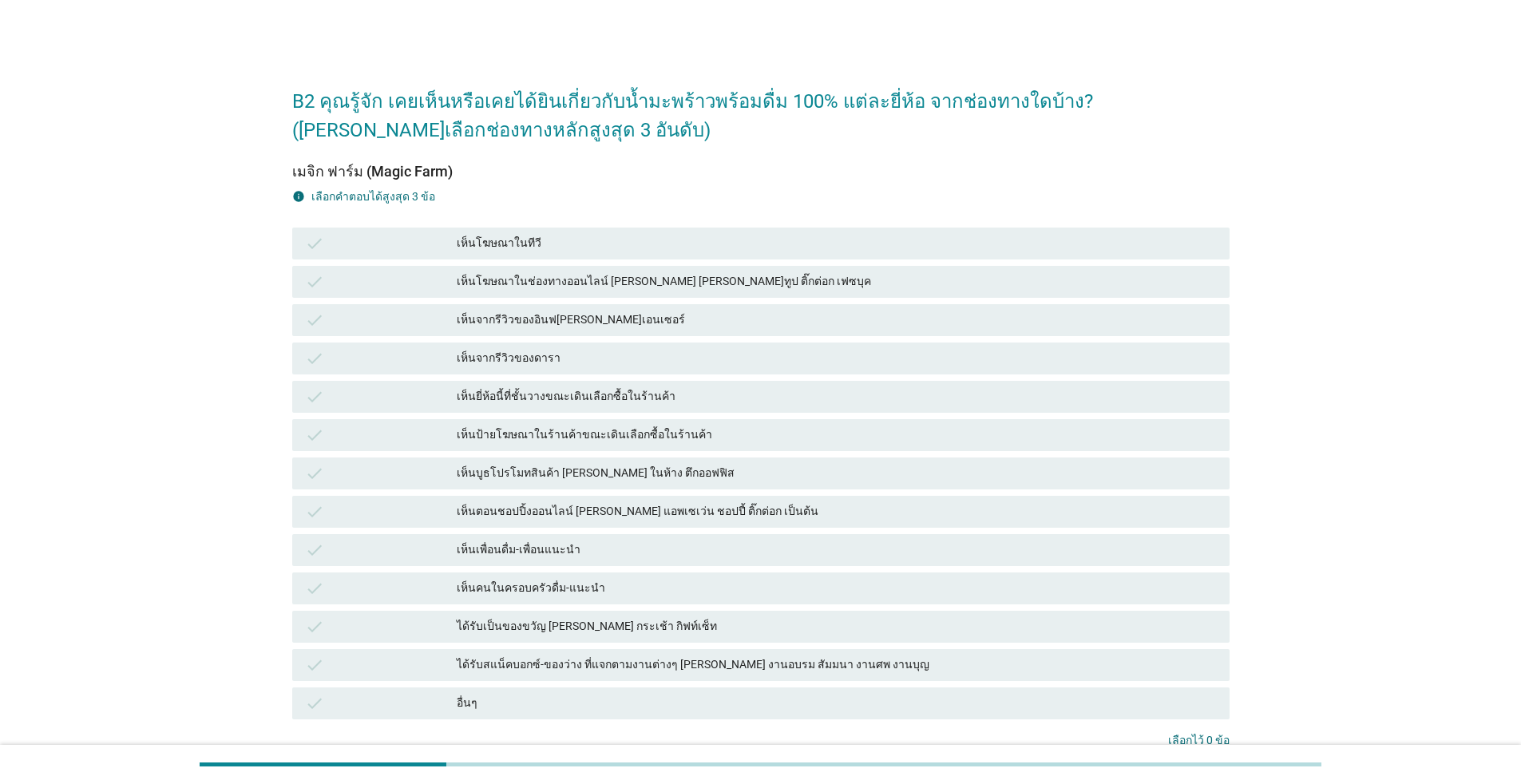
click at [594, 394] on div "เห็นยี่ห้อนี้ที่ชั้นวางขณะเดินเลือกซื้อในร้านค้า" at bounding box center [836, 397] width 760 height 19
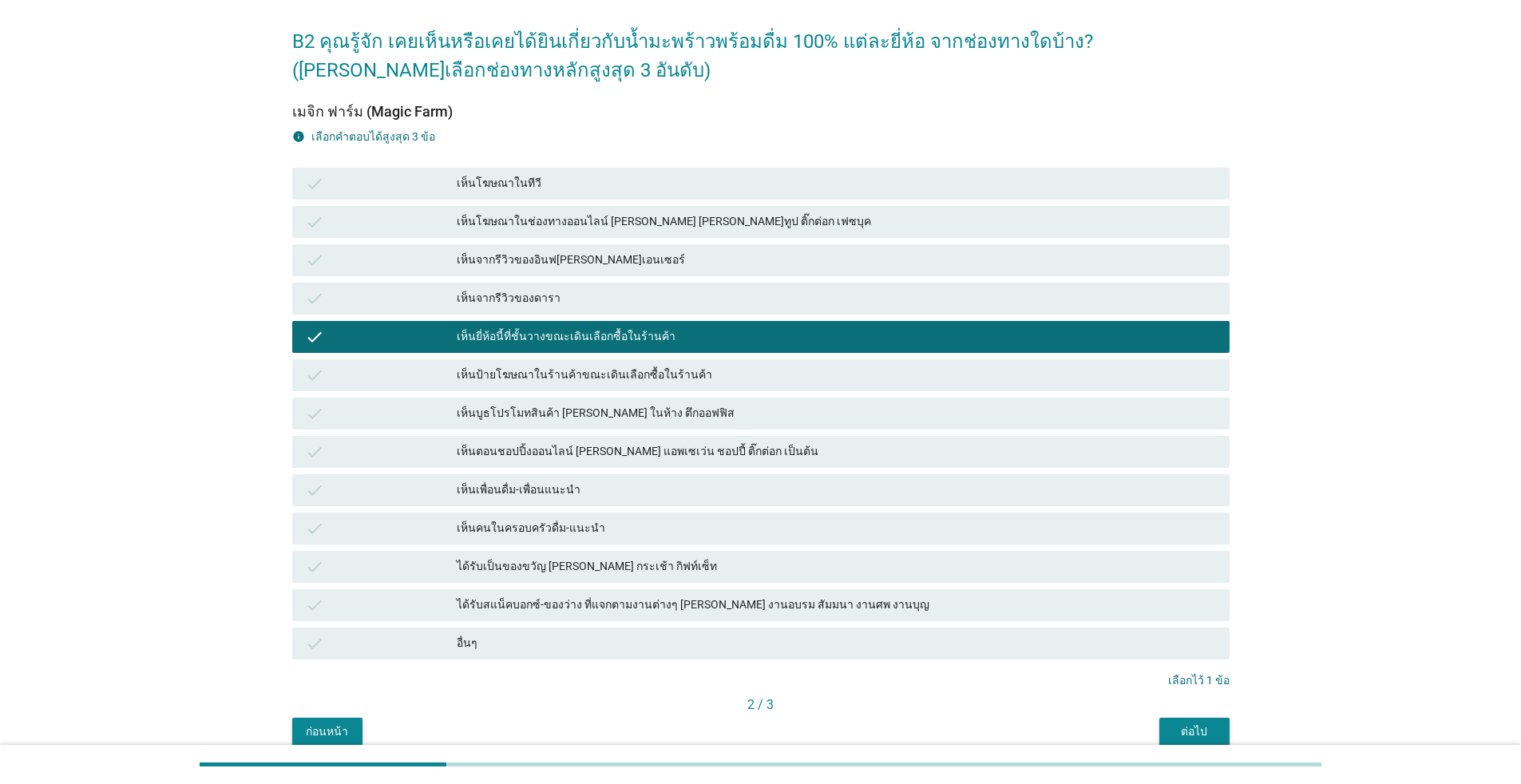
scroll to position [132, 0]
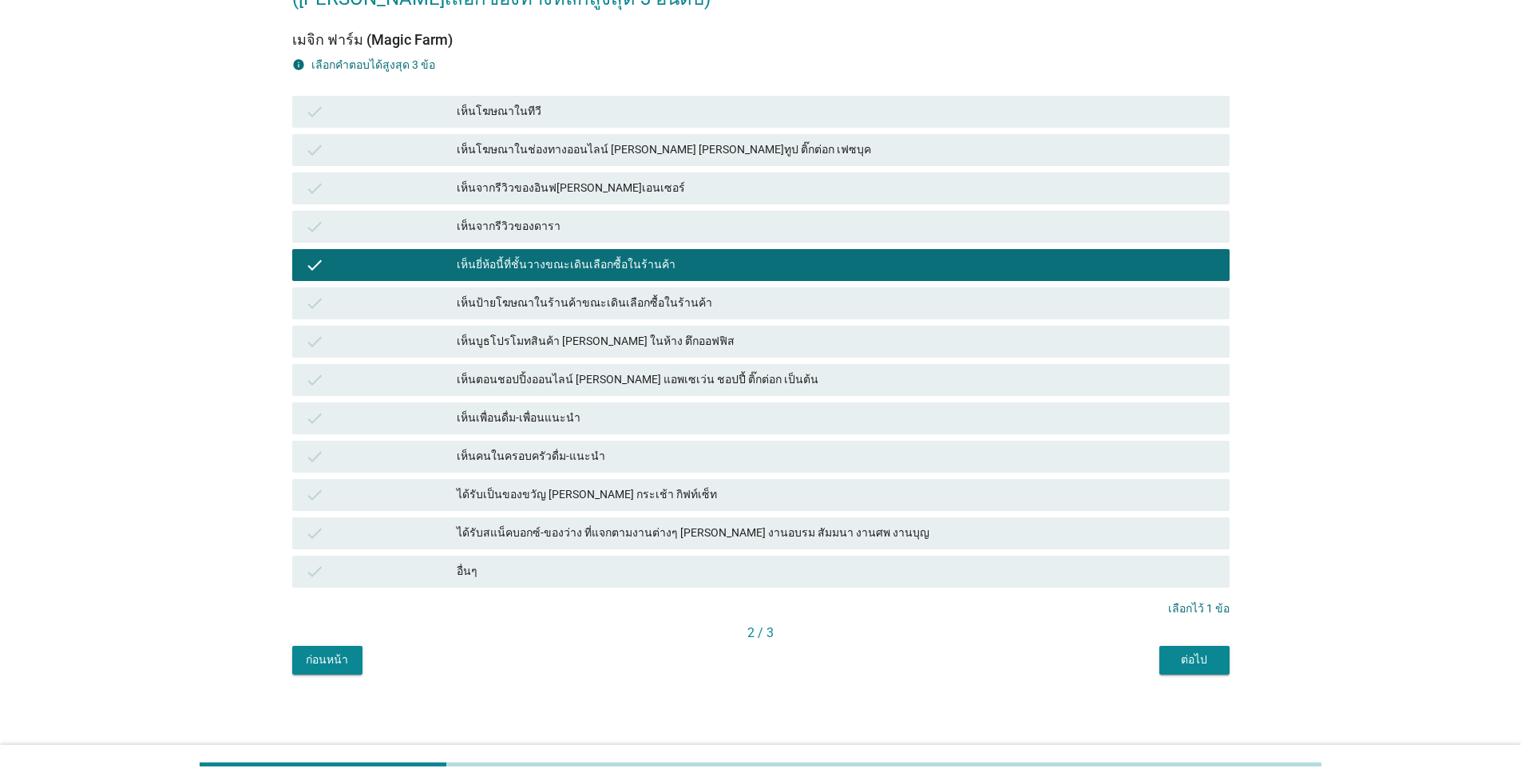
click at [600, 336] on div "เห็นบูธโปรโมทสินค้า [PERSON_NAME] ในห้าง ตึกออฟฟิส" at bounding box center [836, 342] width 760 height 19
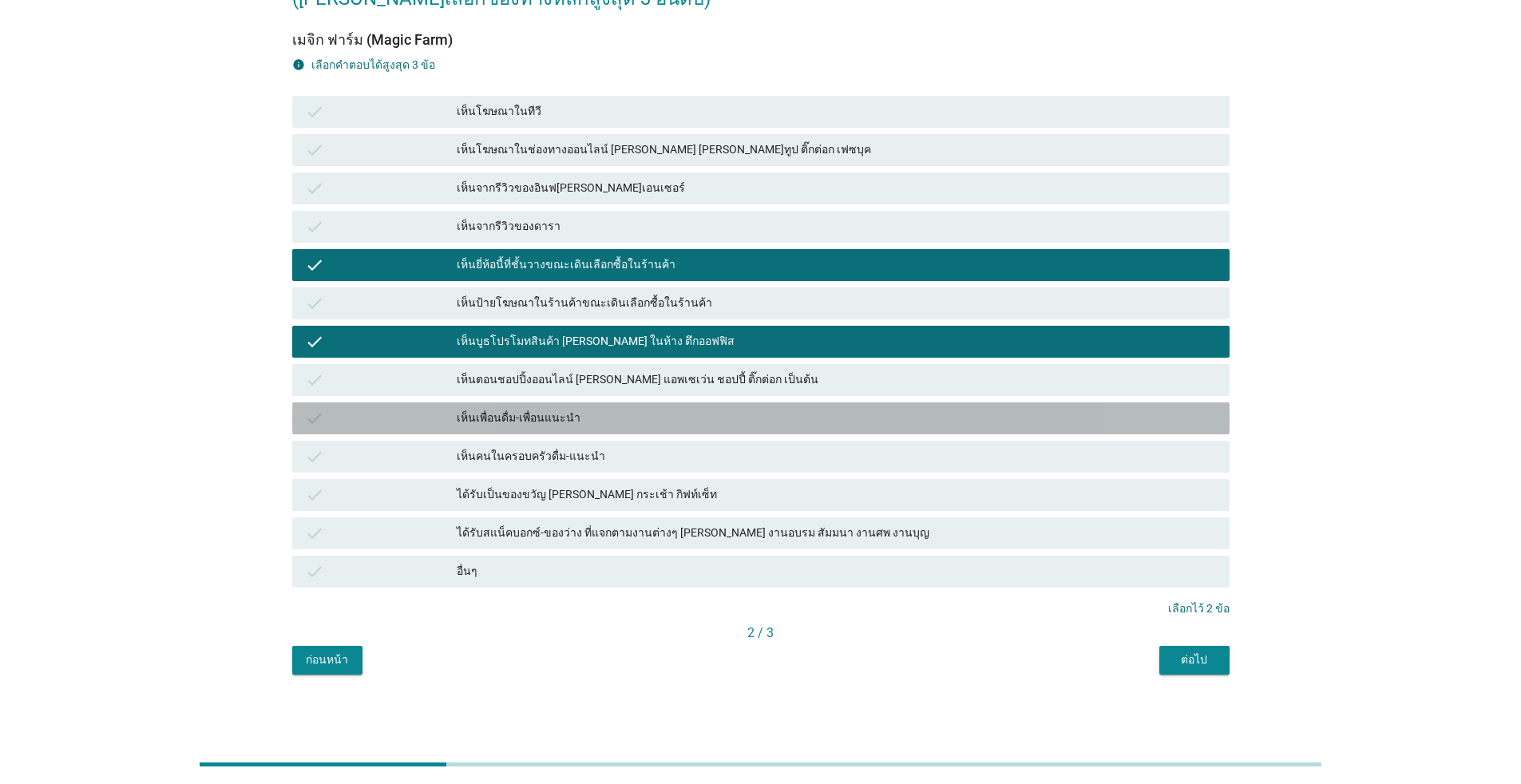
drag, startPoint x: 627, startPoint y: 422, endPoint x: 609, endPoint y: 413, distance: 20.1
click at [628, 422] on div "เห็นเพื่อนดื่ม-เพื่อนแนะนำ" at bounding box center [836, 419] width 760 height 19
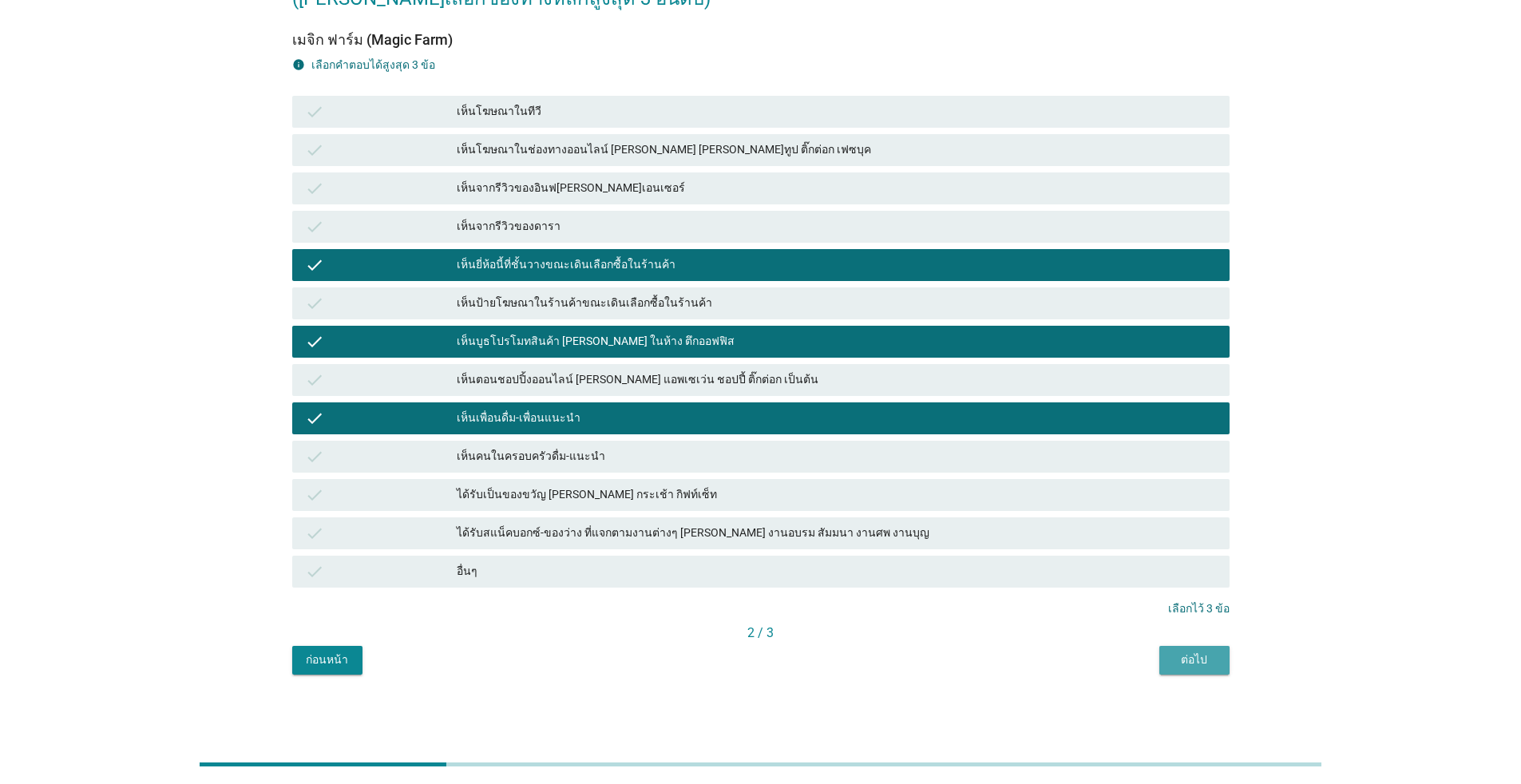
click at [786, 663] on div "ต่อไป" at bounding box center [1194, 659] width 45 height 17
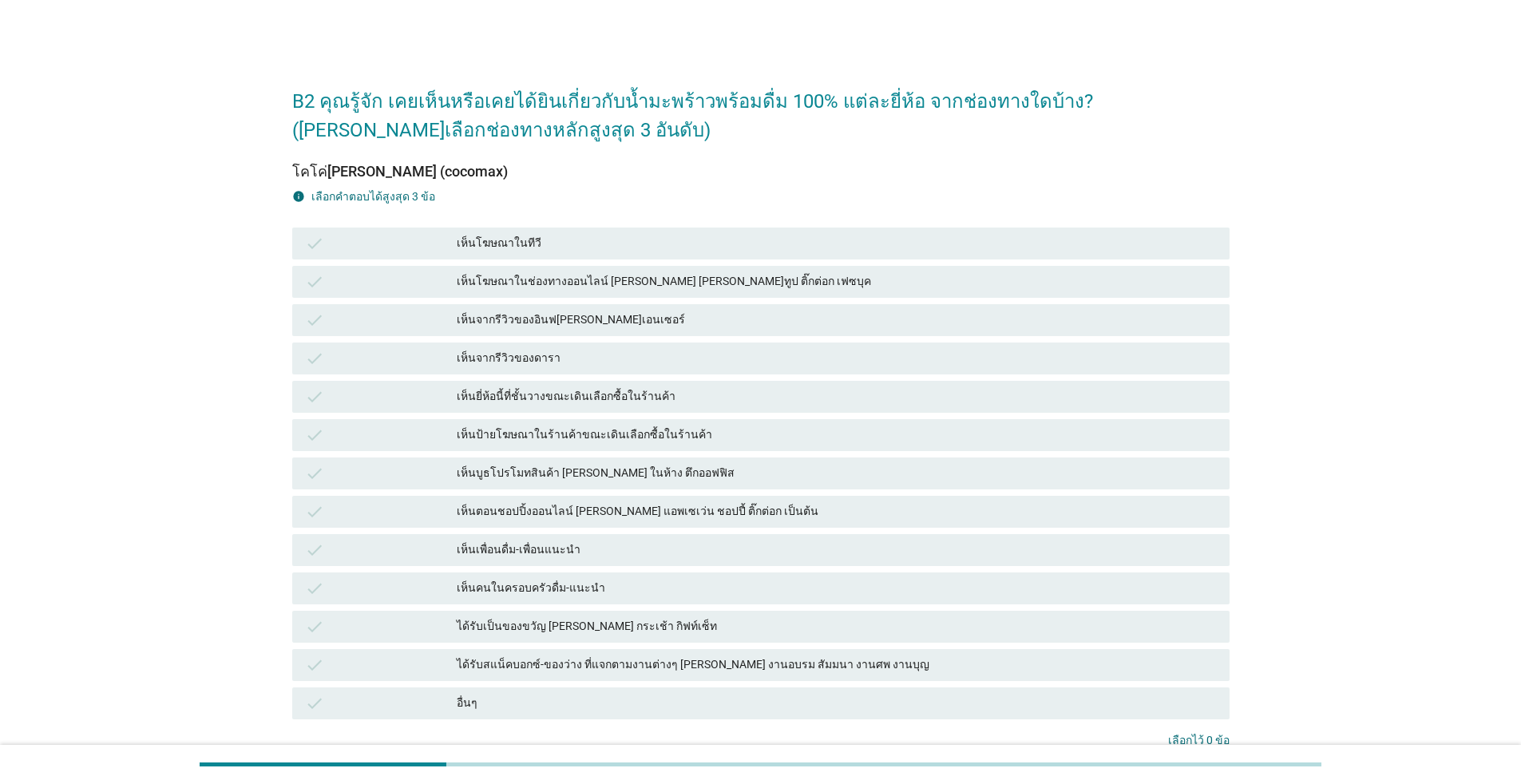
click at [410, 246] on div "check" at bounding box center [381, 244] width 152 height 19
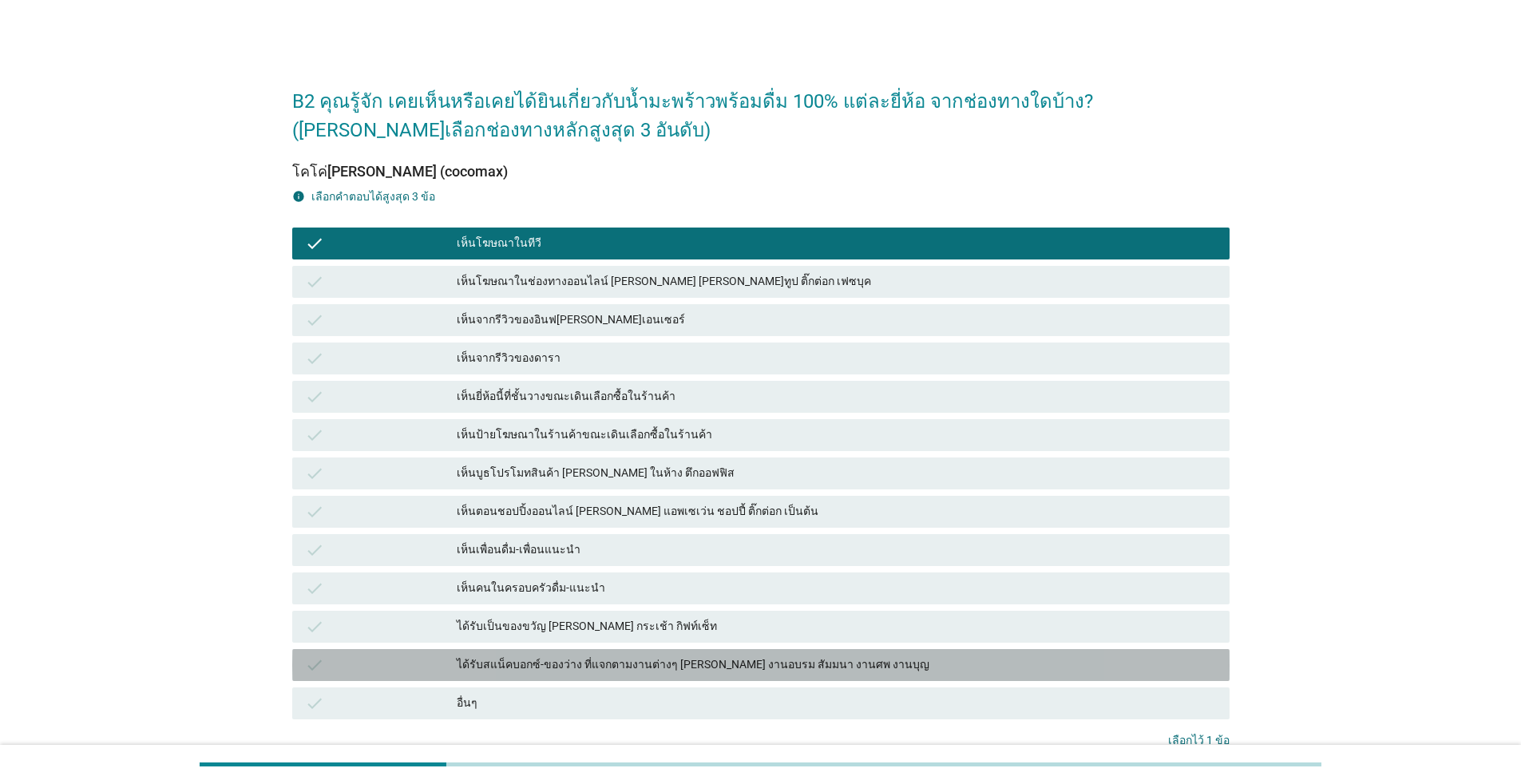
click at [486, 664] on div "ได้รับสแน็คบอกซ์-ของว่าง ที่แจกตามงานต่างๆ [PERSON_NAME] งานอบรม สัมมนา งานศพ ง…" at bounding box center [836, 665] width 760 height 19
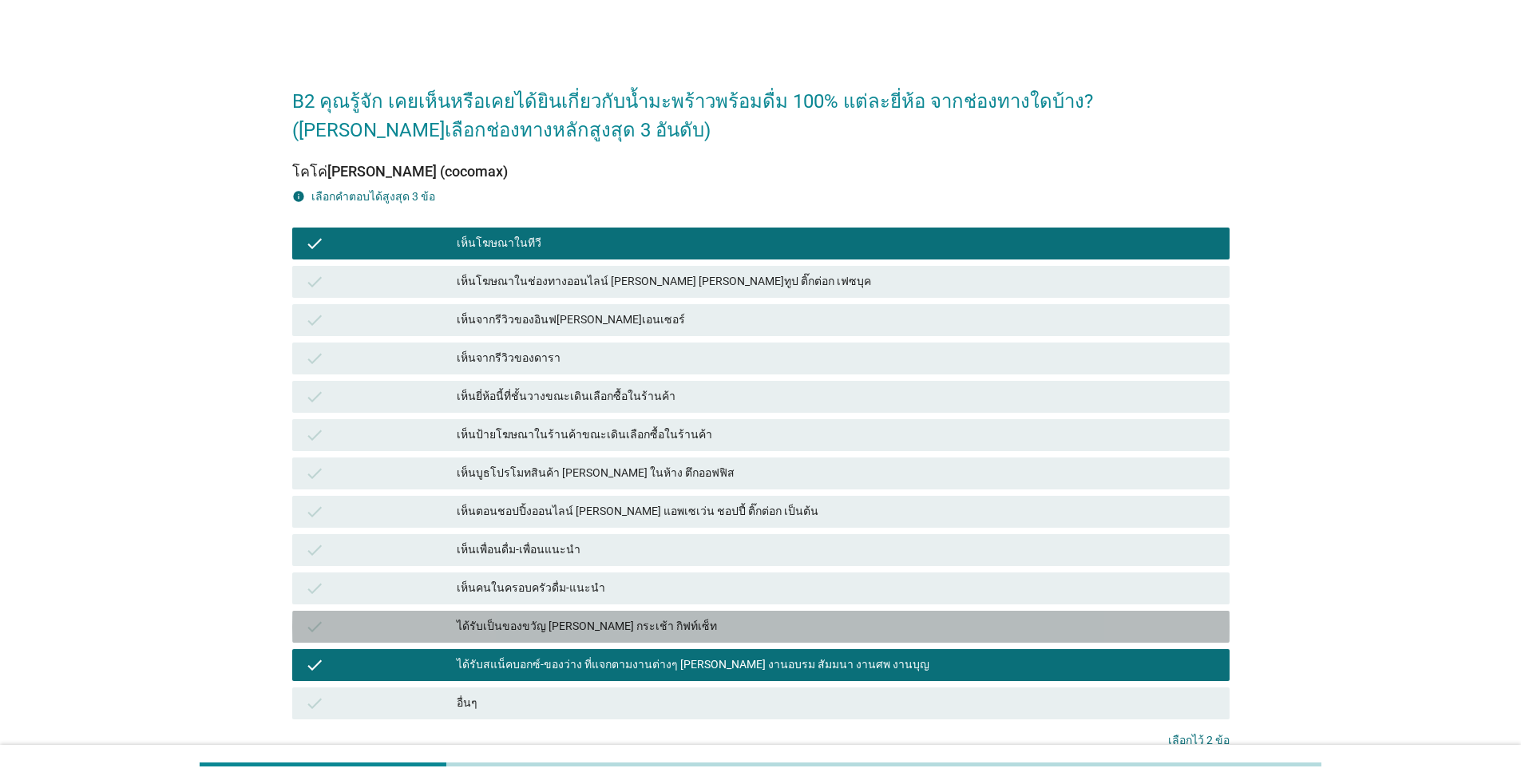
click at [489, 638] on div "check ได้รับเป็นของขวัญ [PERSON_NAME] กระเช้า กิฟท์เซ็ท" at bounding box center [760, 627] width 937 height 32
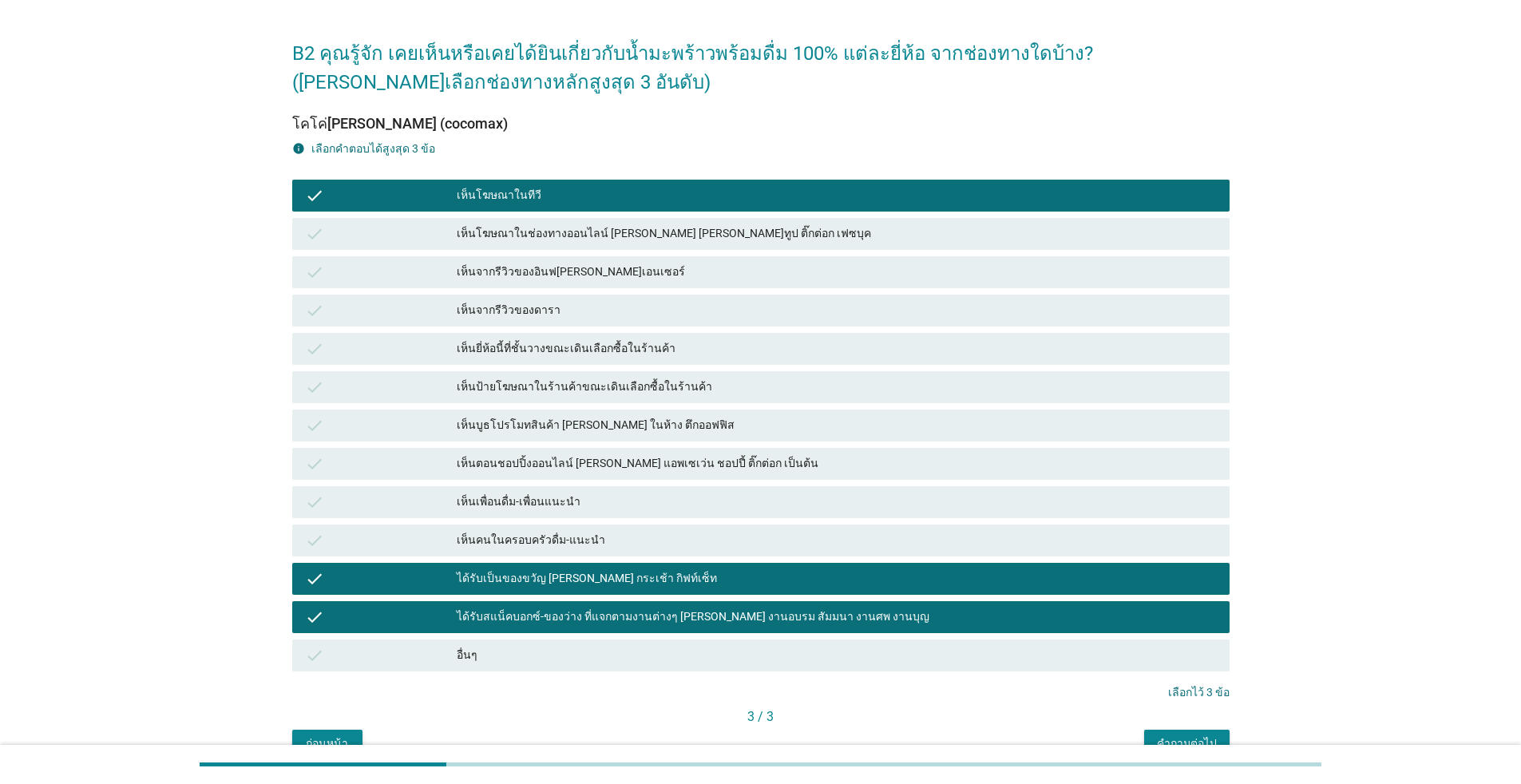
scroll to position [132, 0]
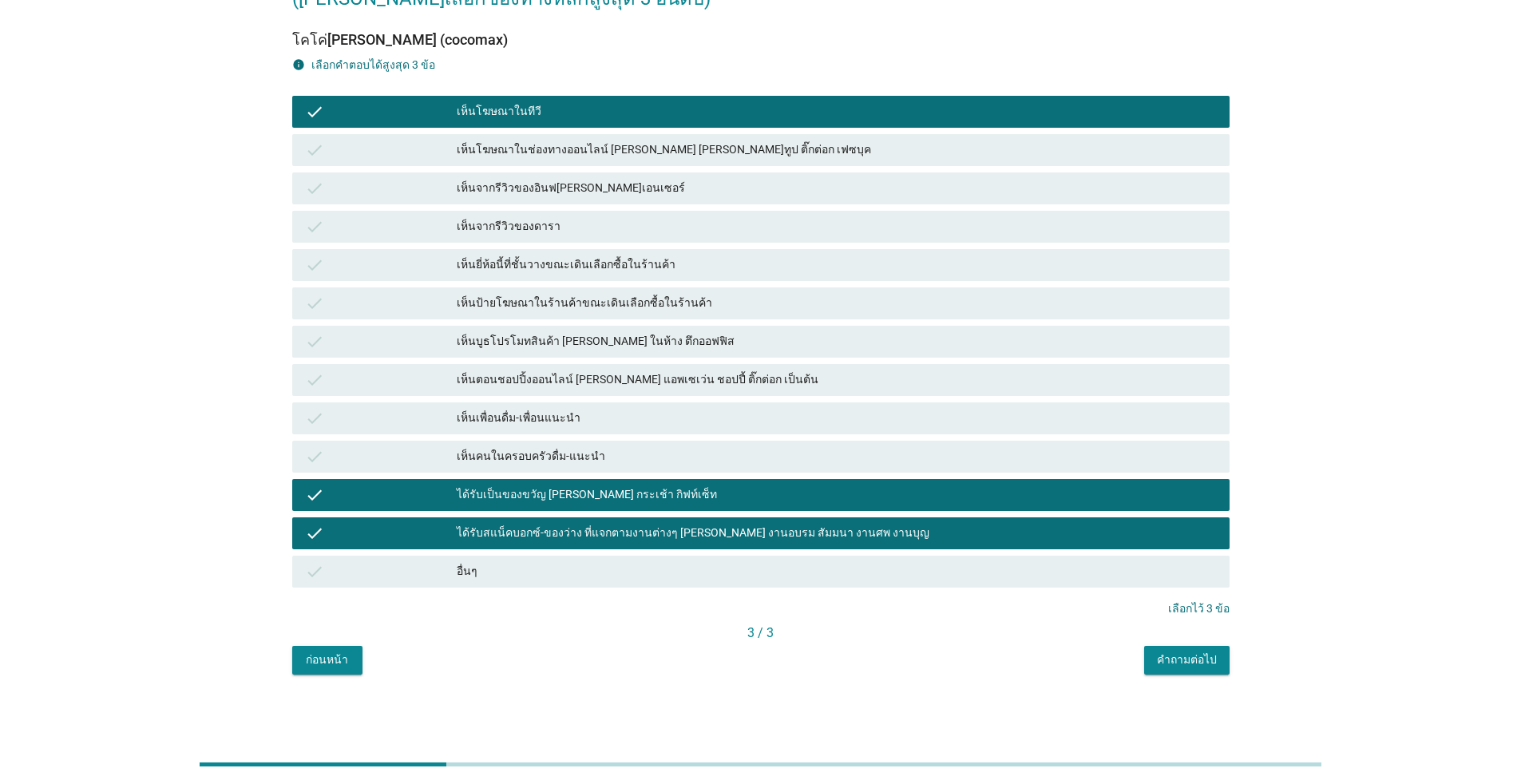
click at [786, 658] on div "คำถามต่อไป" at bounding box center [1186, 659] width 59 height 17
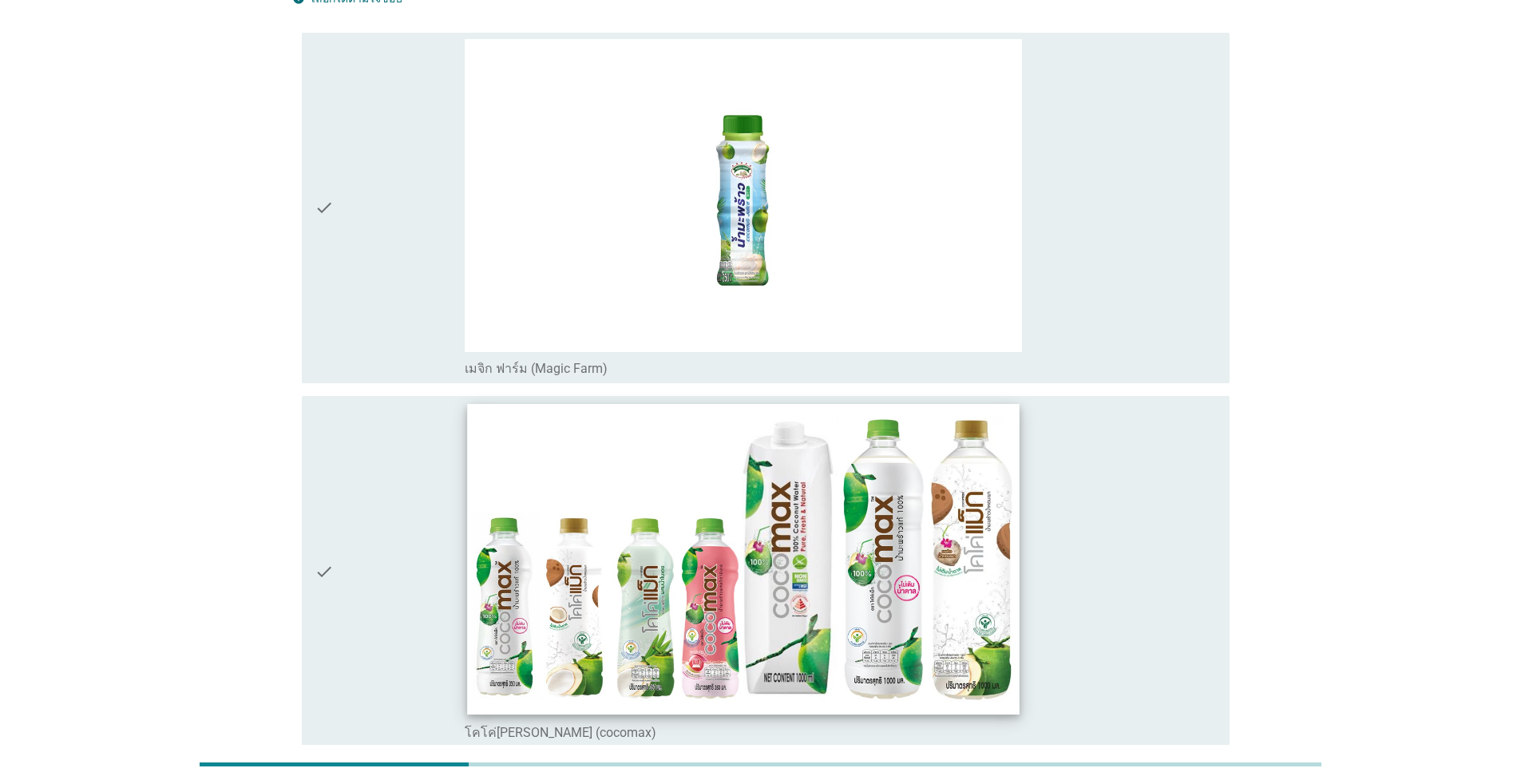
scroll to position [0, 0]
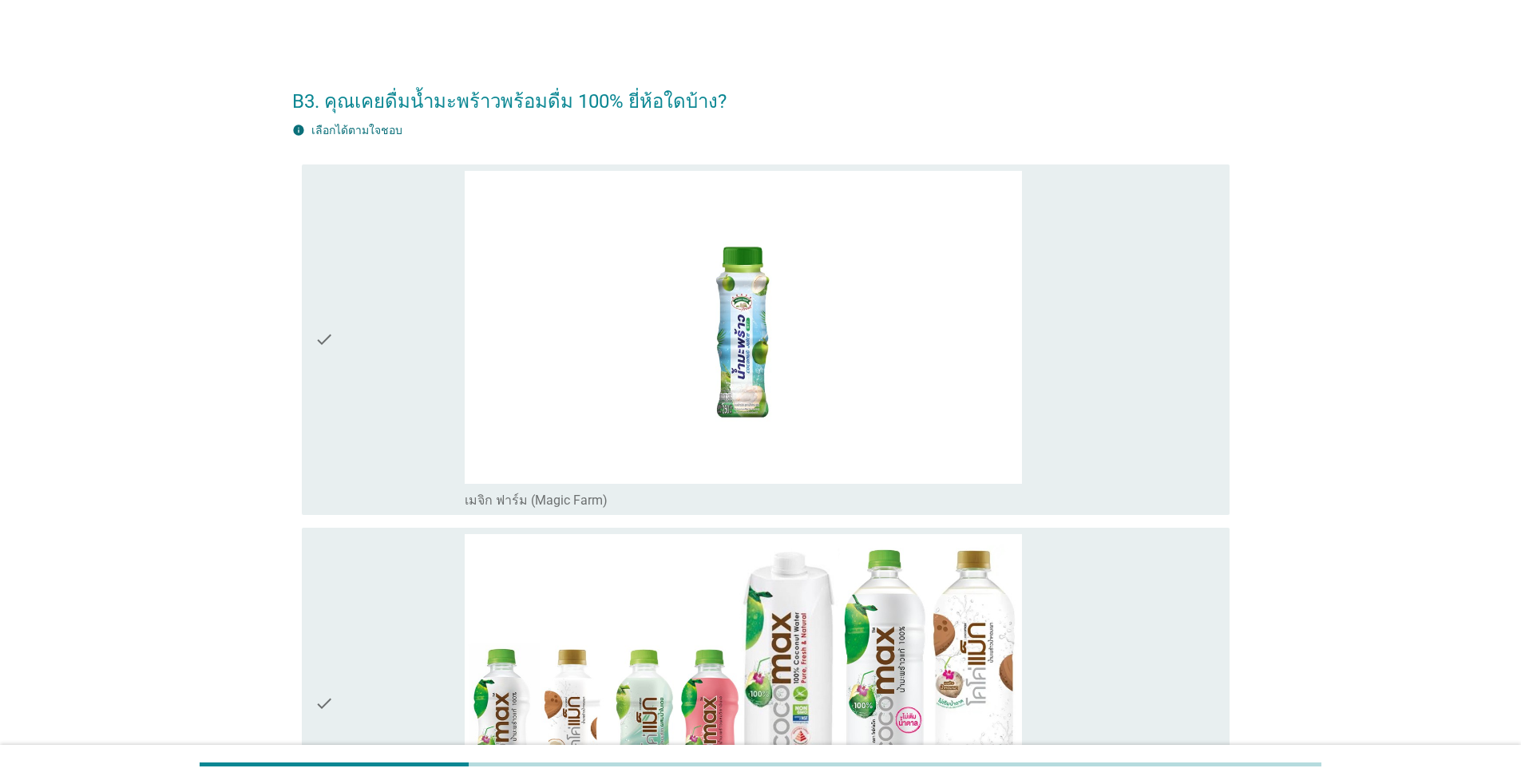
click at [434, 349] on div "check" at bounding box center [390, 339] width 150 height 338
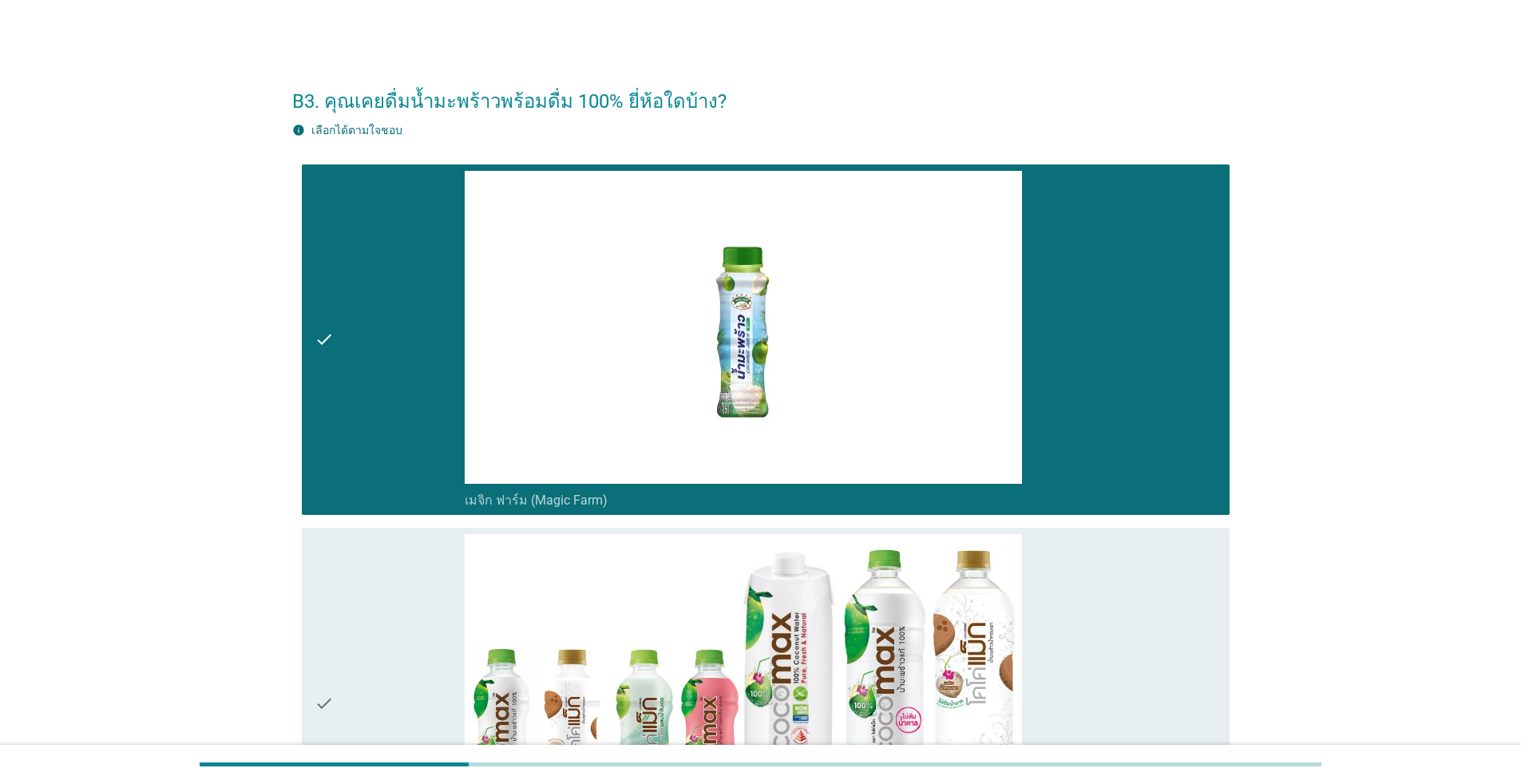
click at [386, 612] on div "check" at bounding box center [390, 703] width 150 height 338
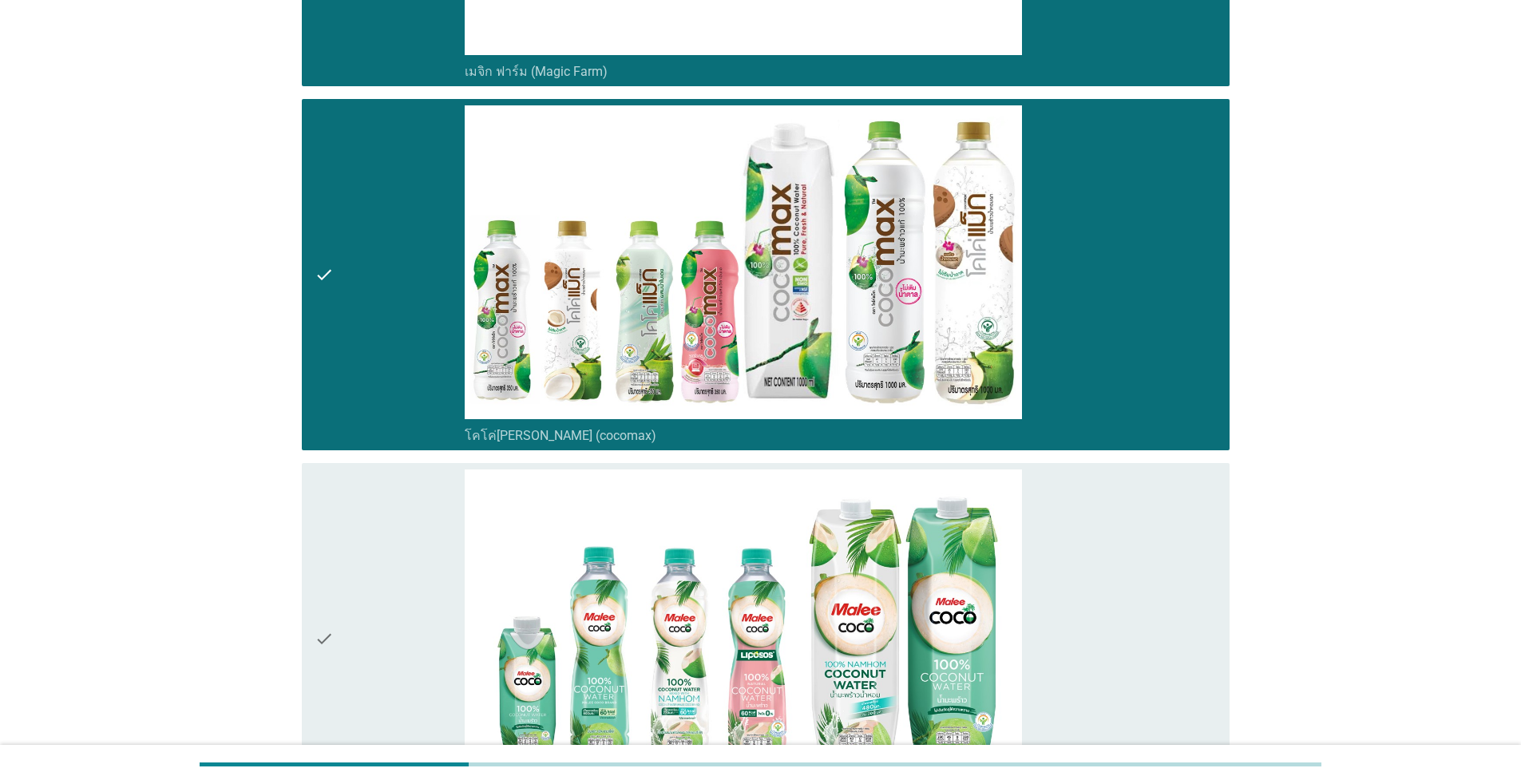
scroll to position [479, 0]
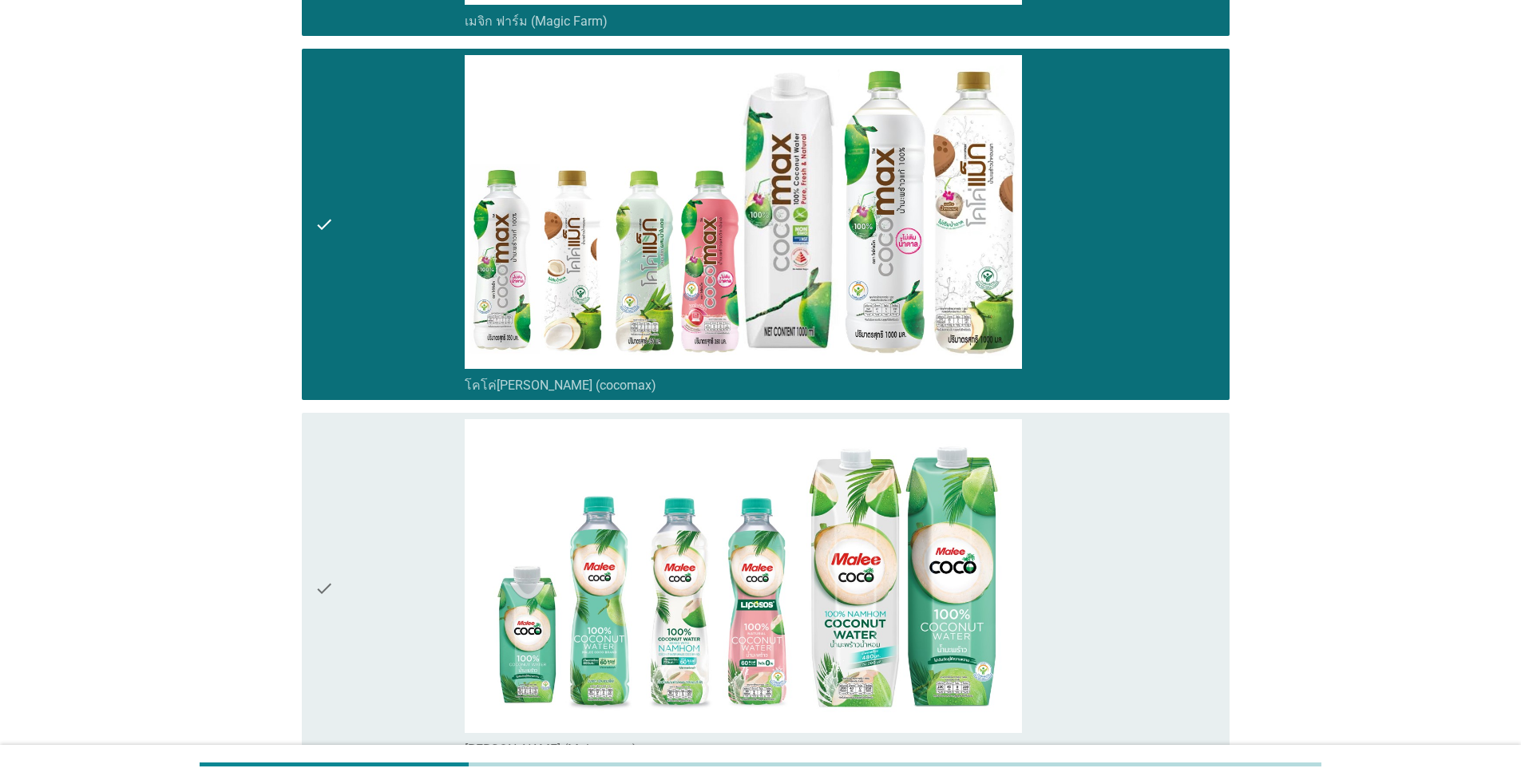
click at [457, 524] on div "check" at bounding box center [390, 587] width 150 height 338
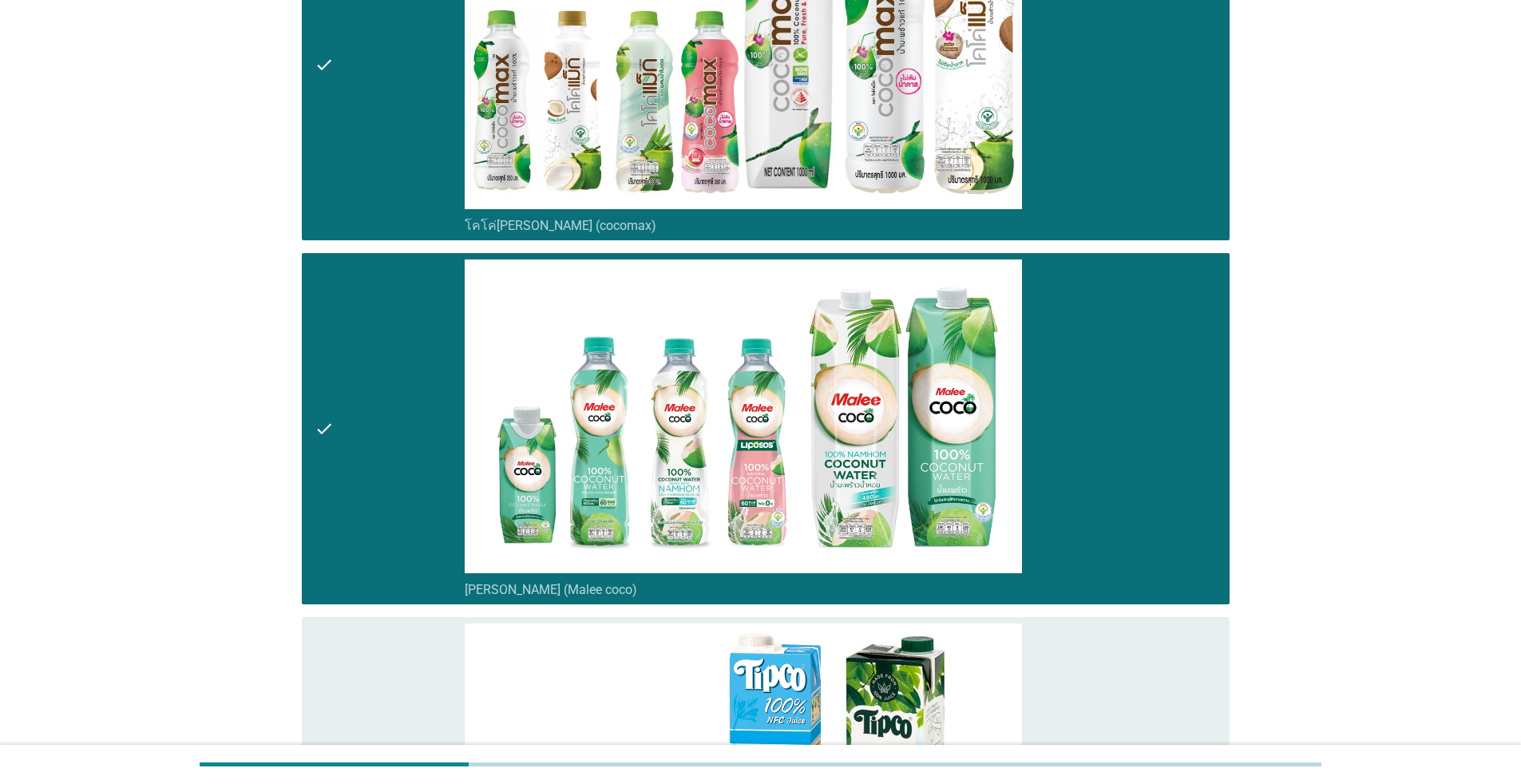
scroll to position [1037, 0]
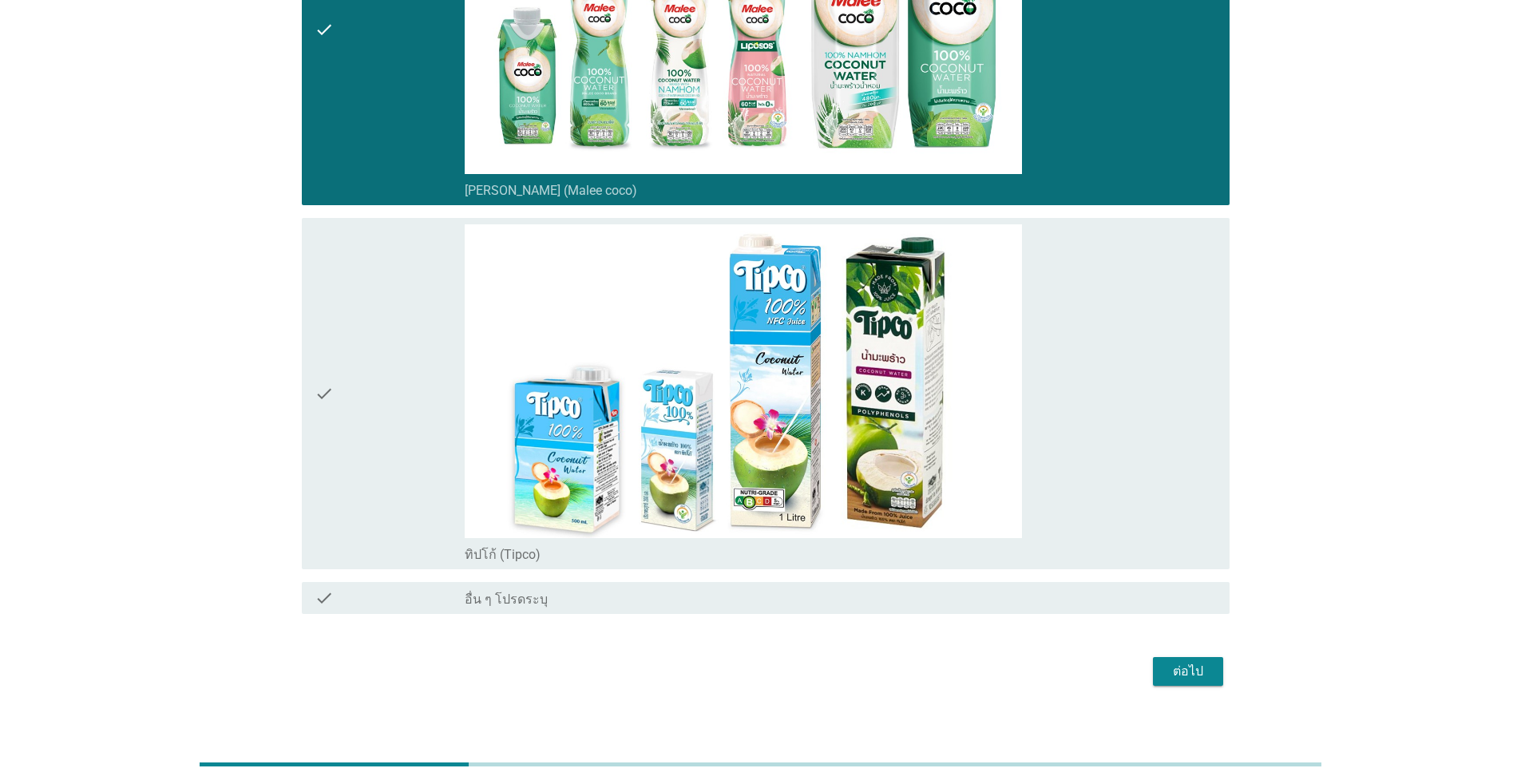
click at [423, 416] on div "check" at bounding box center [390, 393] width 150 height 338
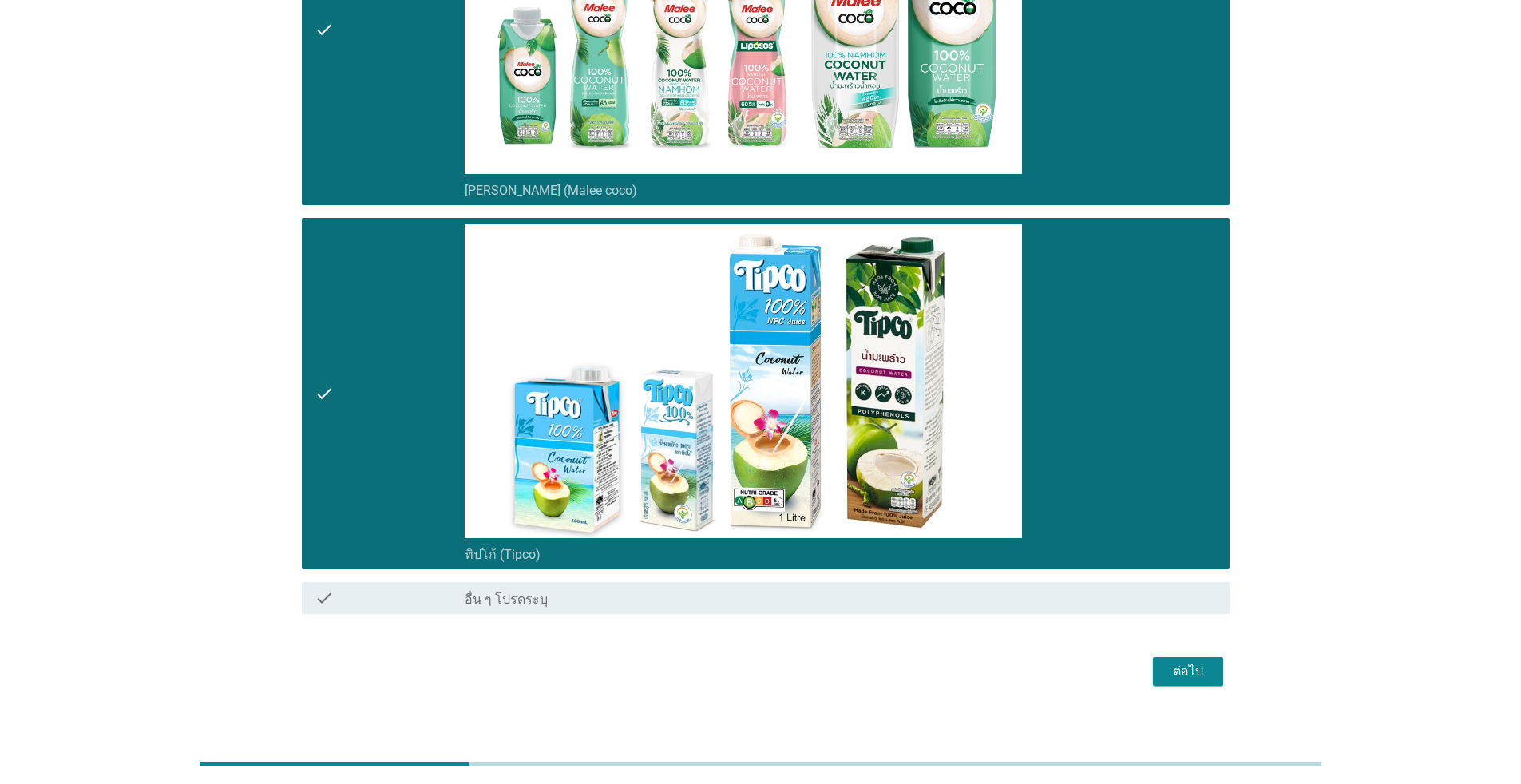
click at [786, 667] on div "ต่อไป" at bounding box center [1187, 671] width 45 height 19
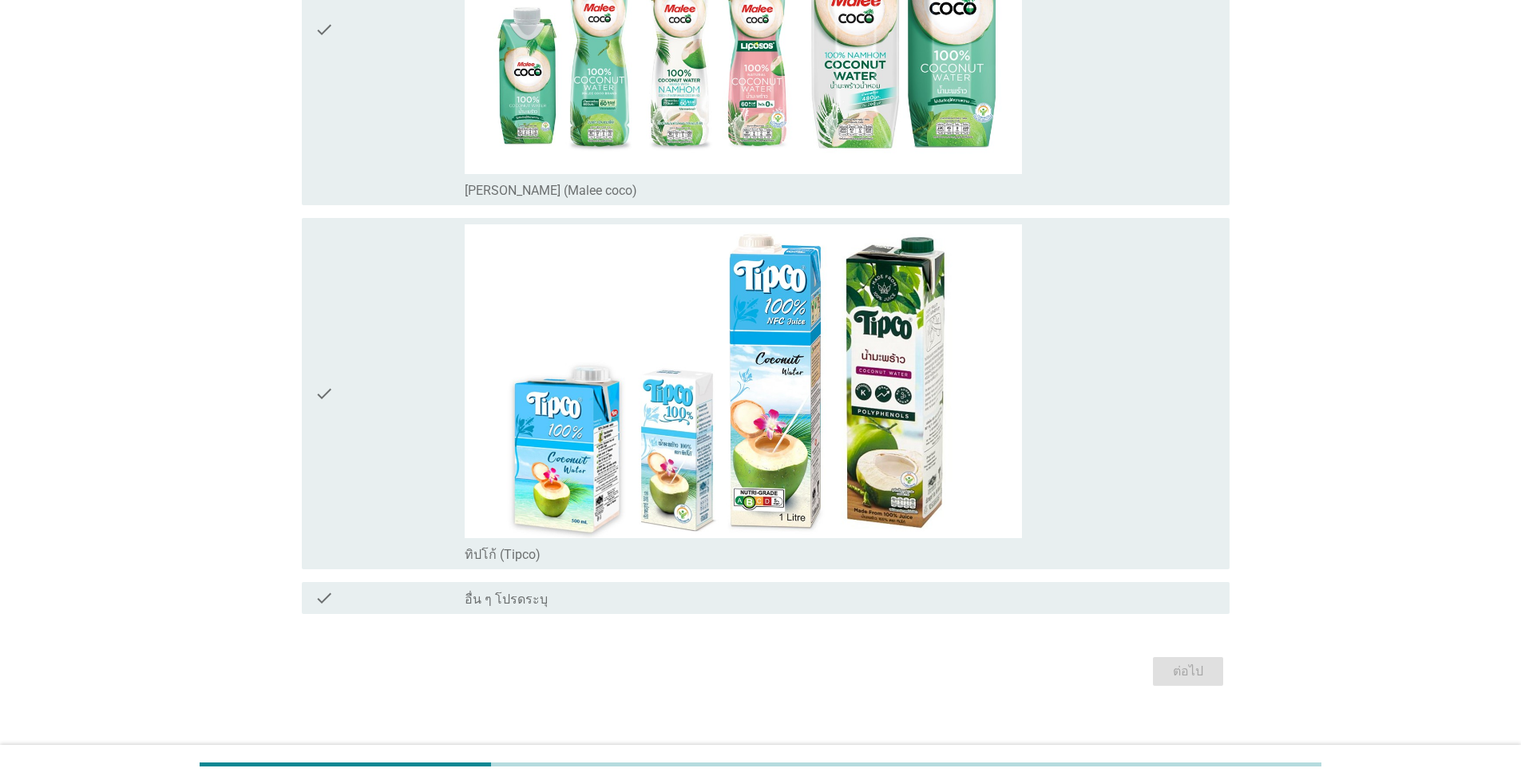
scroll to position [0, 0]
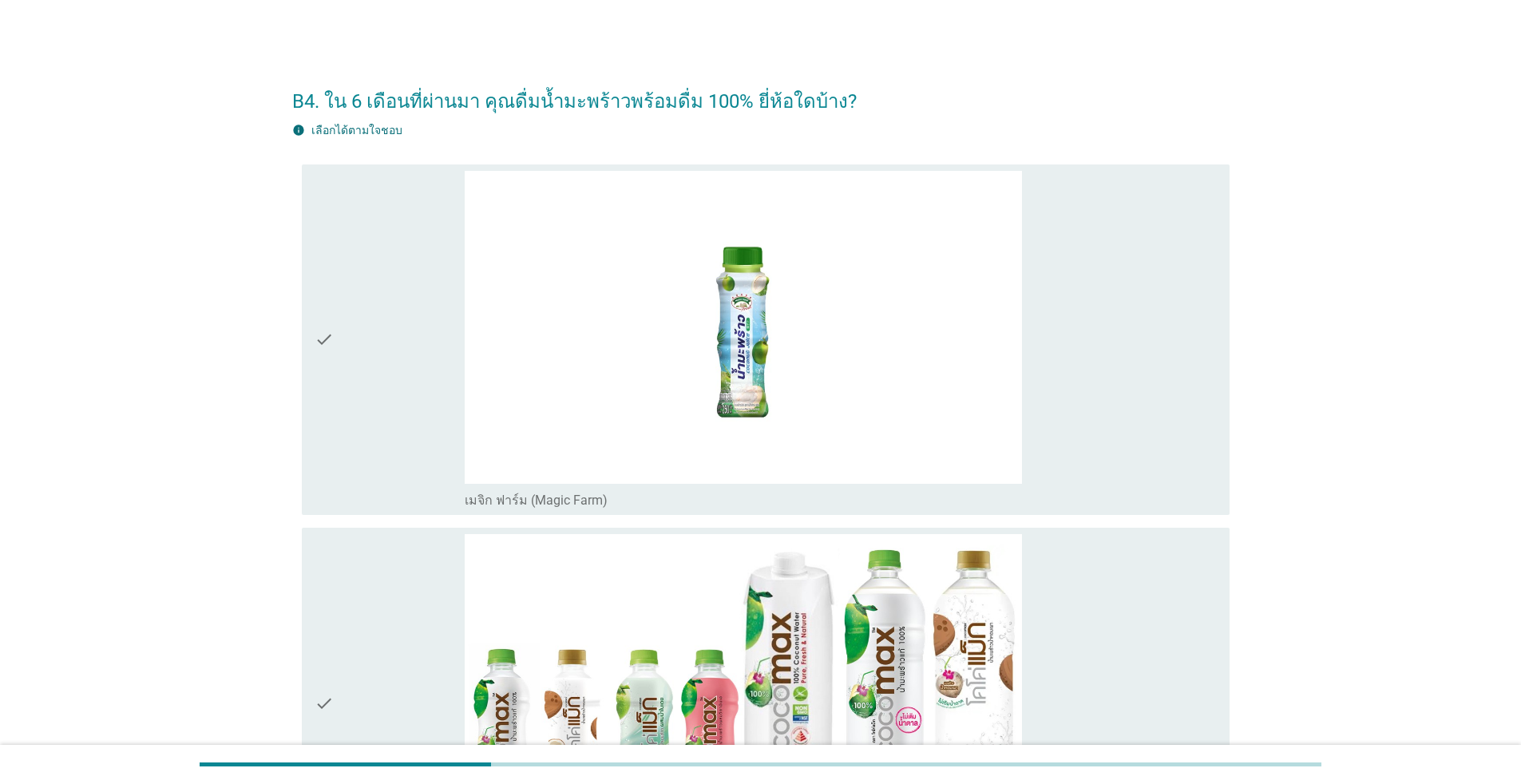
click at [441, 409] on div "check" at bounding box center [390, 339] width 150 height 338
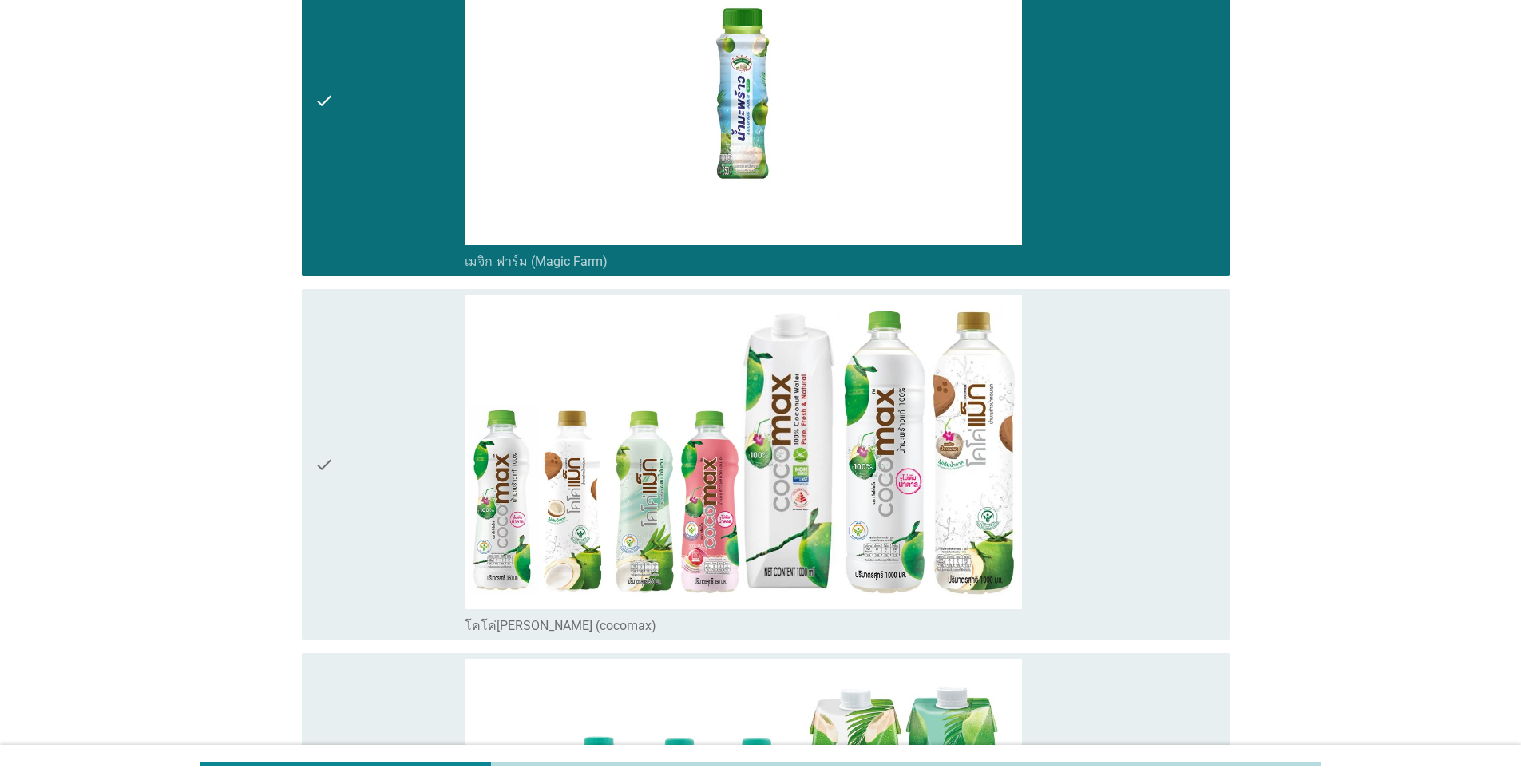
scroll to position [399, 0]
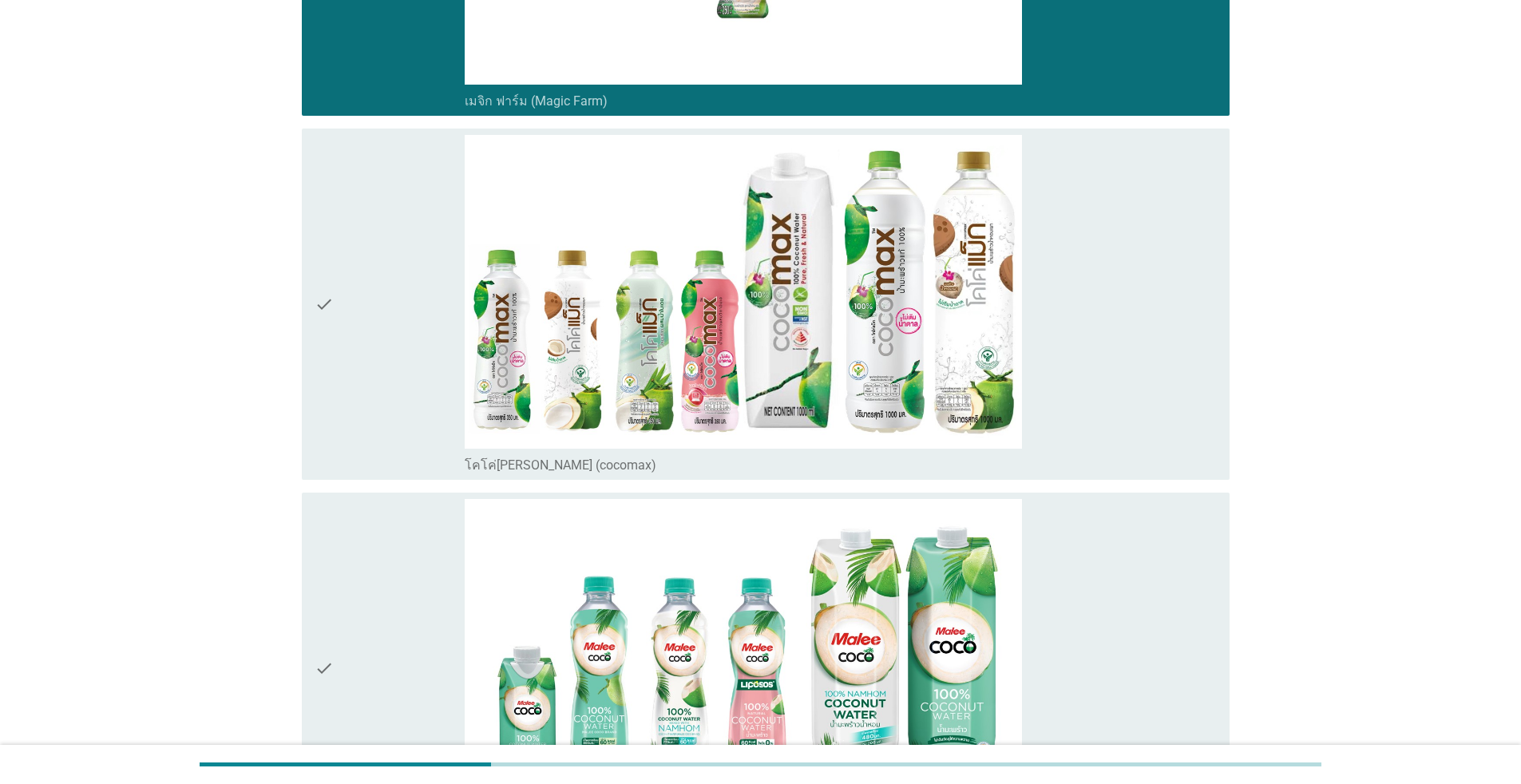
click at [413, 413] on div "check" at bounding box center [390, 303] width 150 height 338
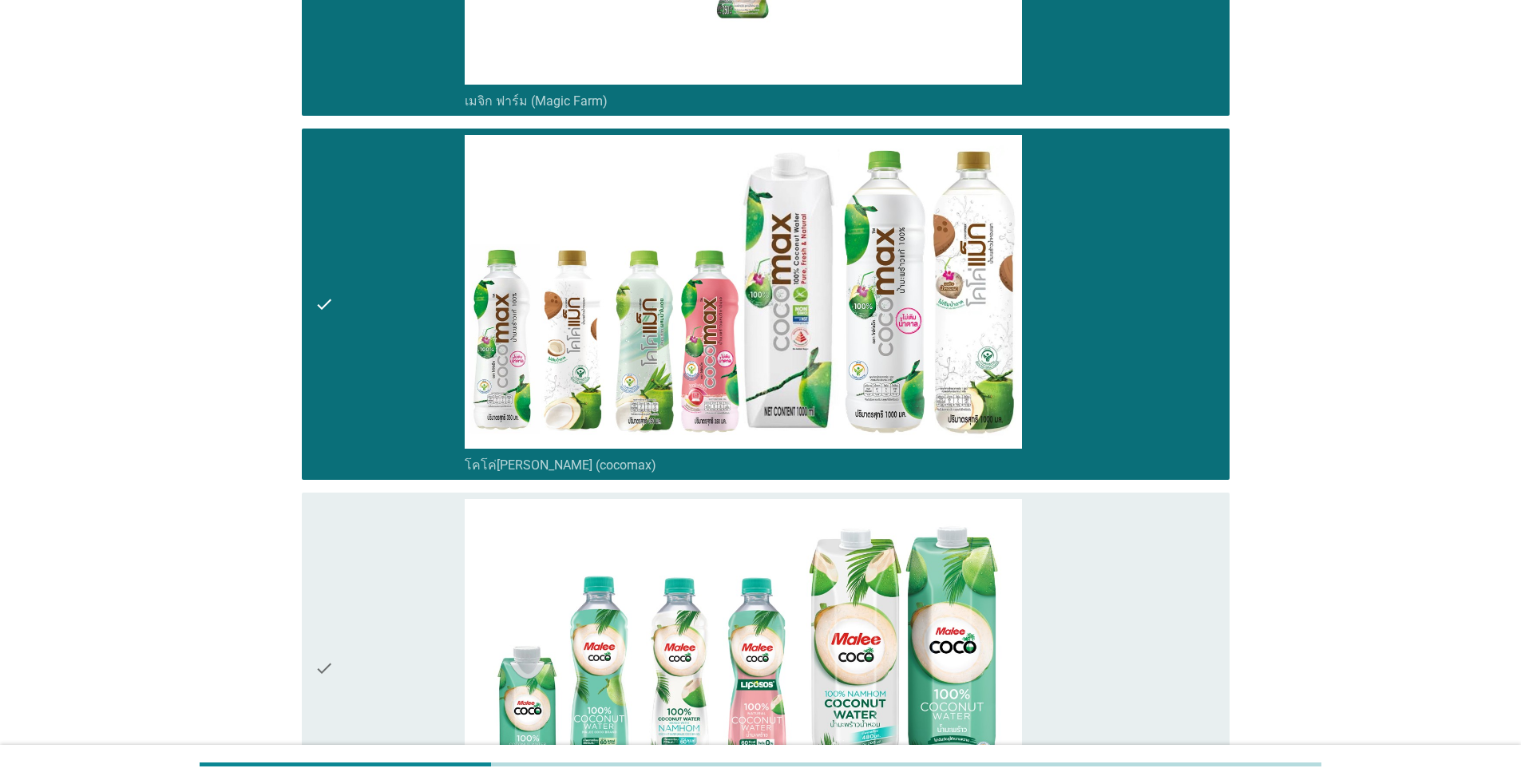
scroll to position [639, 0]
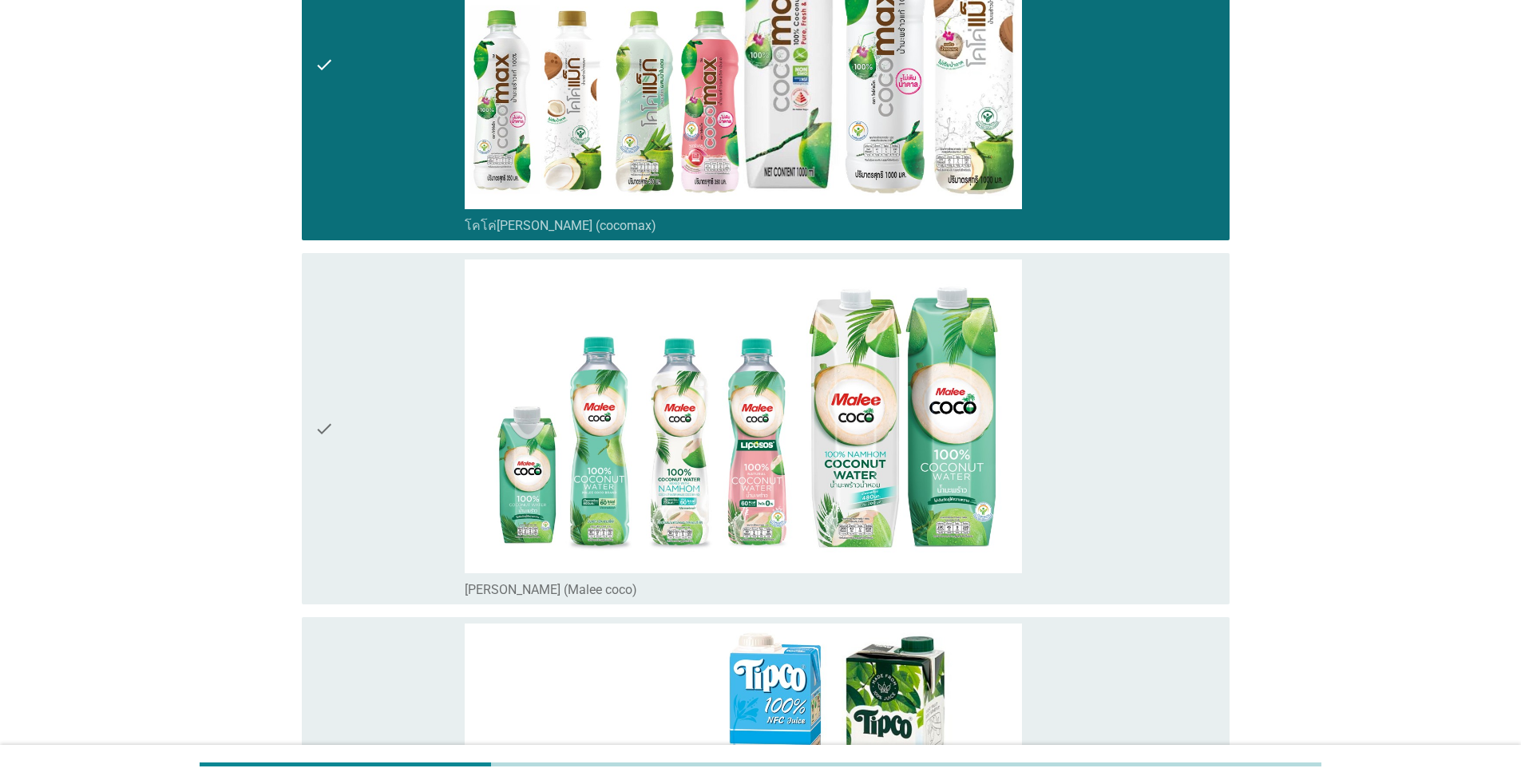
click at [413, 413] on div "check" at bounding box center [390, 428] width 150 height 338
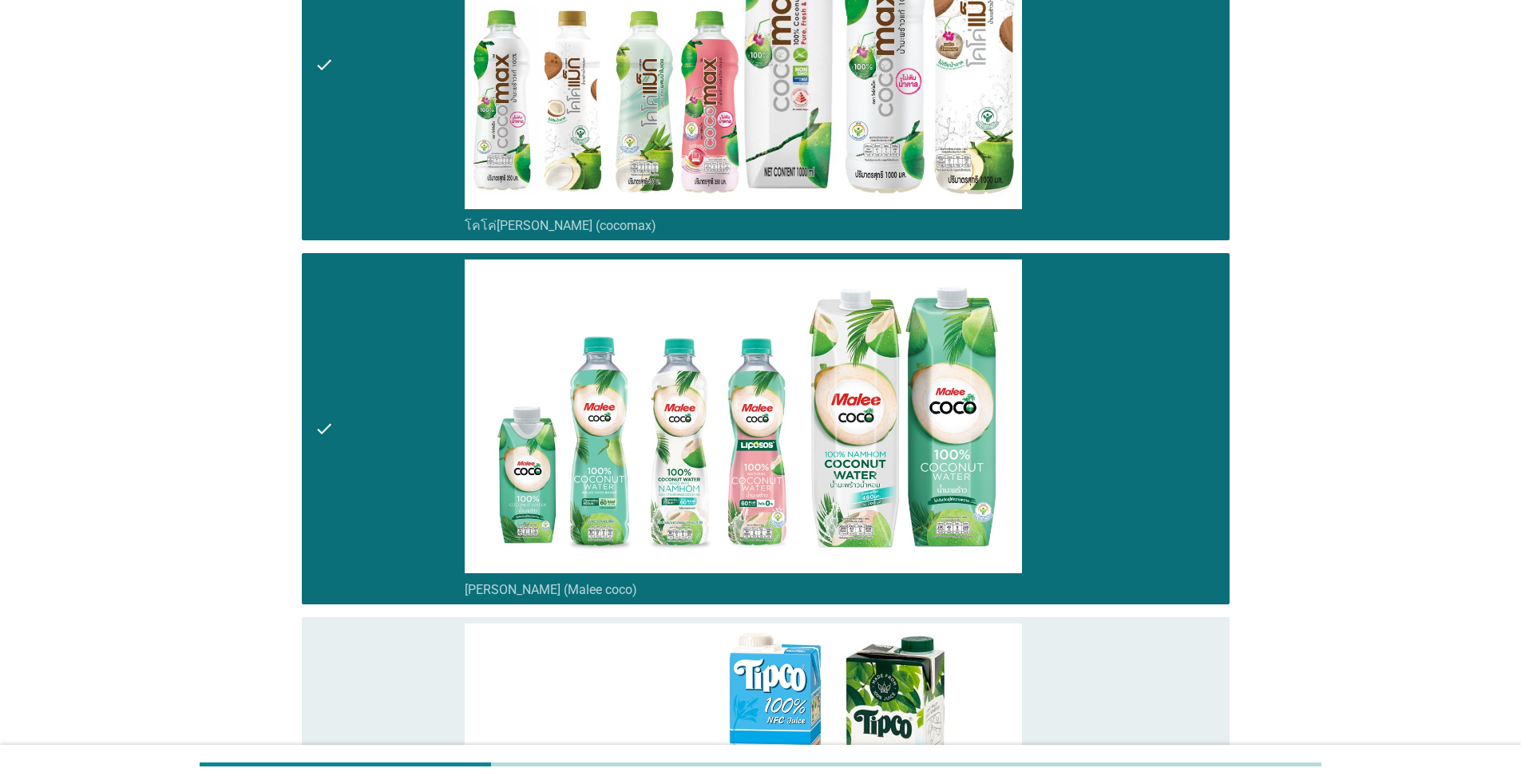
scroll to position [1053, 0]
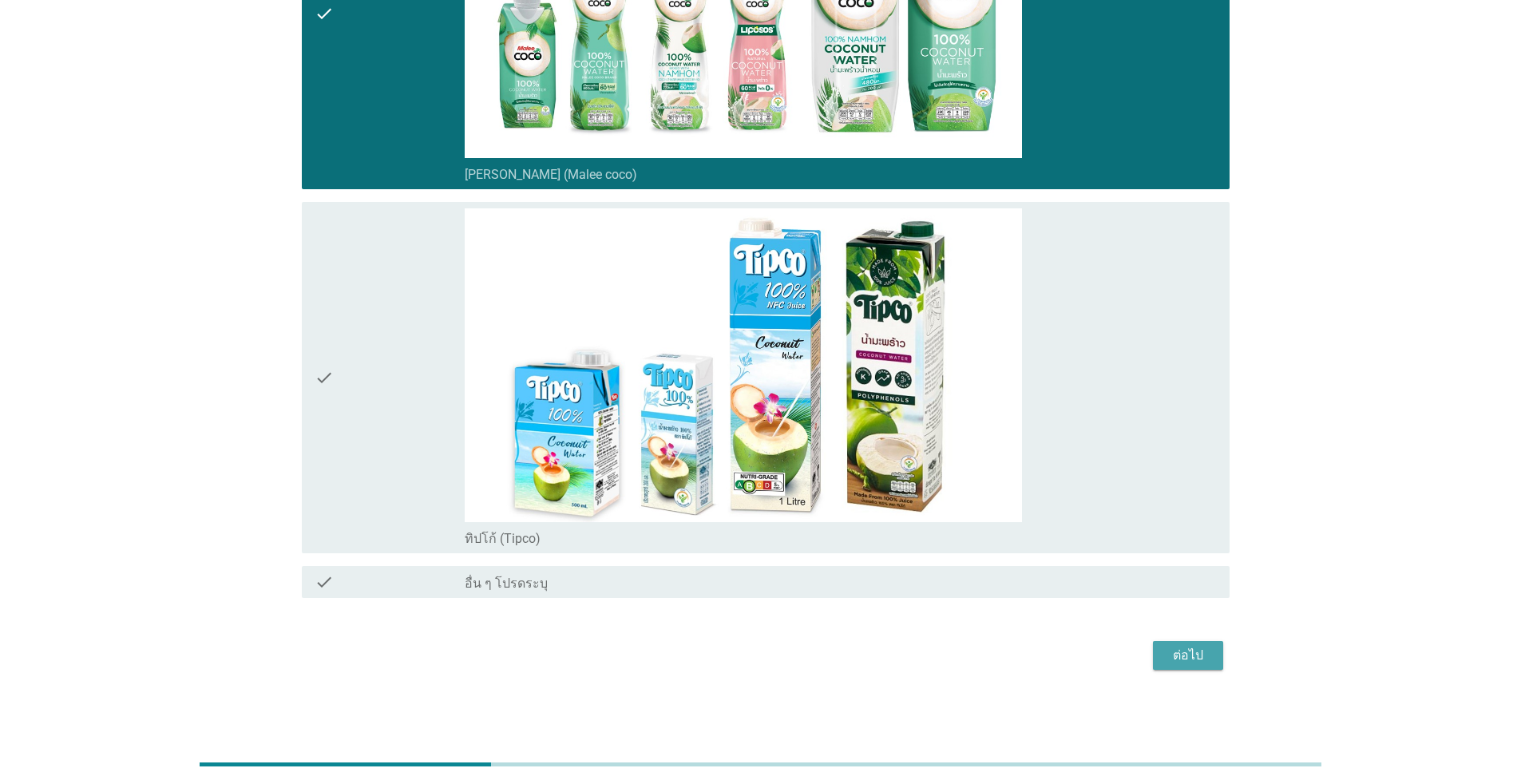
click at [786, 663] on button "ต่อไป" at bounding box center [1188, 655] width 70 height 29
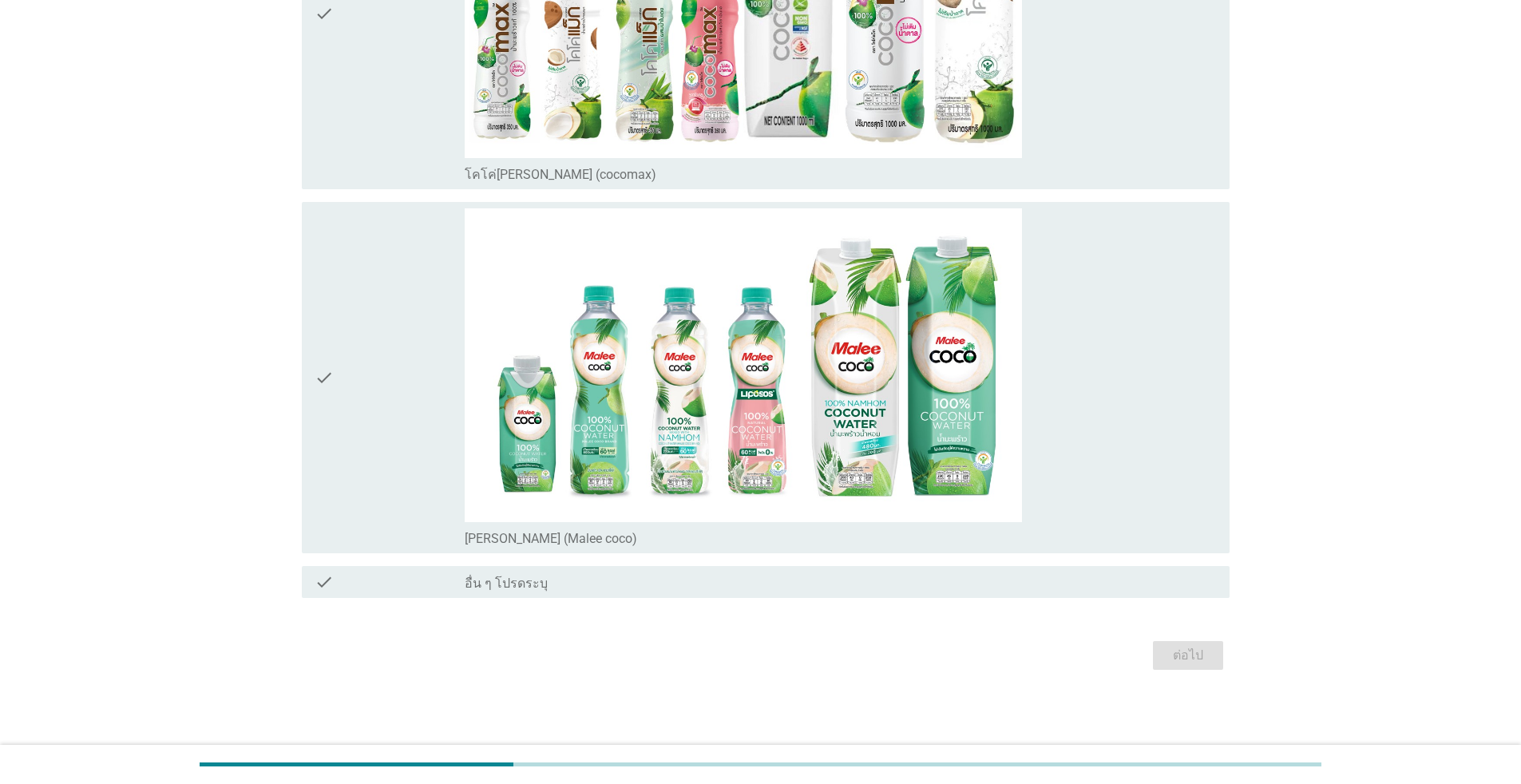
scroll to position [0, 0]
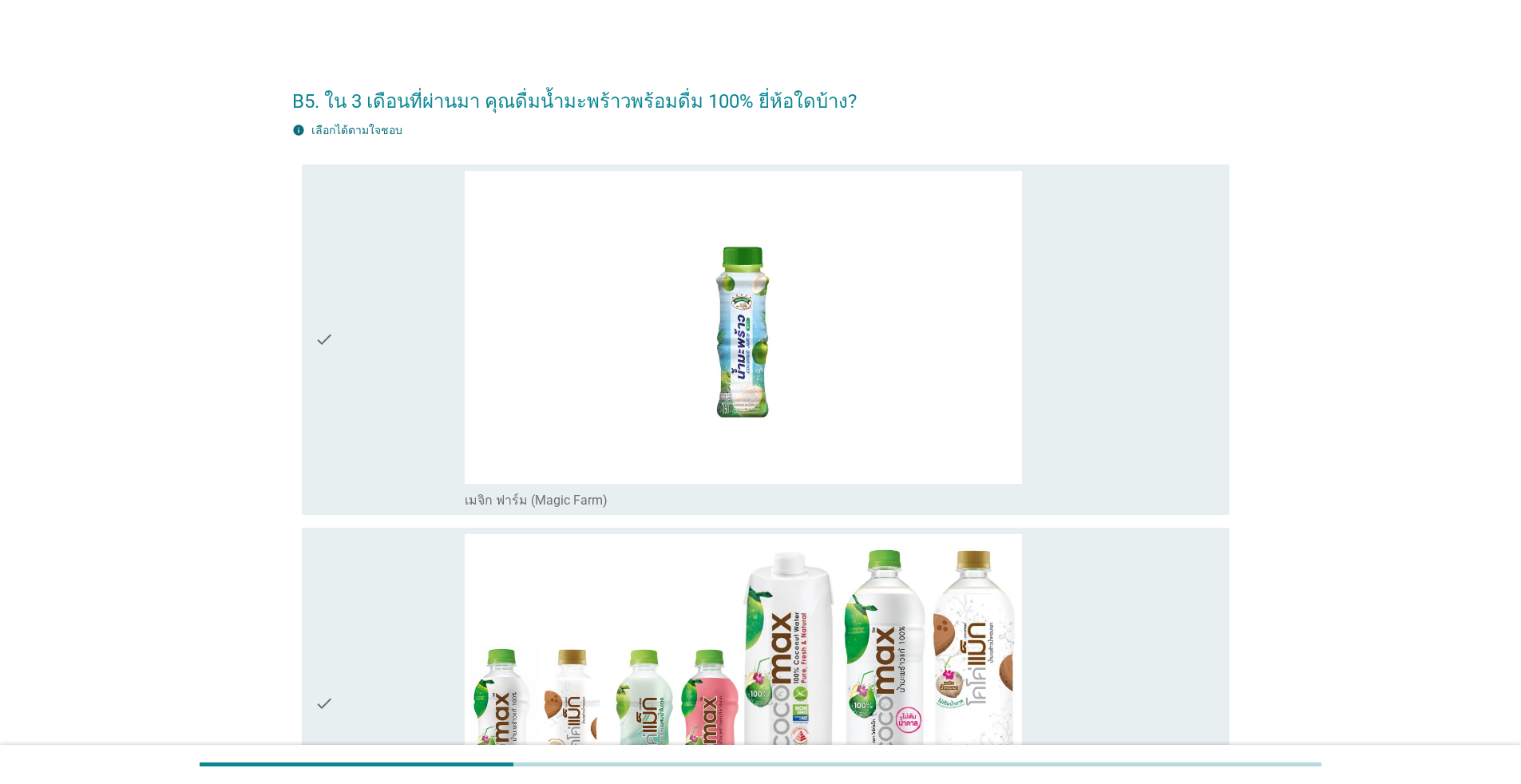
click at [448, 364] on div "check" at bounding box center [390, 339] width 150 height 338
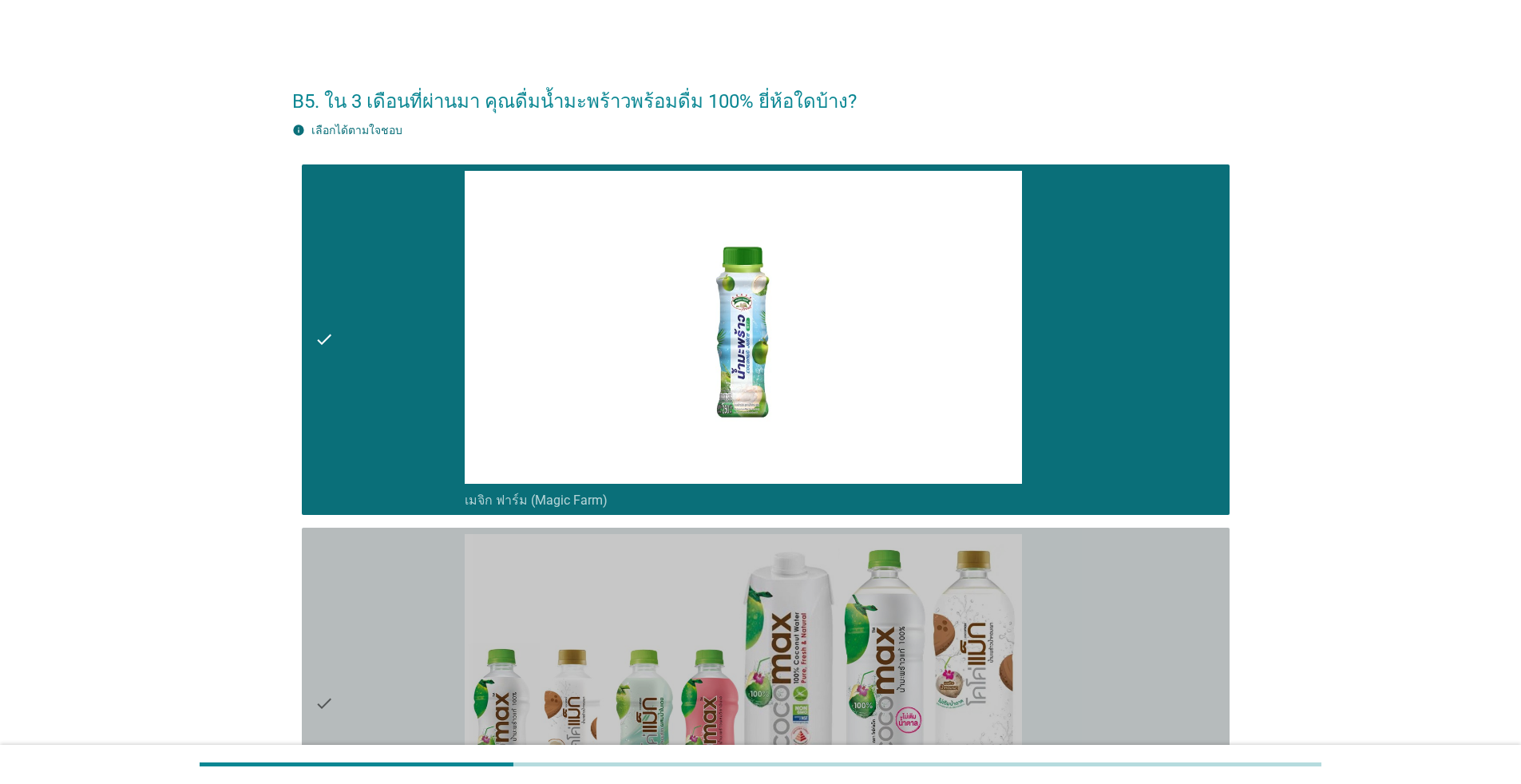
click at [437, 575] on div "check" at bounding box center [390, 703] width 150 height 338
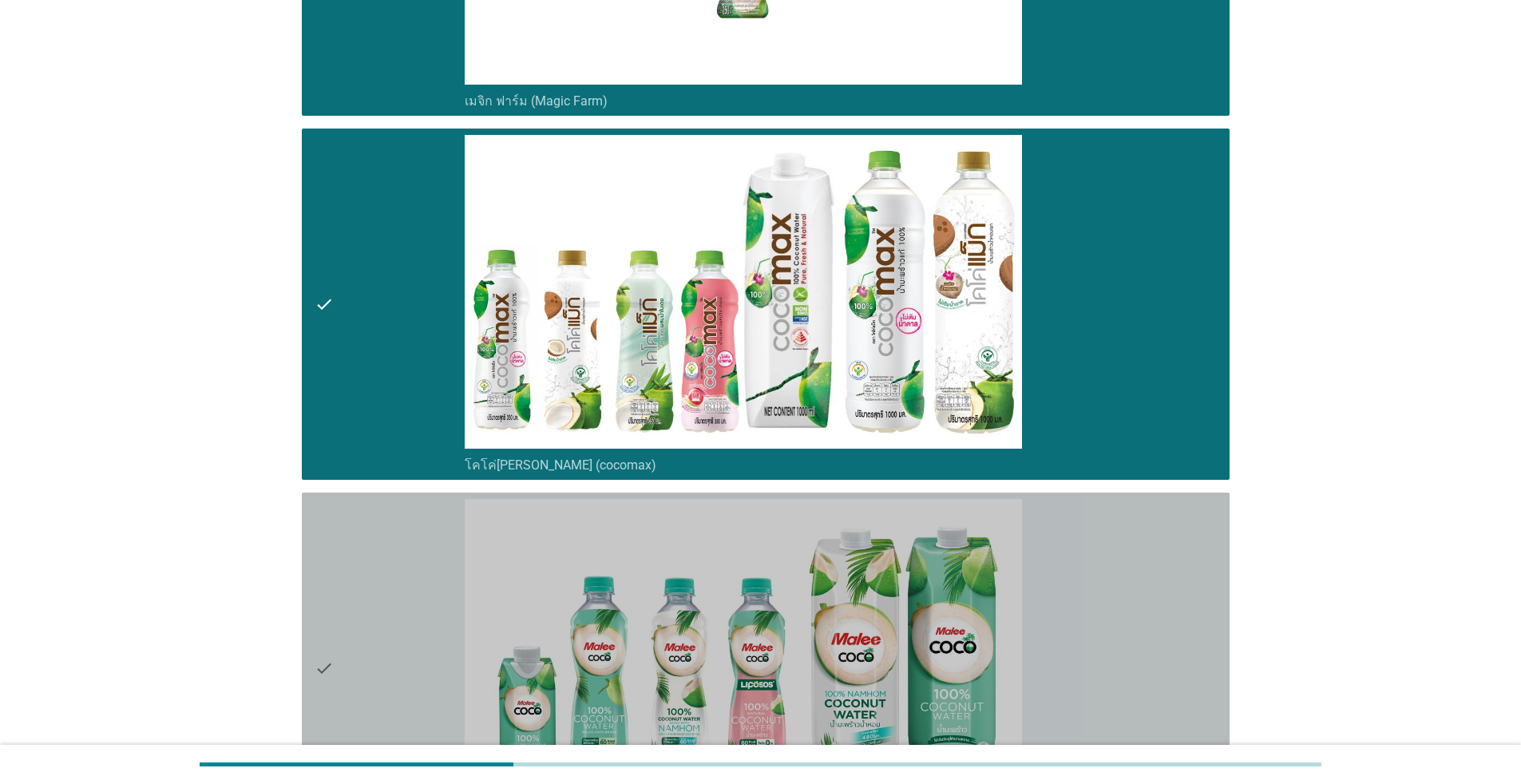
click at [447, 589] on div "check" at bounding box center [390, 668] width 150 height 338
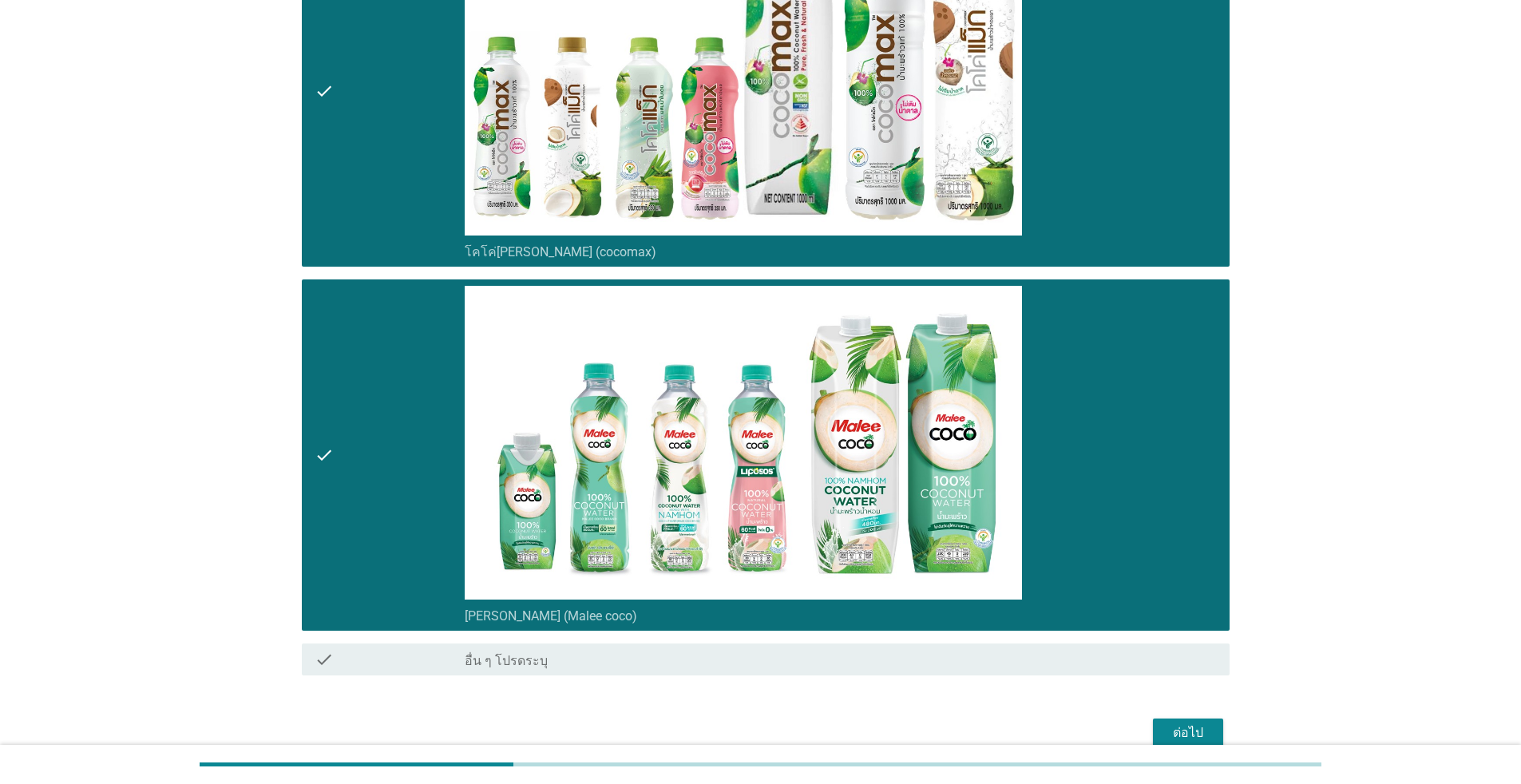
scroll to position [690, 0]
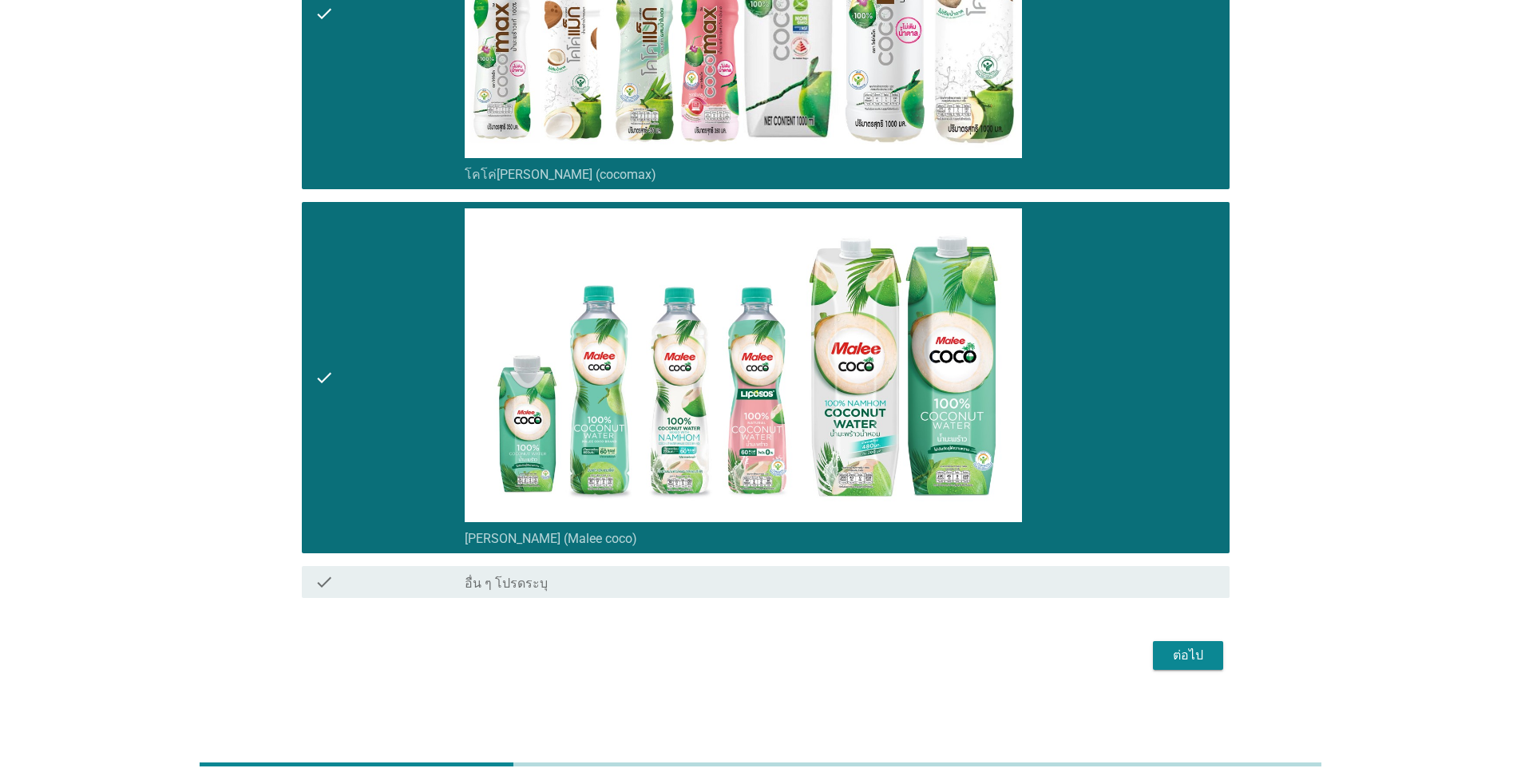
click at [786, 654] on div "ต่อไป" at bounding box center [1187, 656] width 45 height 19
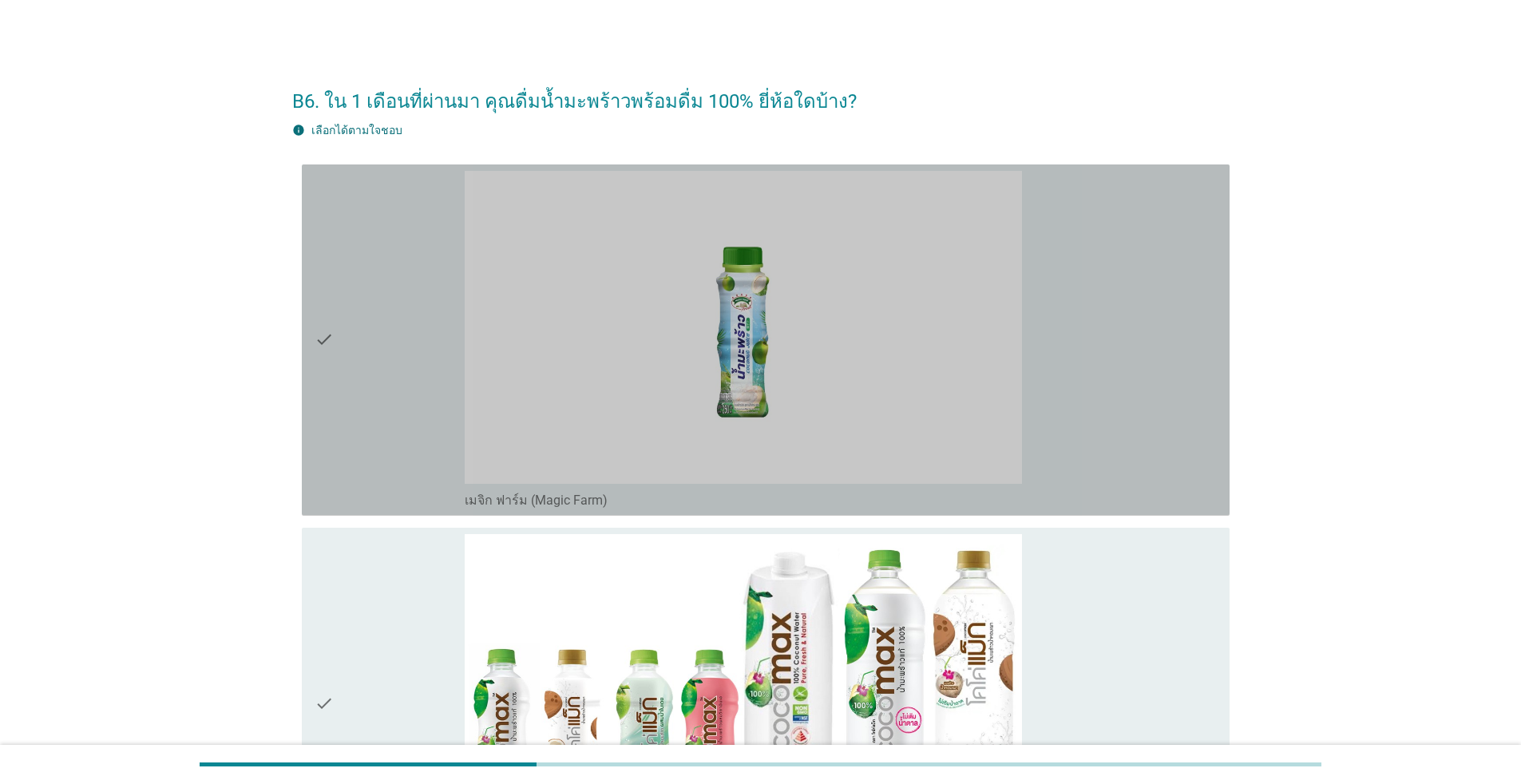
click at [350, 308] on div "check" at bounding box center [390, 339] width 150 height 338
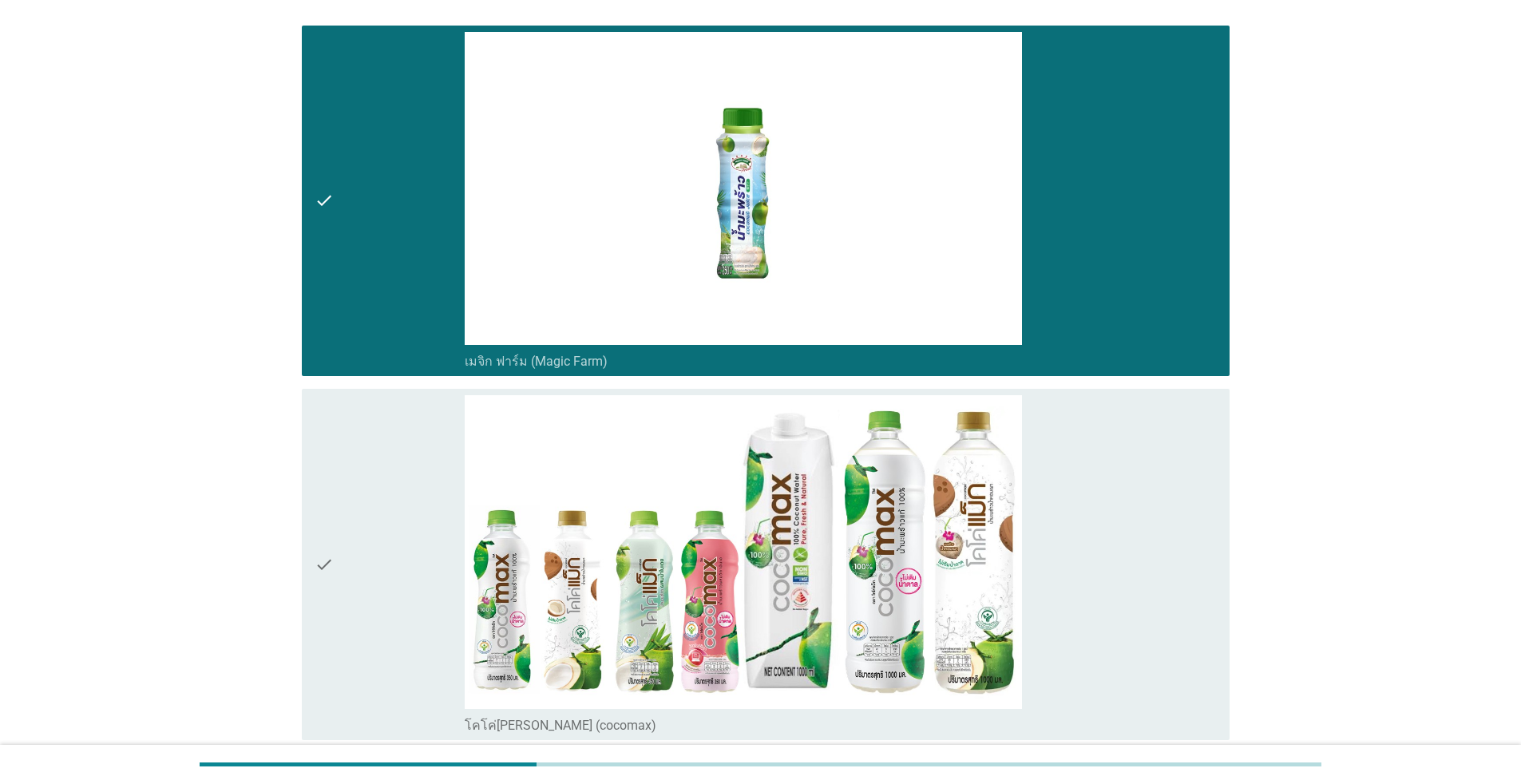
scroll to position [239, 0]
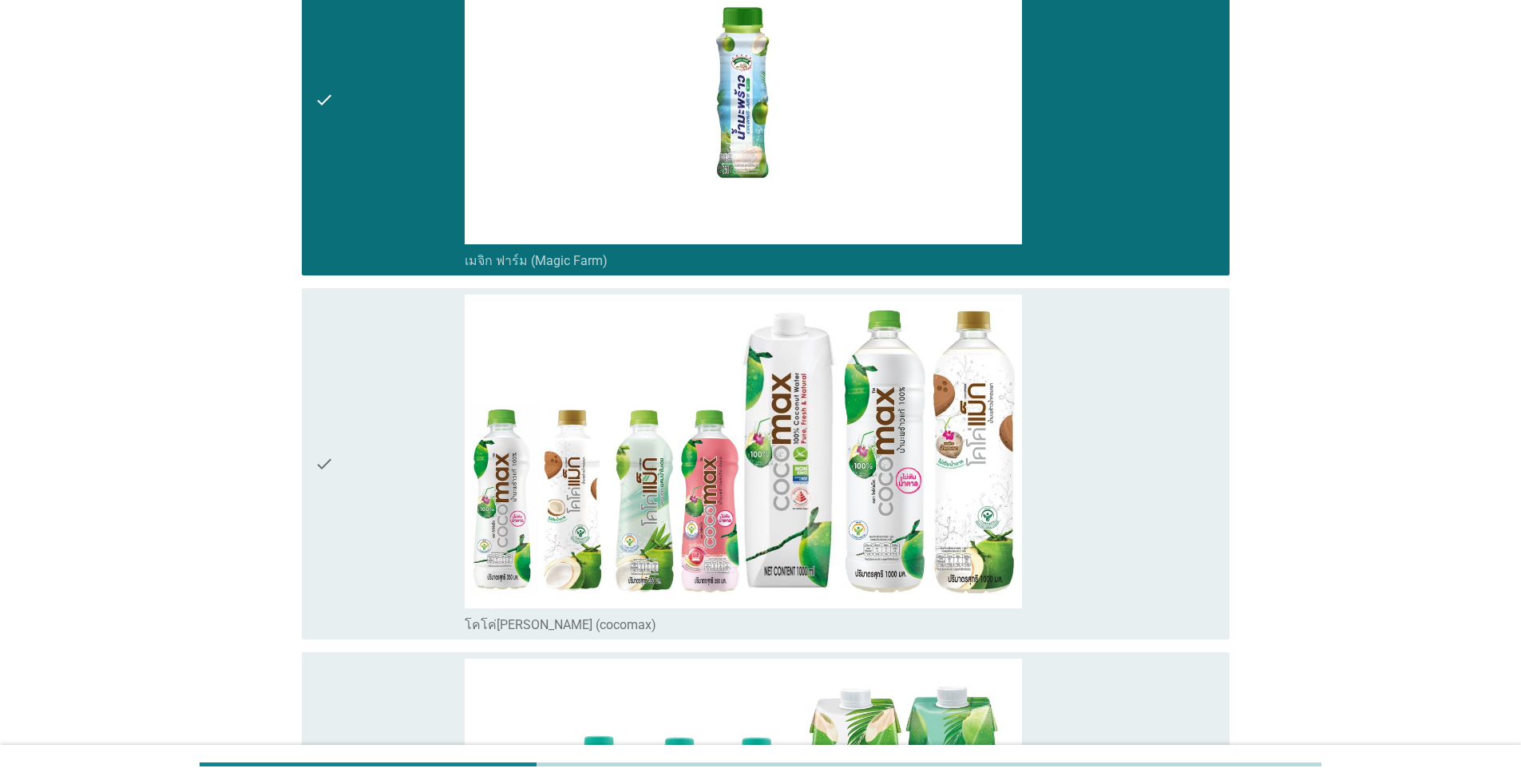
click at [391, 407] on div "check" at bounding box center [390, 463] width 150 height 338
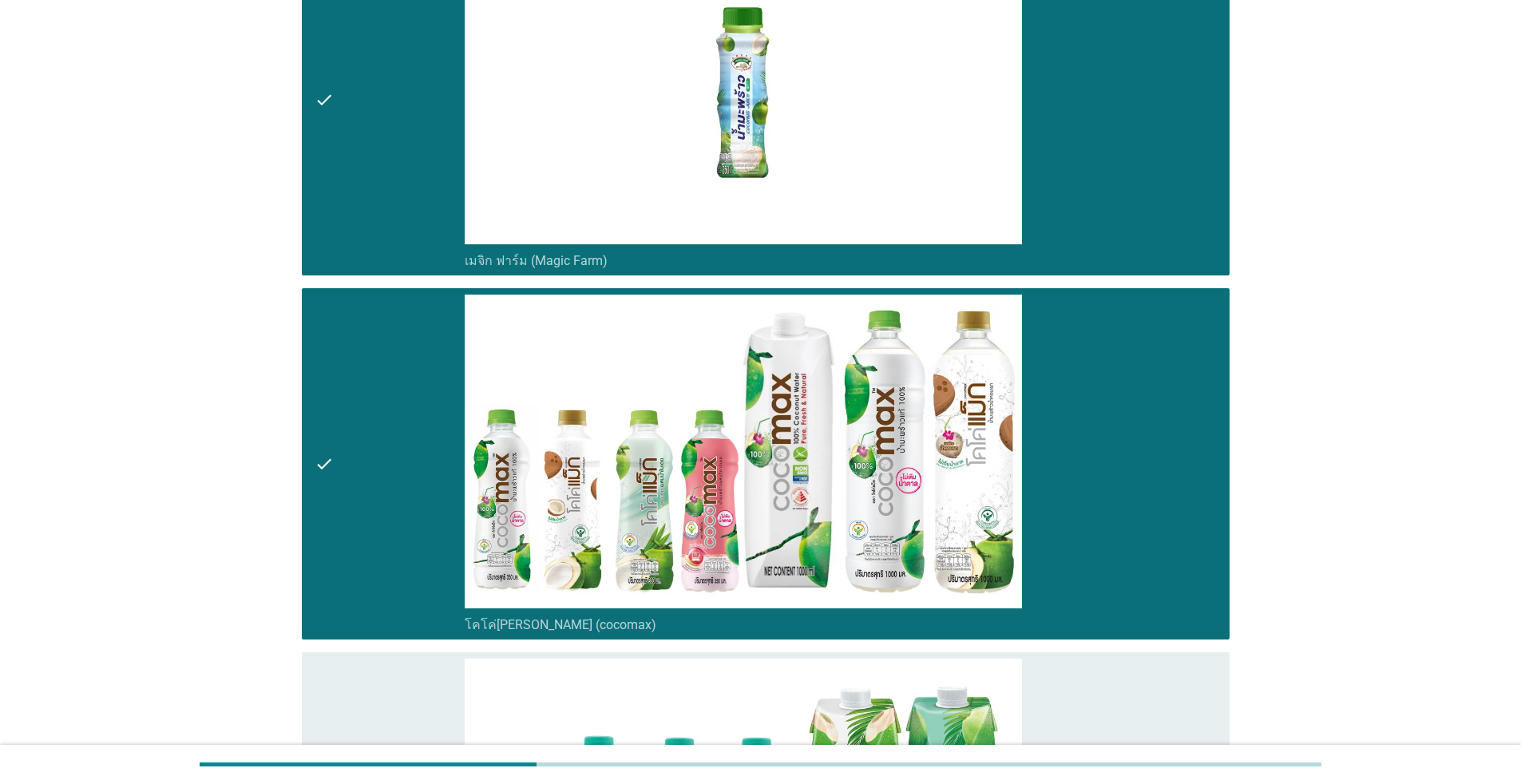
scroll to position [690, 0]
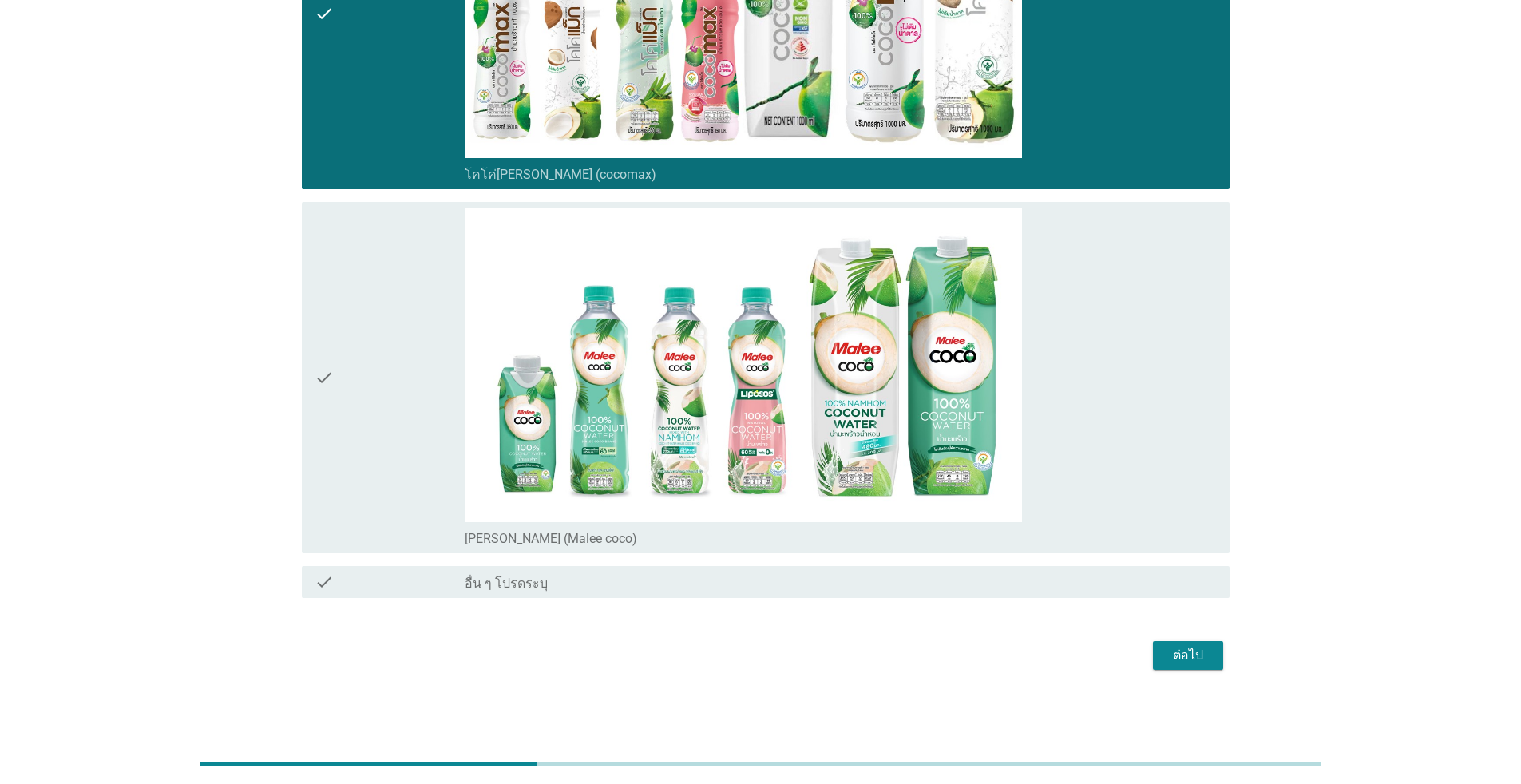
click at [390, 407] on div "check" at bounding box center [390, 377] width 150 height 338
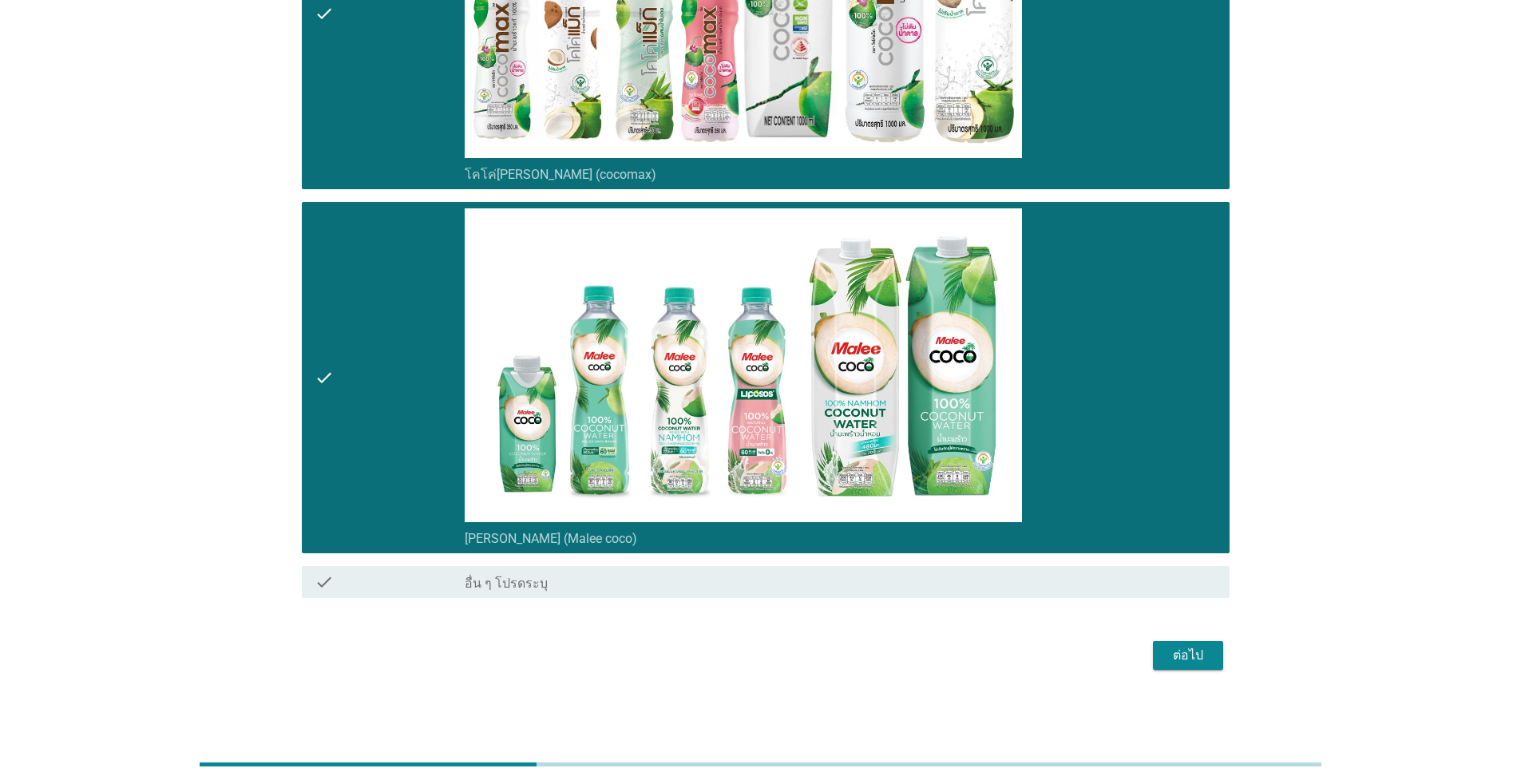
click at [786, 658] on div "ต่อไป" at bounding box center [1187, 656] width 45 height 19
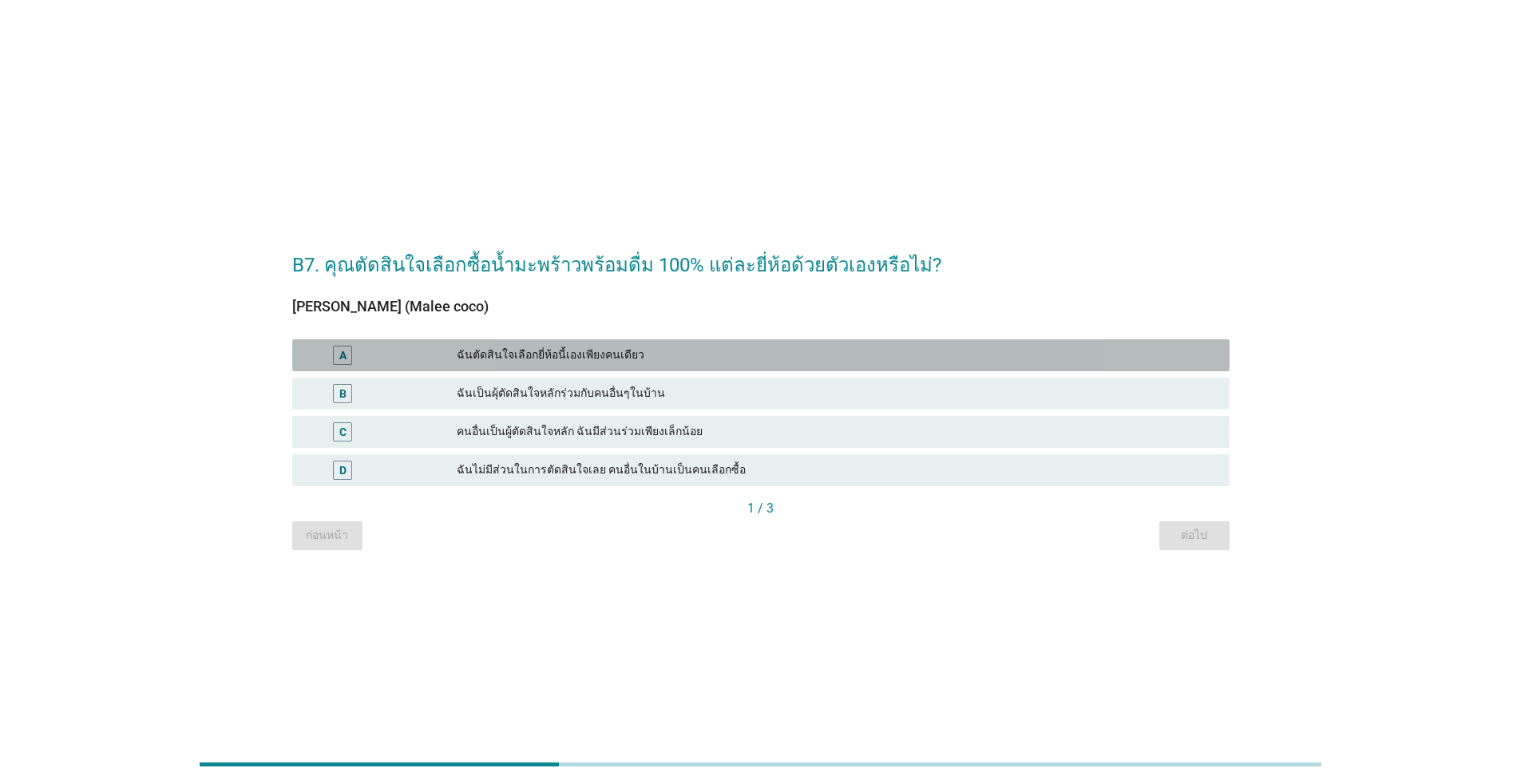
click at [510, 359] on div "ฉันตัดสินใจเลือกยี่ห้อนี้เองเพียงคนเดียว" at bounding box center [836, 355] width 760 height 19
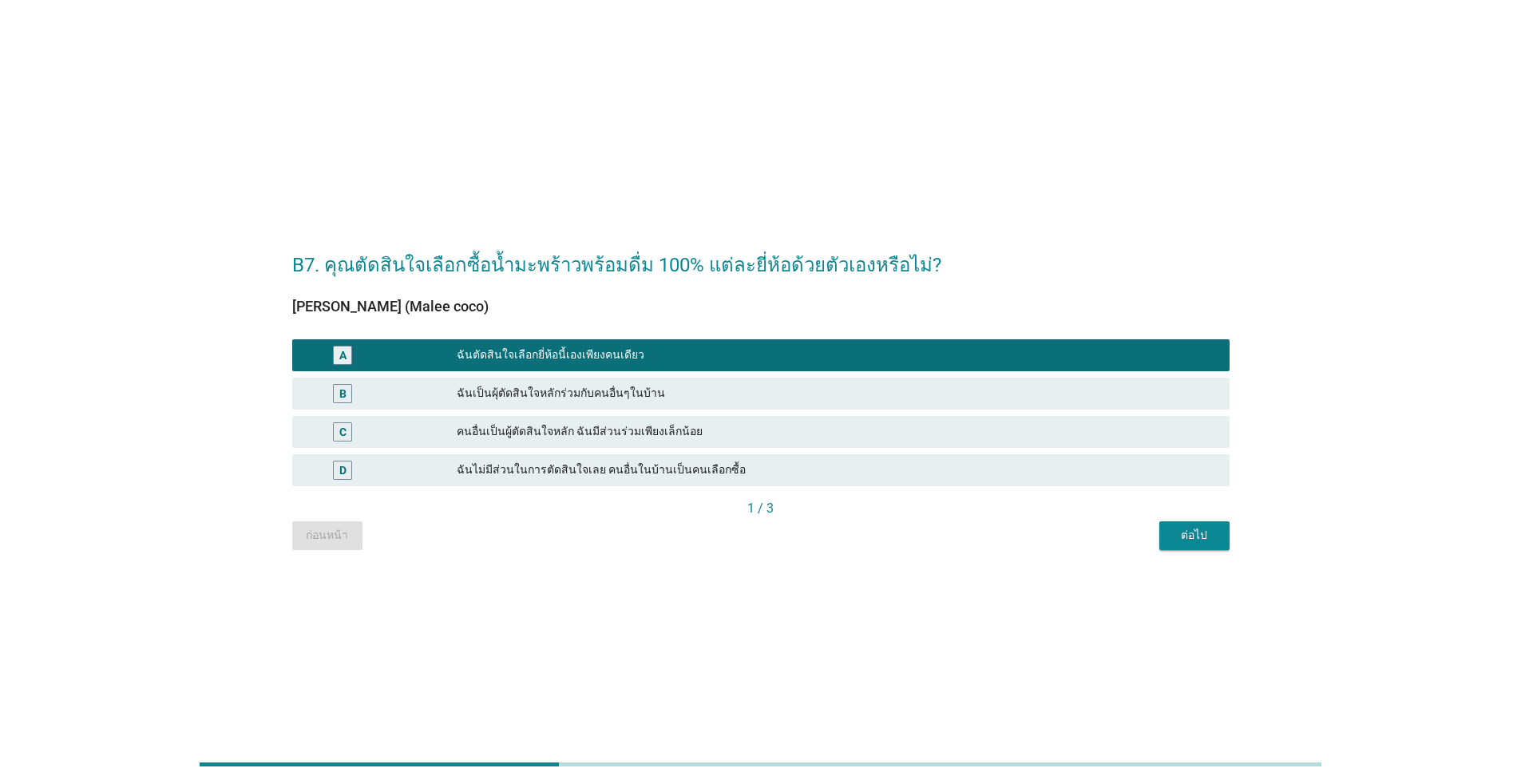
click at [786, 544] on button "ต่อไป" at bounding box center [1194, 535] width 70 height 29
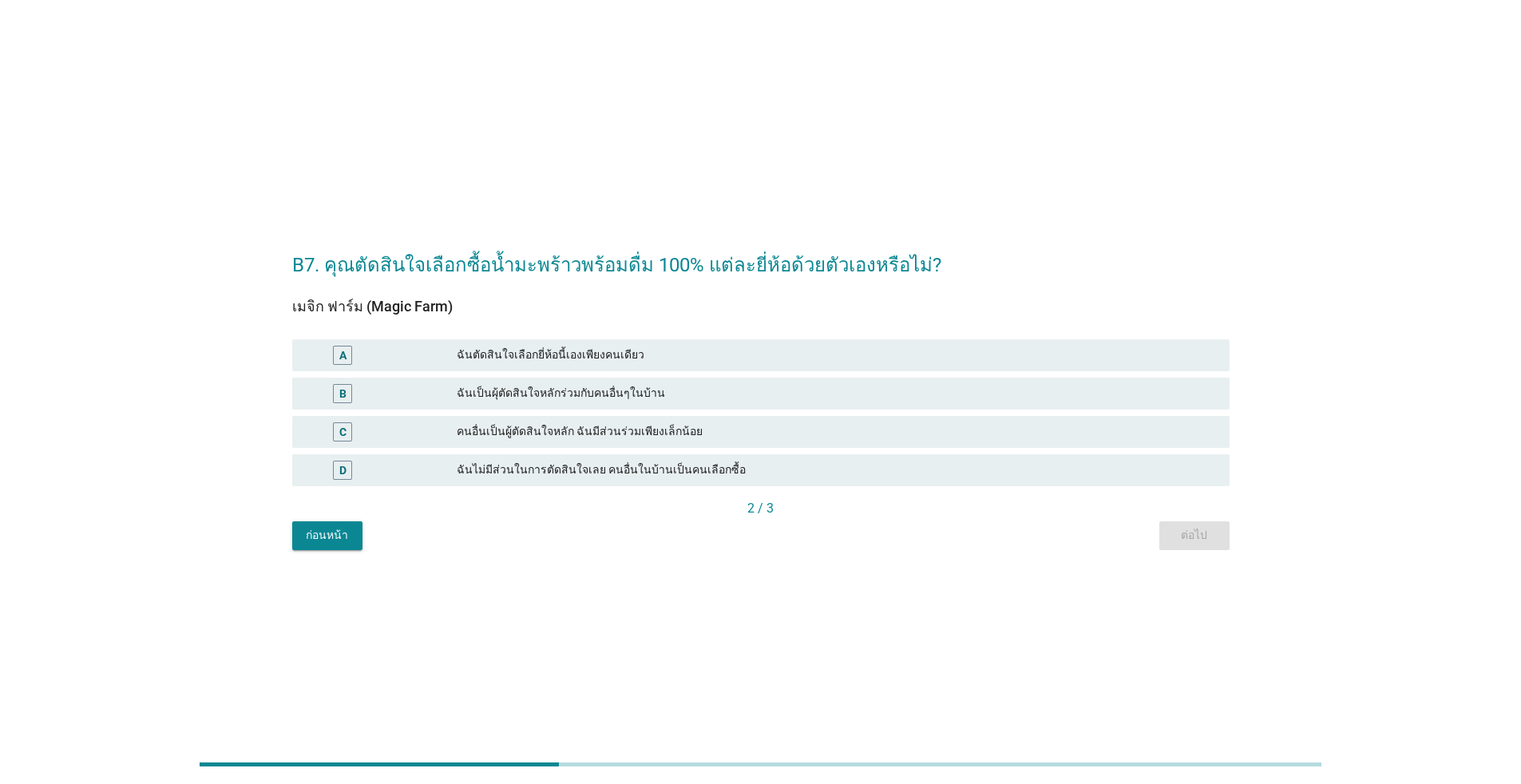
click at [785, 343] on div "A ฉันตัดสินใจเลือกยี่ห้อนี้เองเพียงคนเดียว" at bounding box center [760, 355] width 937 height 32
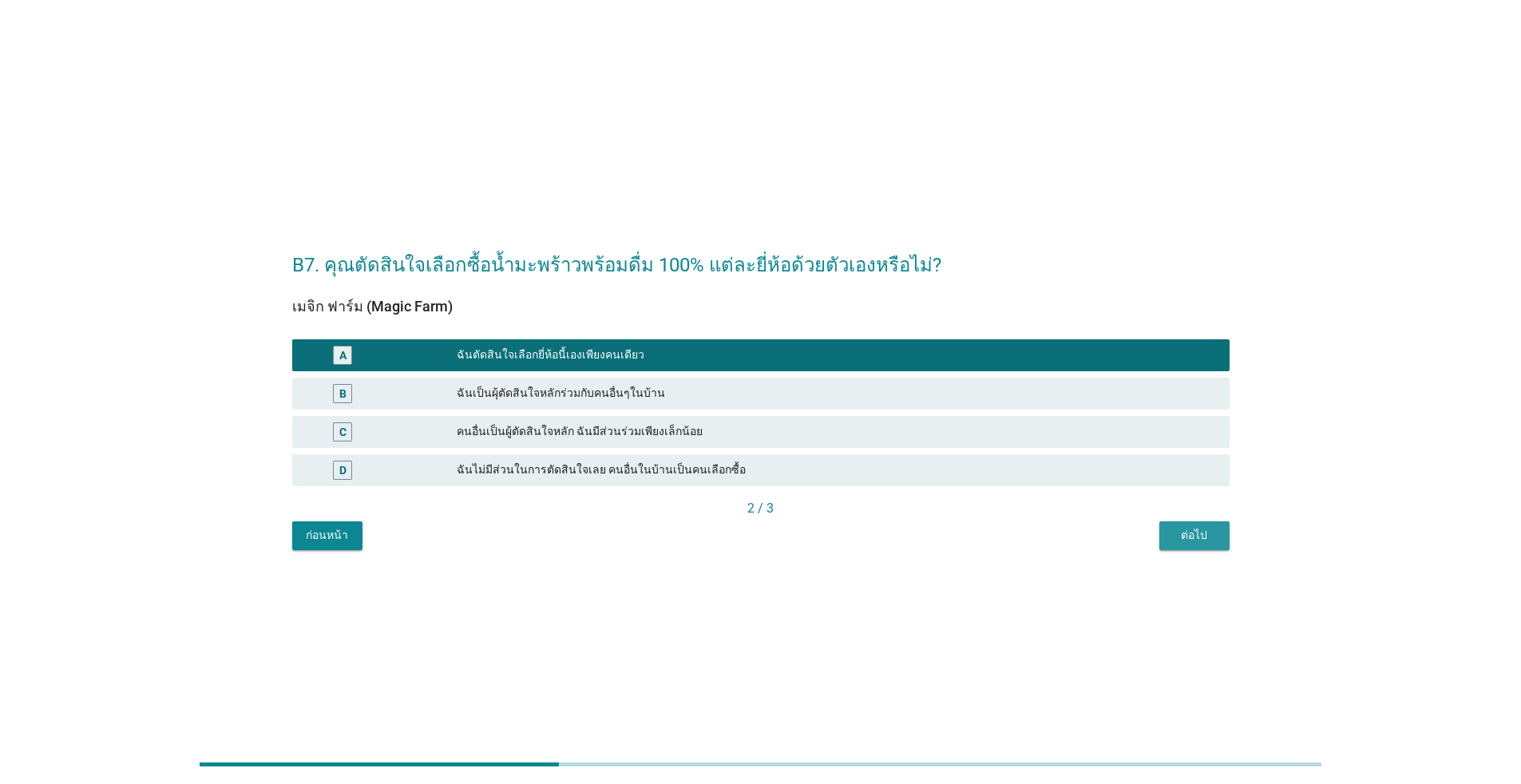
click at [786, 534] on div "ต่อไป" at bounding box center [1194, 535] width 45 height 17
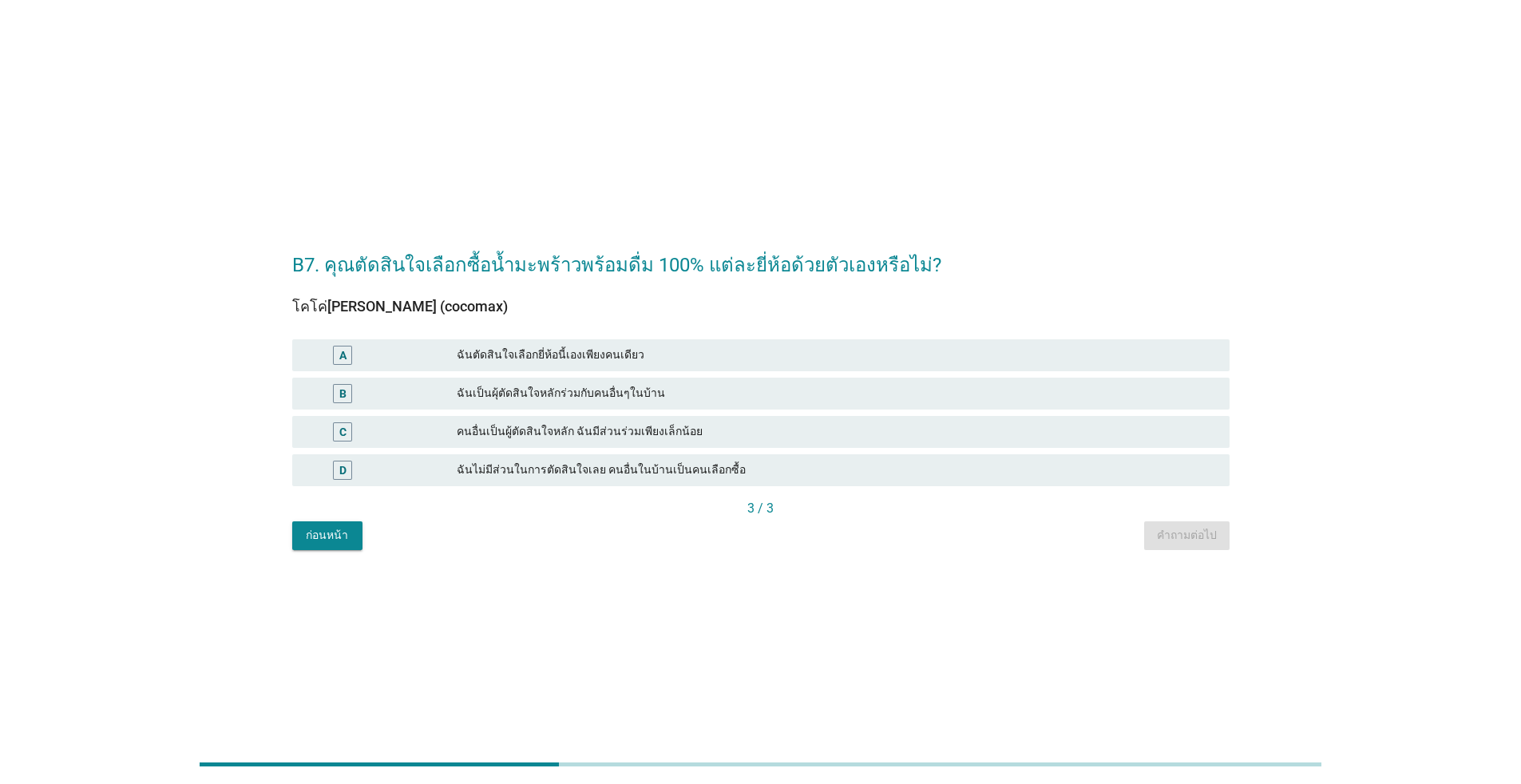
click at [665, 350] on div "ฉันตัดสินใจเลือกยี่ห้อนี้เองเพียงคนเดียว" at bounding box center [836, 355] width 760 height 19
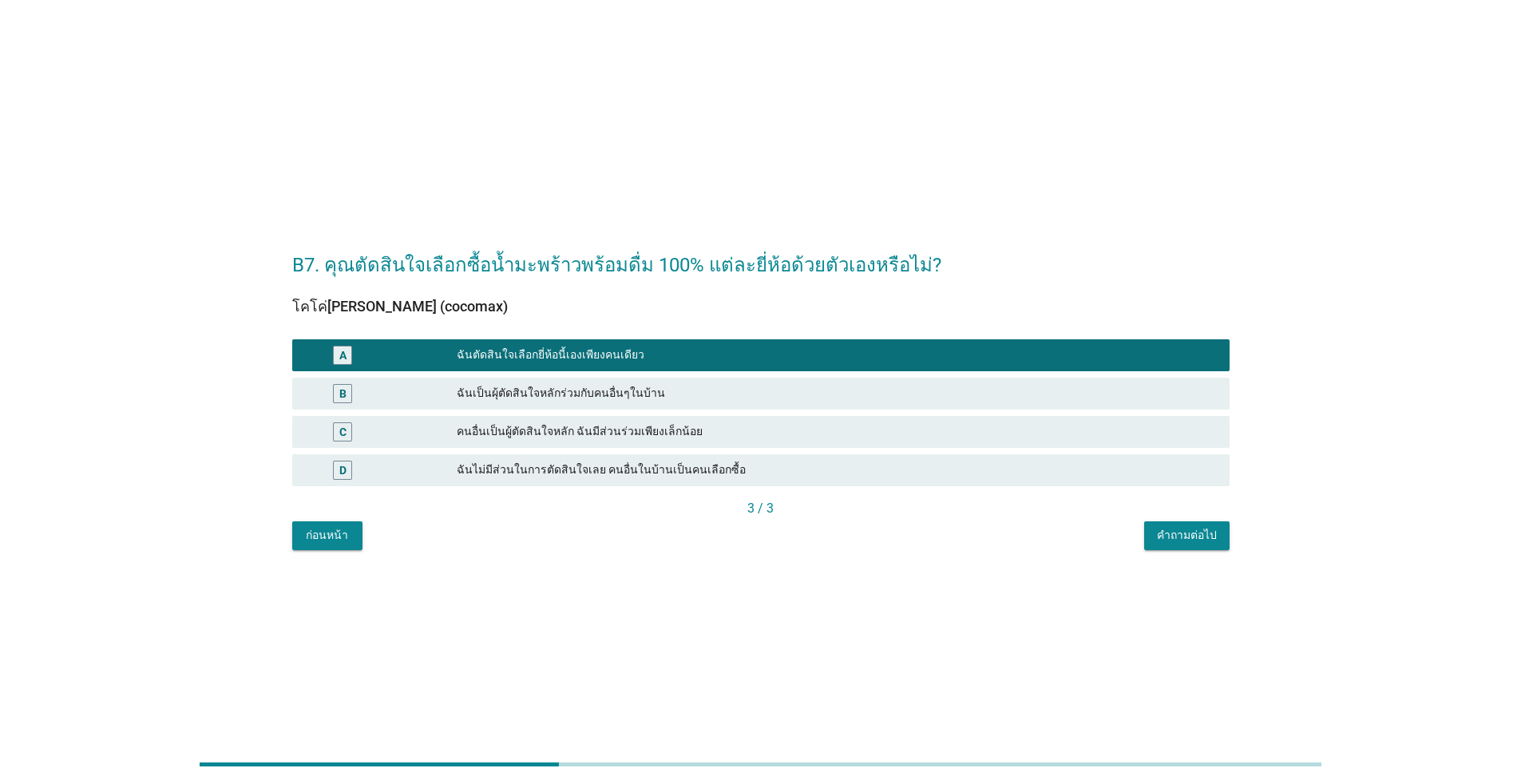
click at [786, 534] on div "คำถามต่อไป" at bounding box center [1186, 535] width 59 height 17
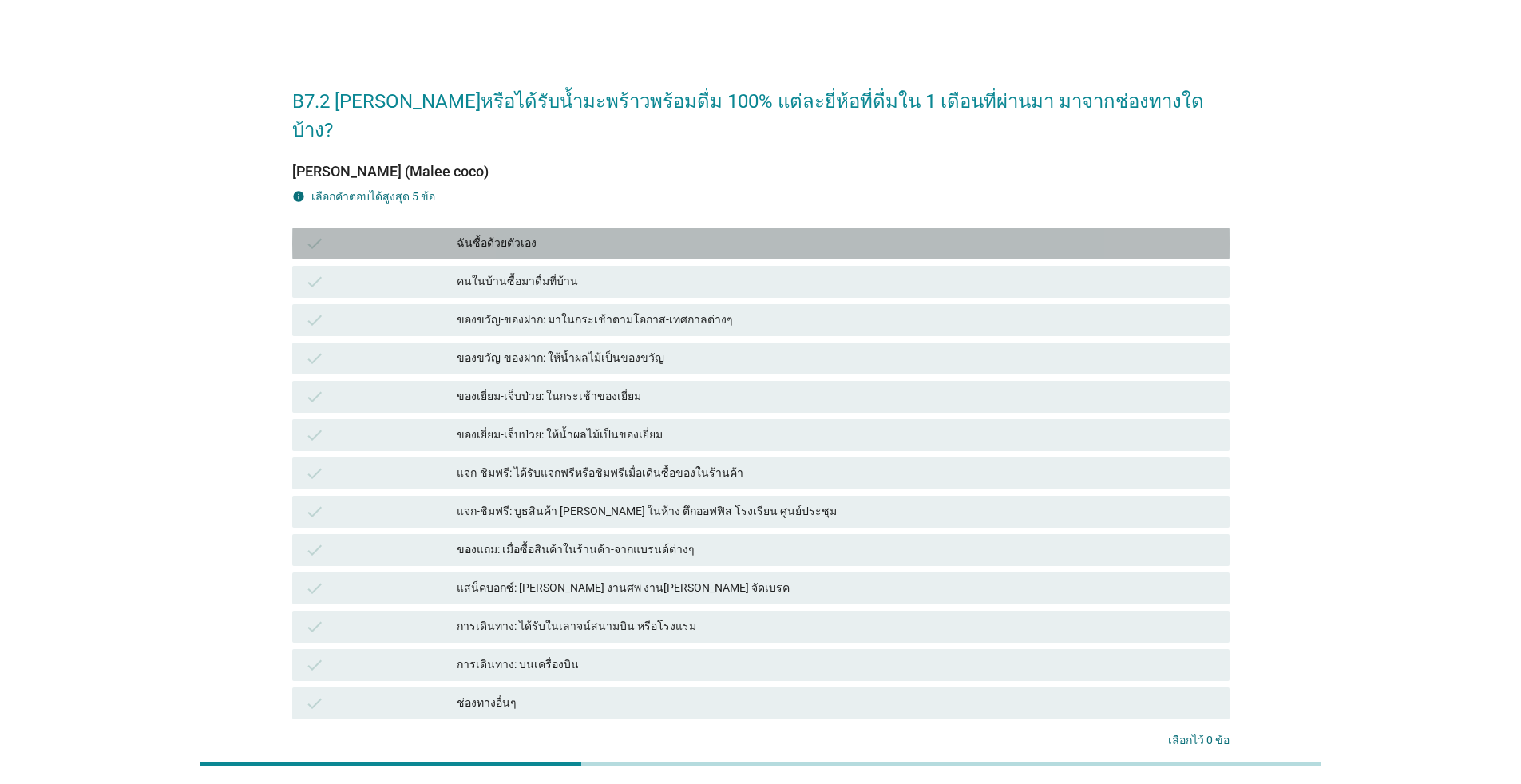
click at [513, 234] on div "ฉันซื้อด้วยตัวเอง" at bounding box center [836, 244] width 760 height 19
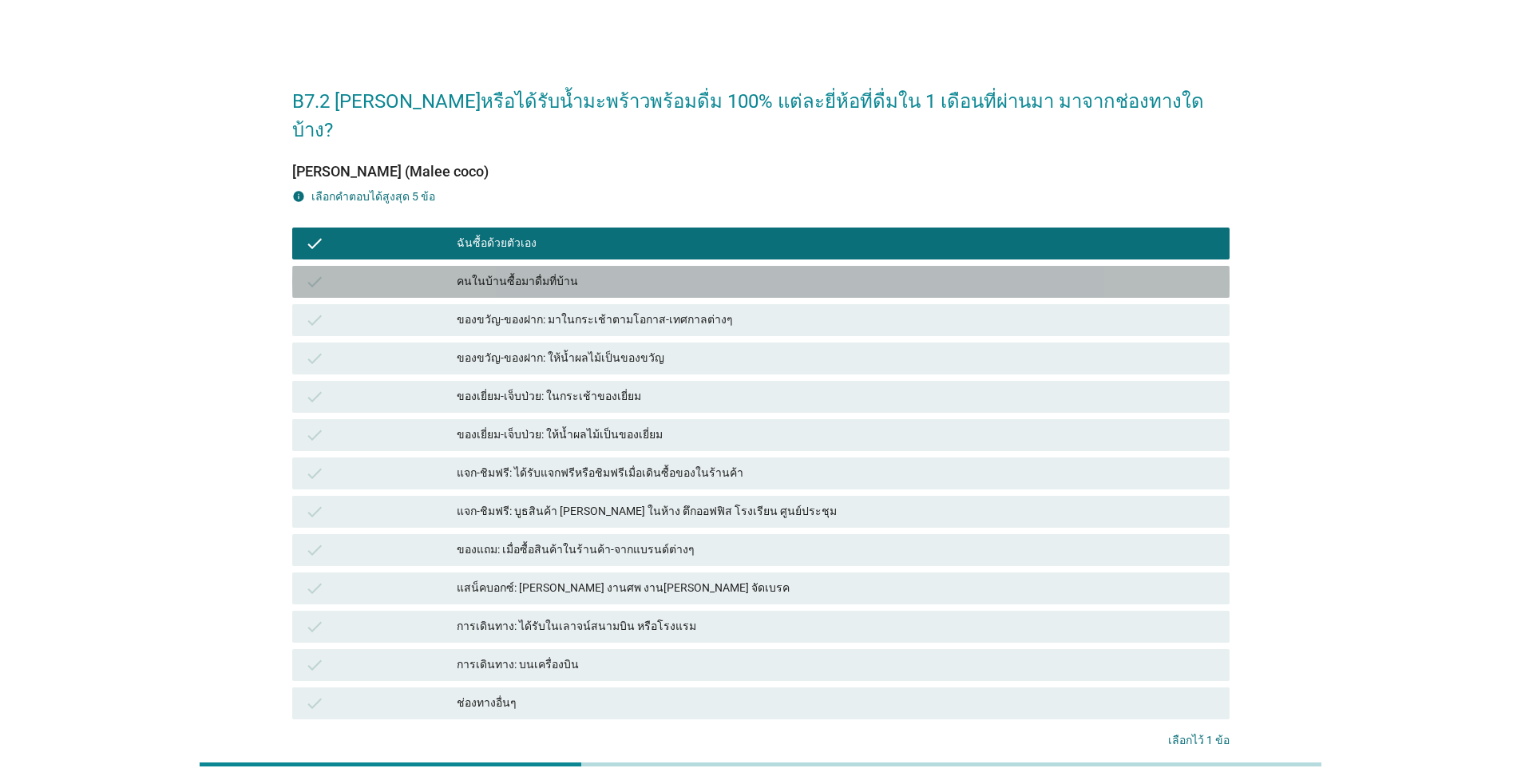
click at [519, 272] on div "คนในบ้านซื้อมาดื่มที่บ้าน" at bounding box center [836, 281] width 760 height 19
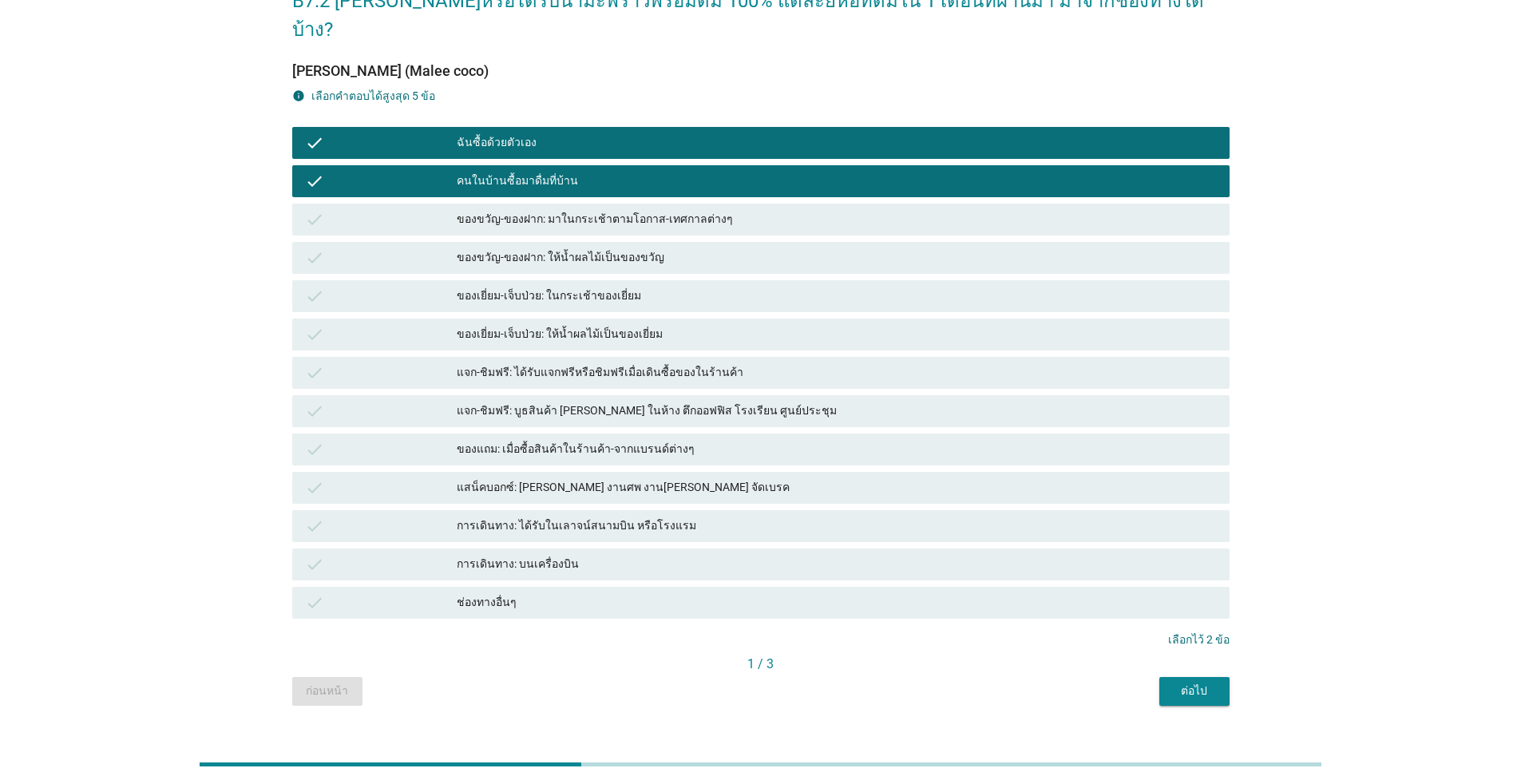
scroll to position [103, 0]
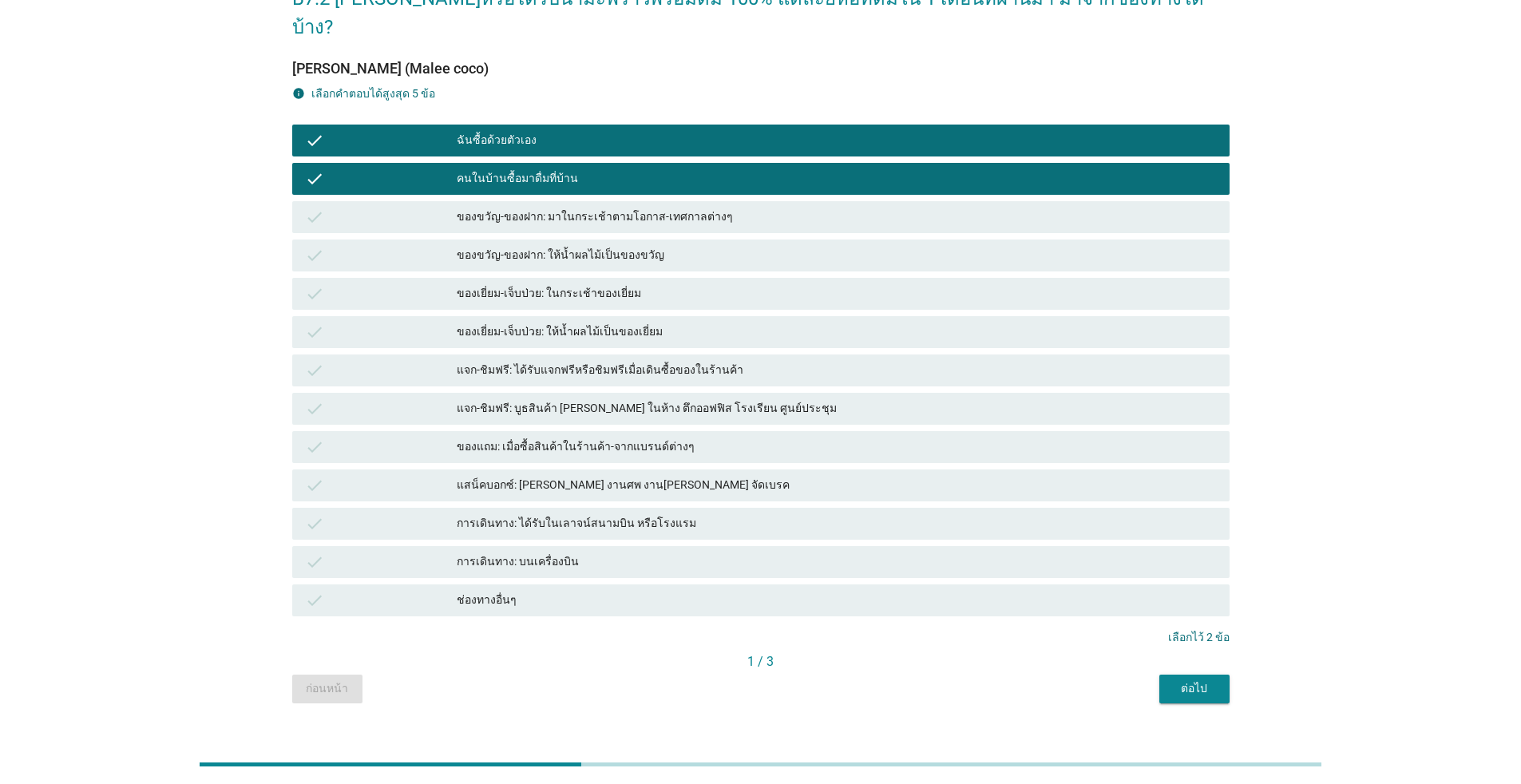
click at [786, 680] on div "ต่อไป" at bounding box center [1194, 688] width 45 height 17
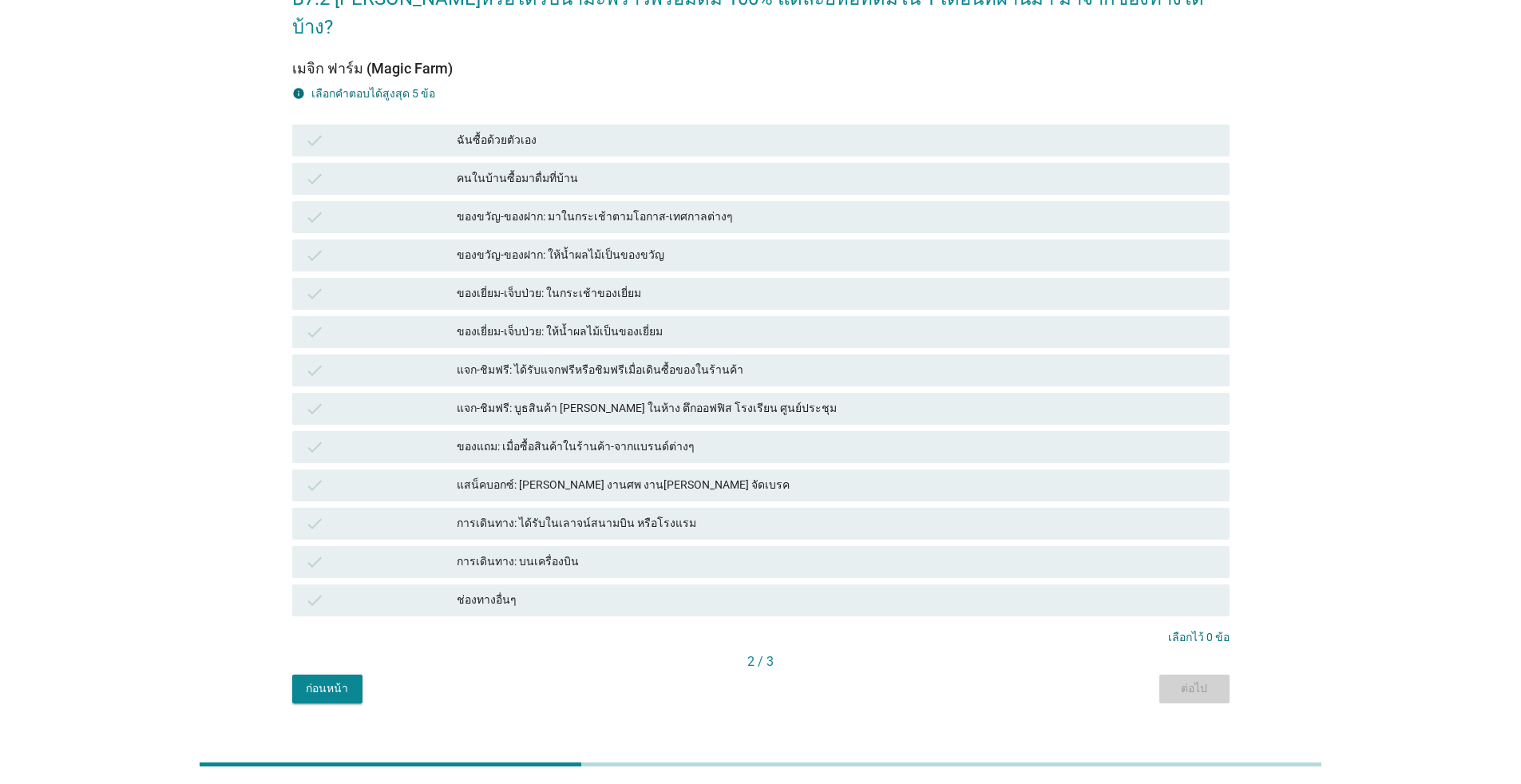
scroll to position [0, 0]
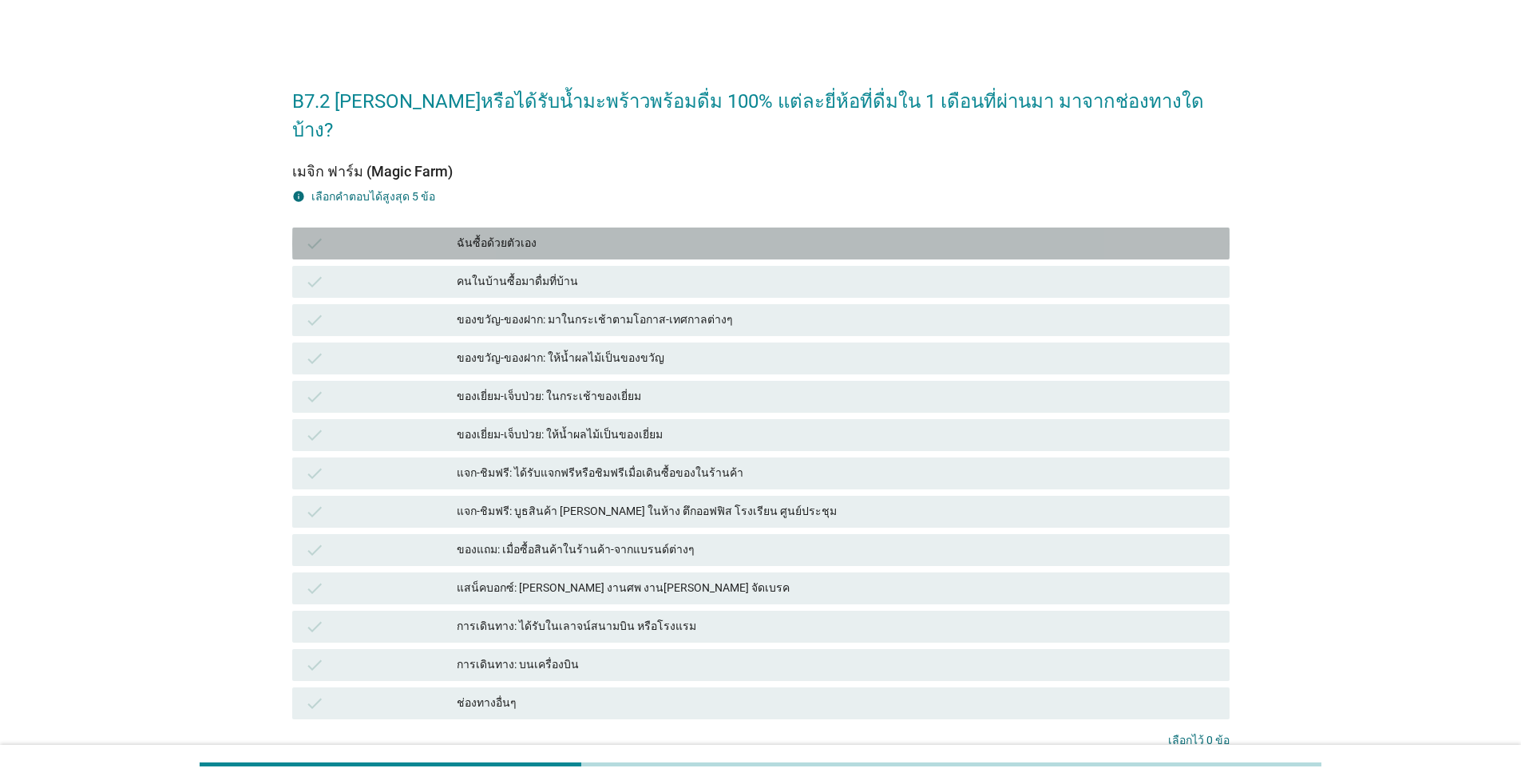
click at [580, 234] on div "ฉันซื้อด้วยตัวเอง" at bounding box center [836, 244] width 760 height 19
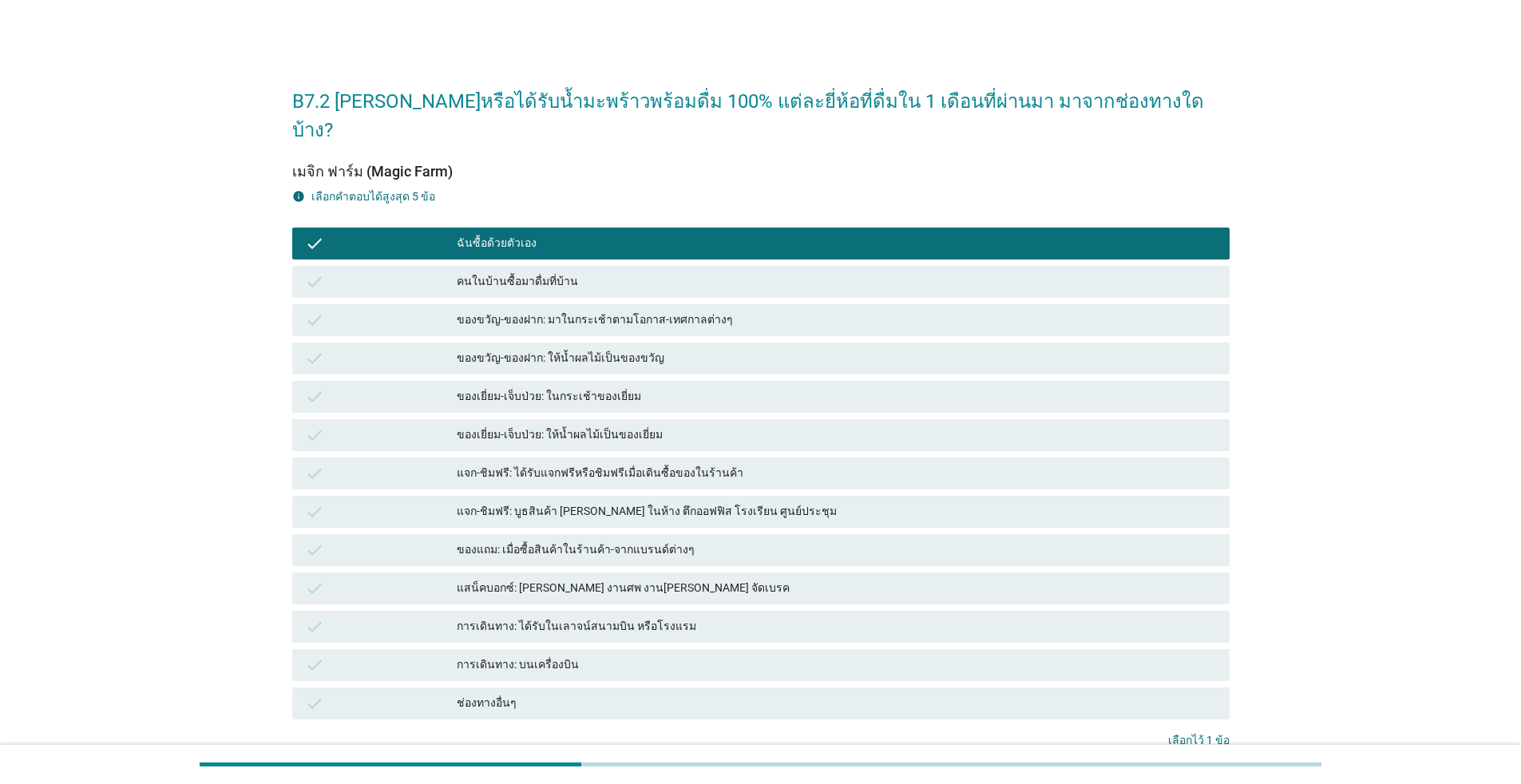
click at [586, 272] on div "คนในบ้านซื้อมาดื่มที่บ้าน" at bounding box center [836, 281] width 760 height 19
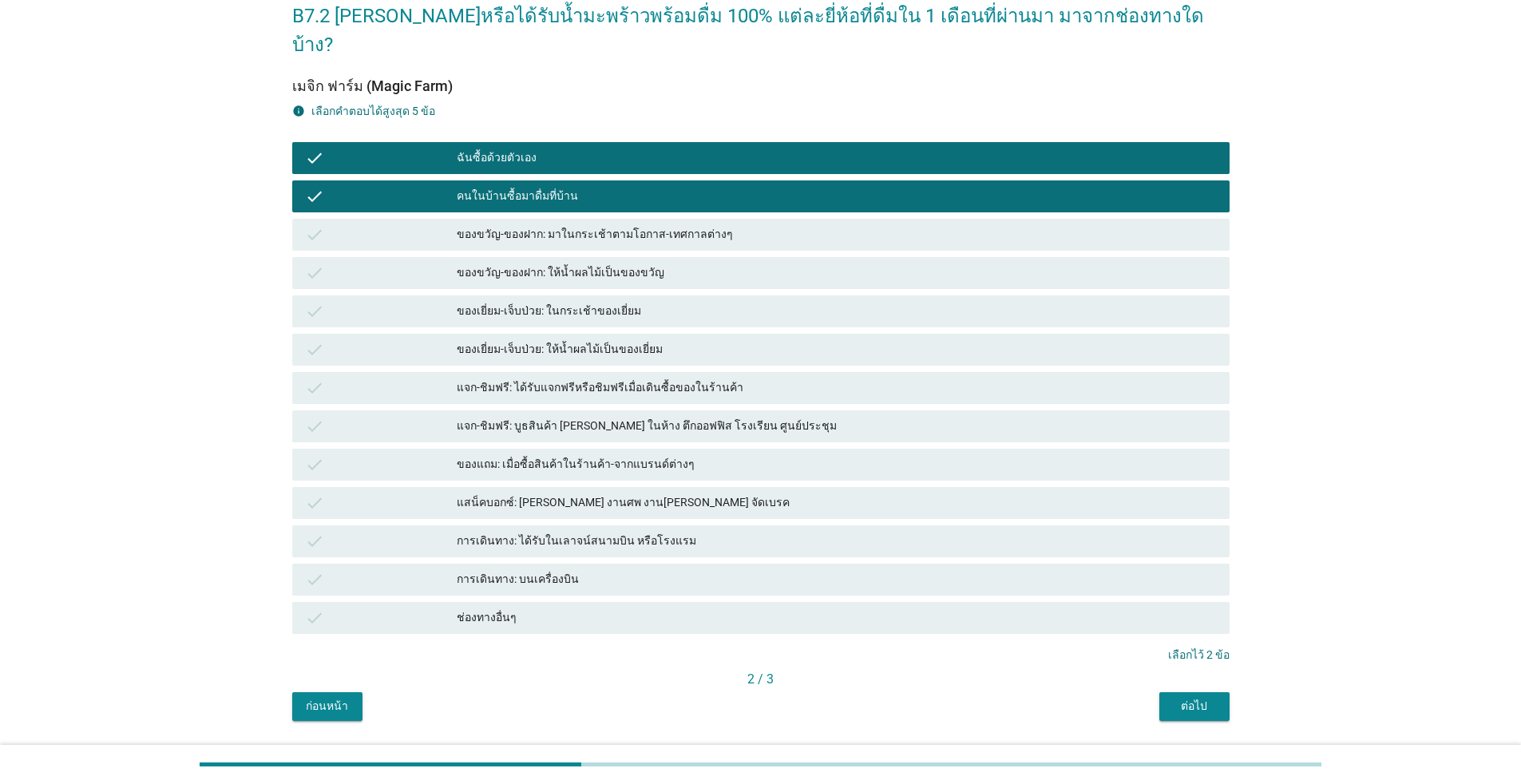
scroll to position [103, 0]
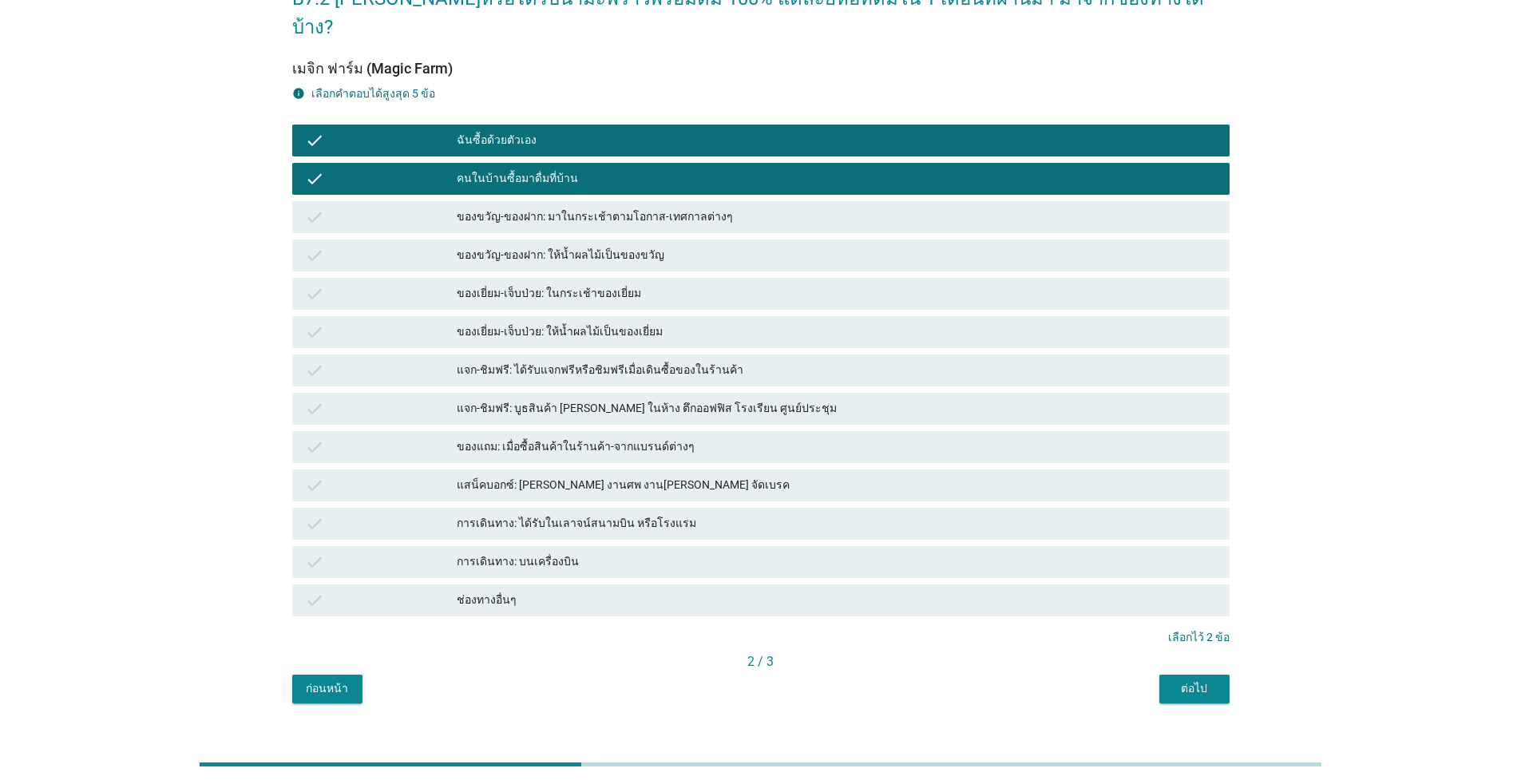
click at [786, 680] on div "ต่อไป" at bounding box center [1194, 688] width 45 height 17
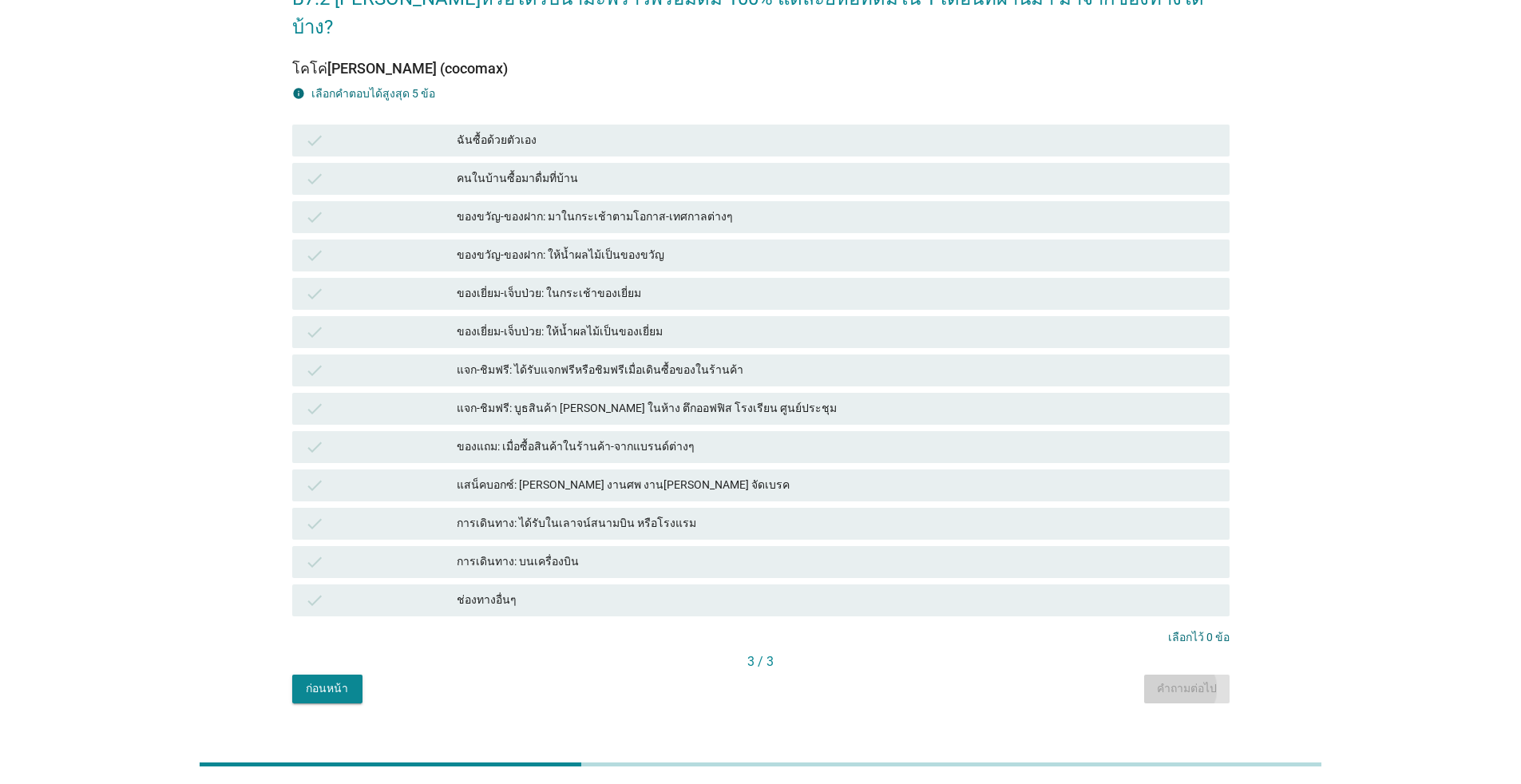
scroll to position [0, 0]
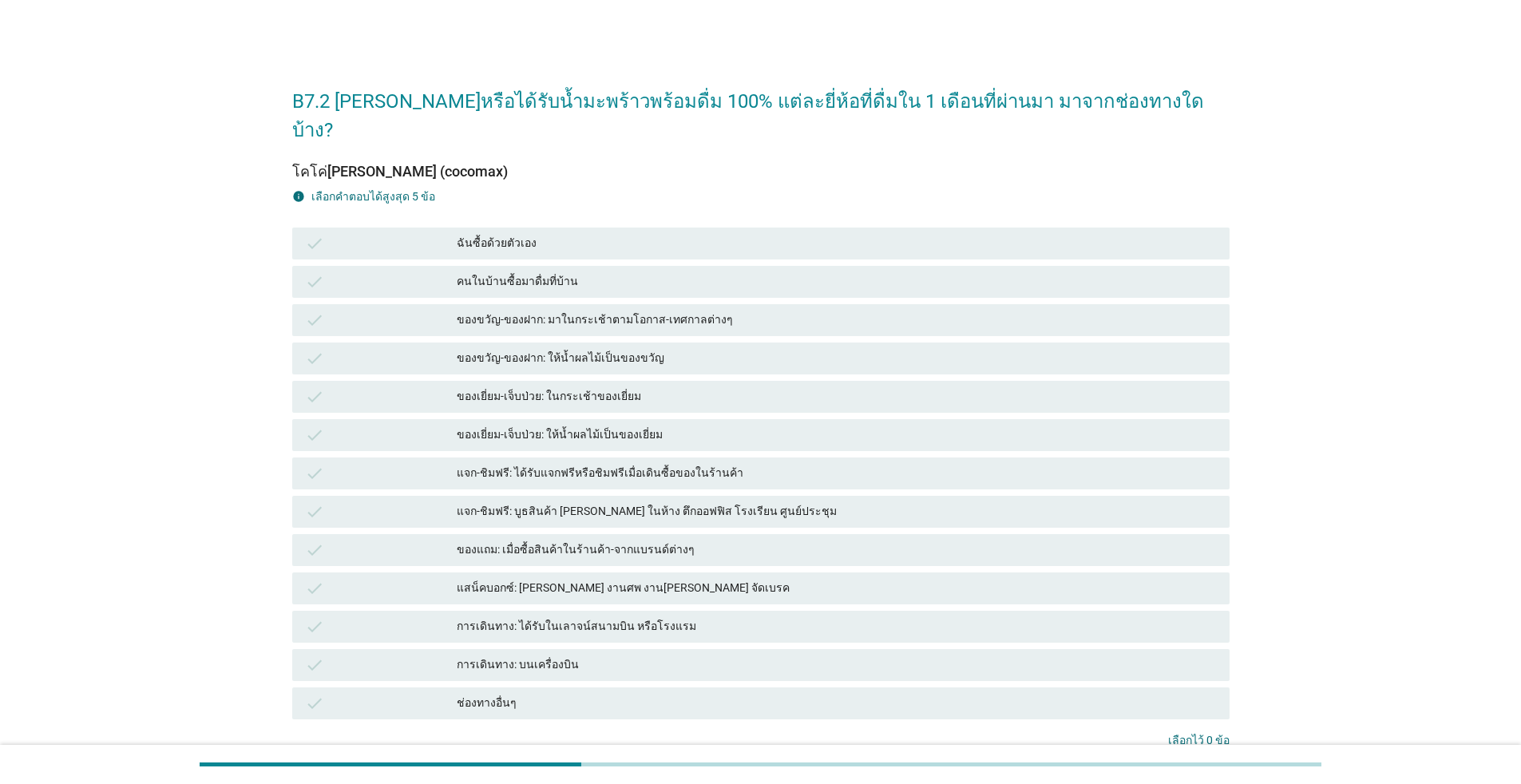
drag, startPoint x: 679, startPoint y: 201, endPoint x: 676, endPoint y: 271, distance: 70.1
click at [679, 227] on div "check ฉันซื้อด้วยตัวเอง" at bounding box center [760, 243] width 937 height 32
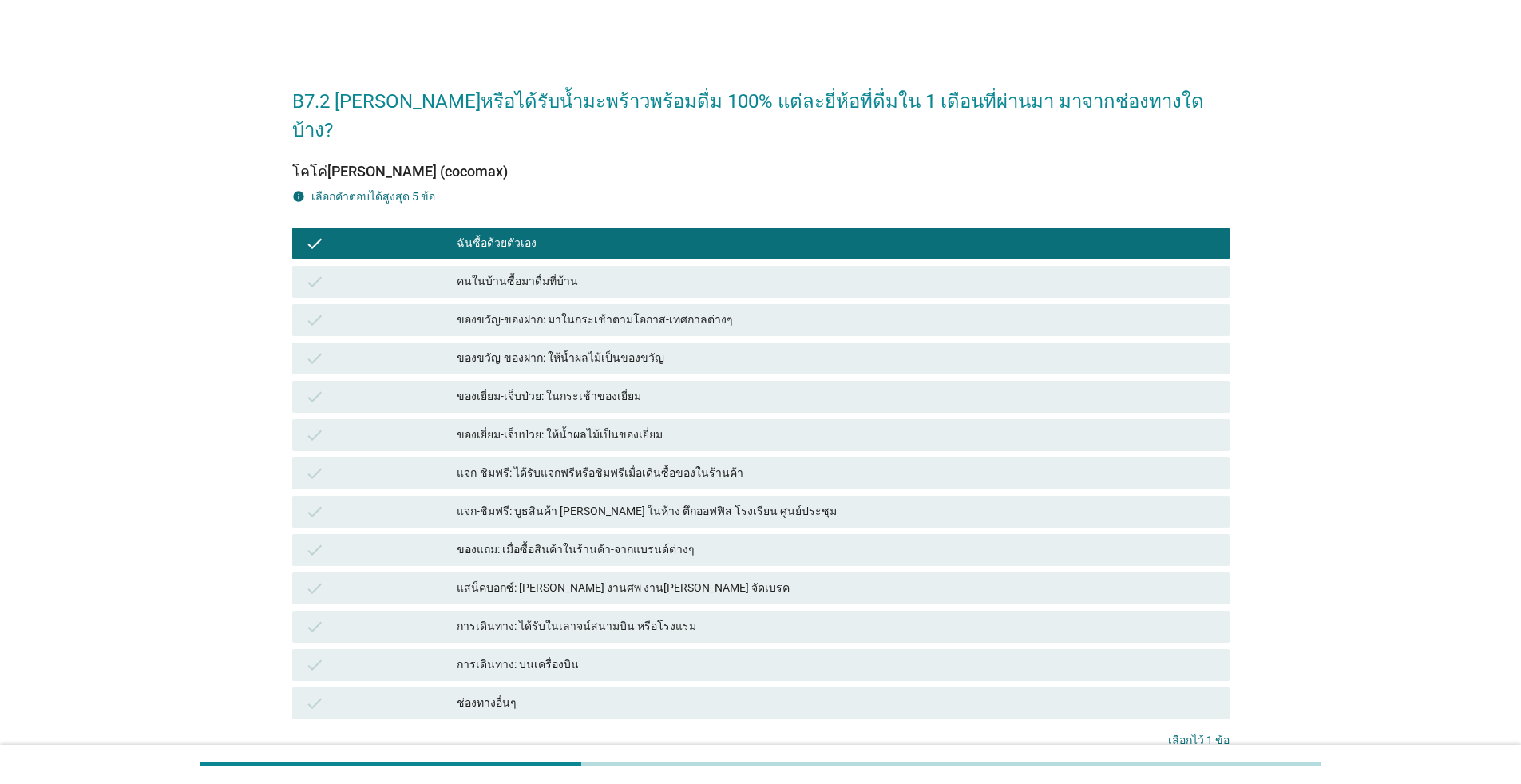
click at [674, 272] on div "คนในบ้านซื้อมาดื่มที่บ้าน" at bounding box center [836, 281] width 760 height 19
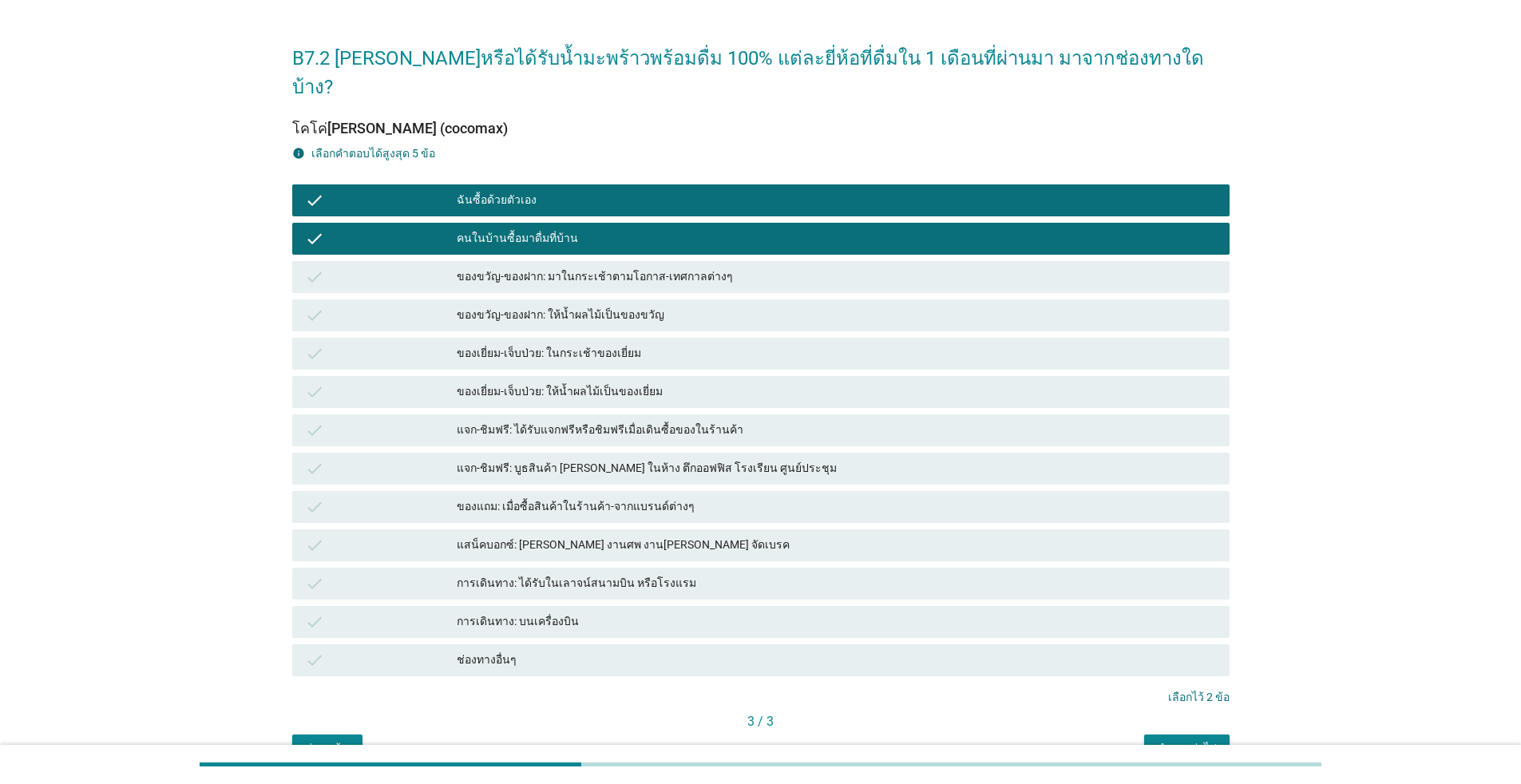
scroll to position [103, 0]
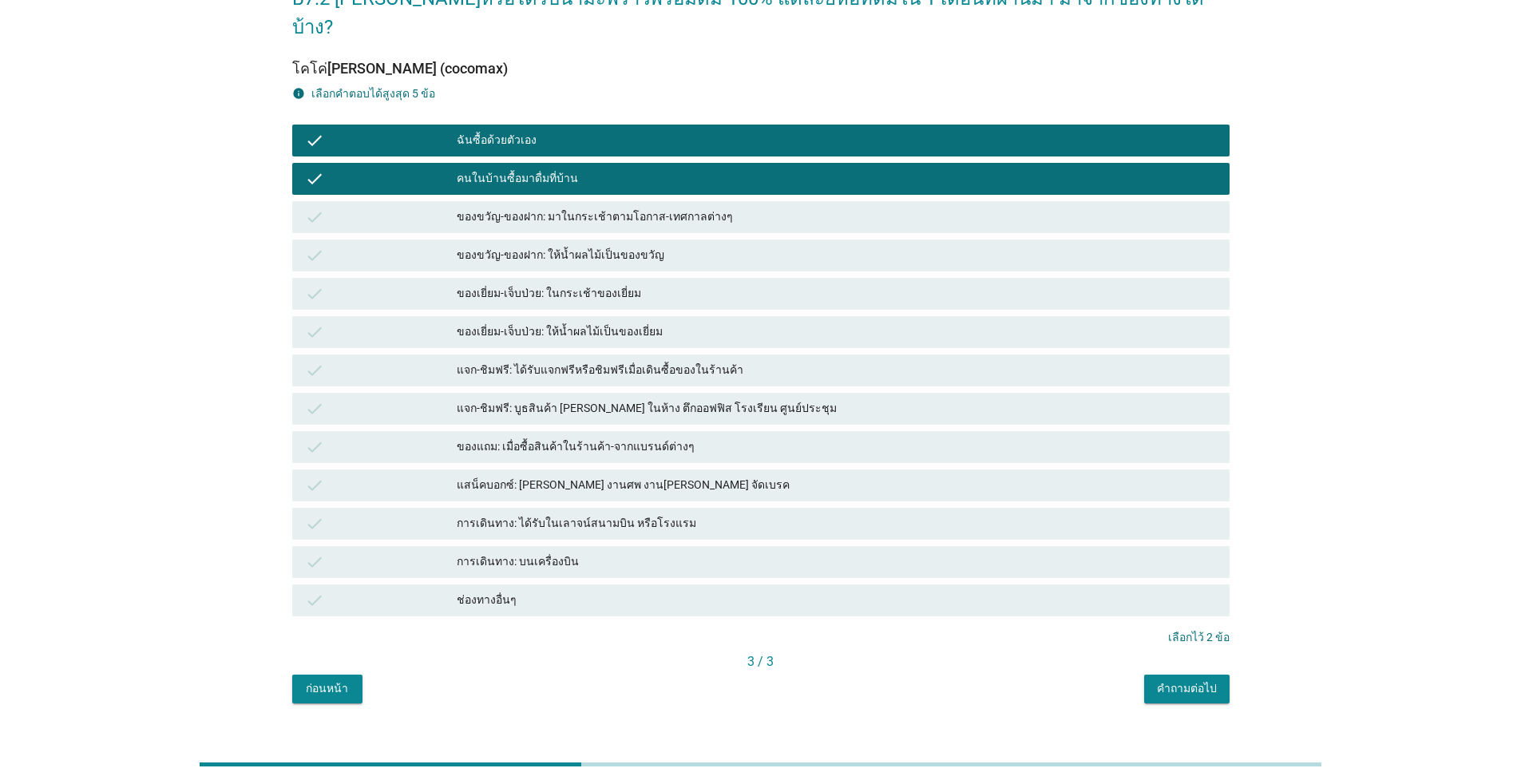
click at [786, 680] on div "คำถามต่อไป" at bounding box center [1186, 688] width 59 height 17
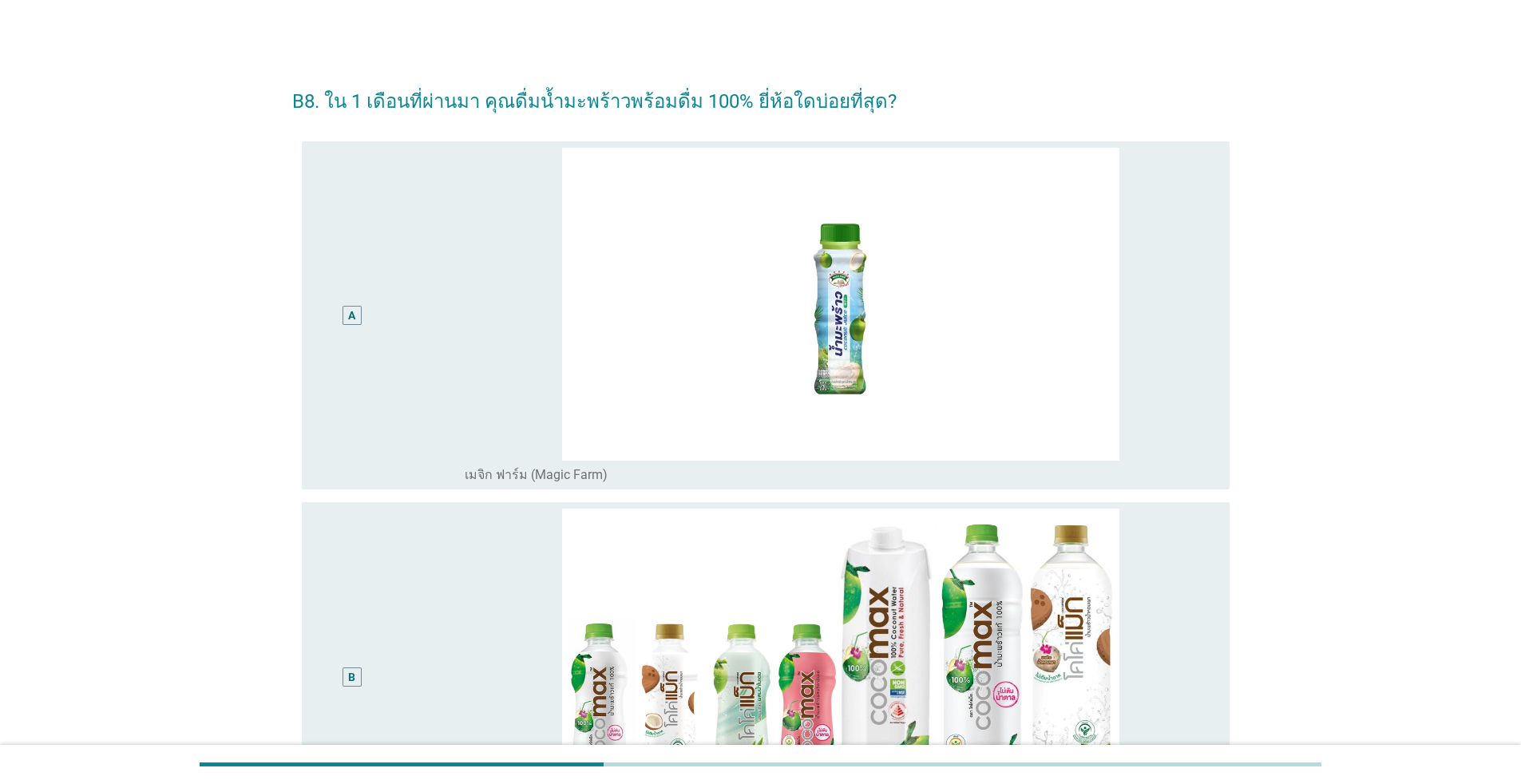
click at [420, 314] on div "A" at bounding box center [390, 316] width 150 height 336
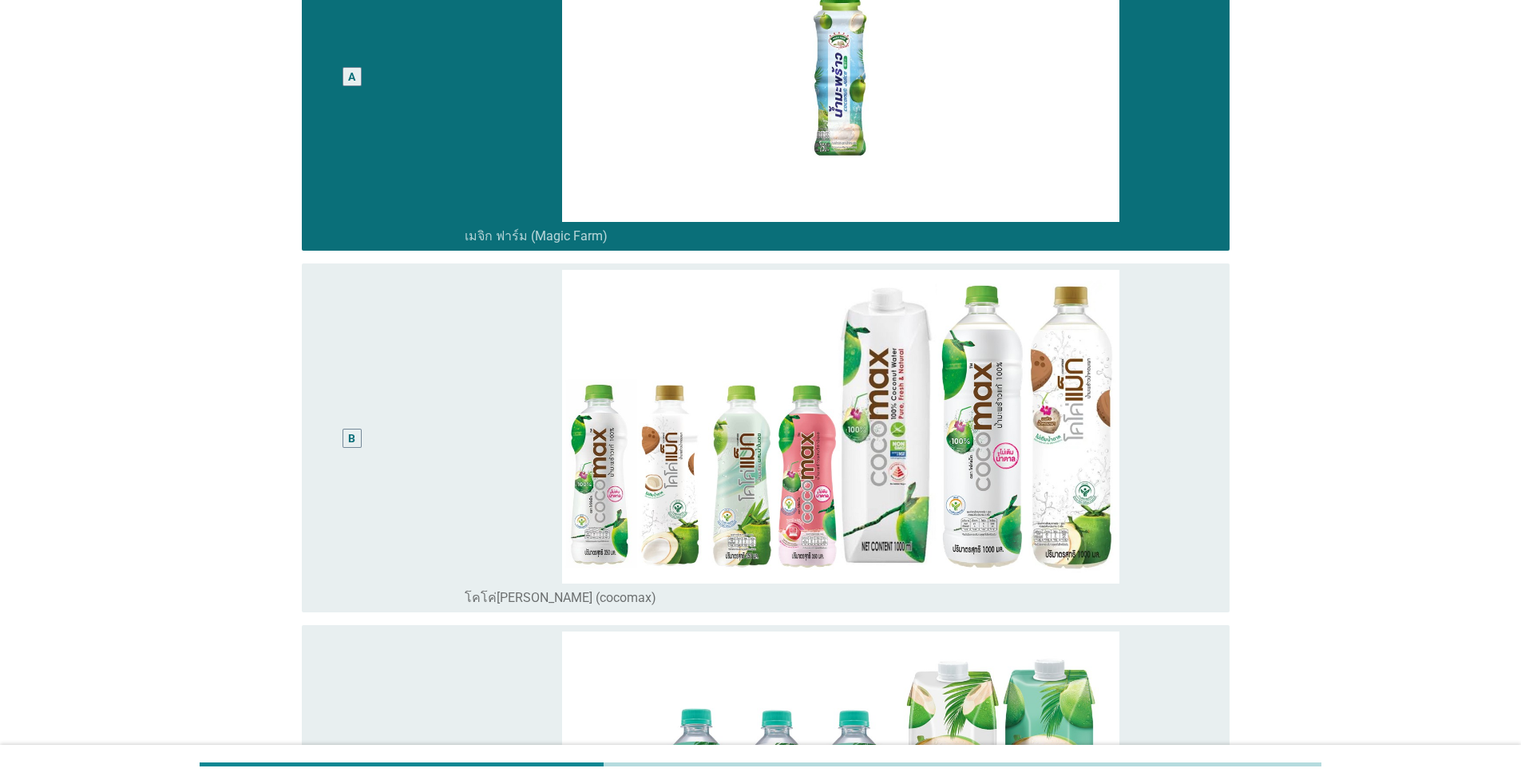
scroll to position [239, 0]
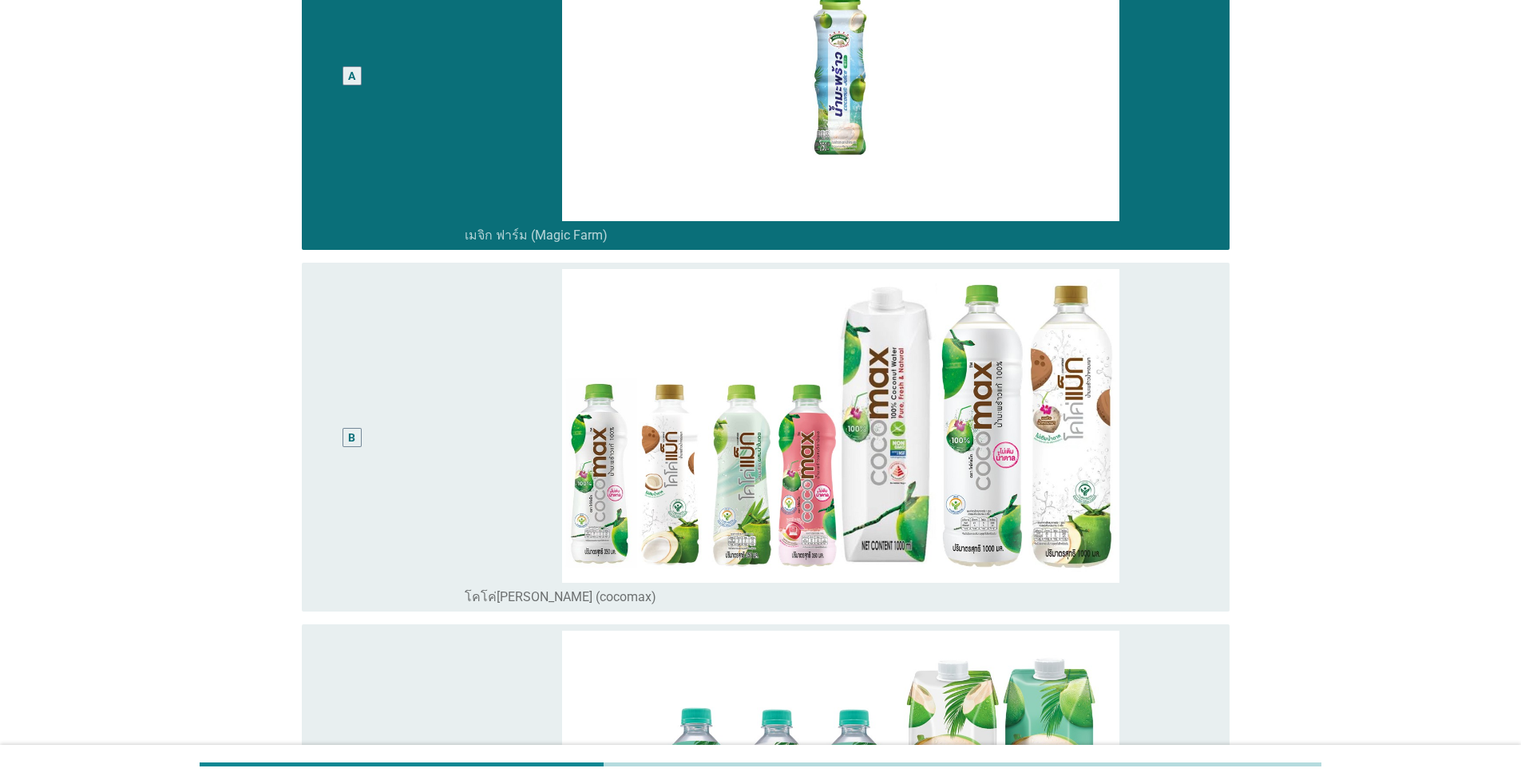
click at [423, 347] on div "B" at bounding box center [390, 437] width 150 height 336
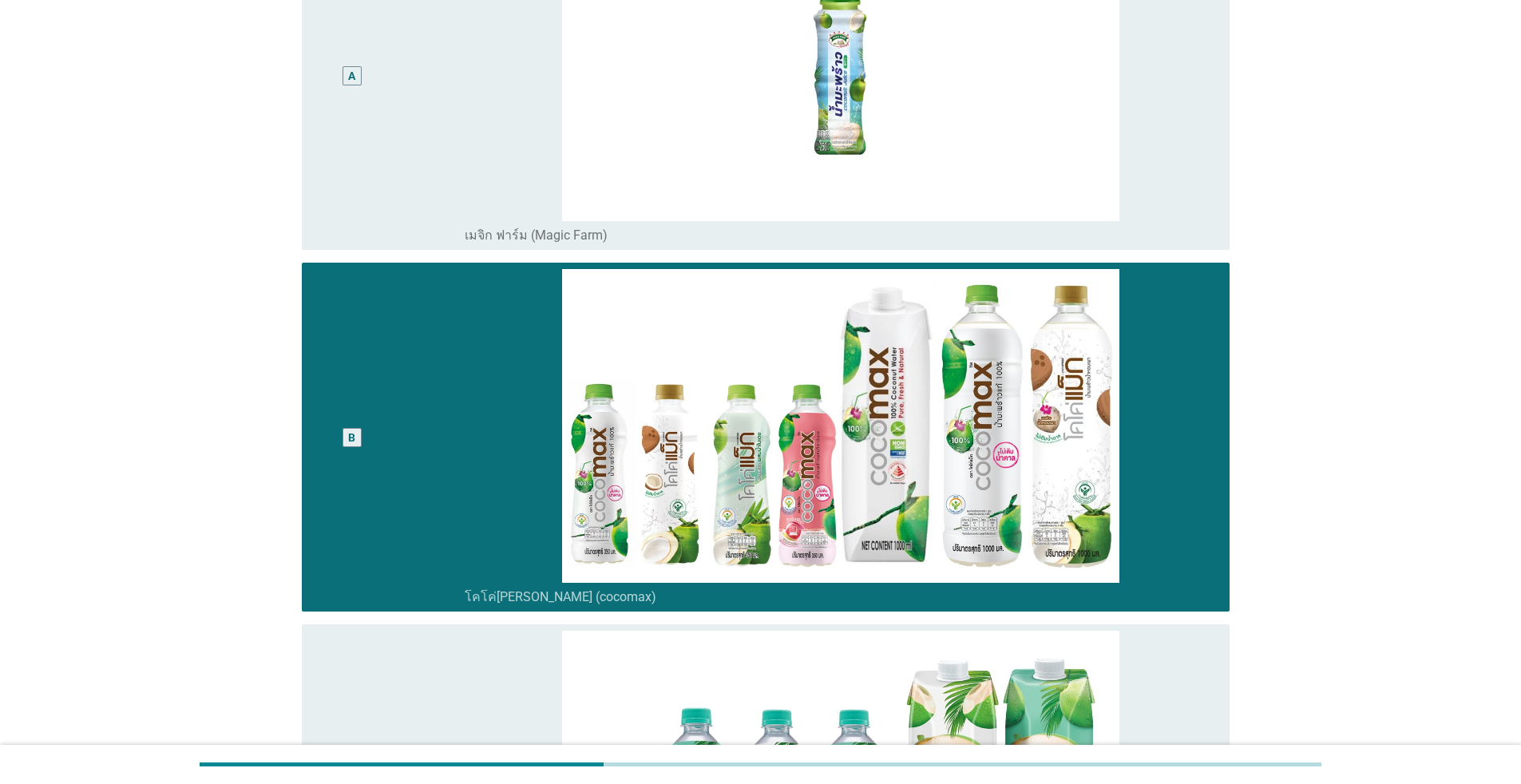
click at [436, 176] on div "A" at bounding box center [390, 76] width 150 height 336
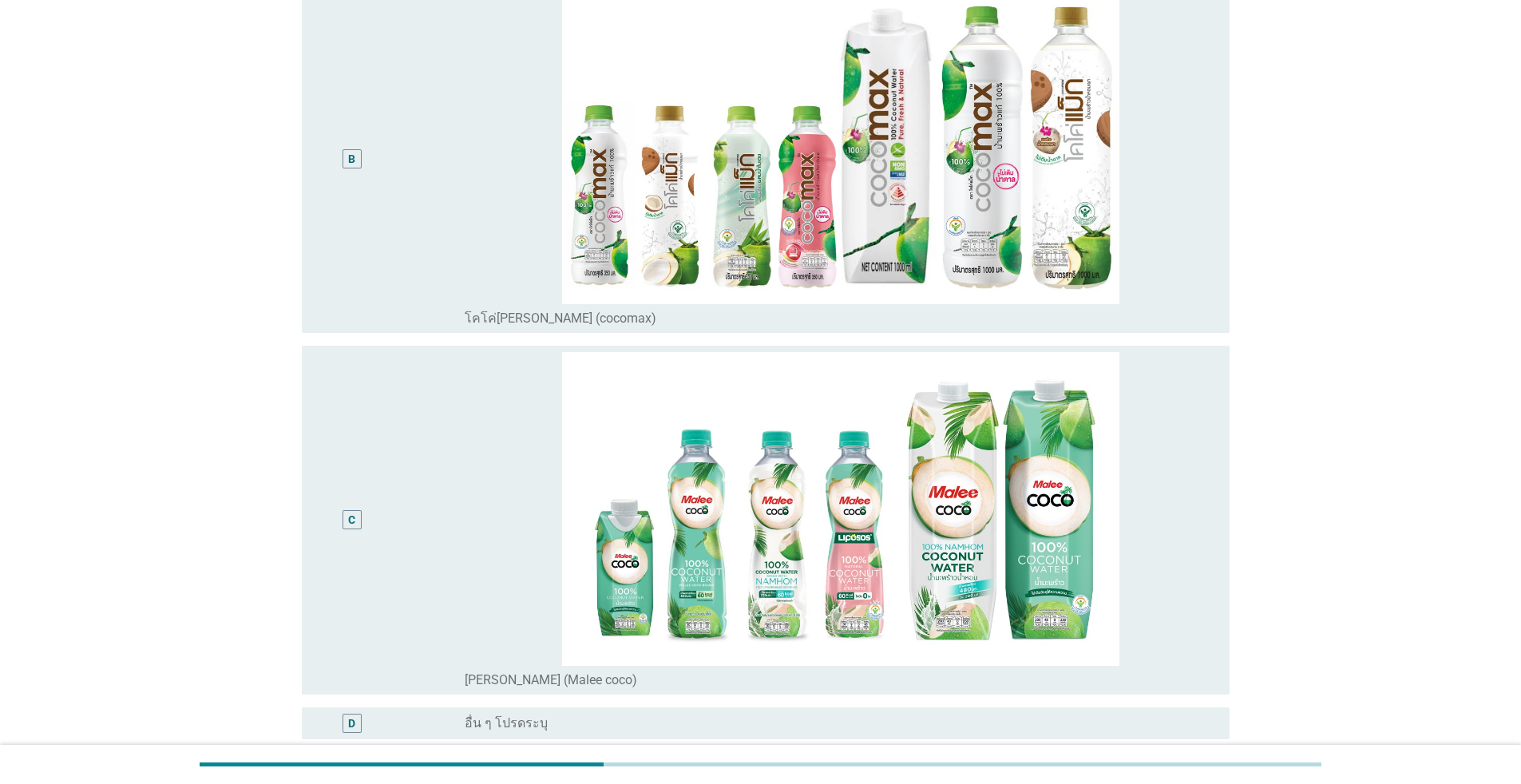
scroll to position [678, 0]
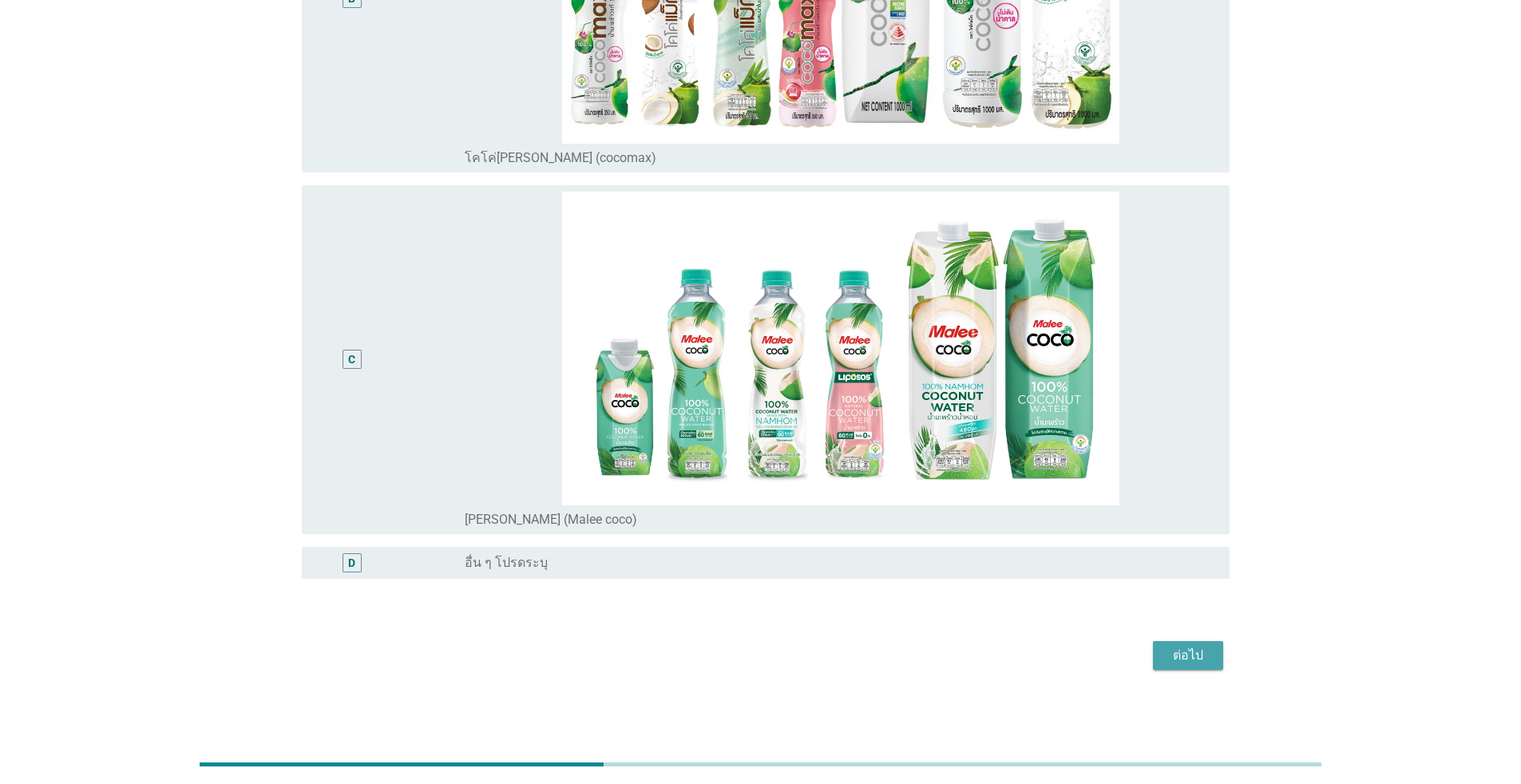
click at [786, 655] on div "ต่อไป" at bounding box center [1187, 656] width 45 height 19
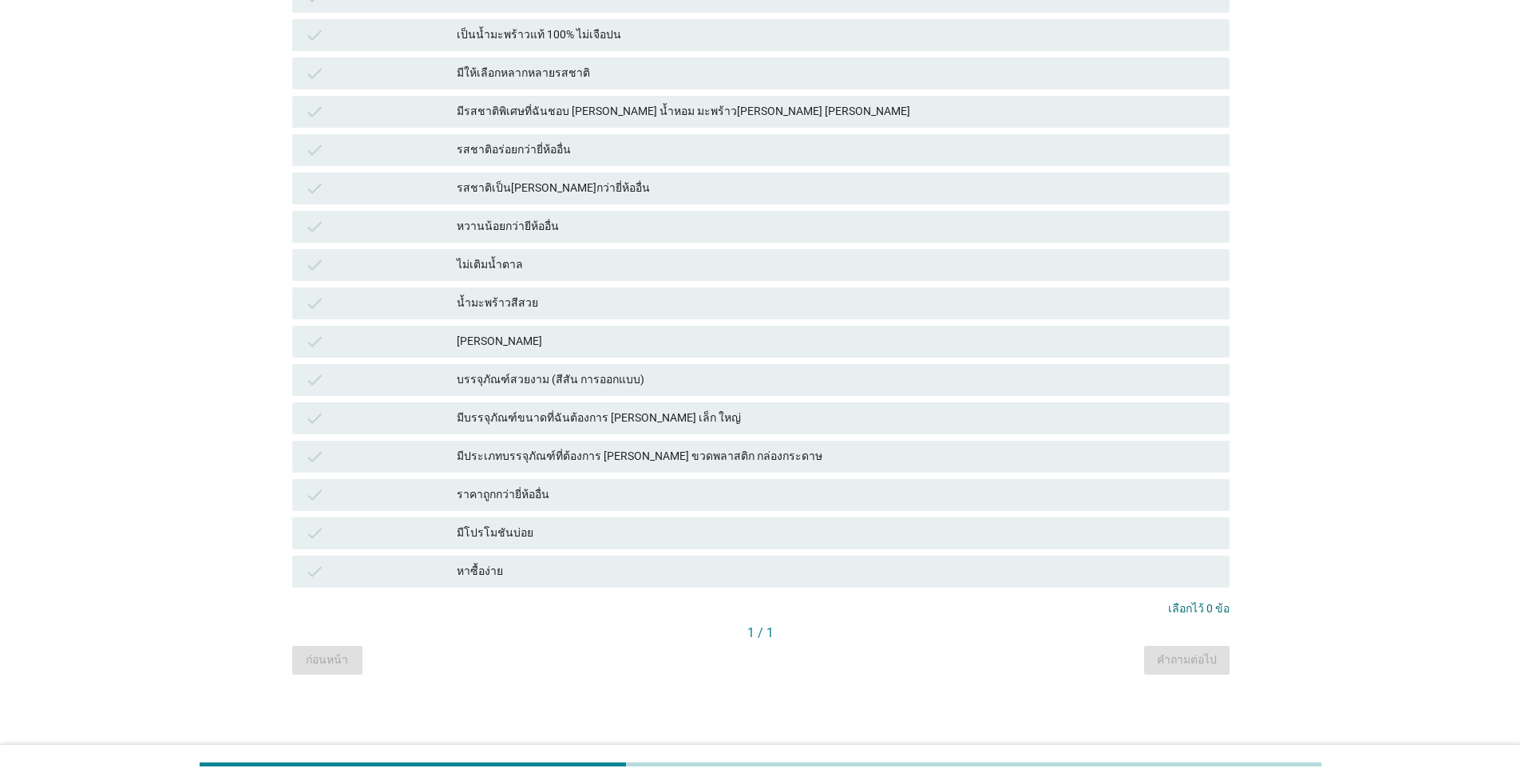
scroll to position [0, 0]
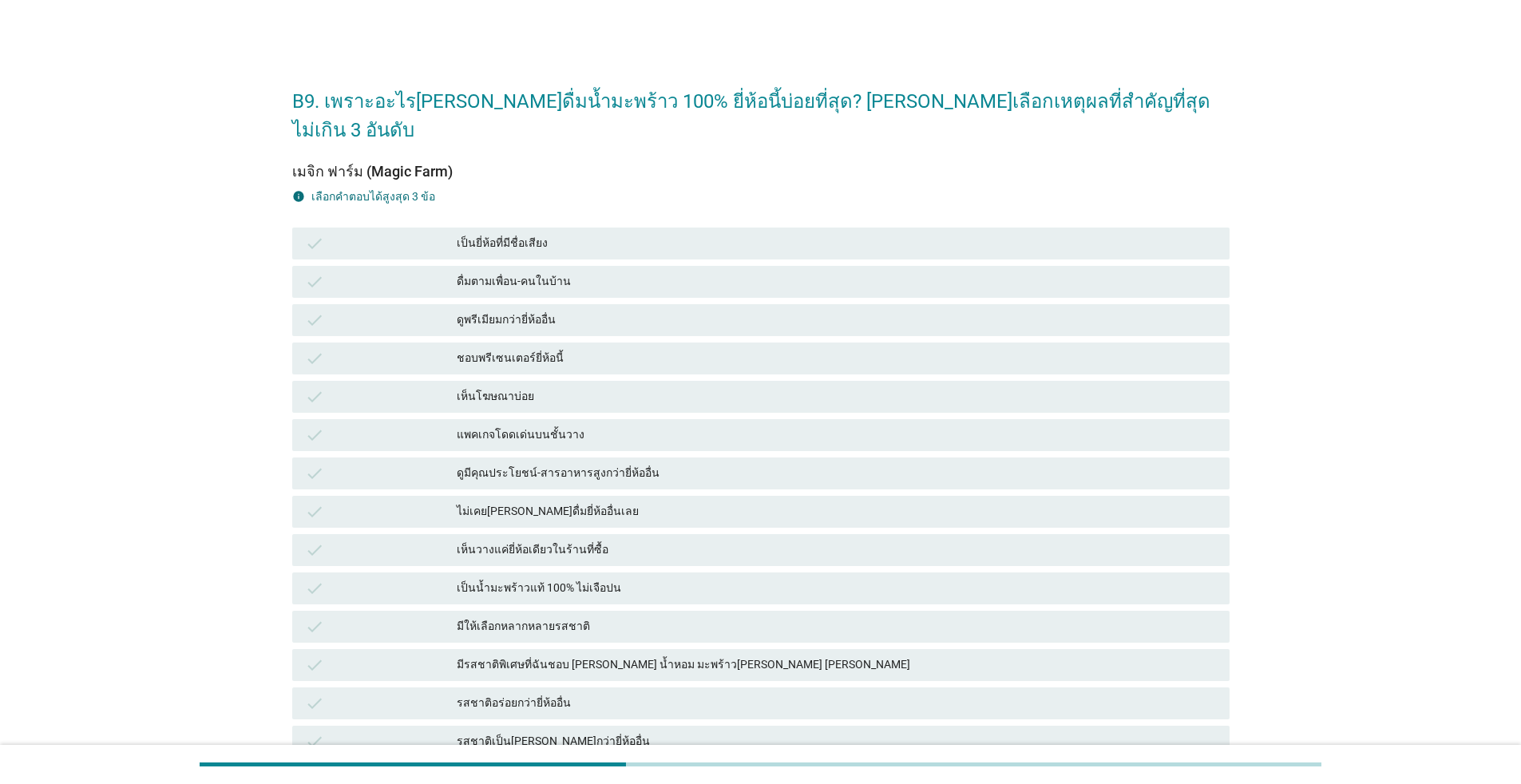
click at [453, 266] on div "check ดื่มตามเพื่อน-คนในบ้าน" at bounding box center [760, 281] width 937 height 32
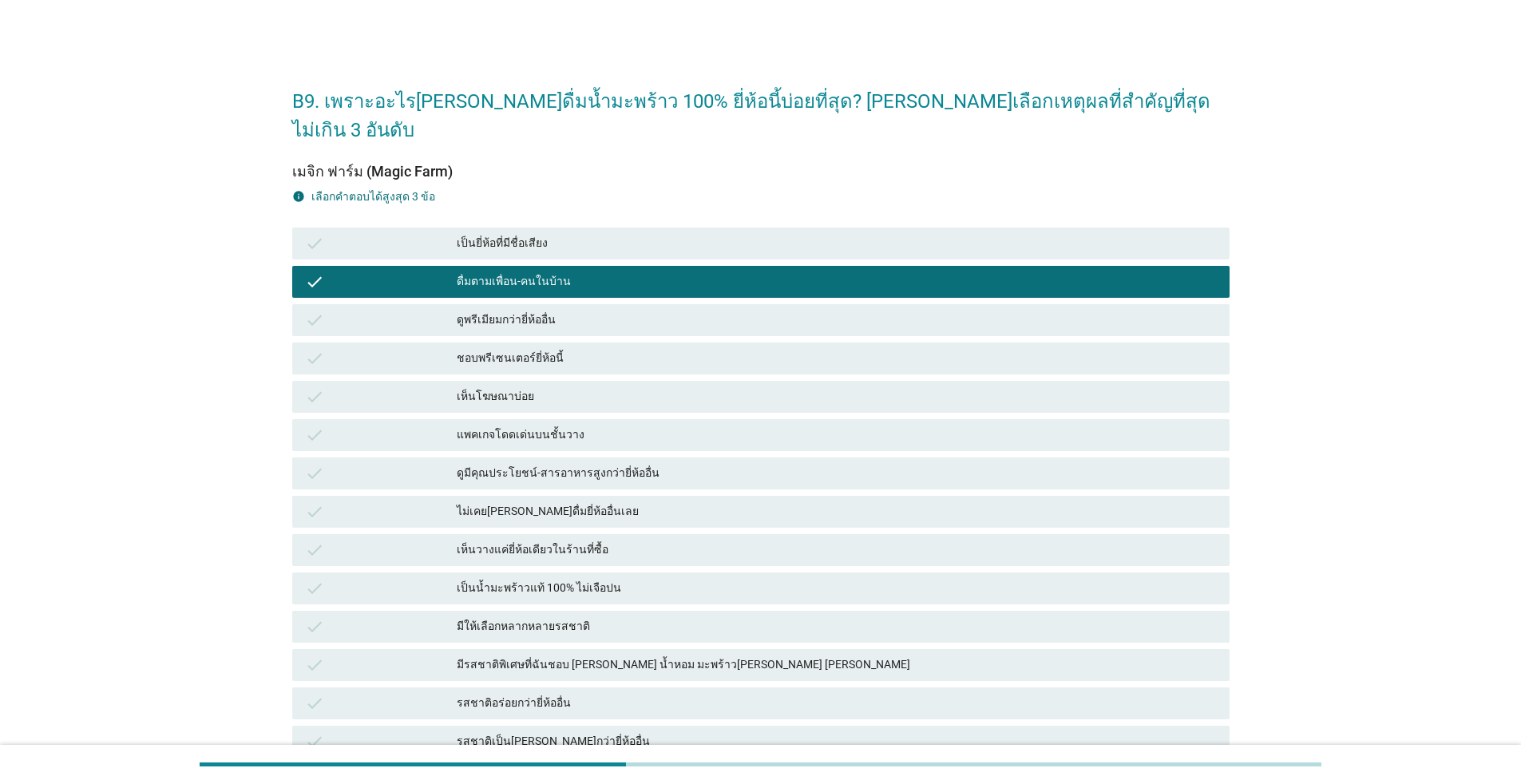
click at [506, 457] on div "check ดูมีคุณประโยชน์-สารอาหารสูงกว่ายี่ห้ออื่น" at bounding box center [760, 473] width 937 height 32
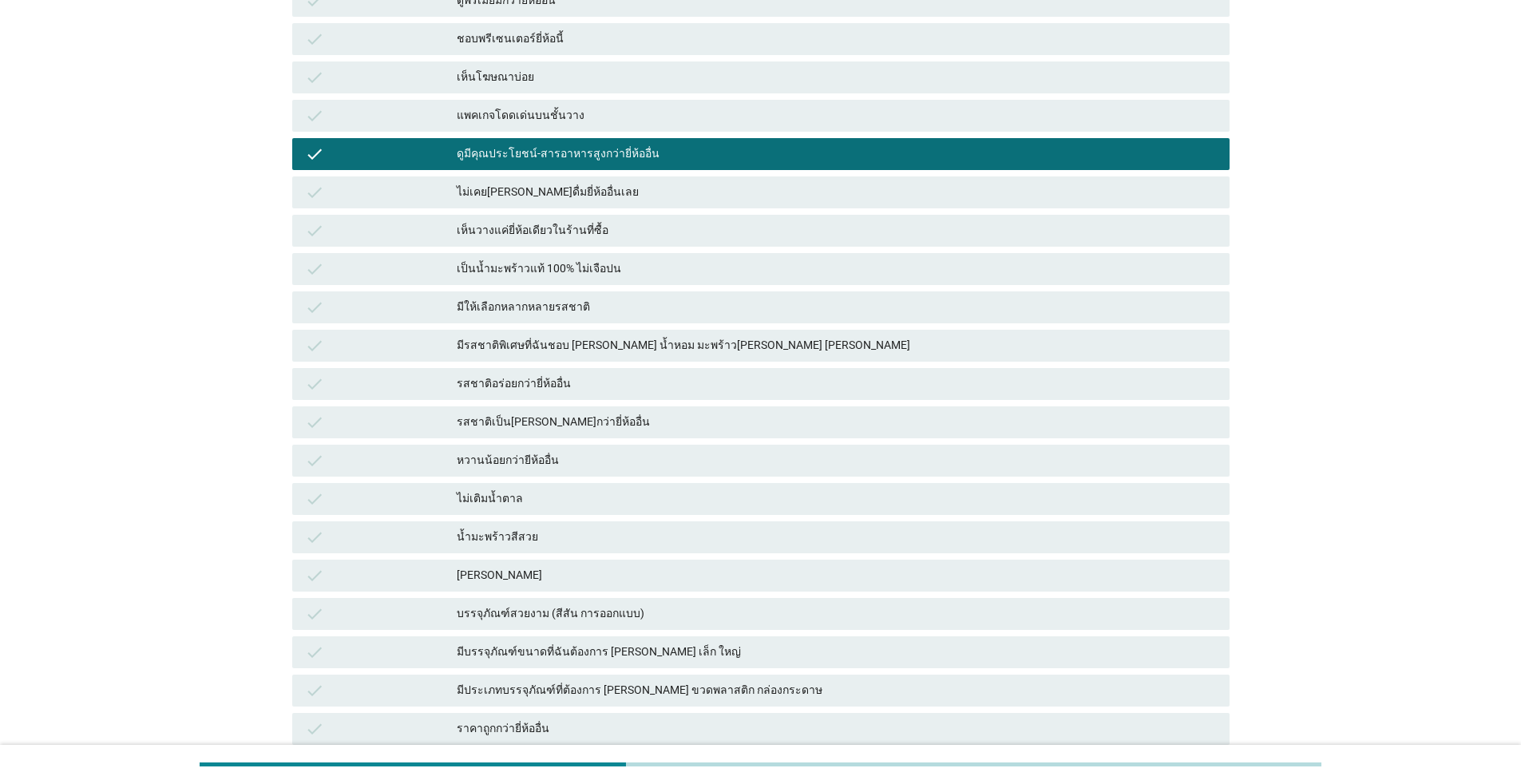
click at [712, 559] on div "check [PERSON_NAME]" at bounding box center [760, 575] width 937 height 32
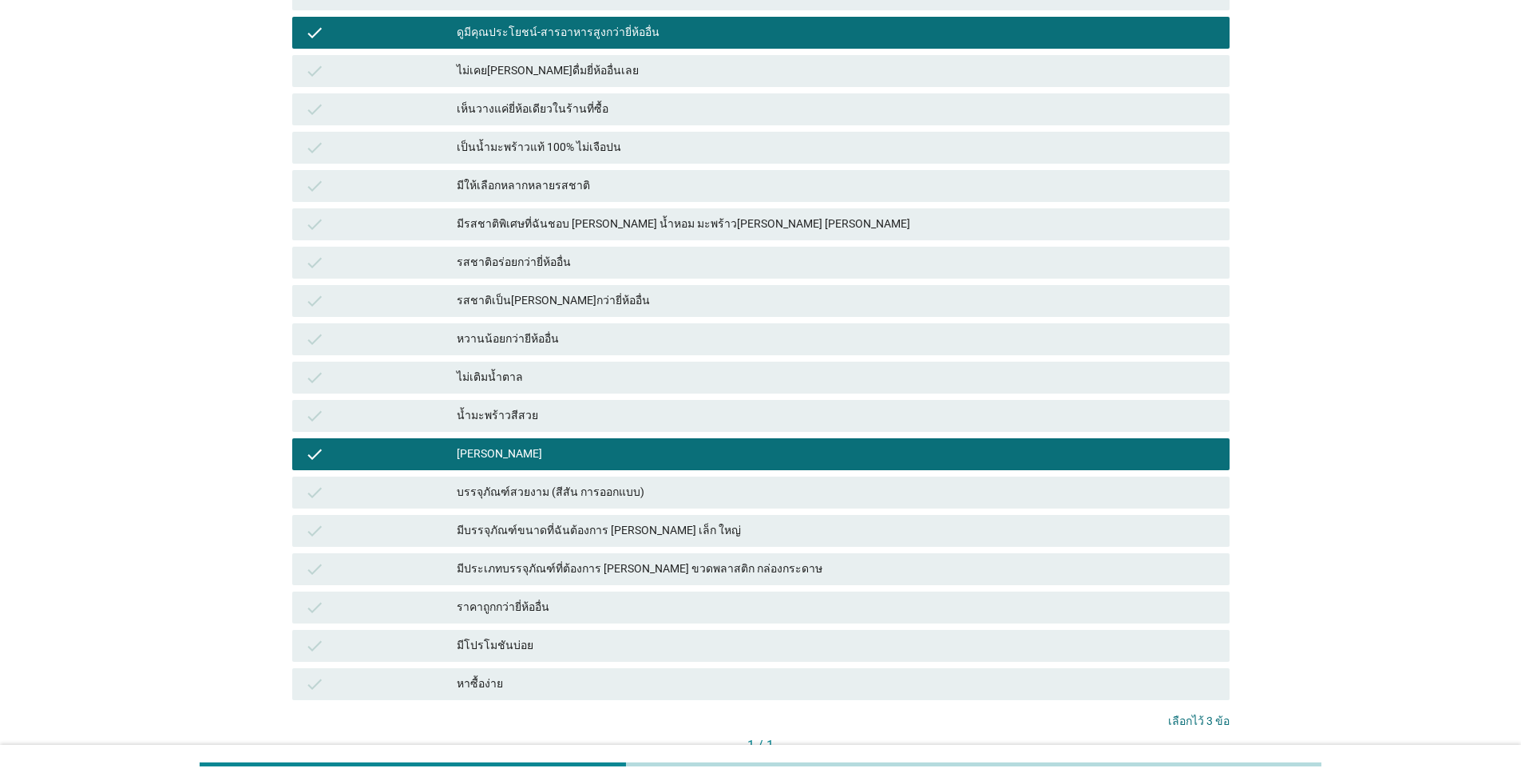
scroll to position [524, 0]
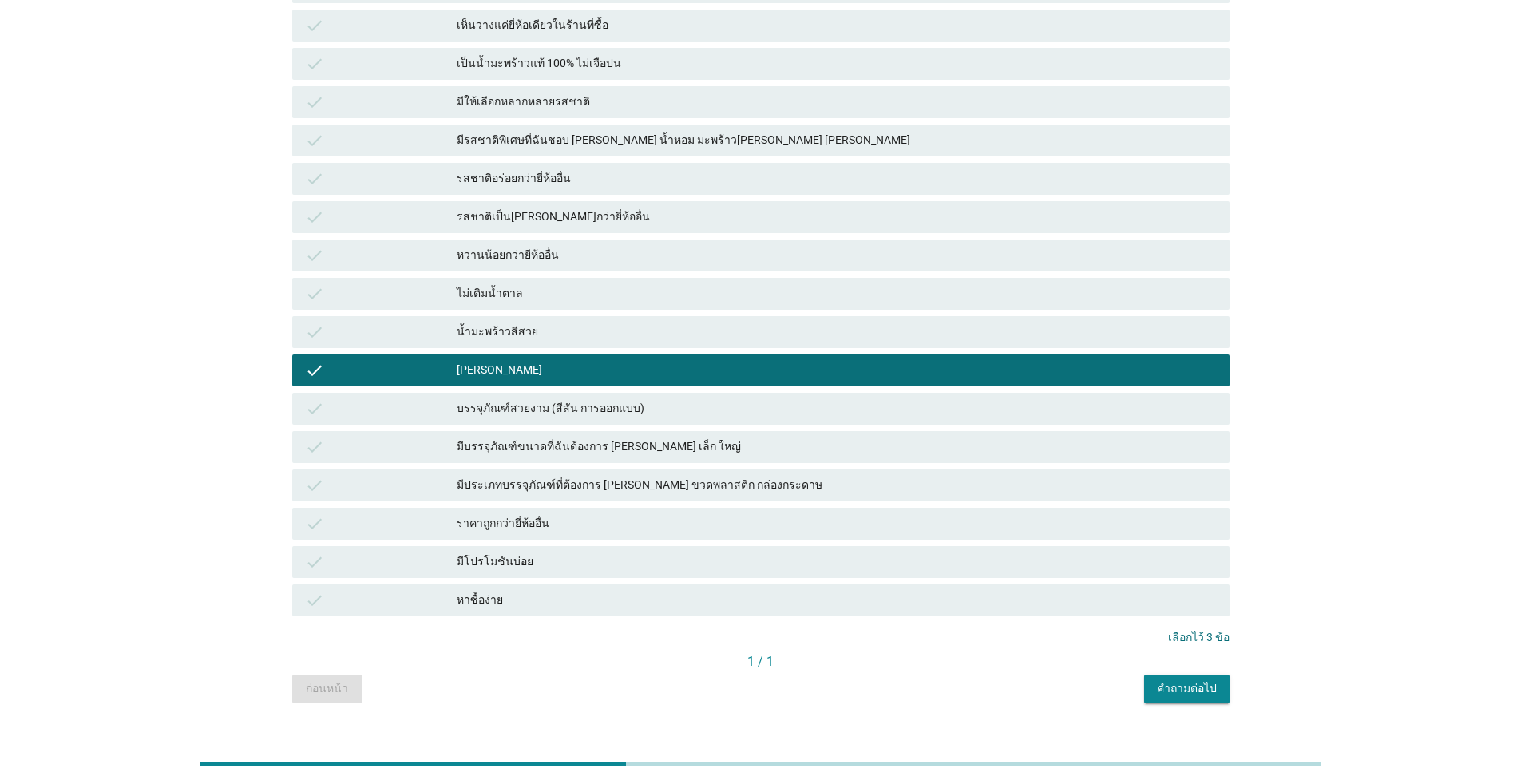
click at [786, 680] on div "คำถามต่อไป" at bounding box center [1186, 688] width 59 height 17
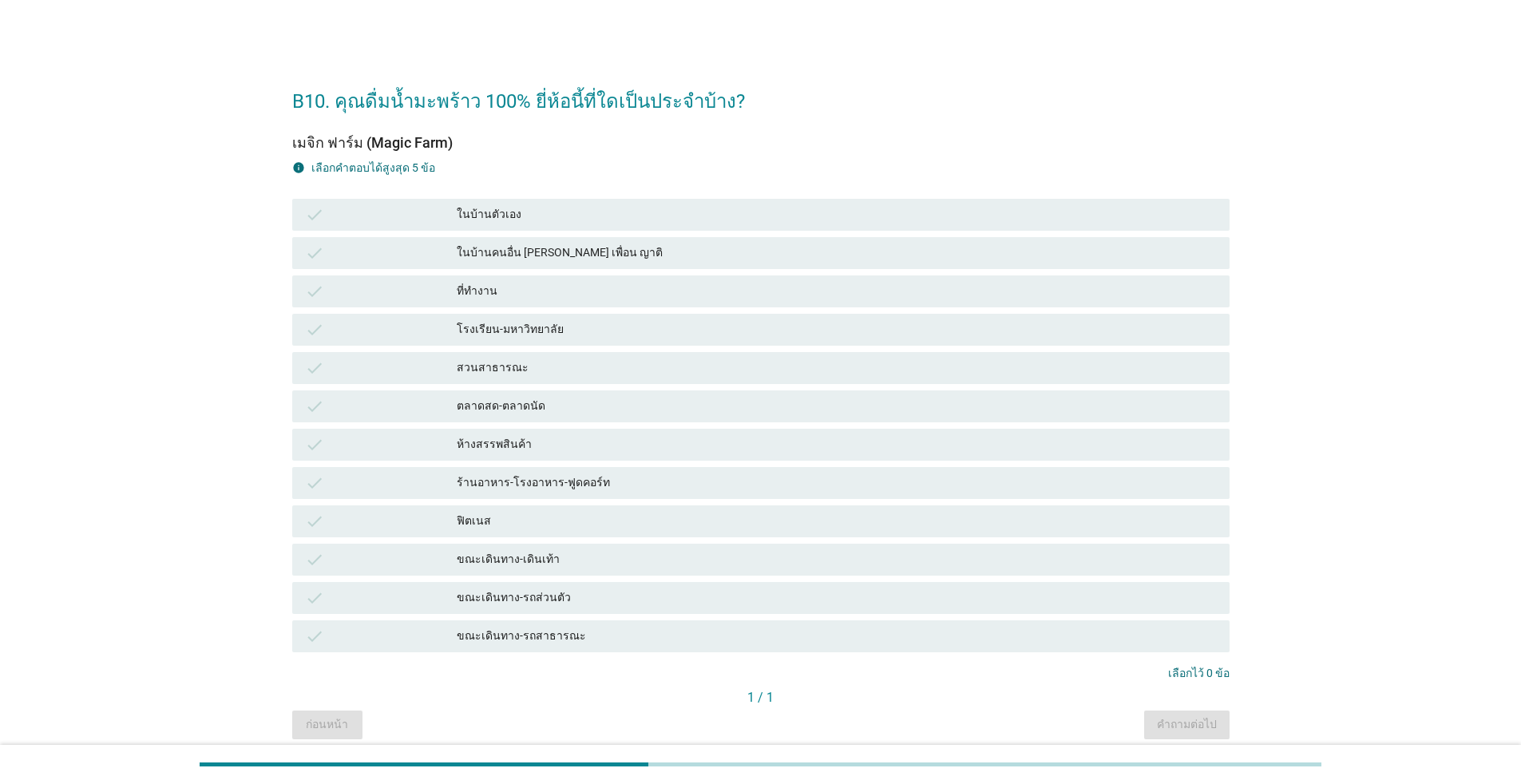
click at [492, 212] on div "ในบ้านตัวเอง" at bounding box center [836, 215] width 760 height 19
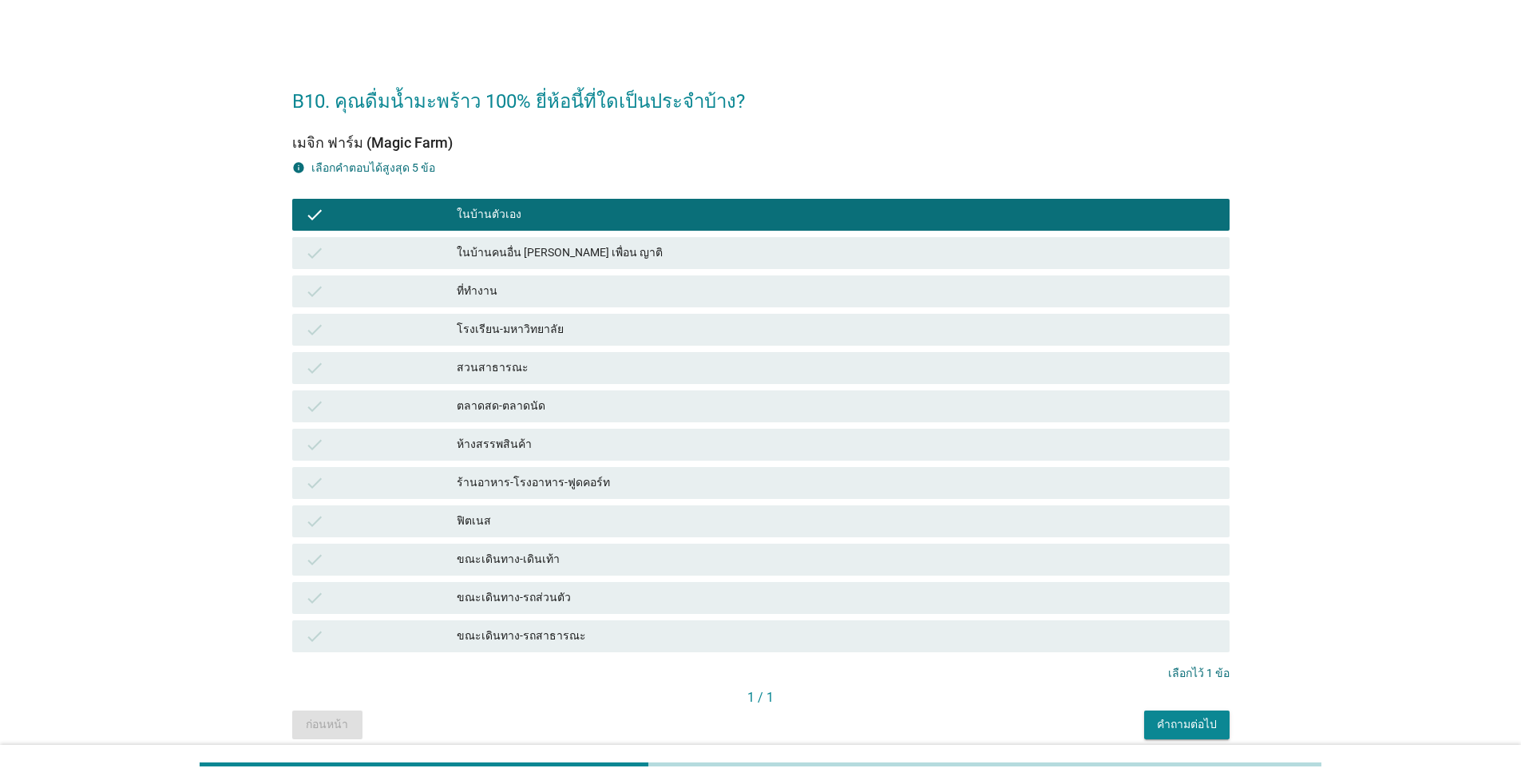
click at [483, 281] on div "ที่ทำงาน" at bounding box center [836, 291] width 760 height 19
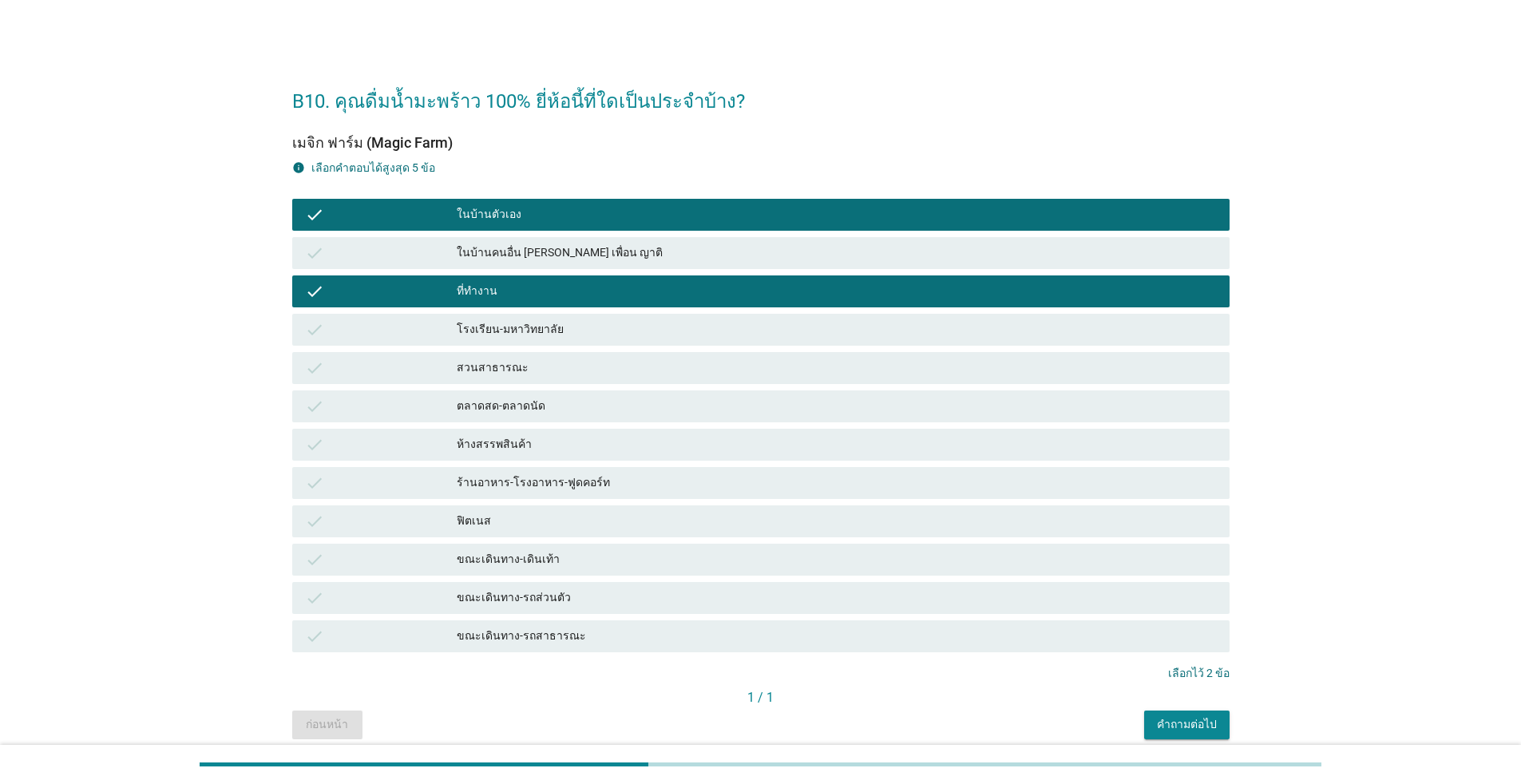
click at [463, 255] on div "ในบ้านคนอื่น [PERSON_NAME] เพื่อน ญาติ" at bounding box center [836, 253] width 760 height 19
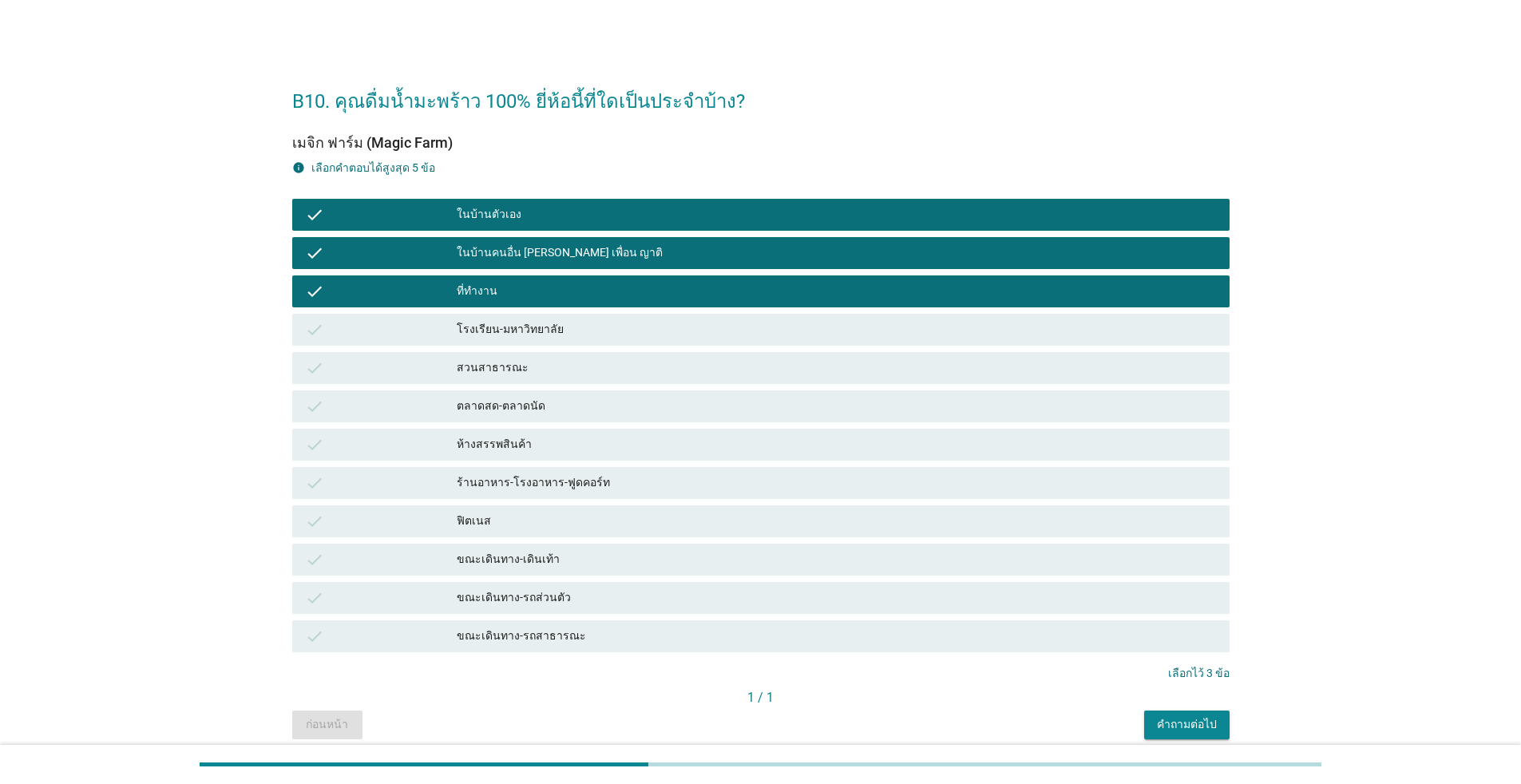
click at [635, 599] on div "ขณะเดินทาง-รถส่วนตัว" at bounding box center [836, 598] width 760 height 19
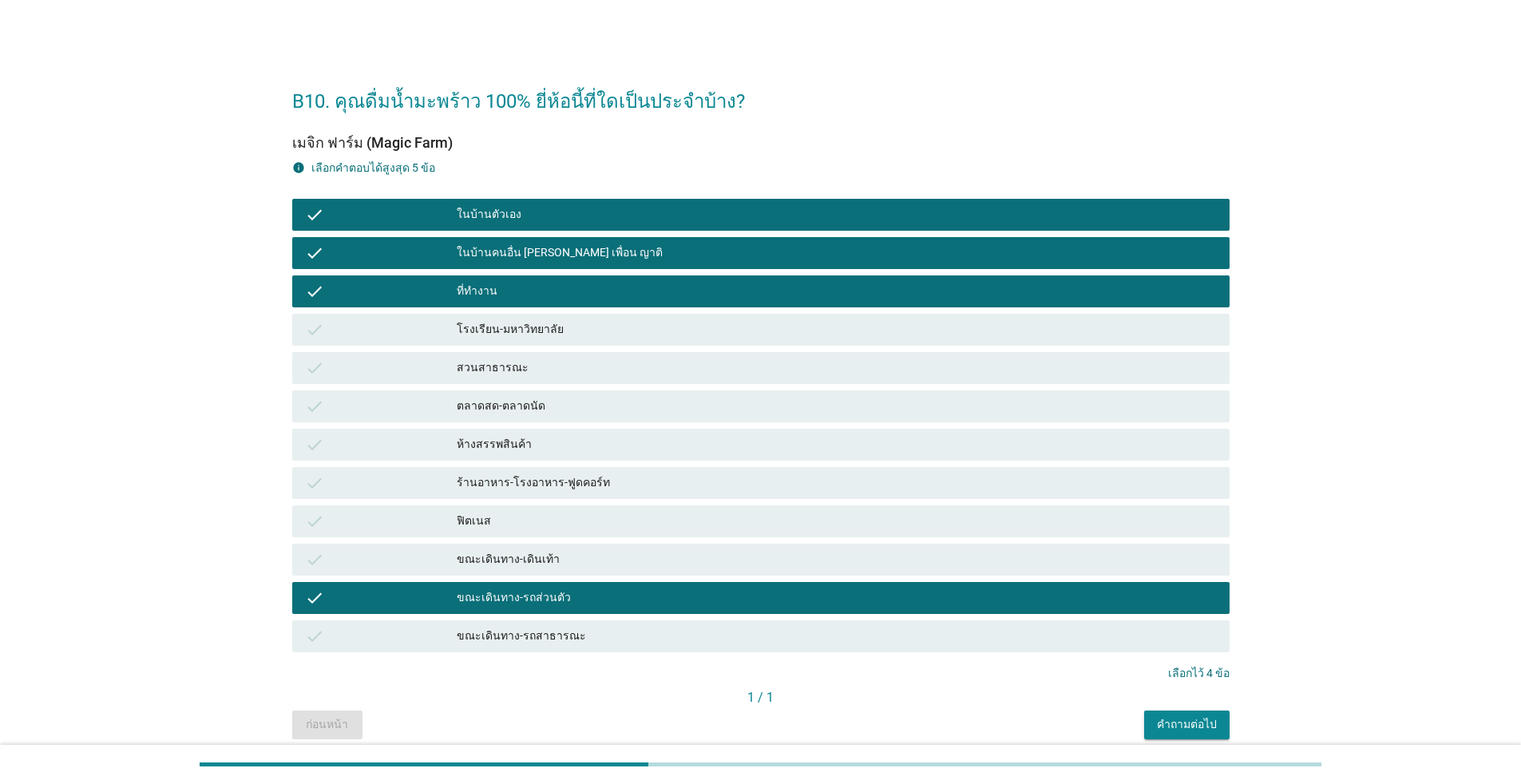
click at [786, 717] on div "คำถามต่อไป" at bounding box center [1186, 724] width 59 height 17
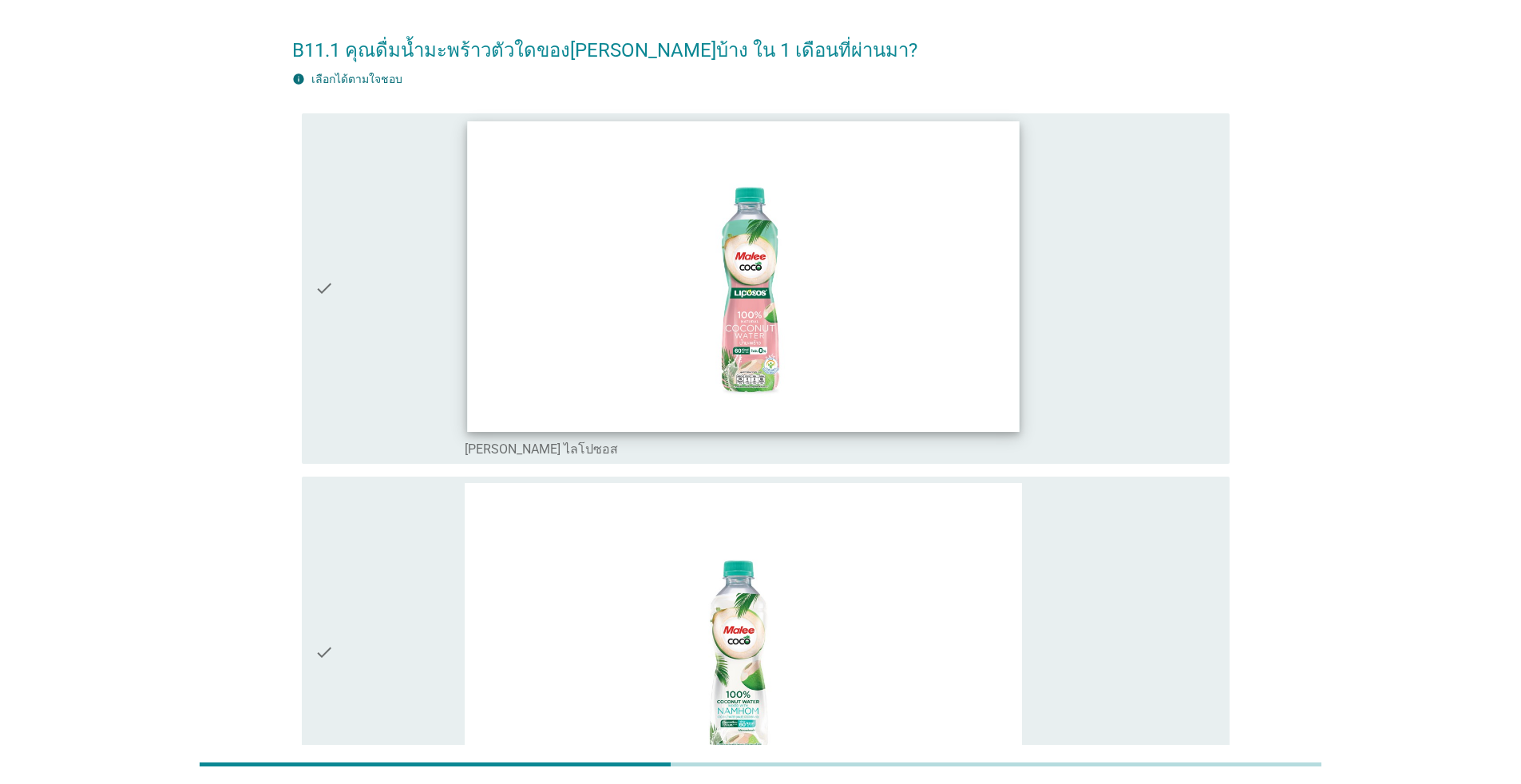
scroll to position [80, 0]
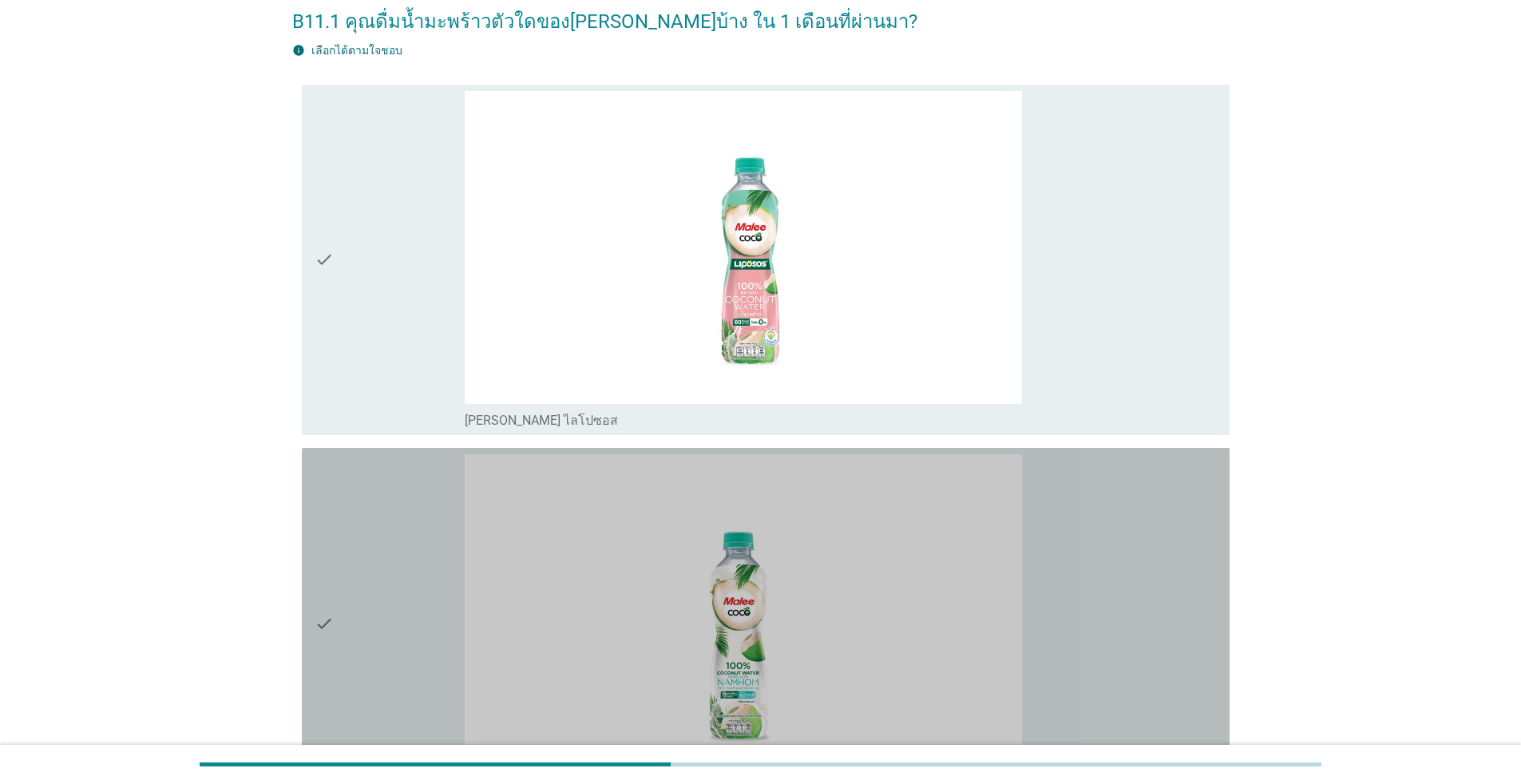
click at [403, 491] on div "check" at bounding box center [390, 623] width 150 height 338
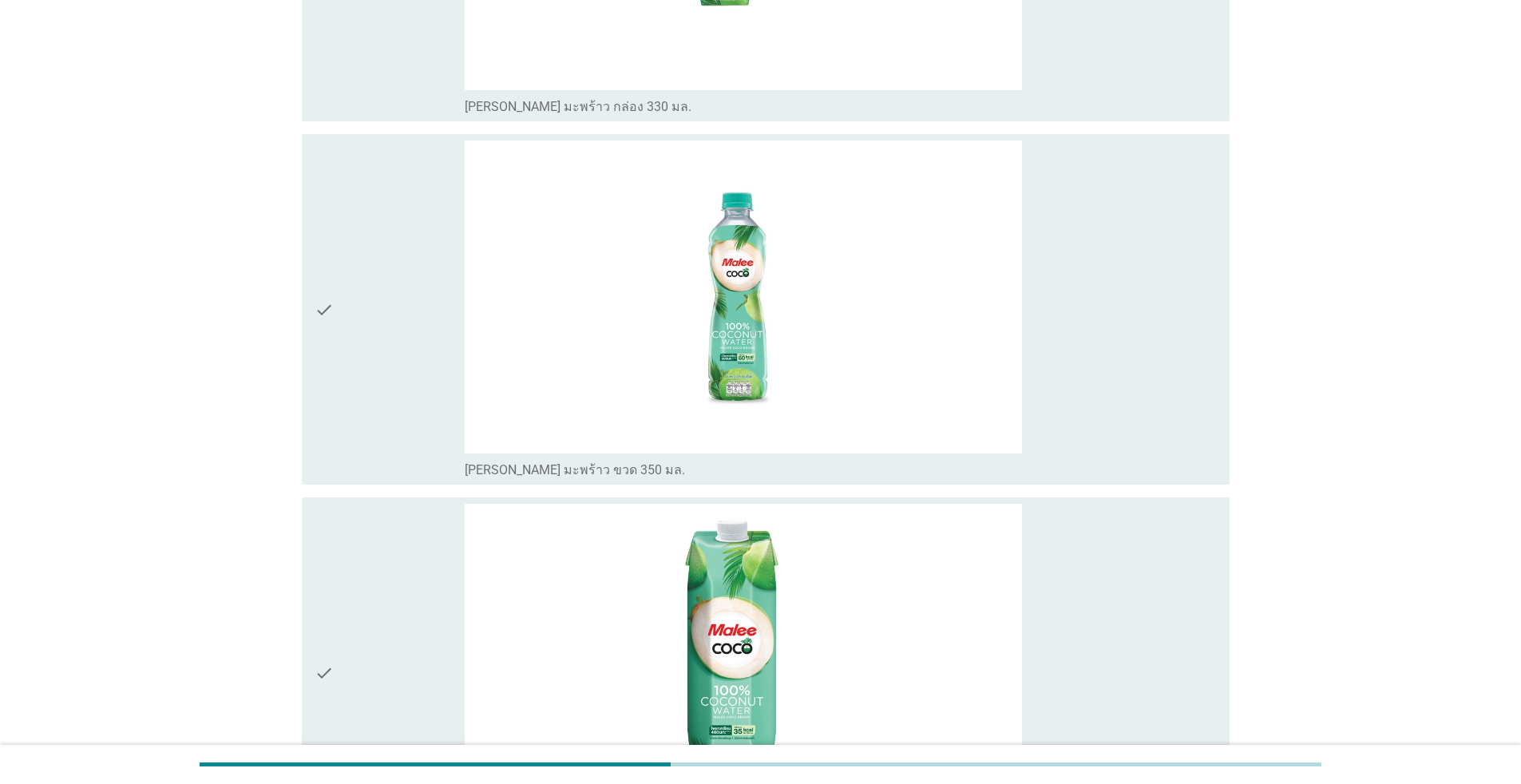
scroll to position [1516, 0]
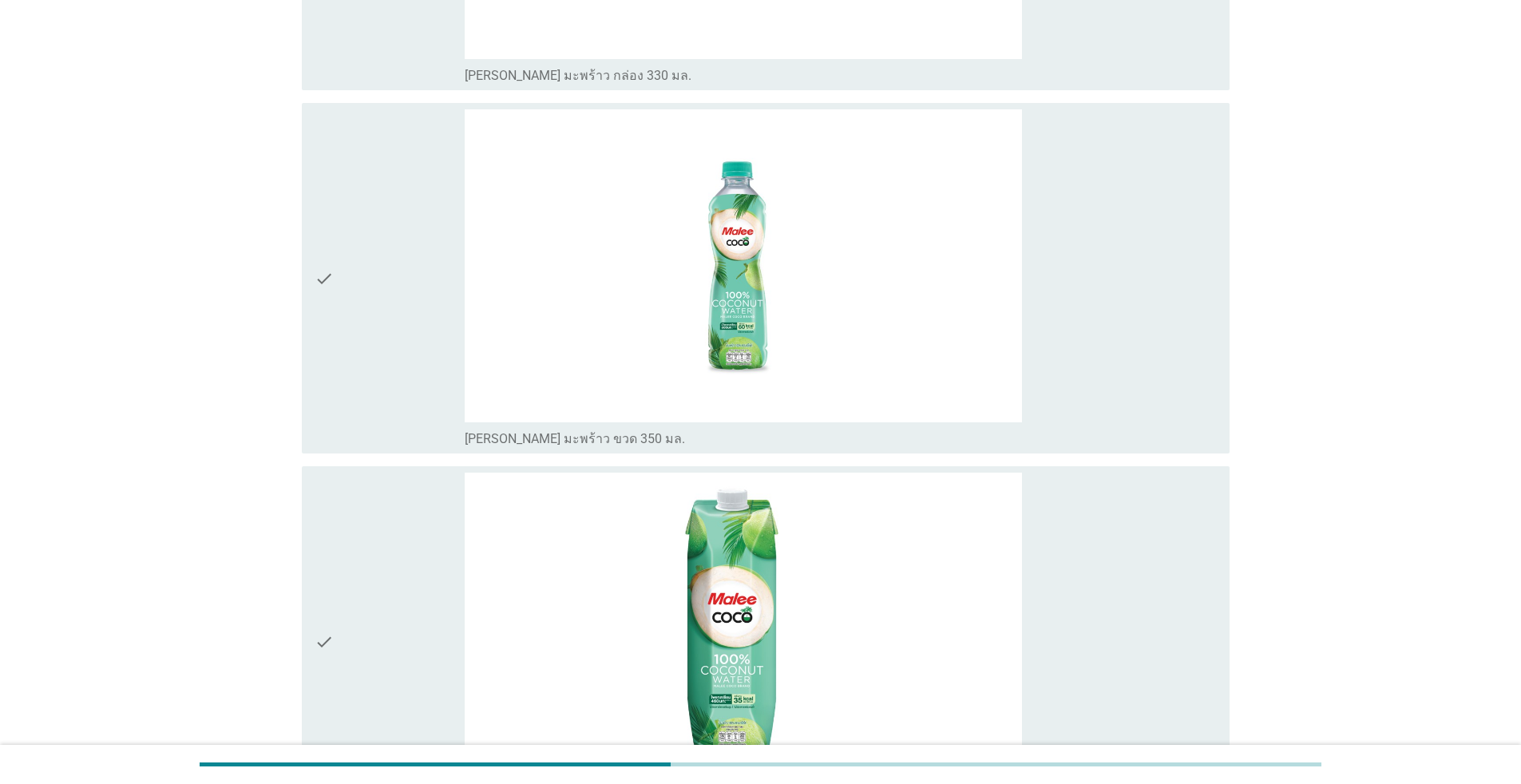
click at [388, 353] on div "check" at bounding box center [390, 278] width 150 height 338
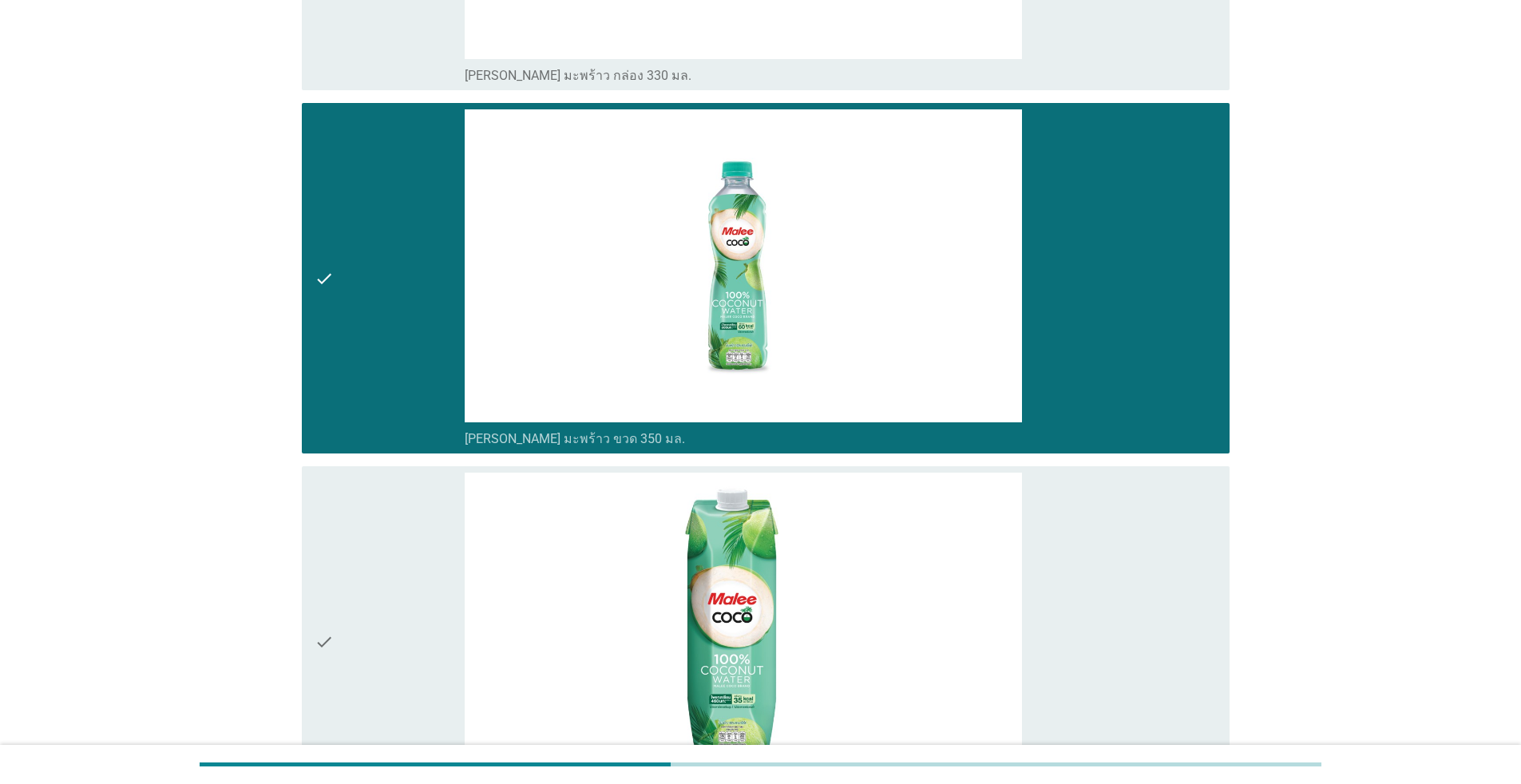
scroll to position [1737, 0]
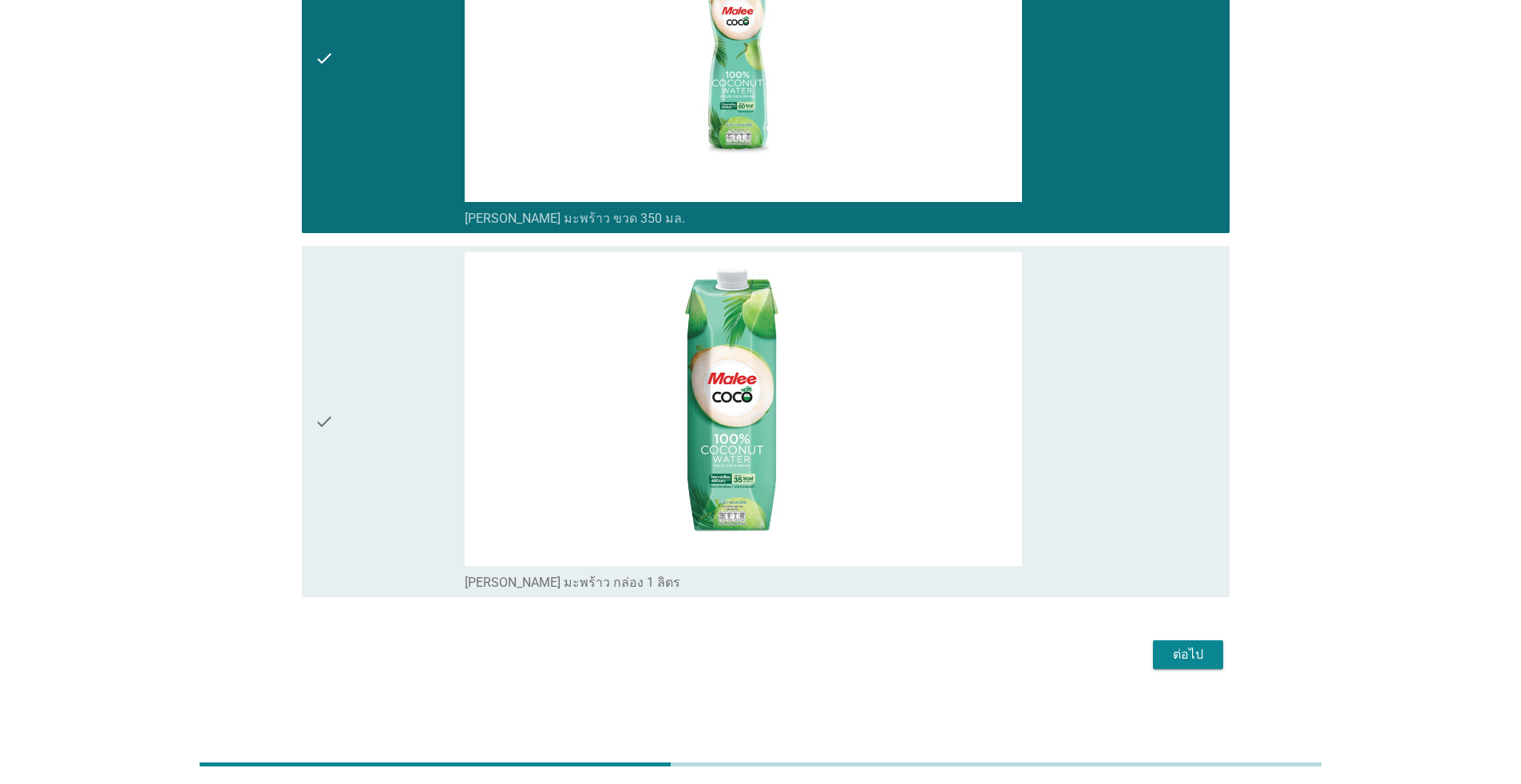
click at [786, 664] on div "ต่อไป" at bounding box center [1187, 655] width 45 height 19
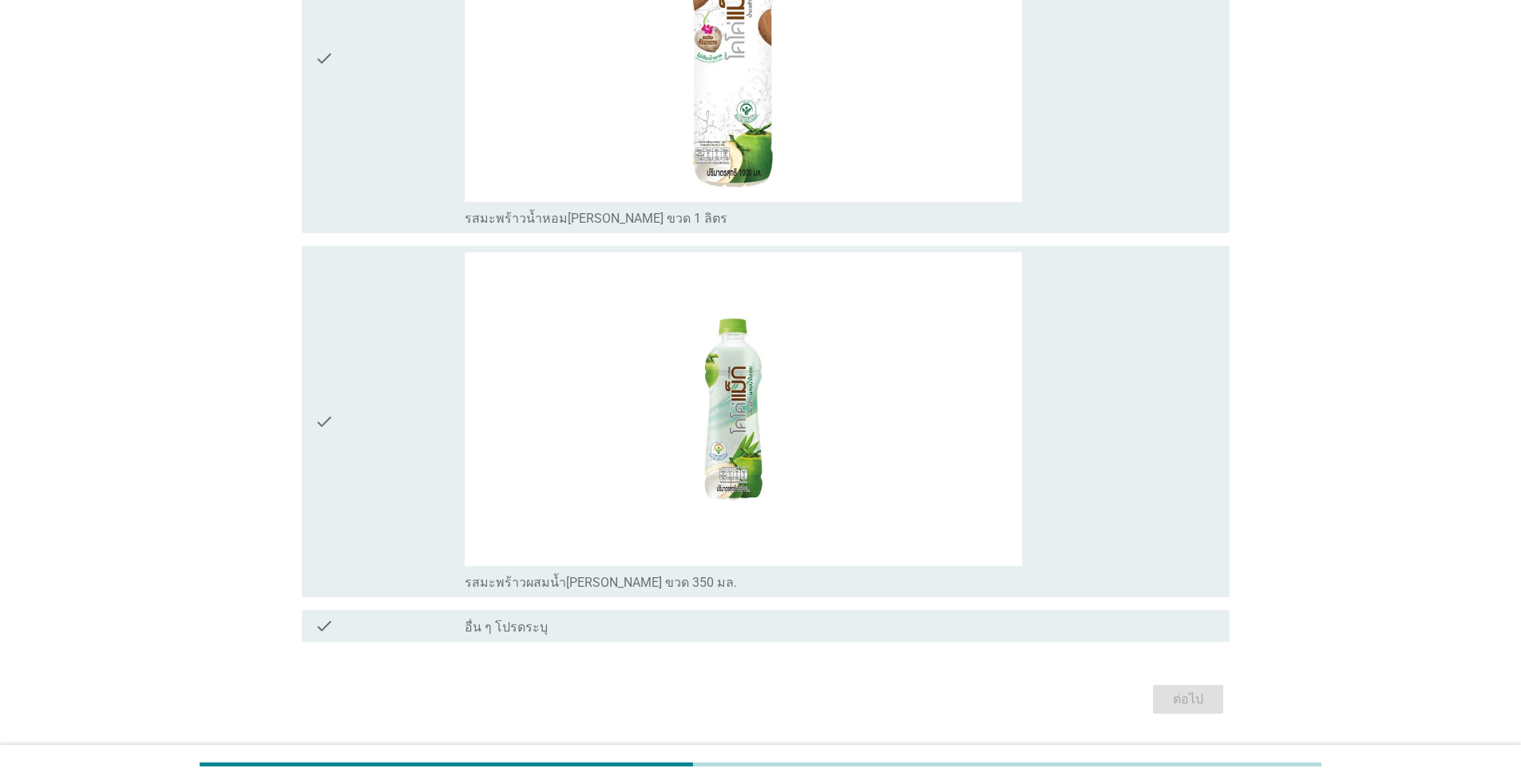
scroll to position [0, 0]
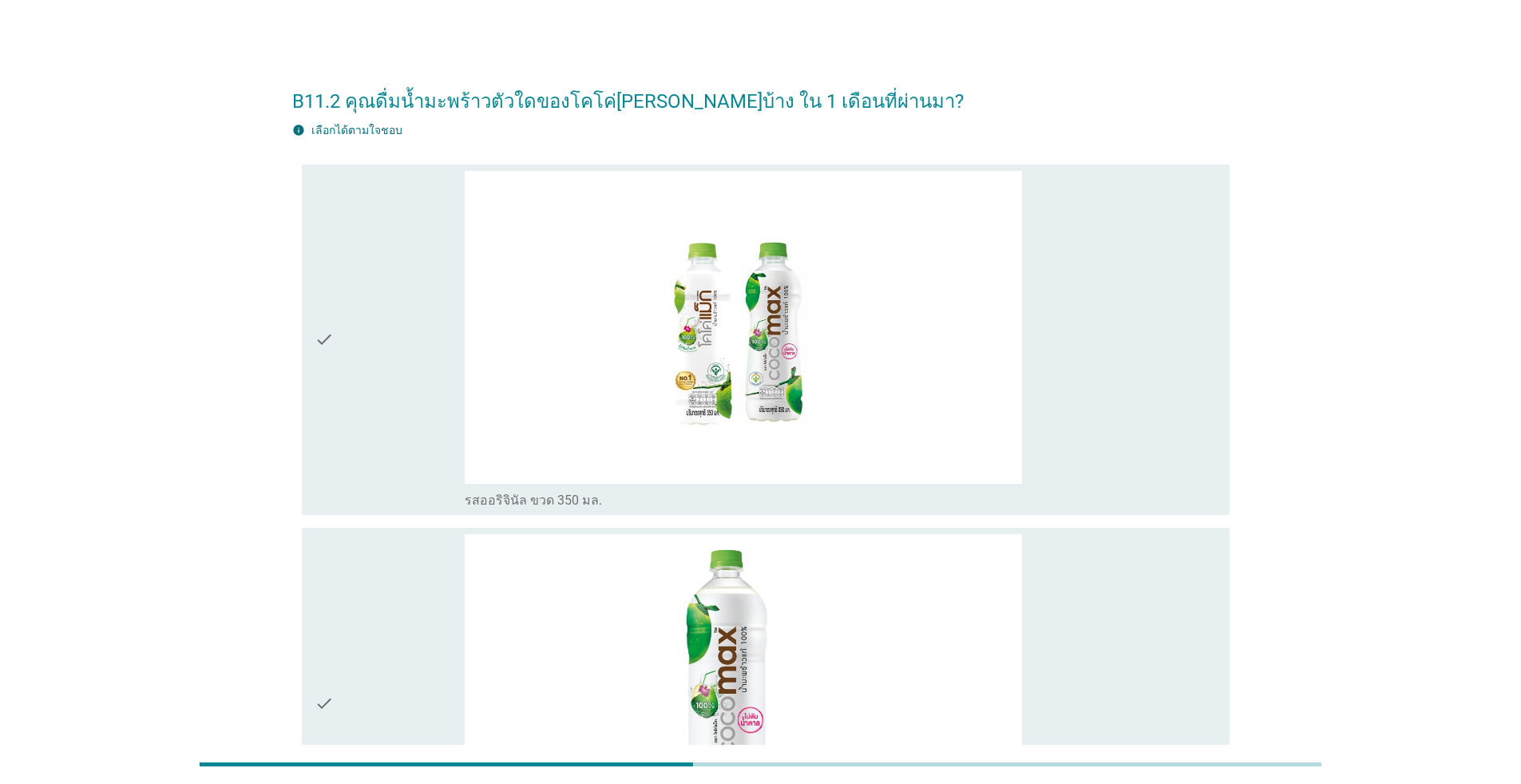
click at [409, 366] on div "check" at bounding box center [390, 339] width 150 height 338
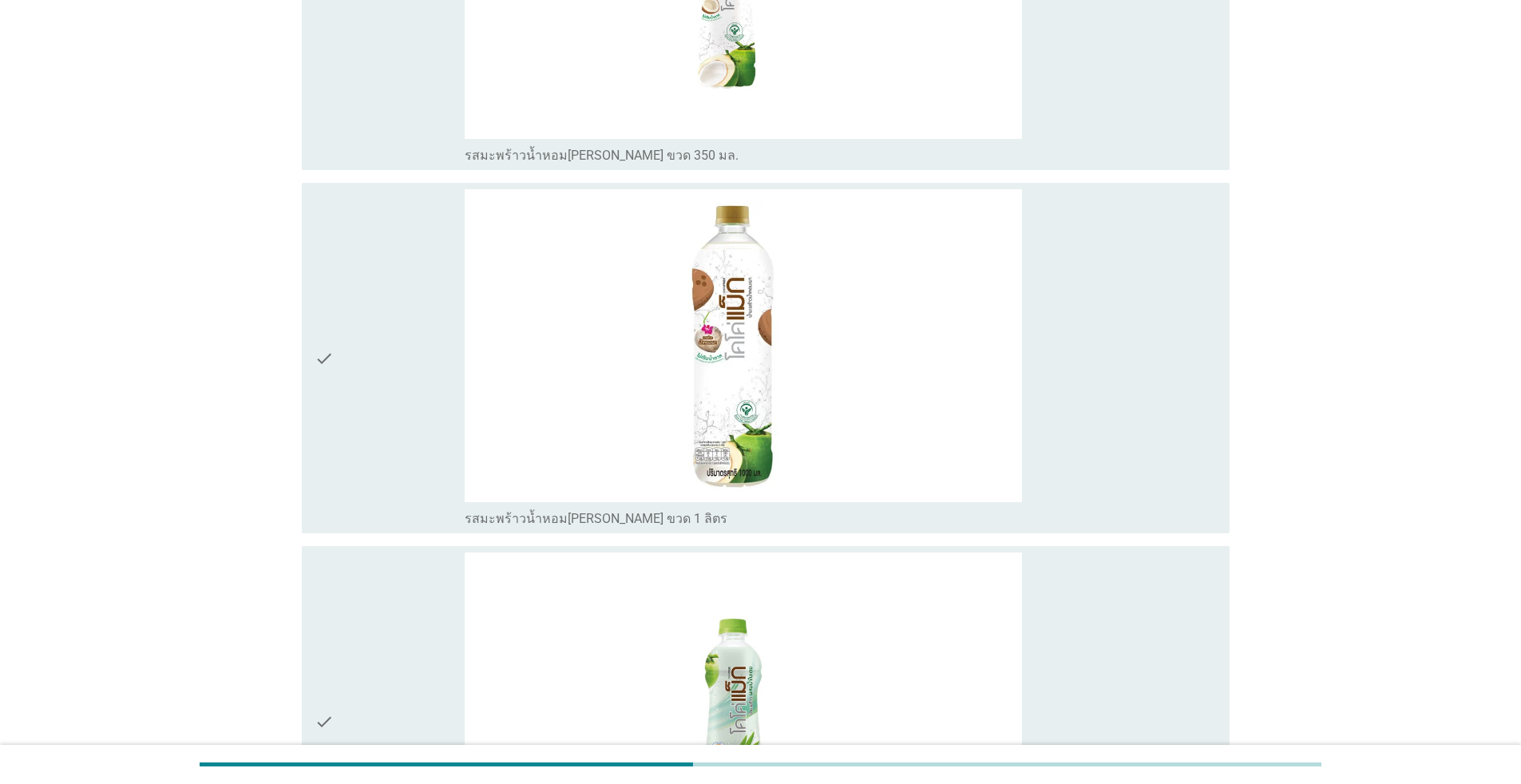
scroll to position [1781, 0]
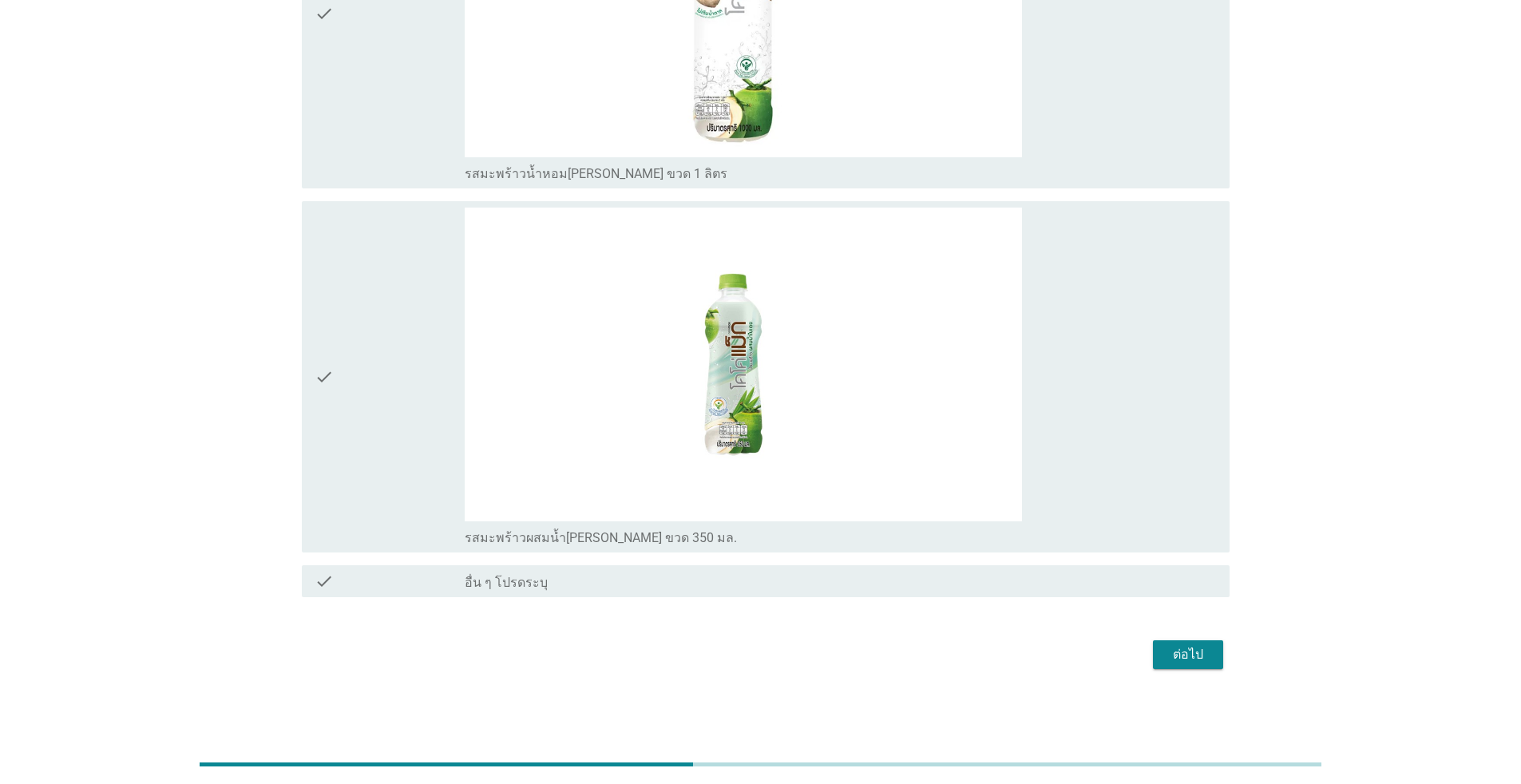
click at [786, 349] on div "check_box_outline_blank รสมะพร้าวผสมน้ำ[PERSON_NAME] ขวด 350 มล." at bounding box center [841, 376] width 752 height 338
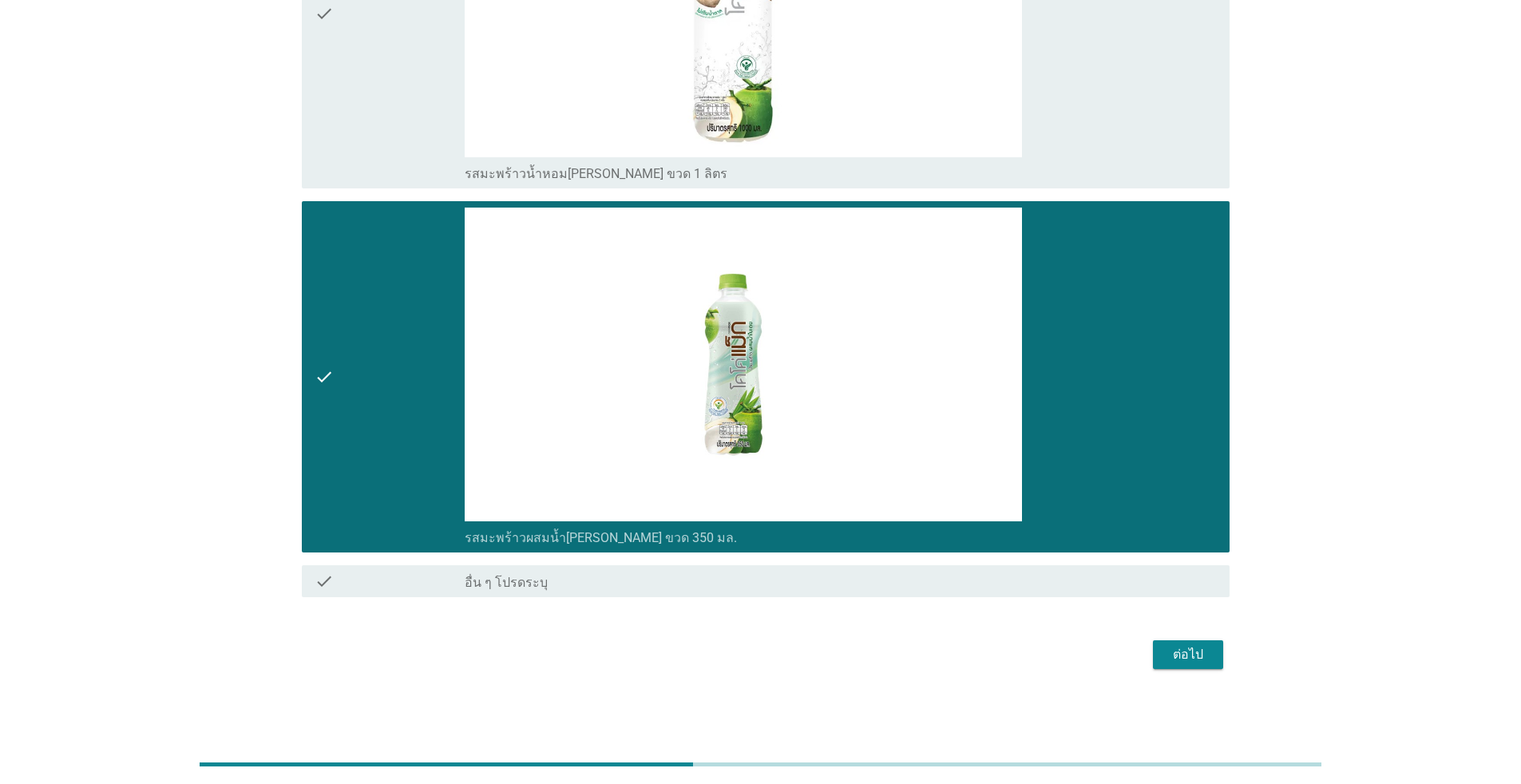
click at [786, 651] on div "ต่อไป" at bounding box center [1187, 655] width 45 height 19
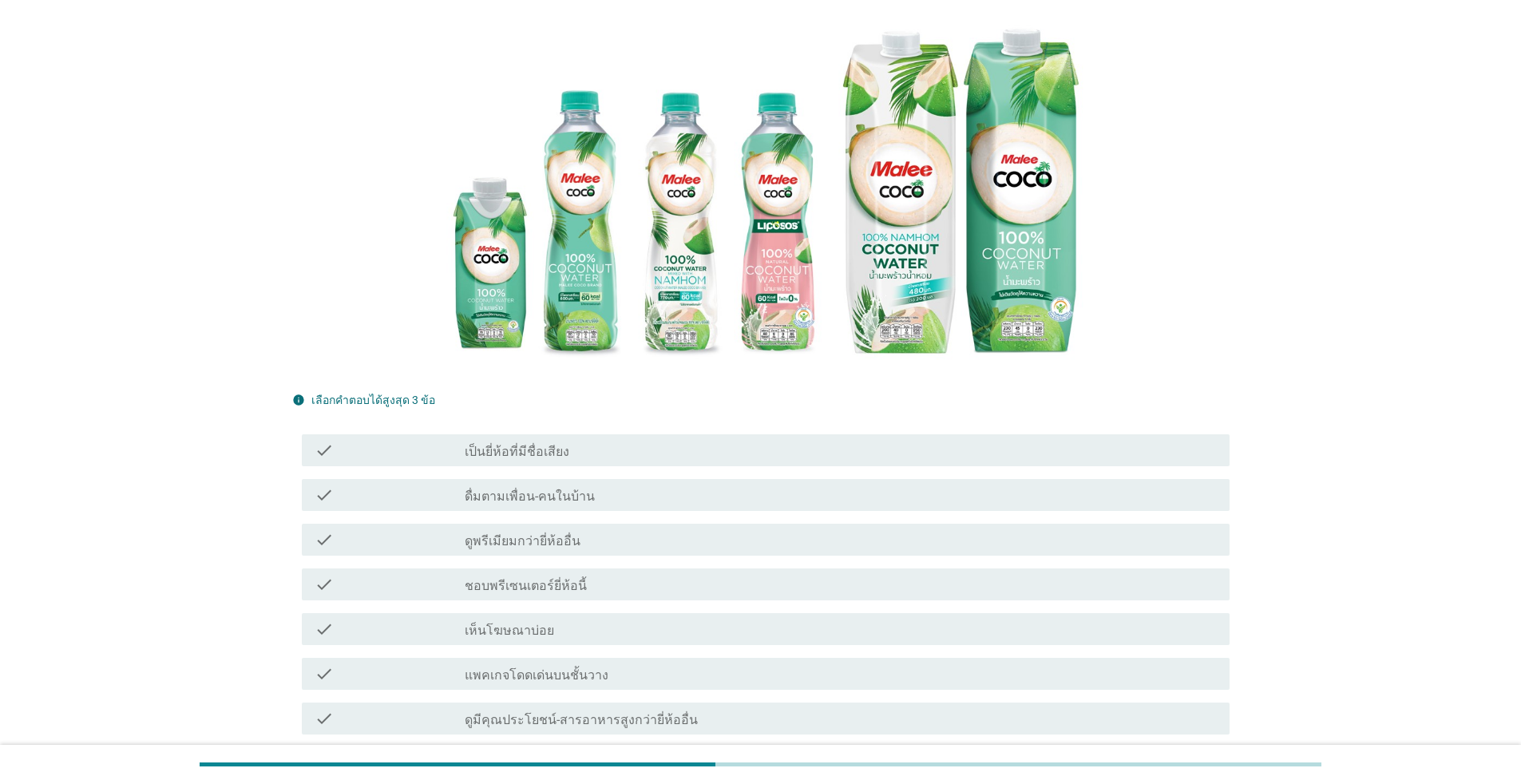
scroll to position [399, 0]
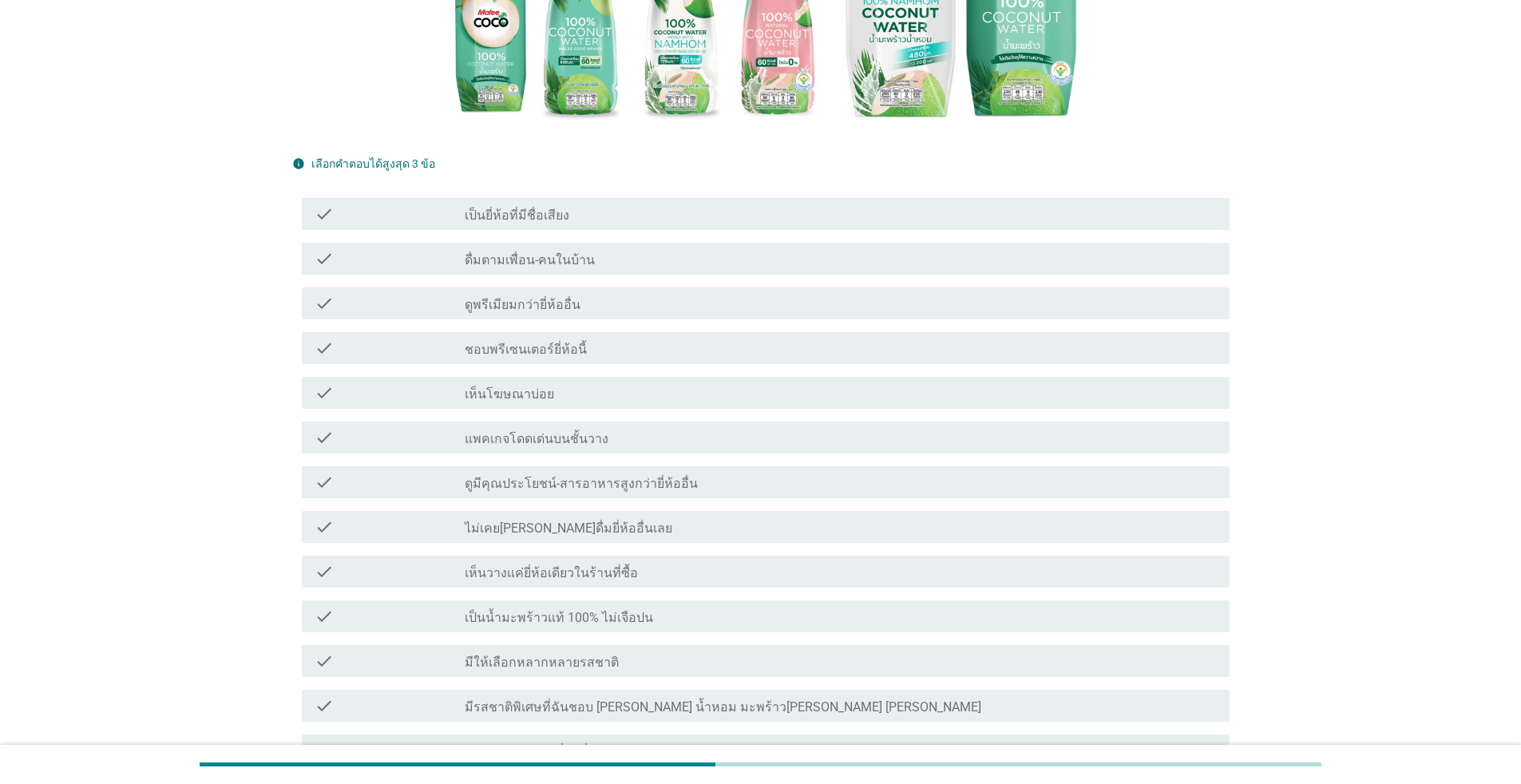
click at [567, 253] on label "ดื่มตามเพื่อน-คนในบ้าน" at bounding box center [530, 260] width 130 height 16
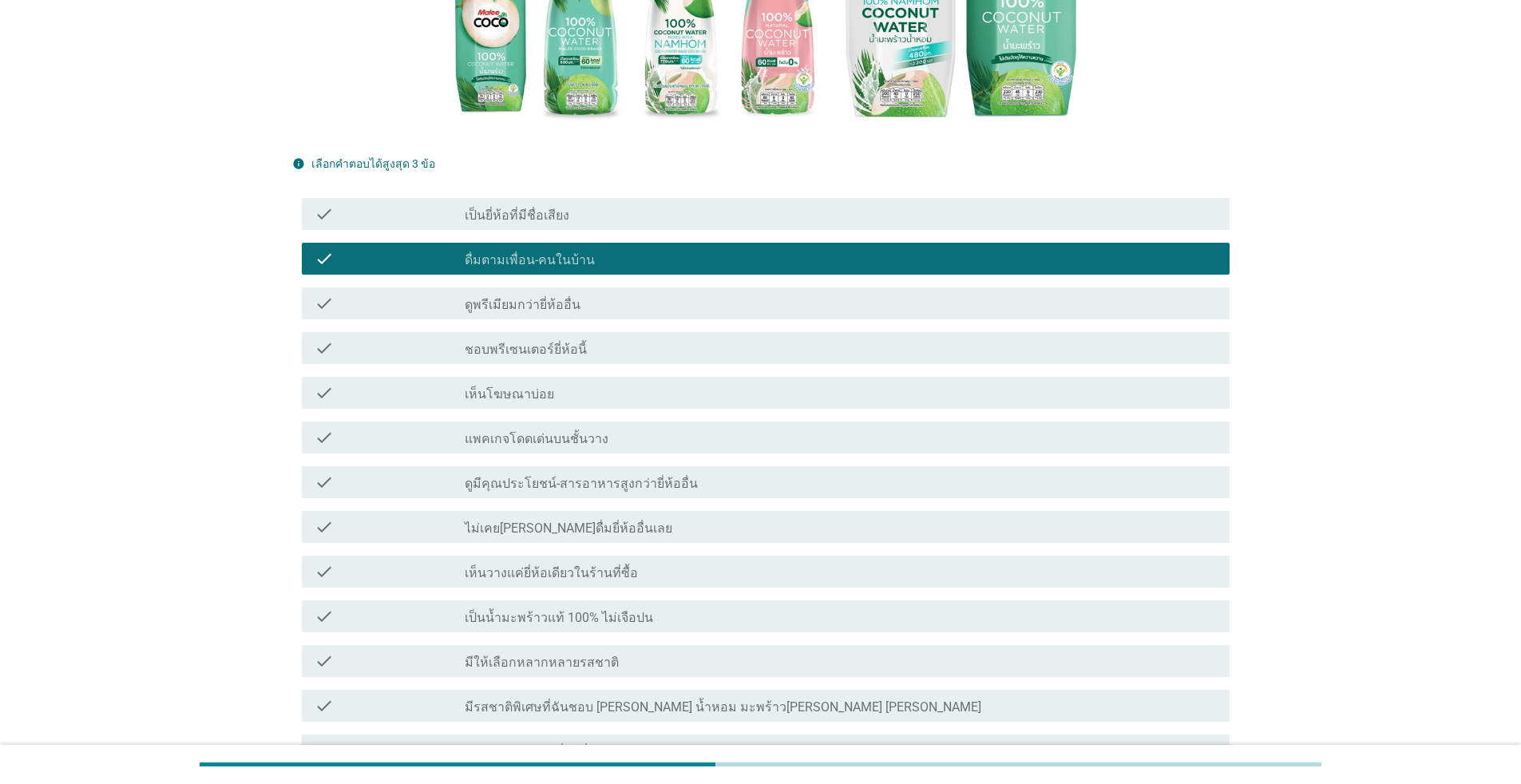
click at [573, 517] on div "check check_box_outline_blank ไม่เคย[PERSON_NAME]ดื่มยี่ห้ออื่นเลย" at bounding box center [760, 526] width 937 height 45
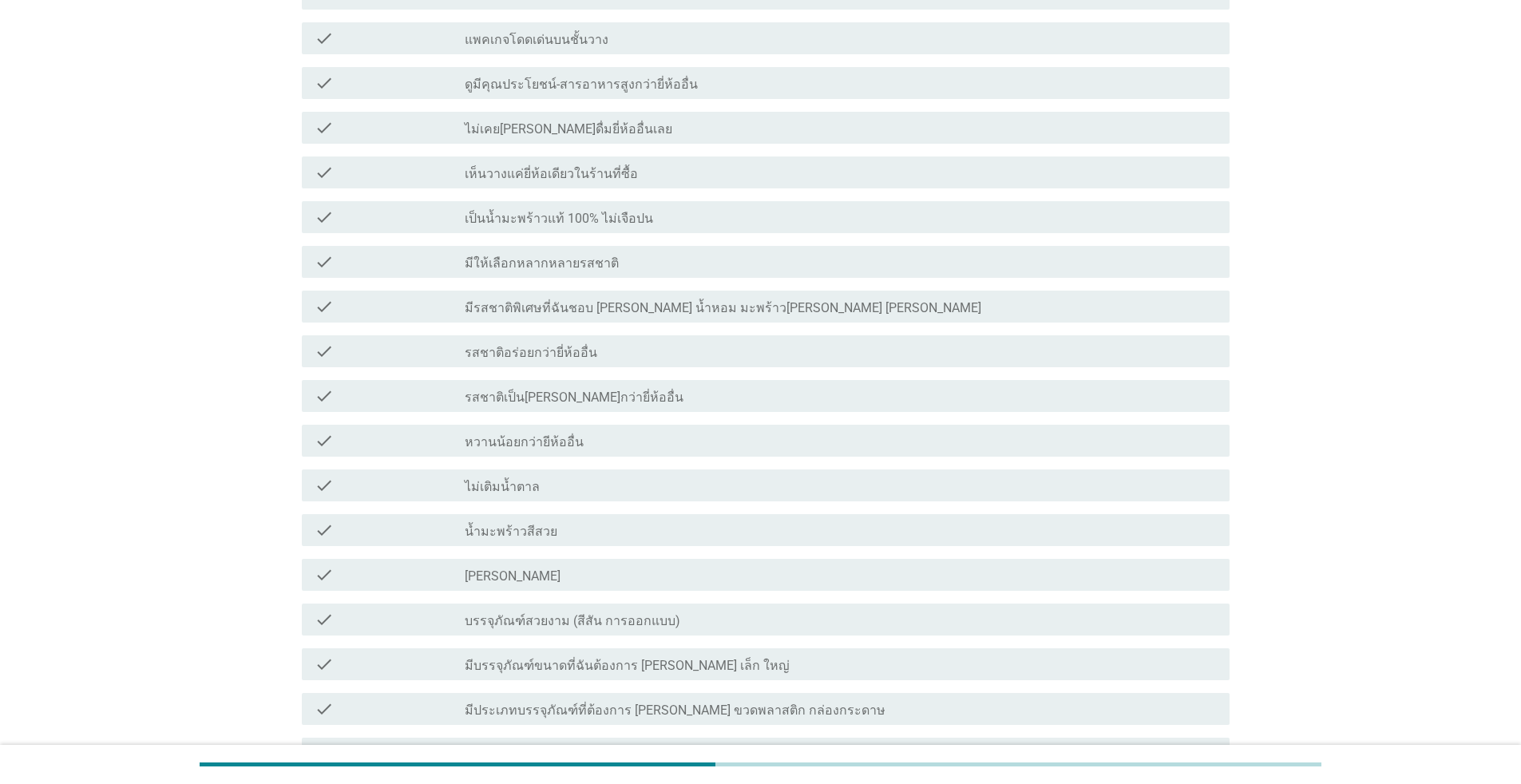
click at [551, 380] on div "check check_box_outline_blank รสชาติเป็น[PERSON_NAME]กว่ายี่ห้ออื่น" at bounding box center [765, 396] width 927 height 32
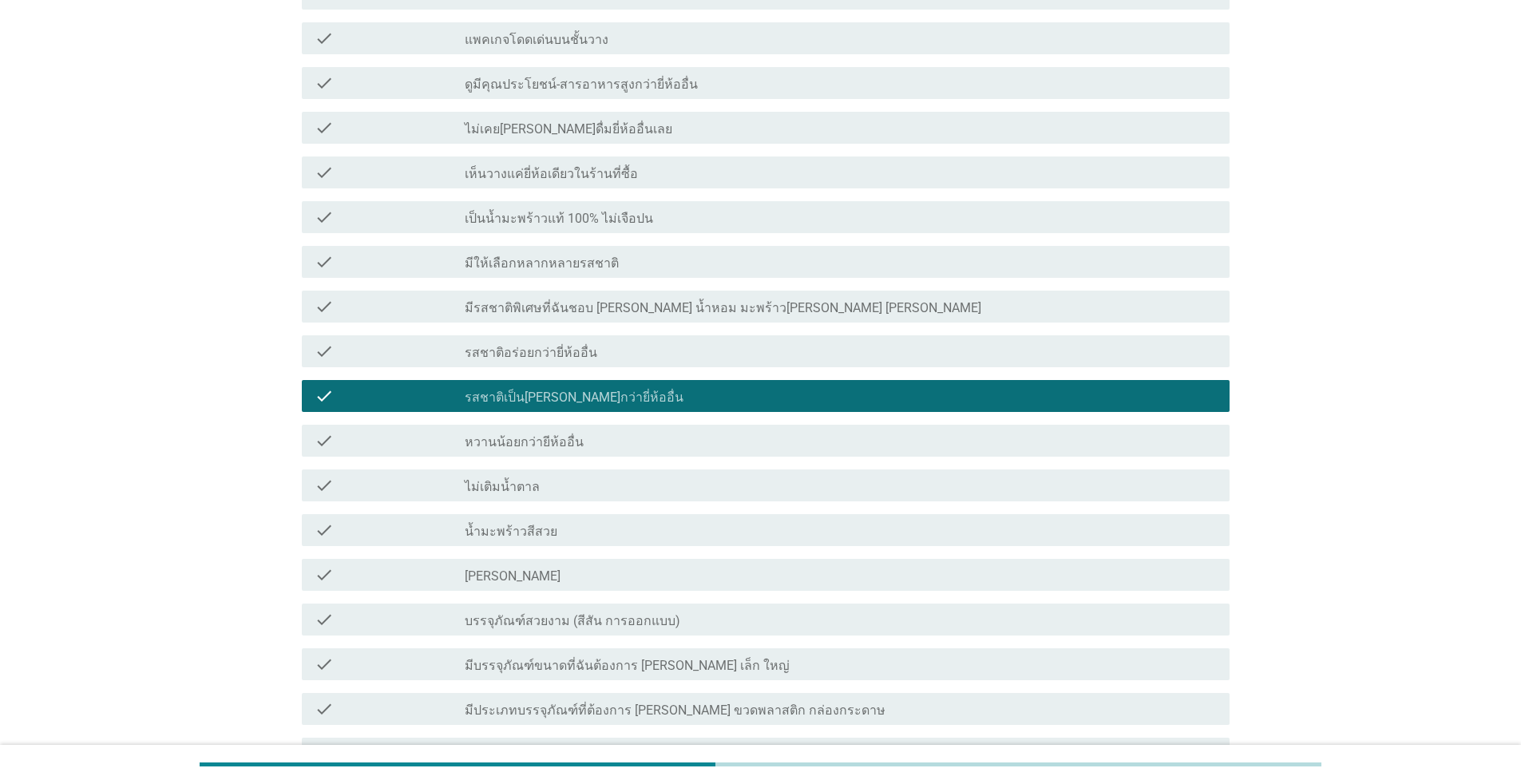
scroll to position [1100, 0]
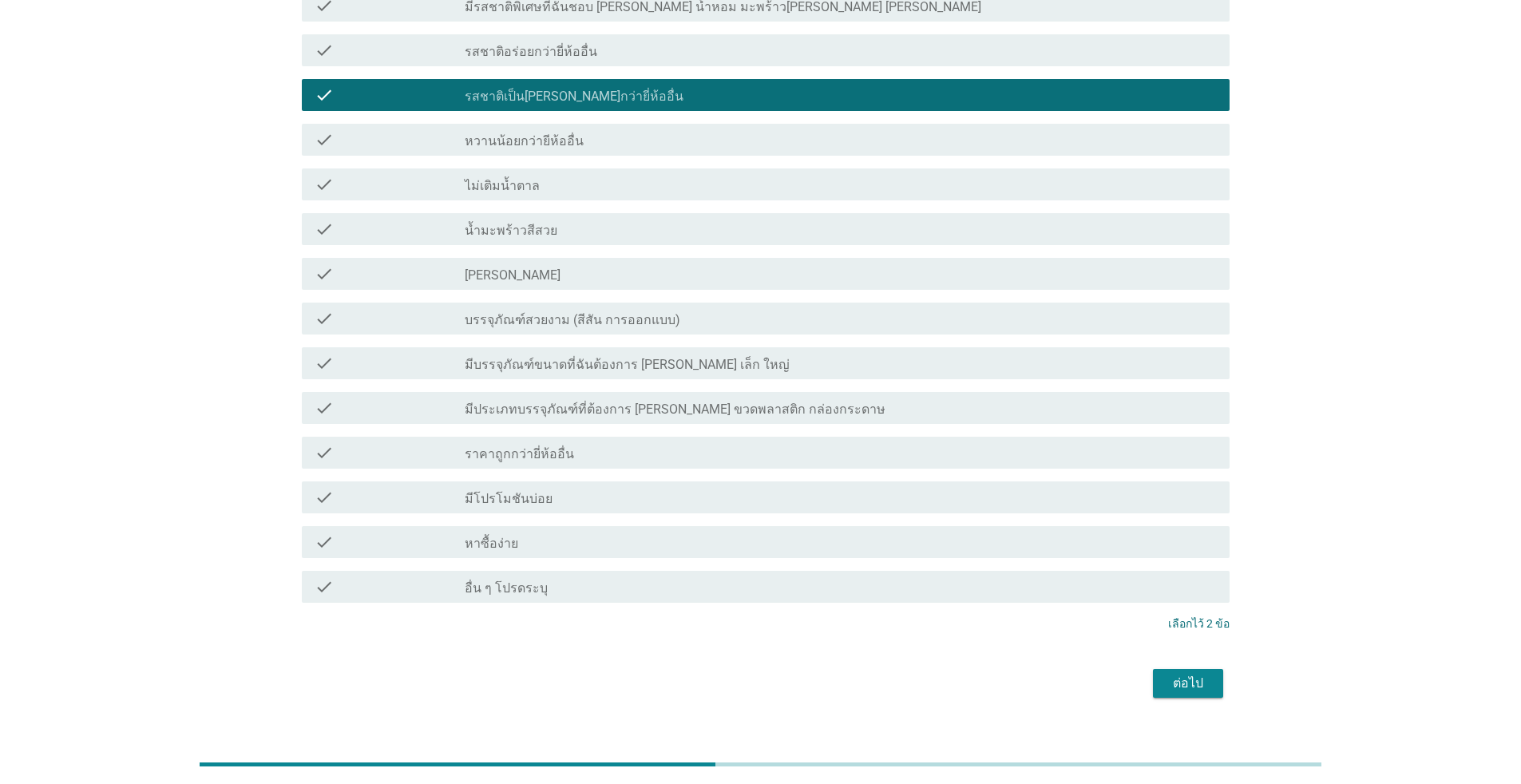
click at [557, 488] on div "check_box_outline_blank มีโปรโมชันบ่อย" at bounding box center [841, 497] width 752 height 19
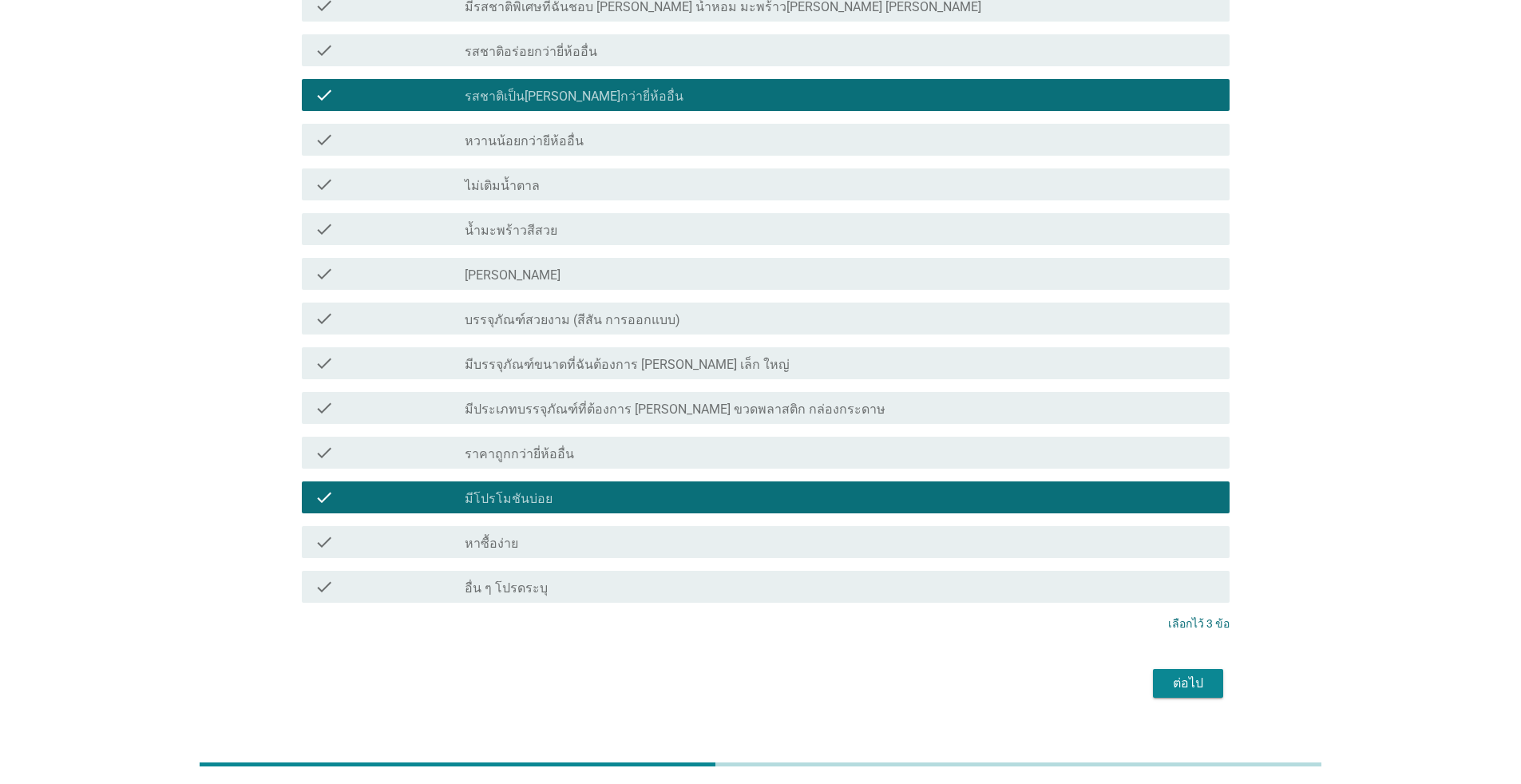
click at [786, 674] on div "ต่อไป" at bounding box center [1187, 683] width 45 height 19
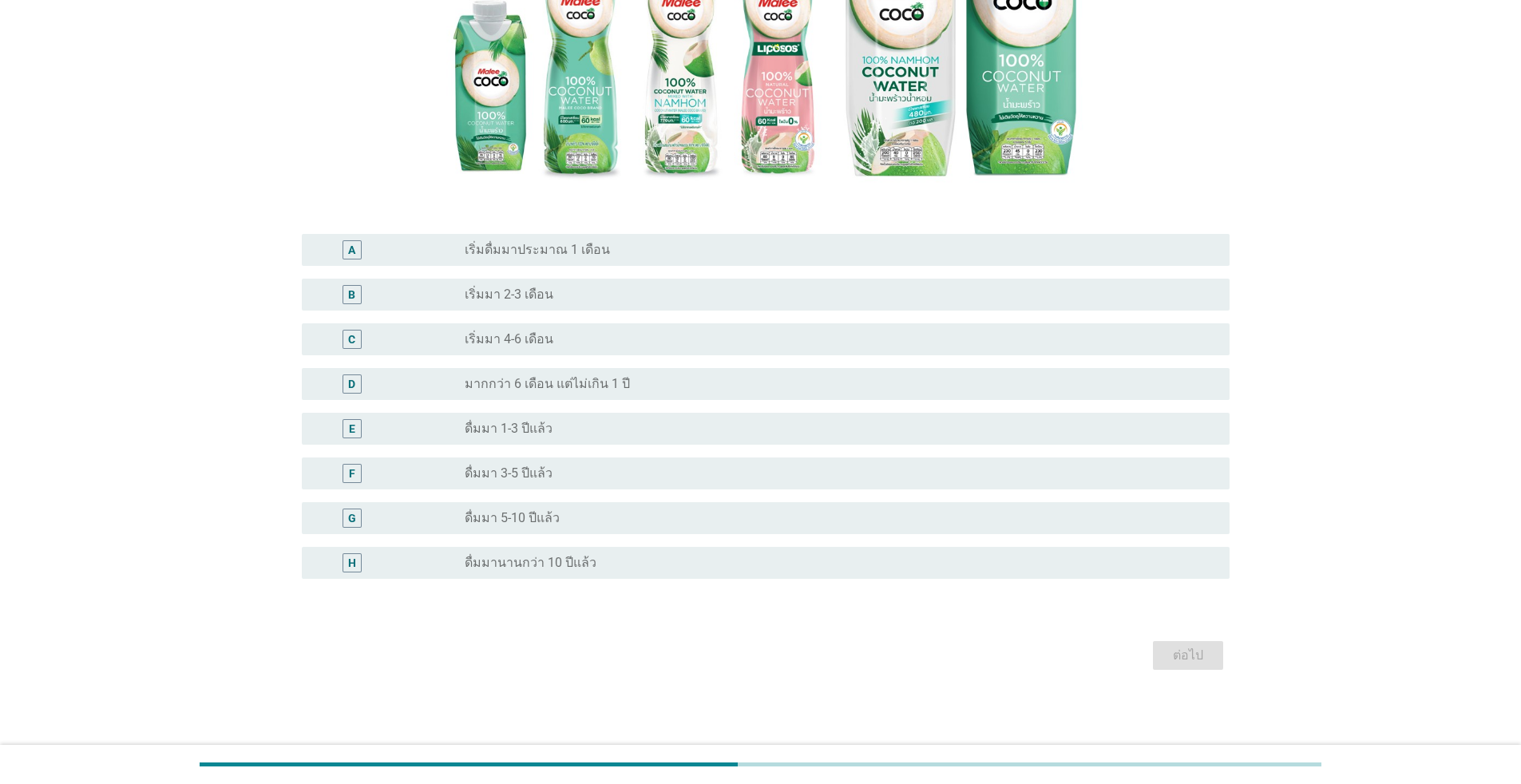
scroll to position [312, 0]
click at [550, 376] on label "มากกว่า 6 เดือน แต่ไม่เกิน 1 ปี" at bounding box center [547, 383] width 165 height 16
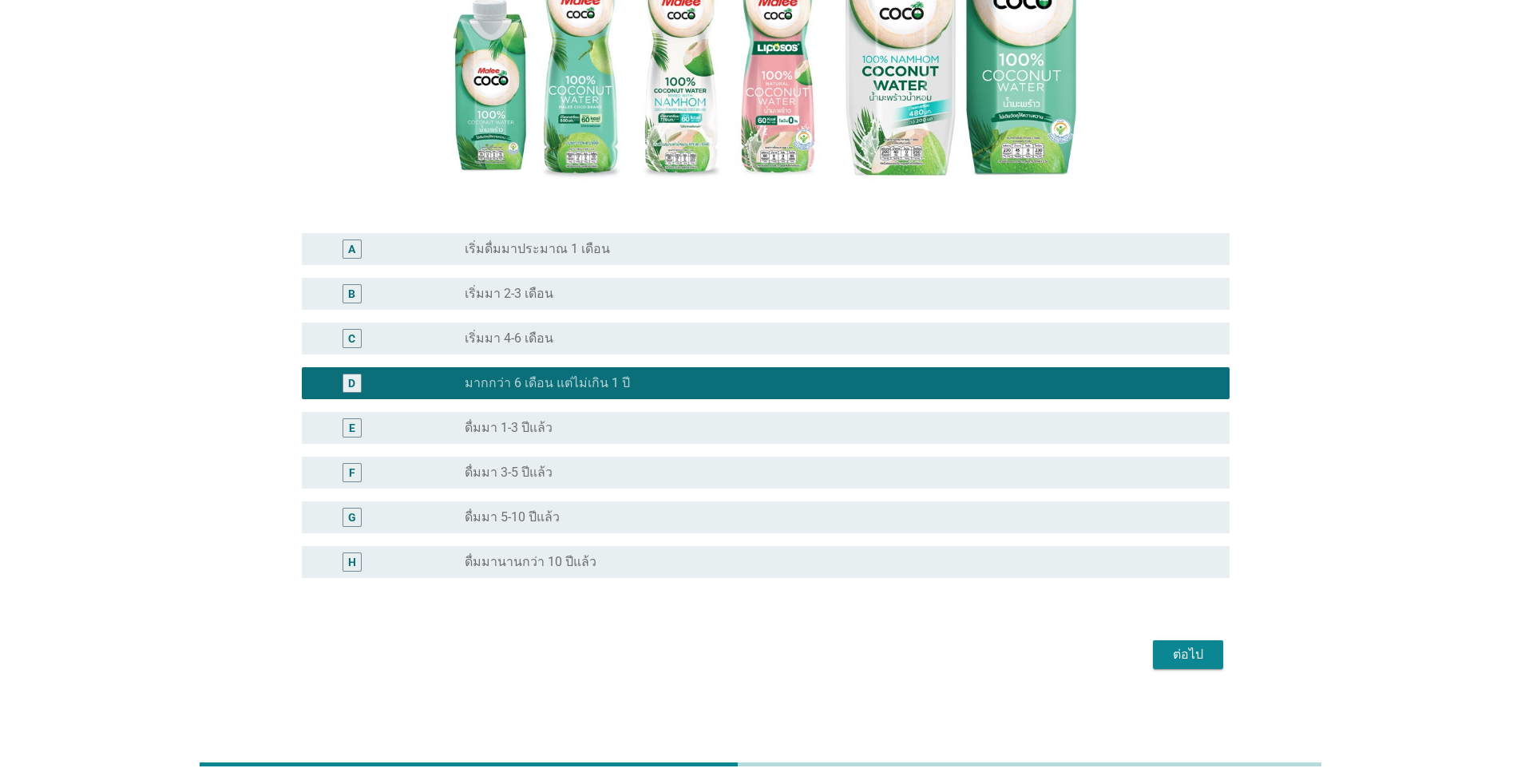
click at [786, 648] on div "ต่อไป" at bounding box center [1187, 655] width 45 height 19
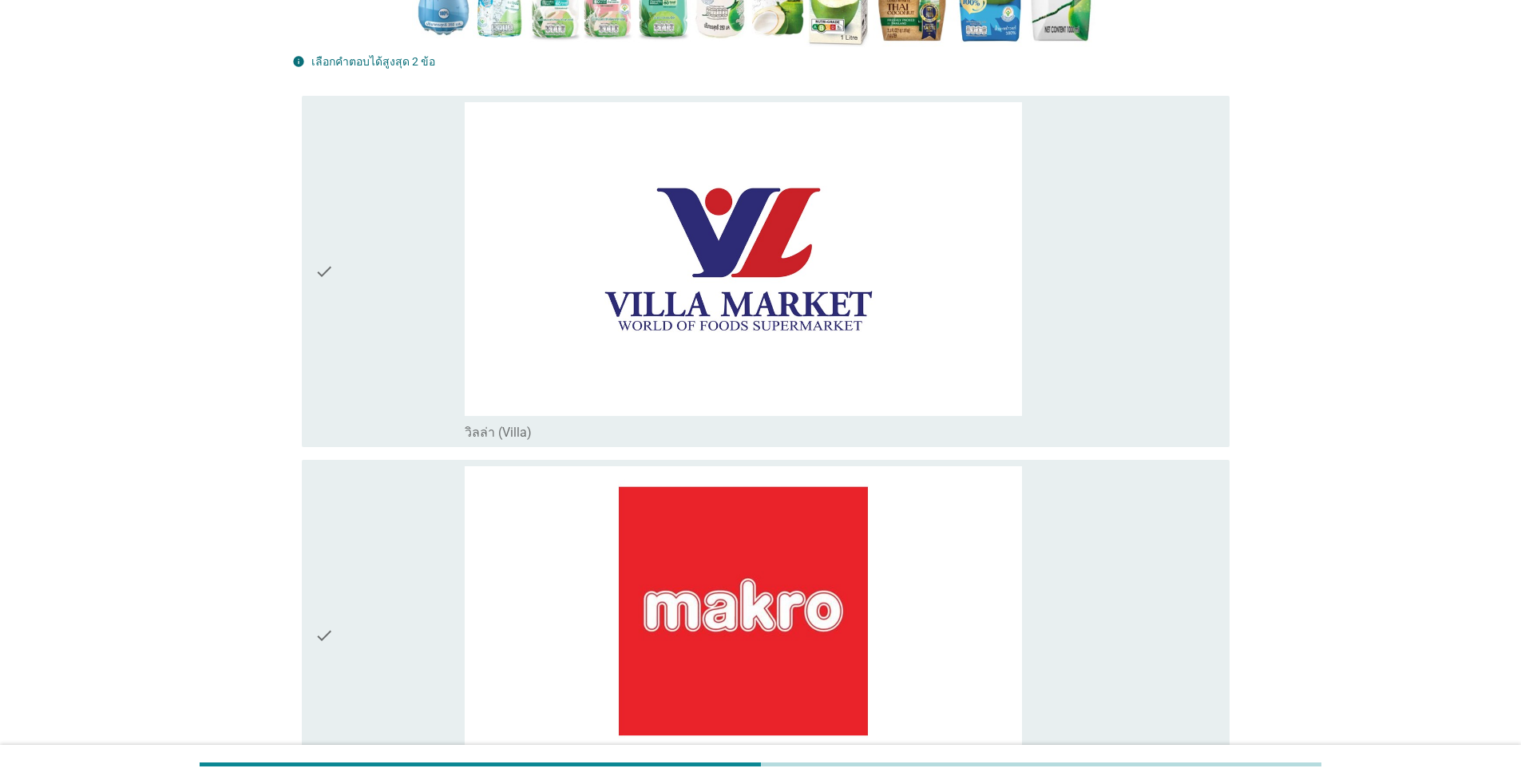
scroll to position [559, 0]
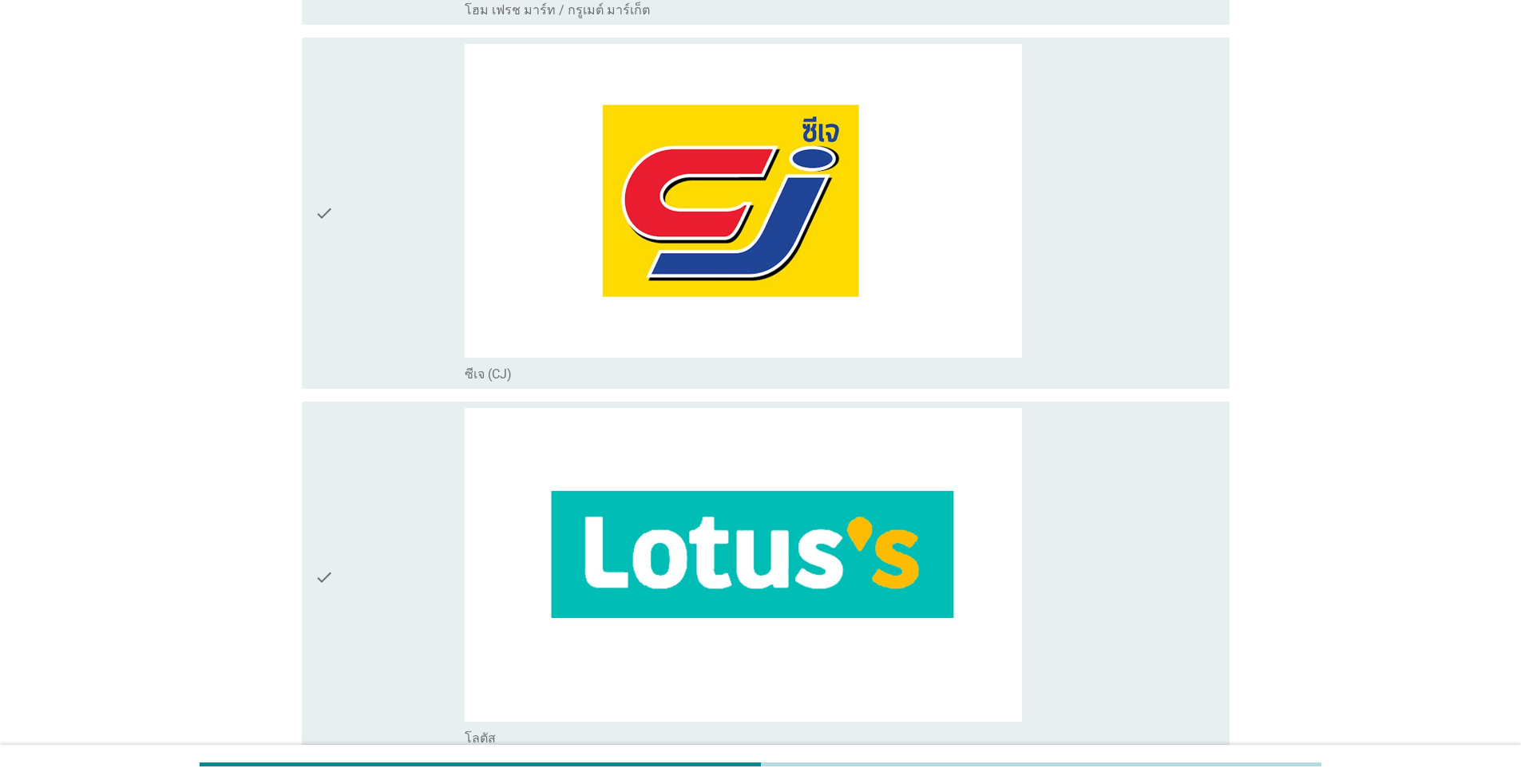
click at [403, 216] on div "check" at bounding box center [390, 212] width 150 height 338
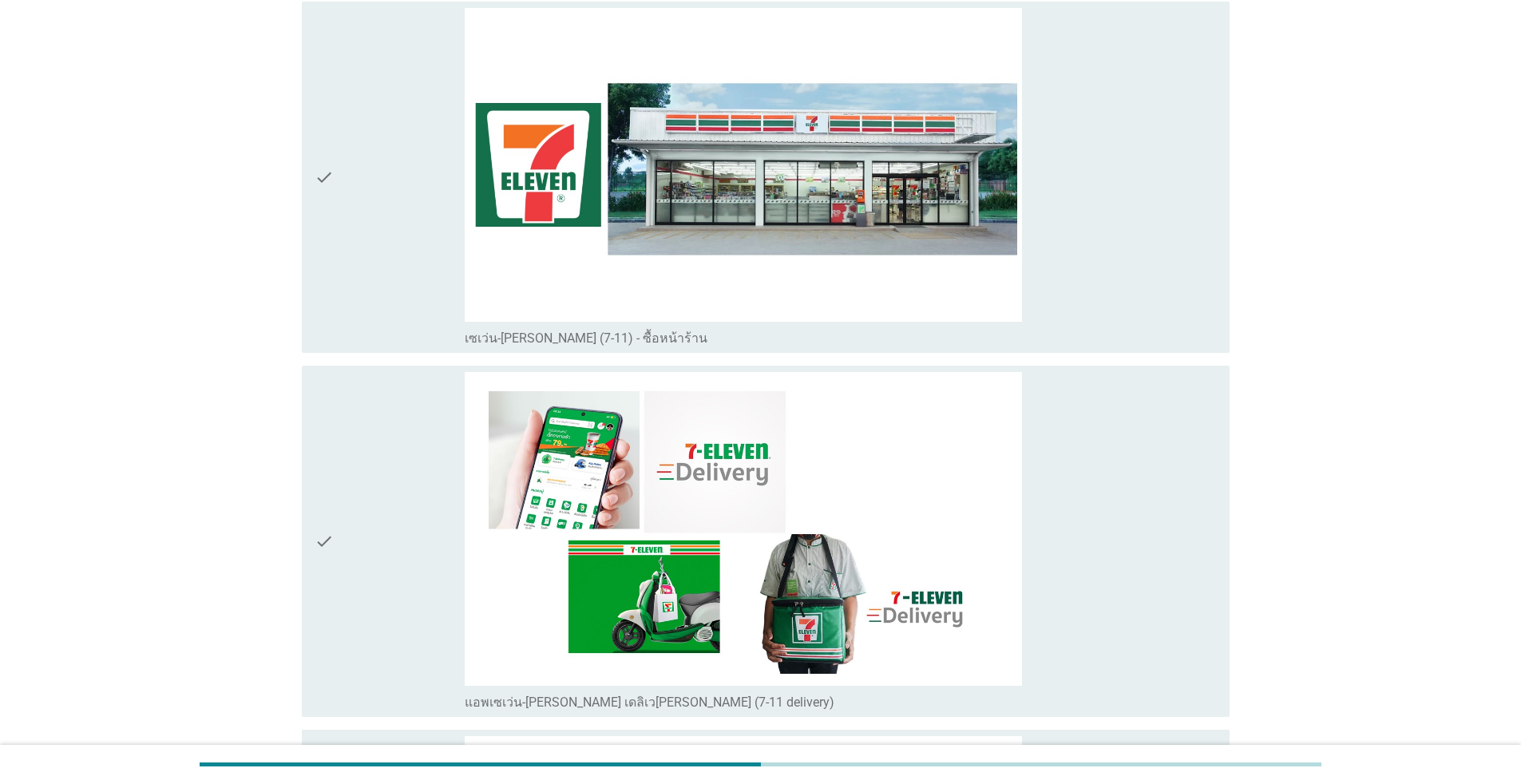
click at [417, 196] on div "check" at bounding box center [390, 177] width 150 height 338
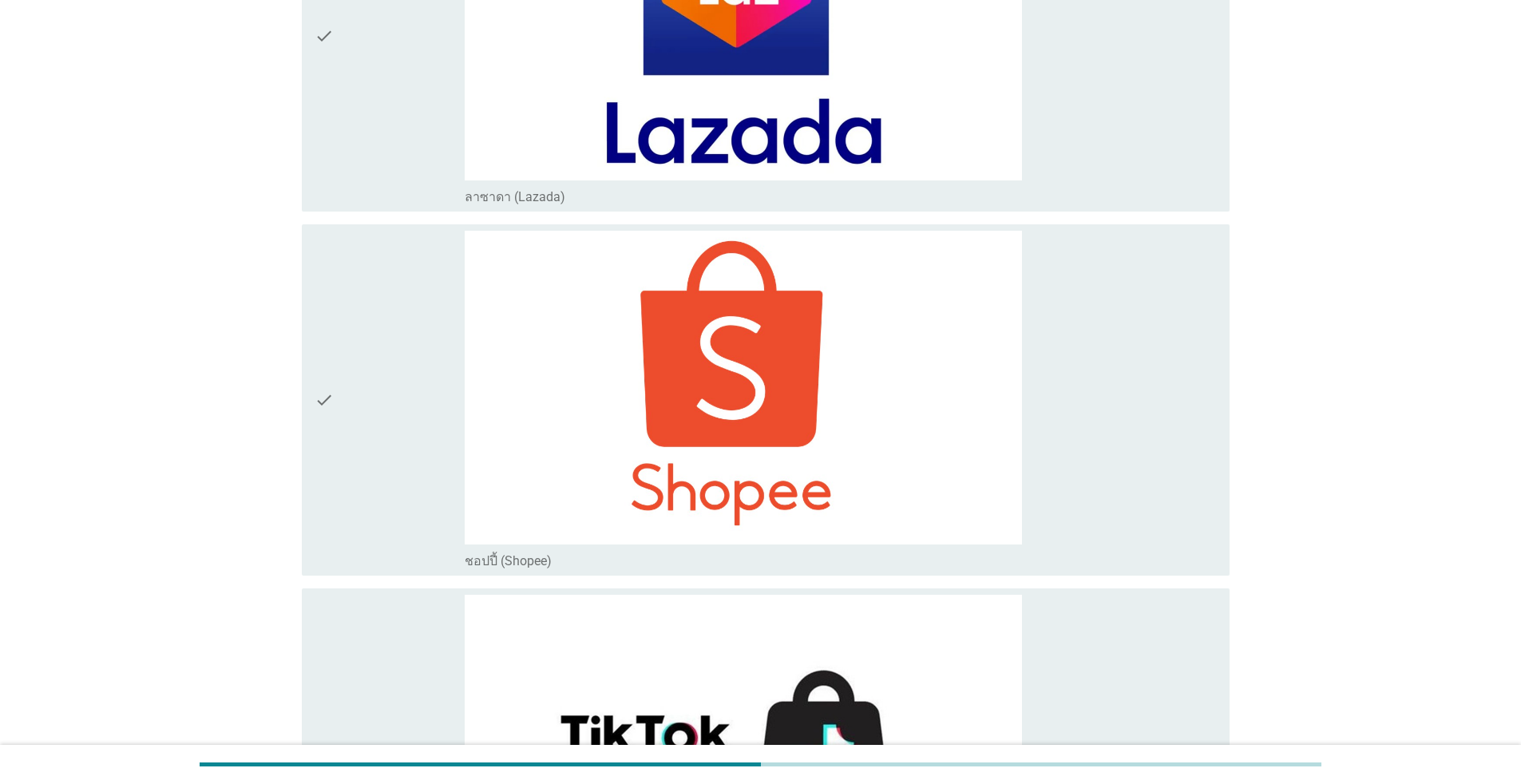
scroll to position [6591, 0]
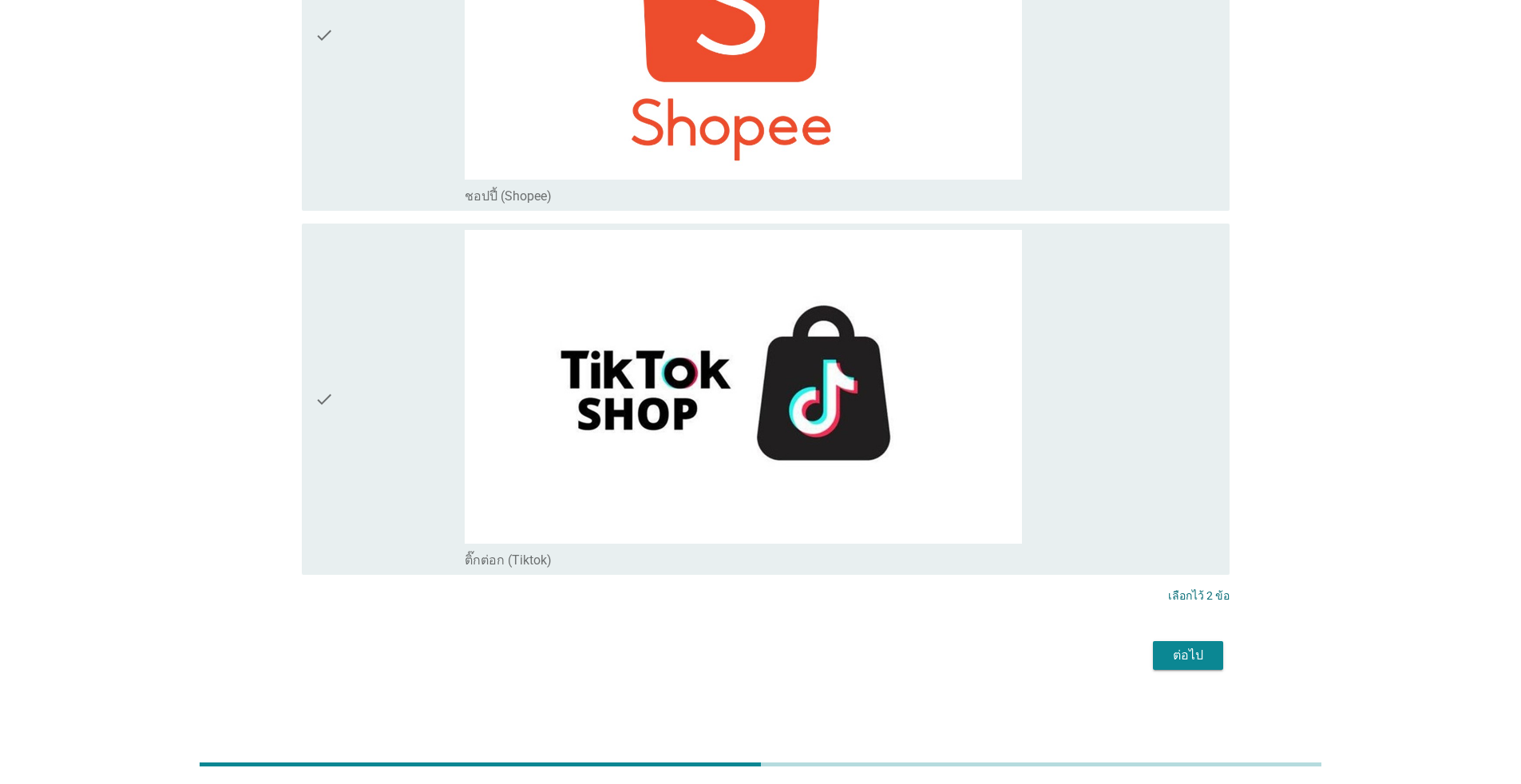
click at [786, 651] on div "ต่อไป" at bounding box center [1187, 656] width 45 height 19
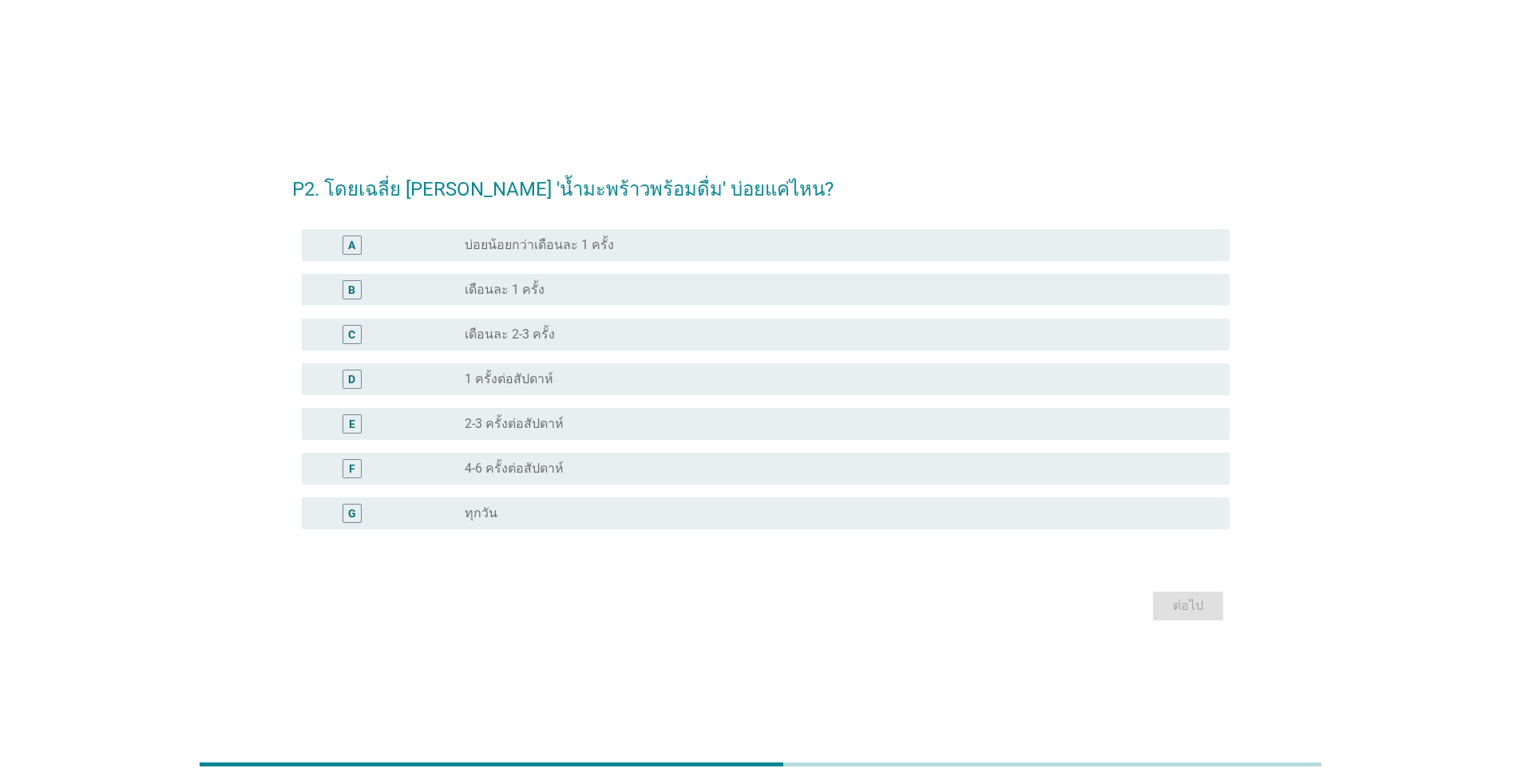
click at [500, 379] on label "1 ครั้งต่อสัปดาห์" at bounding box center [509, 379] width 88 height 16
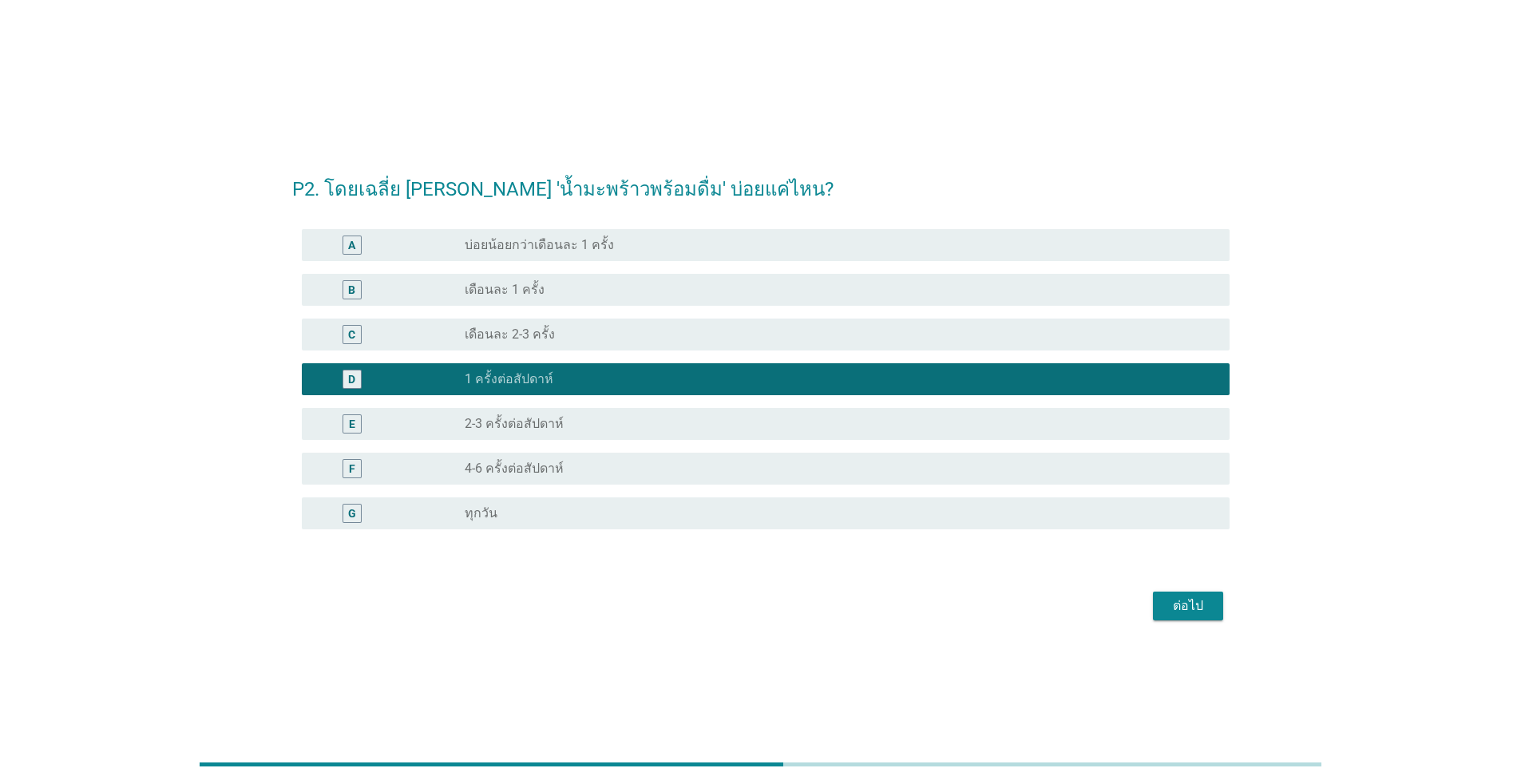
click at [572, 434] on div "E radio_button_unchecked 2-3 ครั้งต่อสัปดาห์" at bounding box center [765, 424] width 927 height 32
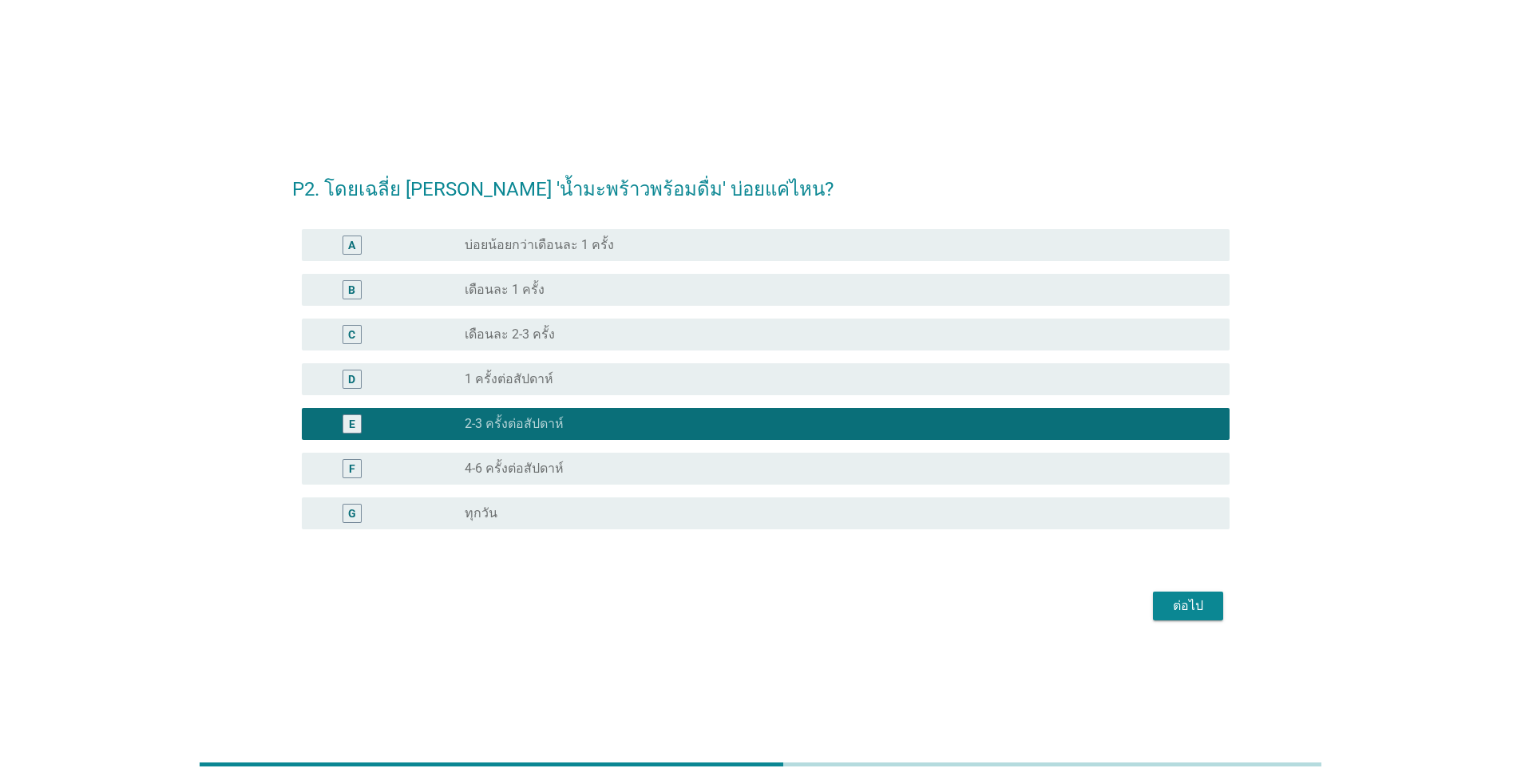
click at [786, 602] on div "ต่อไป" at bounding box center [1187, 606] width 45 height 19
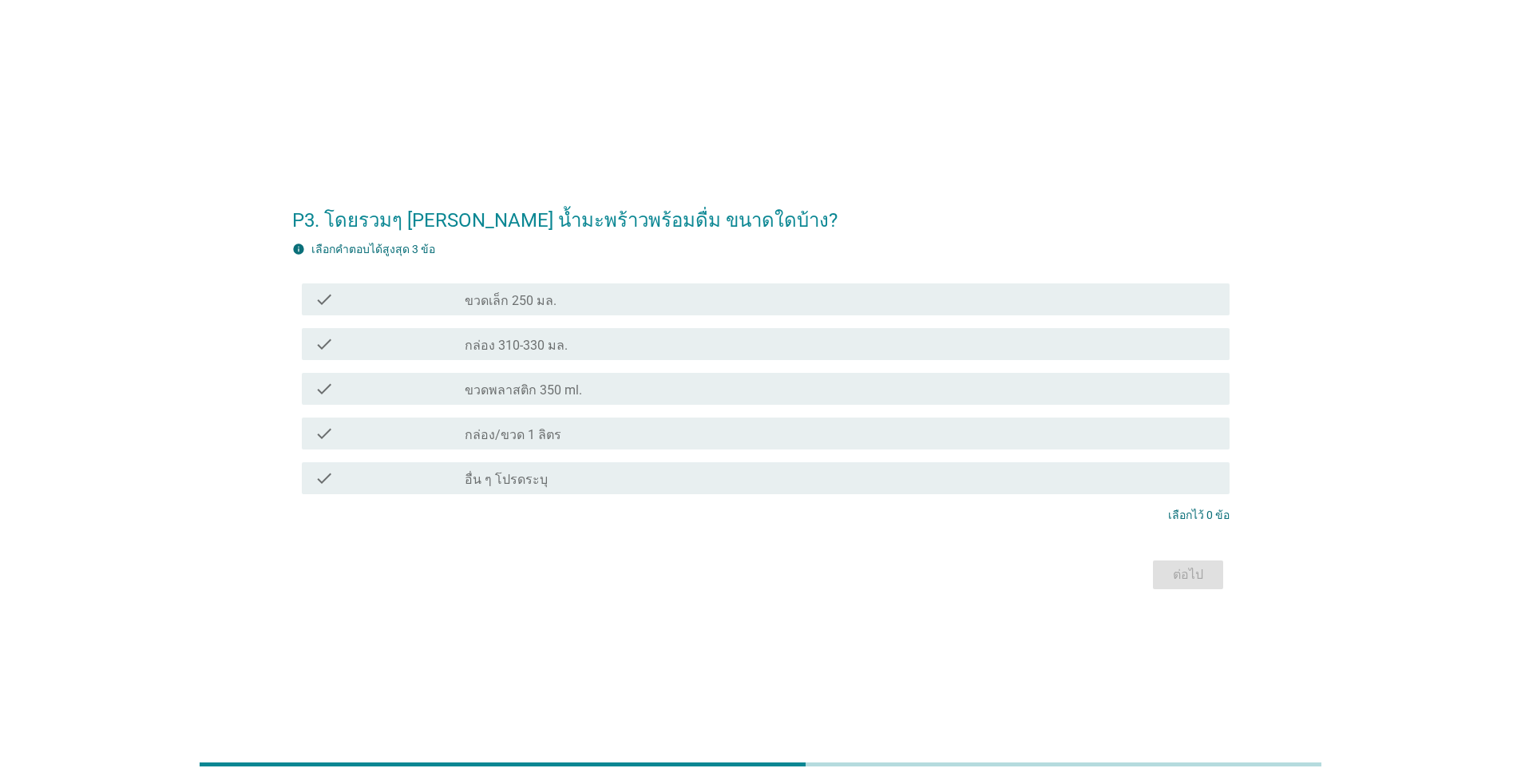
click at [481, 337] on label "กล่อง 310-330 มล." at bounding box center [517, 345] width 103 height 16
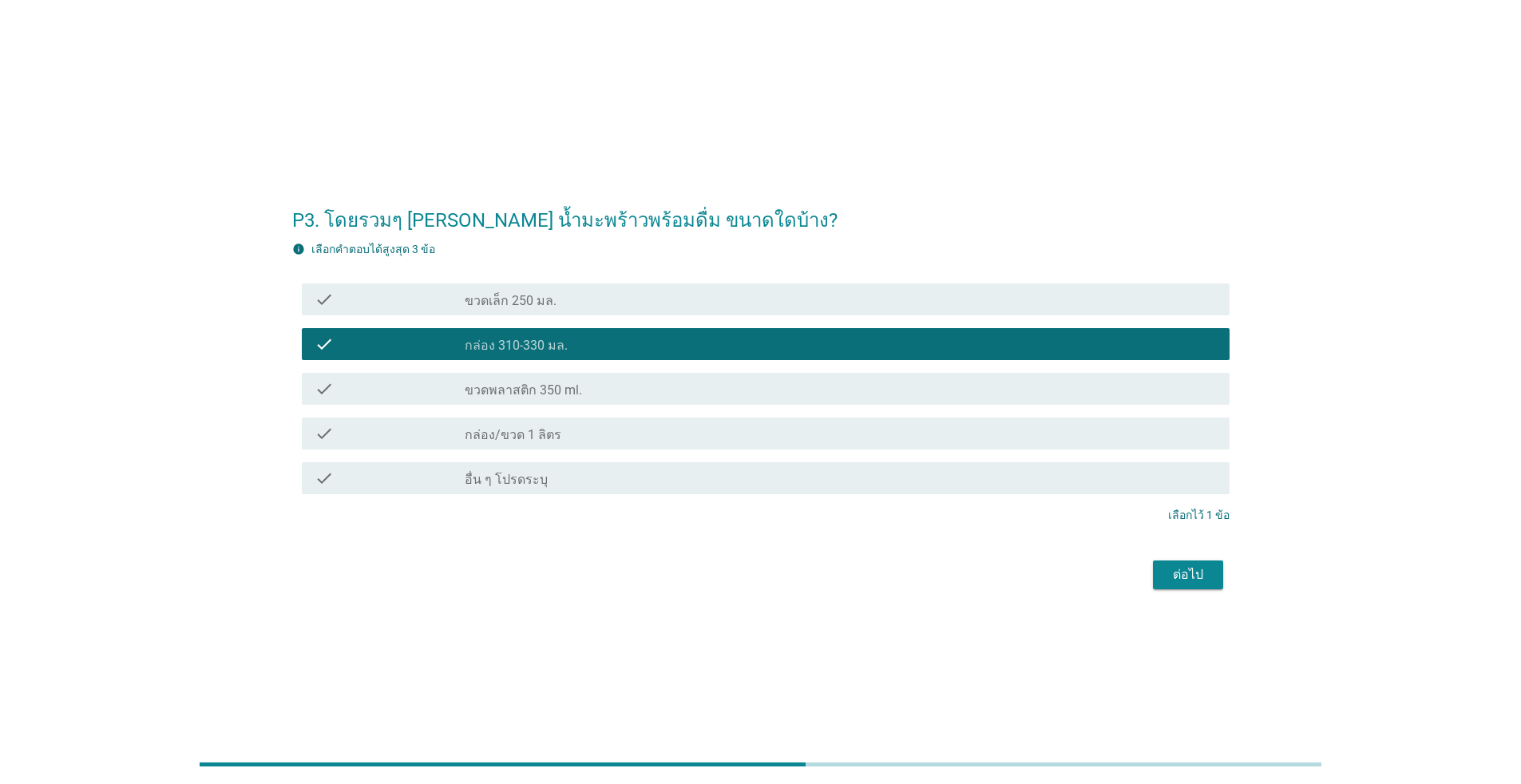
click at [515, 380] on div "check_box_outline_blank ขวดพลาสติก 350 ml." at bounding box center [841, 389] width 752 height 19
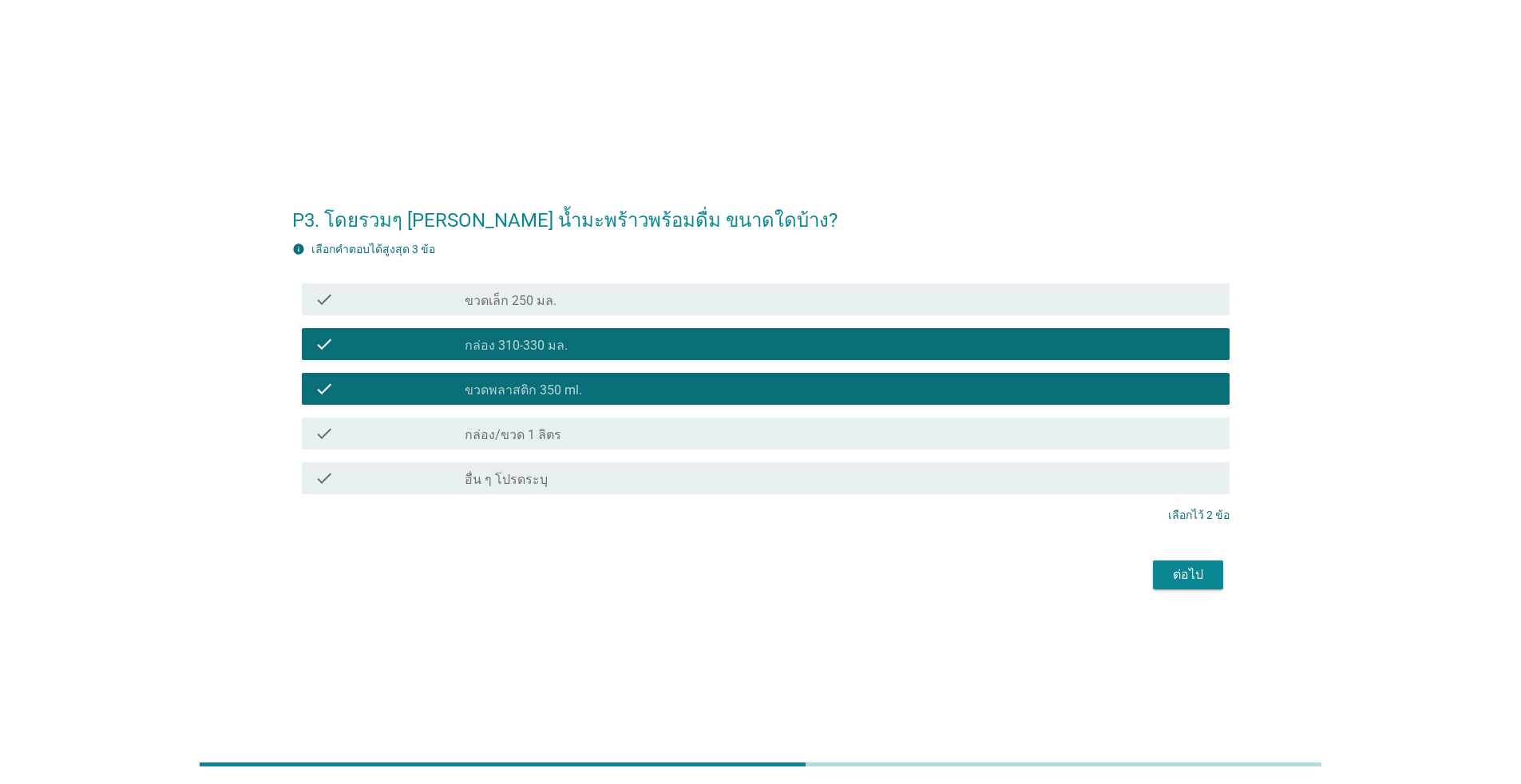
click at [786, 336] on div "check_box กล่อง 310-330 มล." at bounding box center [841, 344] width 752 height 19
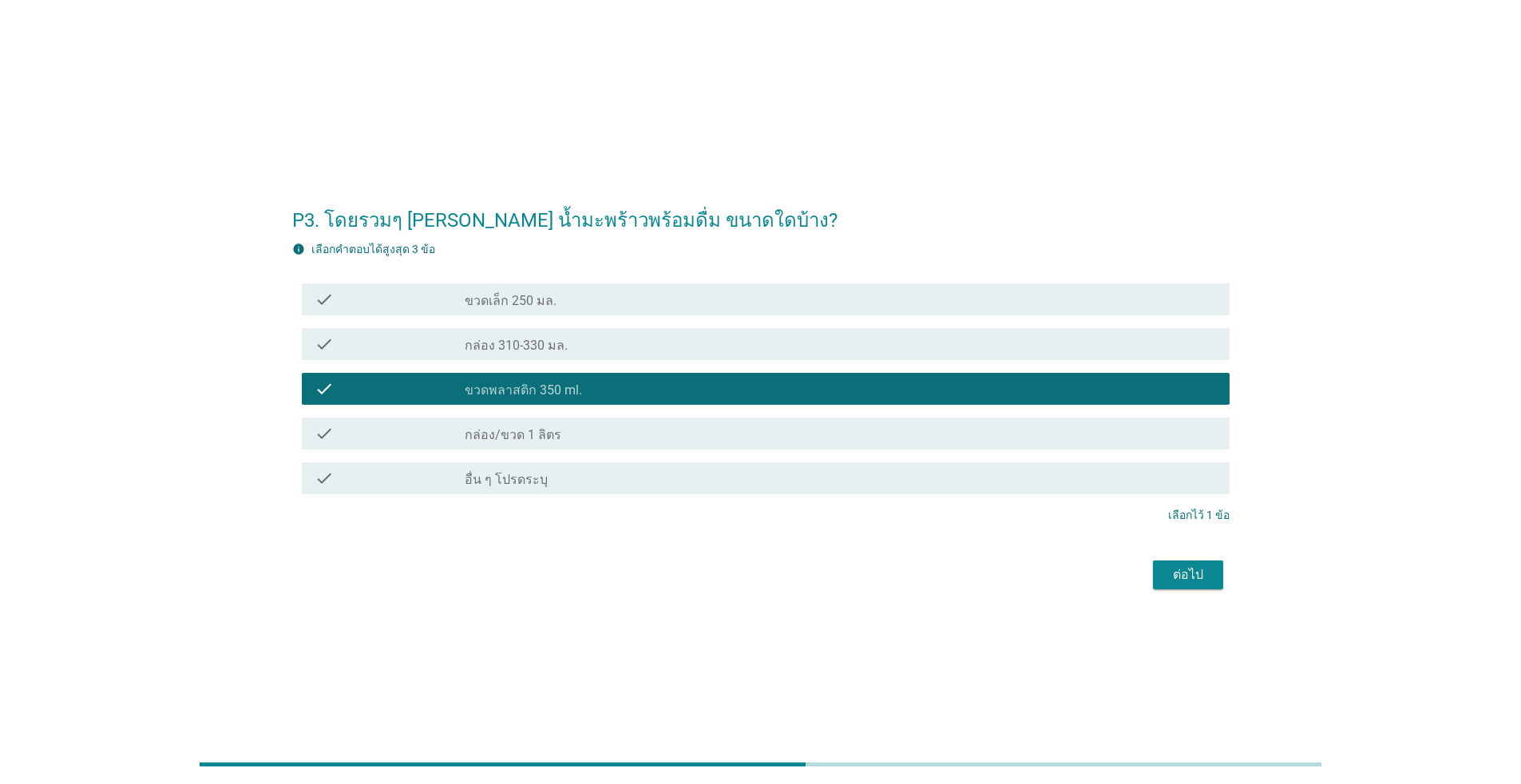
click at [786, 569] on div "ต่อไป" at bounding box center [1187, 575] width 45 height 19
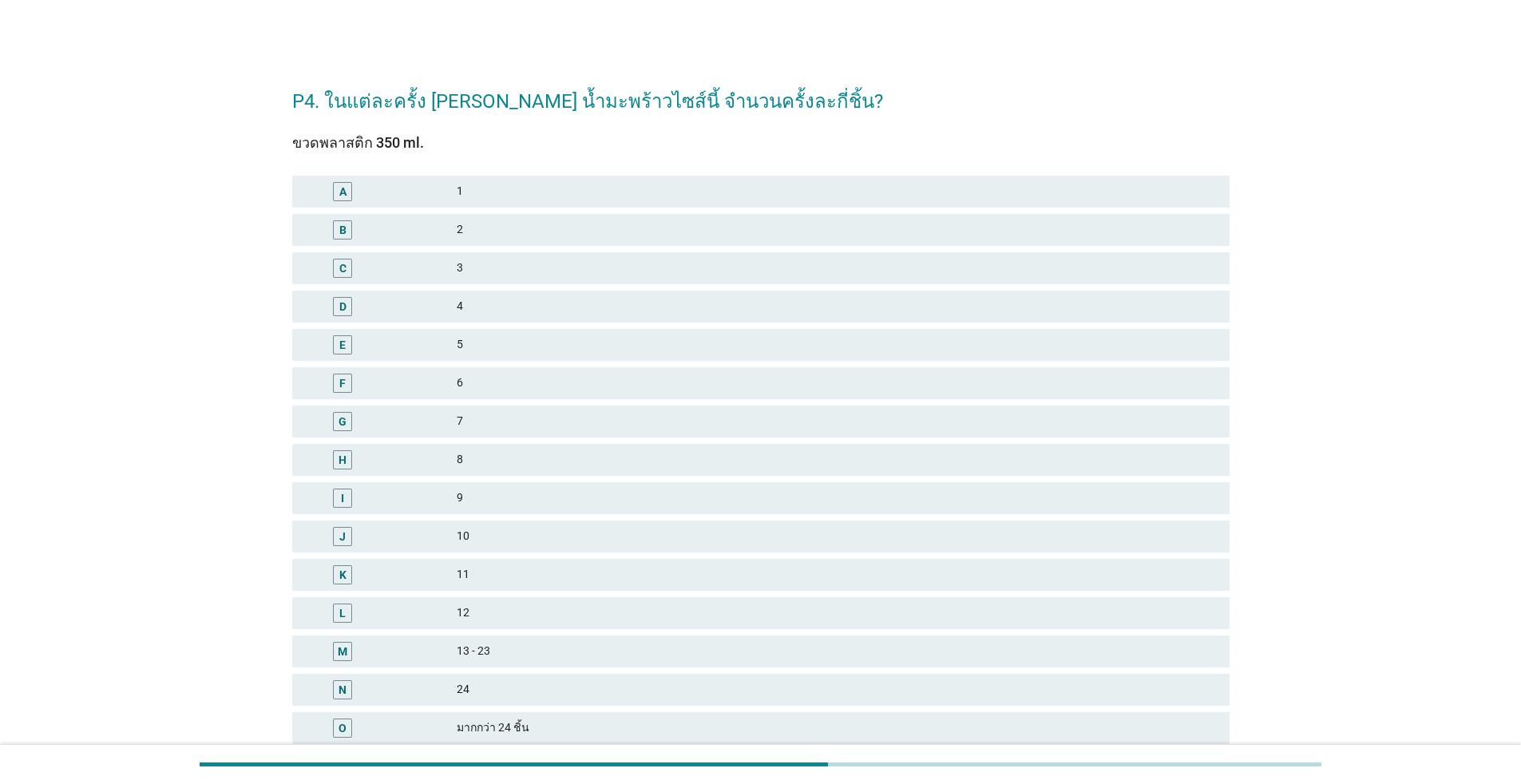
click at [486, 260] on div "3" at bounding box center [836, 268] width 760 height 19
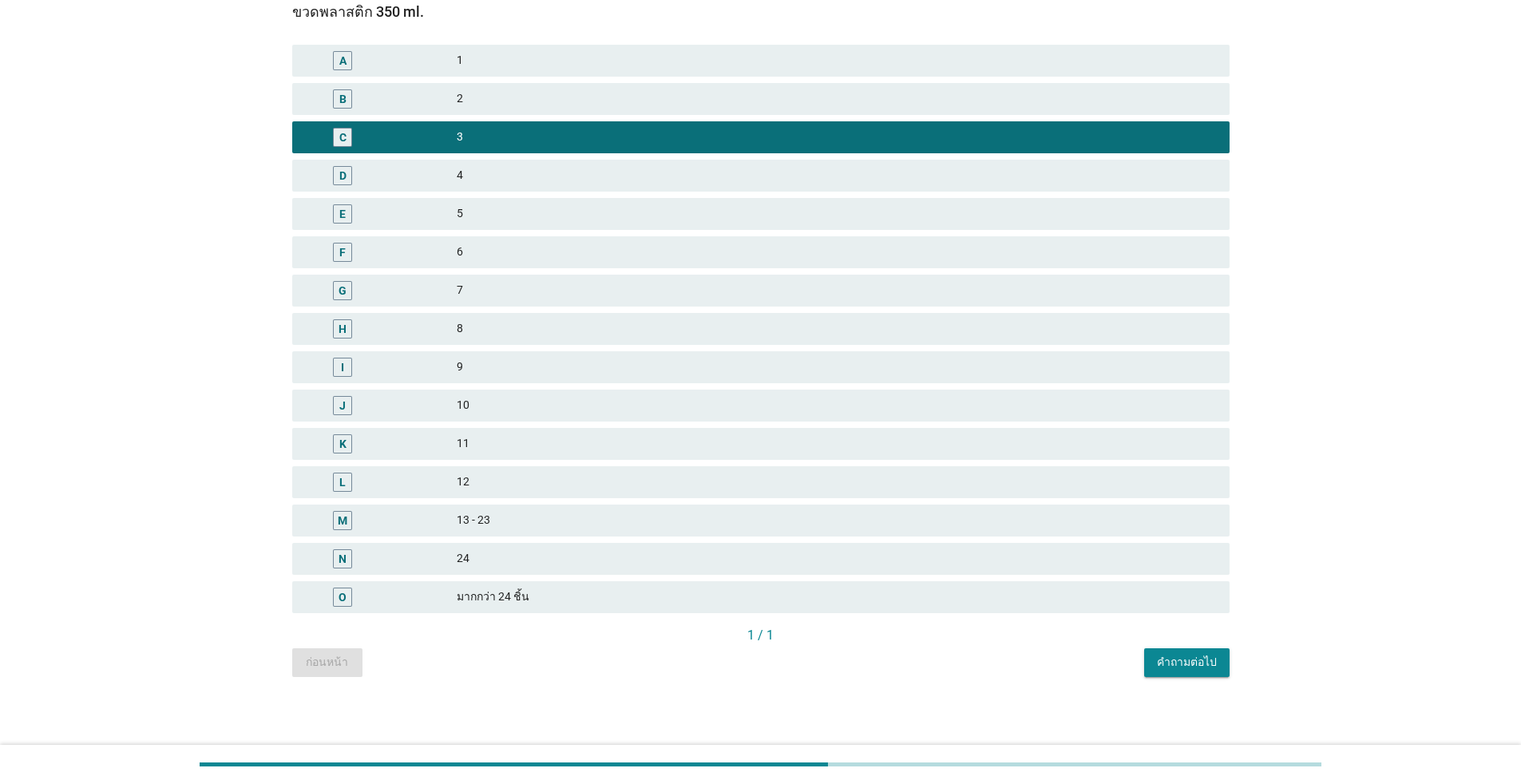
scroll to position [134, 0]
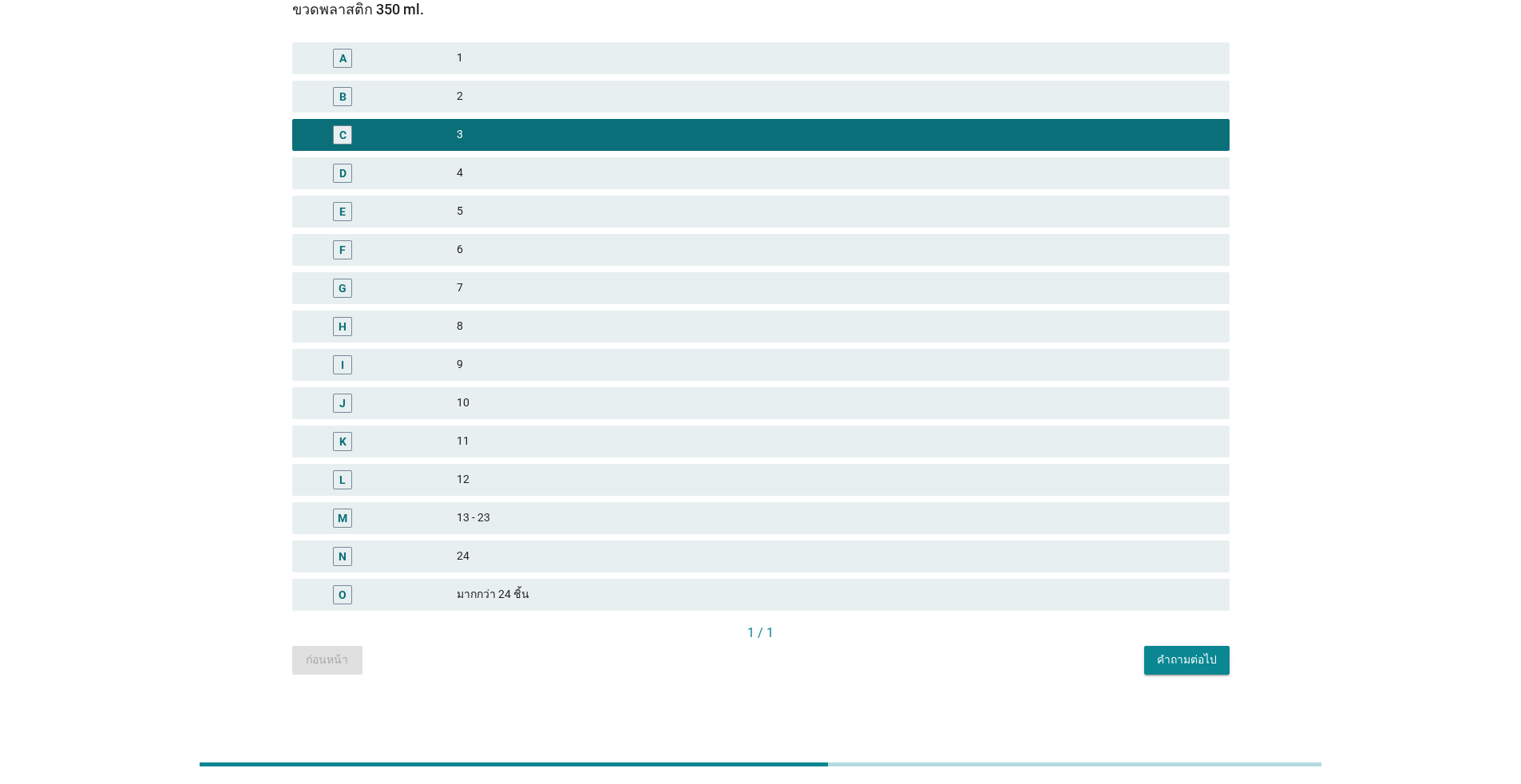
click at [786, 649] on button "คำถามต่อไป" at bounding box center [1187, 660] width 86 height 29
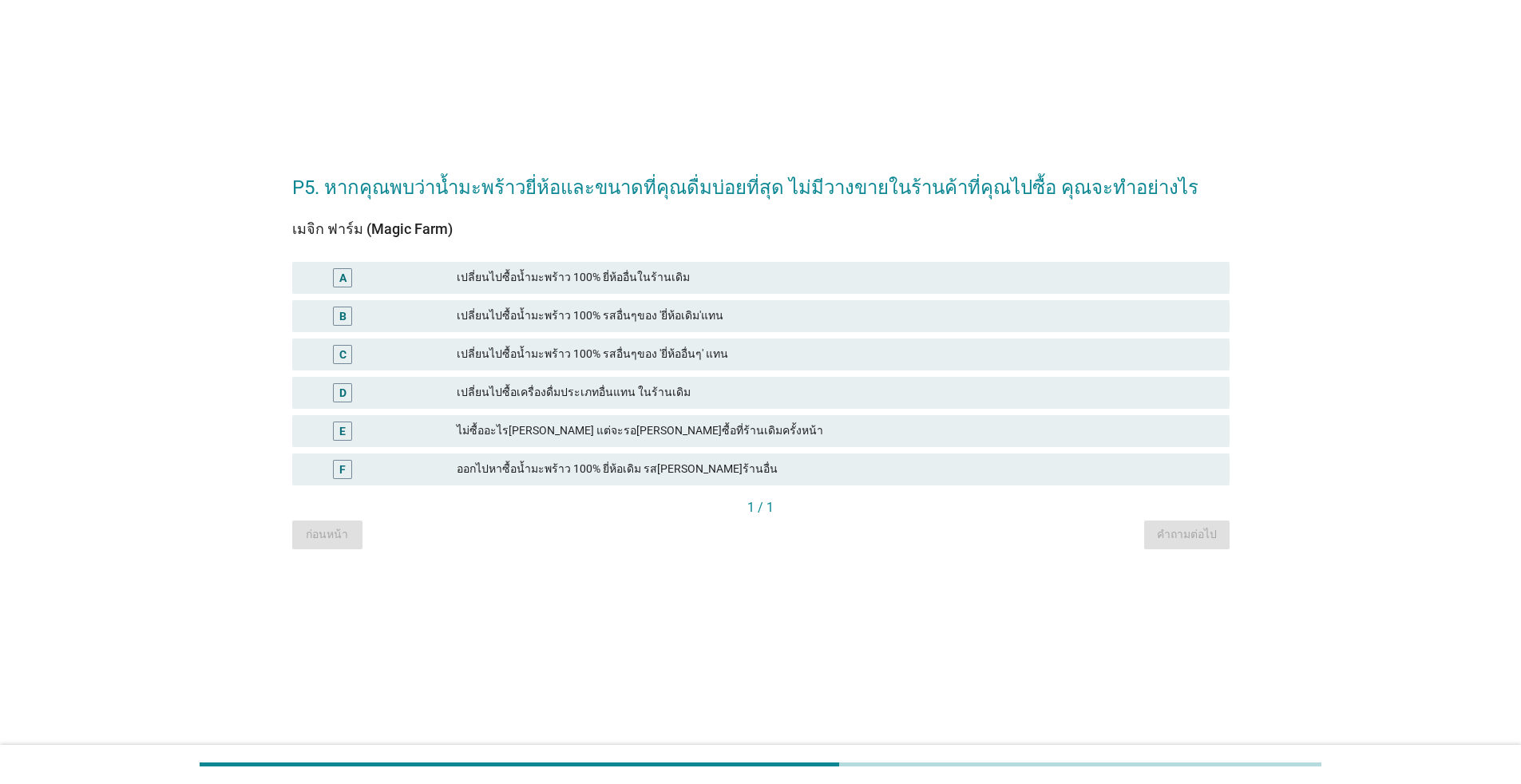
scroll to position [0, 0]
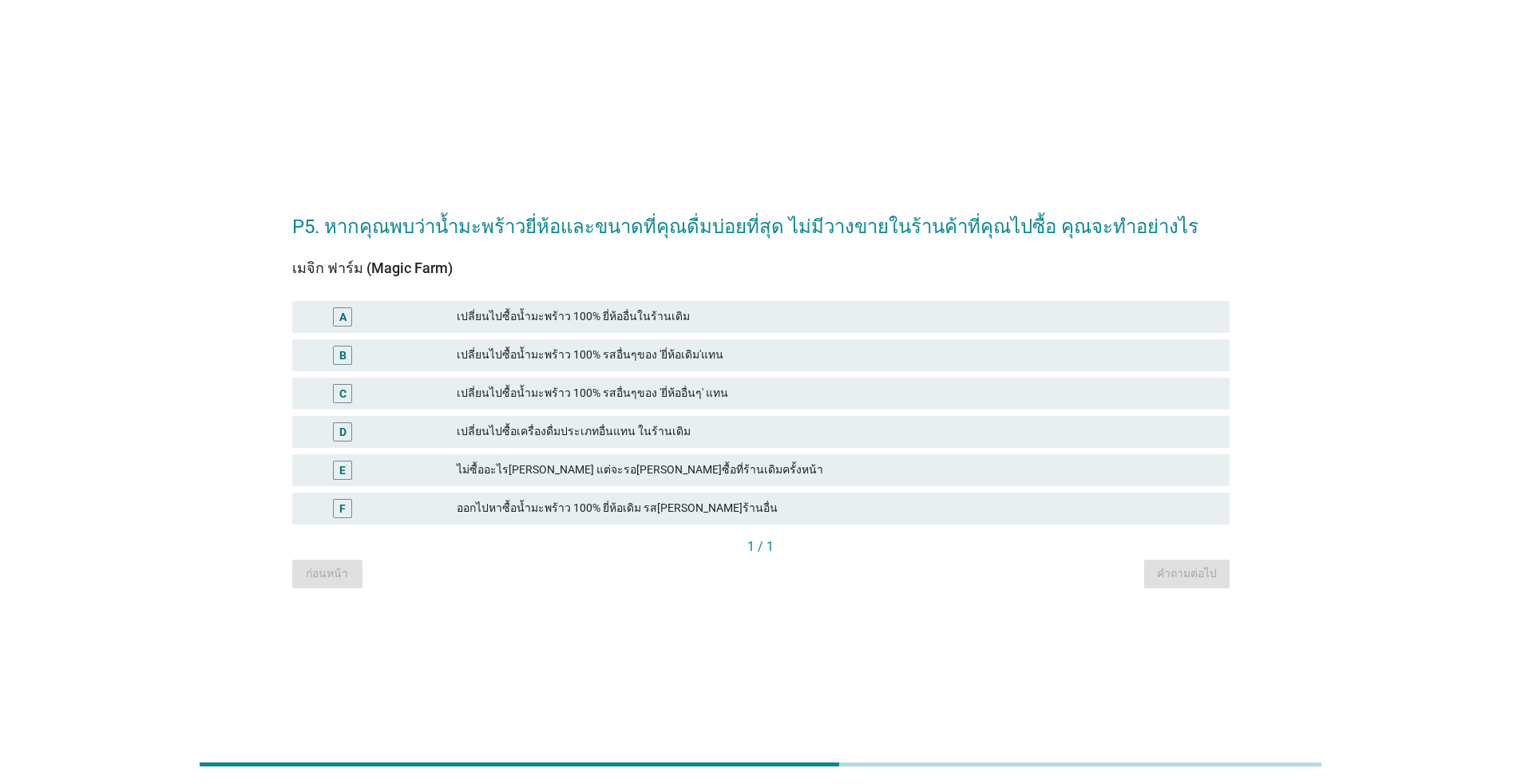
click at [575, 306] on div "A เปลี่ยนไปซื้อน้ำมะพร้าว 100% ยี่ห้ออื่นในร้านเดิม" at bounding box center [760, 316] width 937 height 32
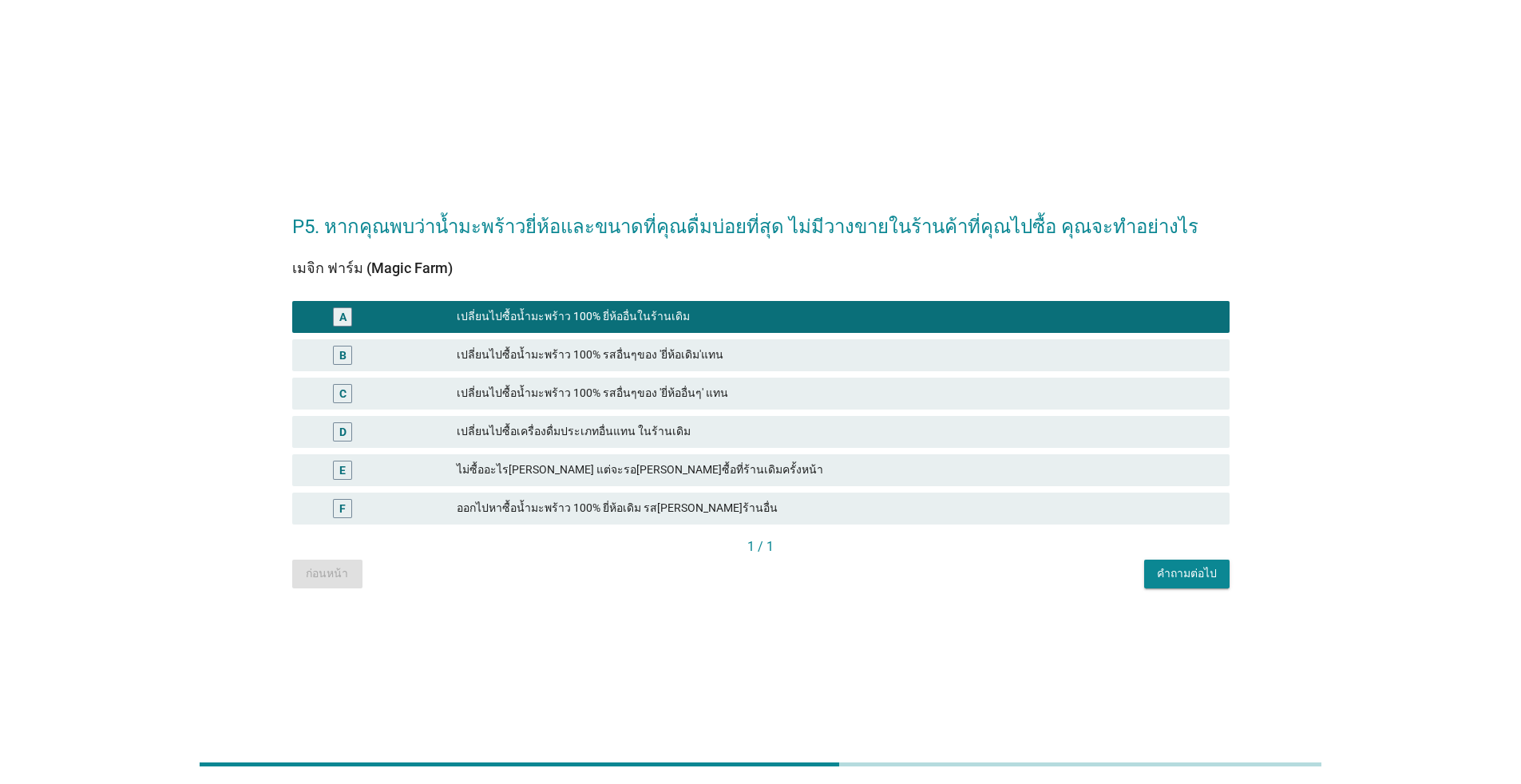
click at [557, 506] on div "ออกไปหาซื้อน้ำมะพร้าว 100% ยี่ห้อเดิม รส[PERSON_NAME]ร้านอื่น" at bounding box center [836, 509] width 760 height 19
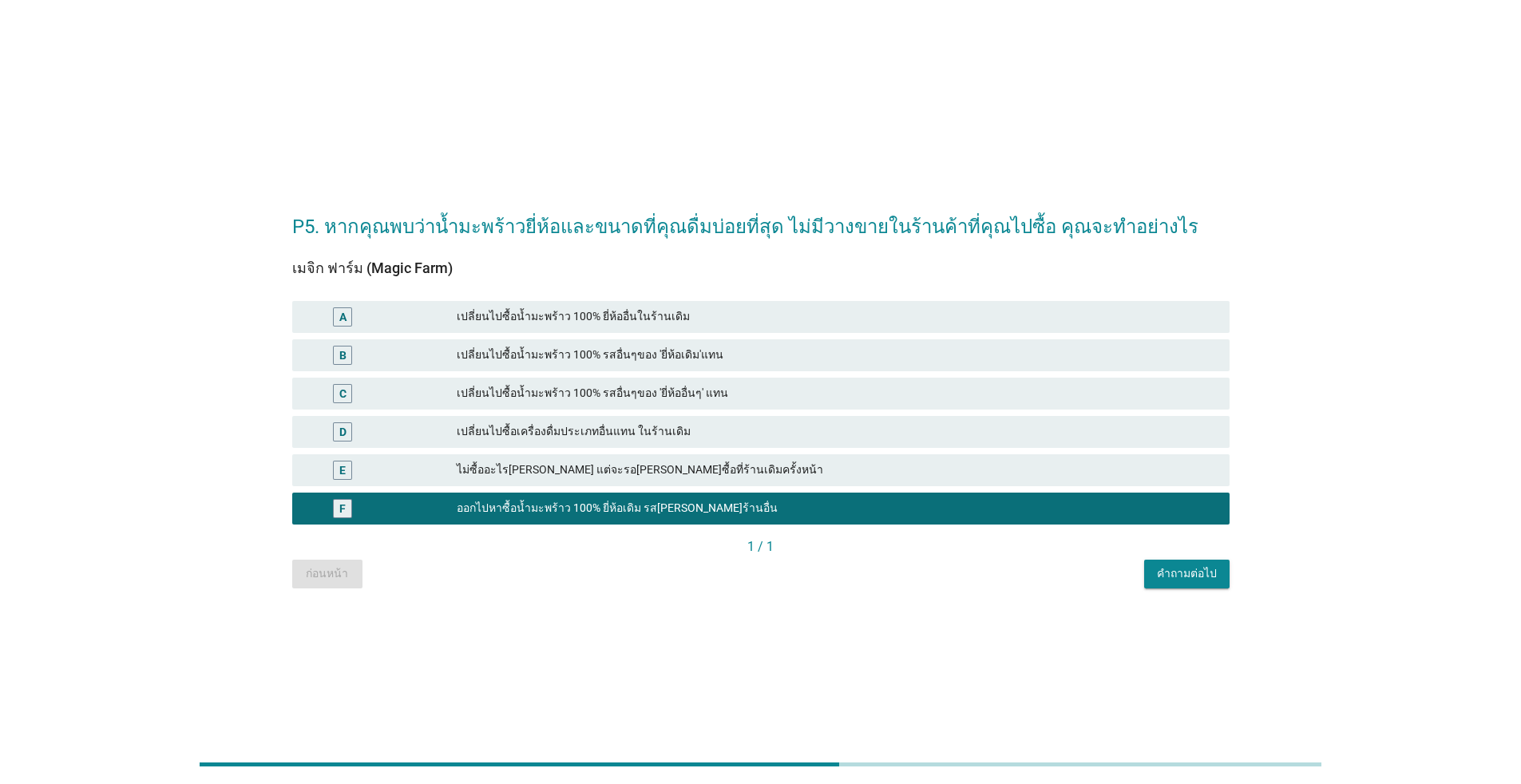
click at [786, 578] on div "คำถามต่อไป" at bounding box center [1186, 573] width 59 height 17
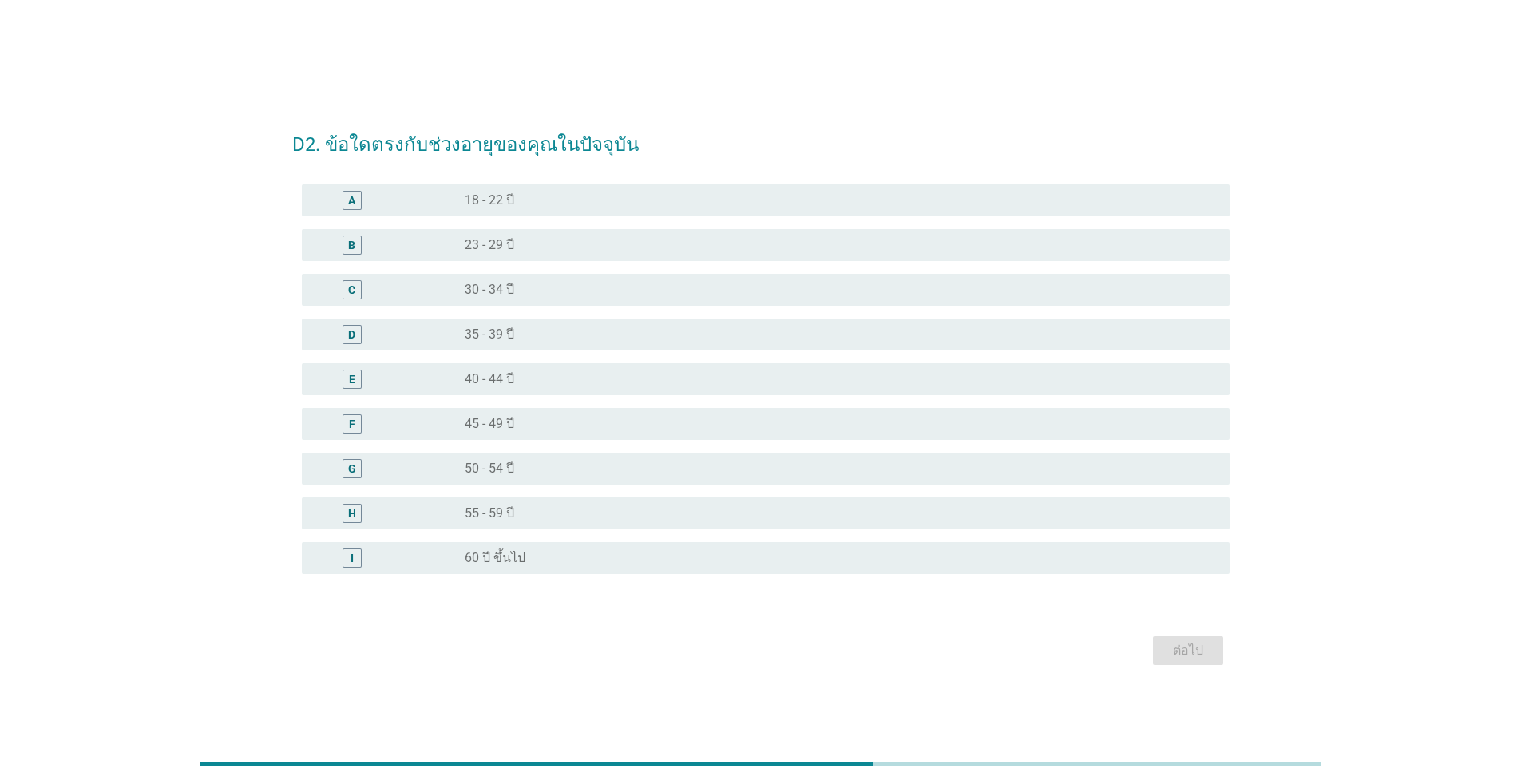
click at [505, 243] on label "23 - 29 ปี" at bounding box center [490, 245] width 50 height 16
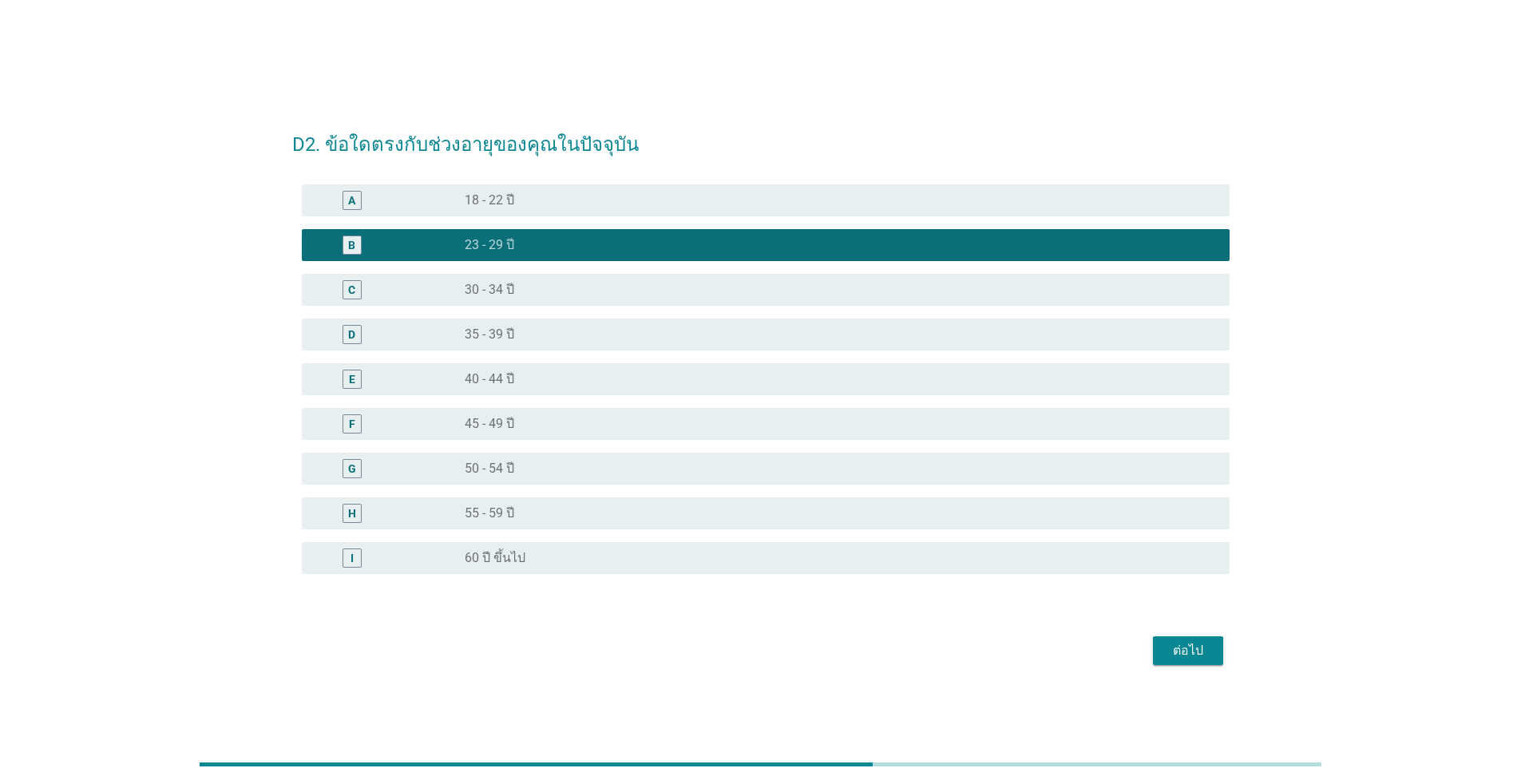
click at [786, 639] on button "ต่อไป" at bounding box center [1188, 650] width 70 height 29
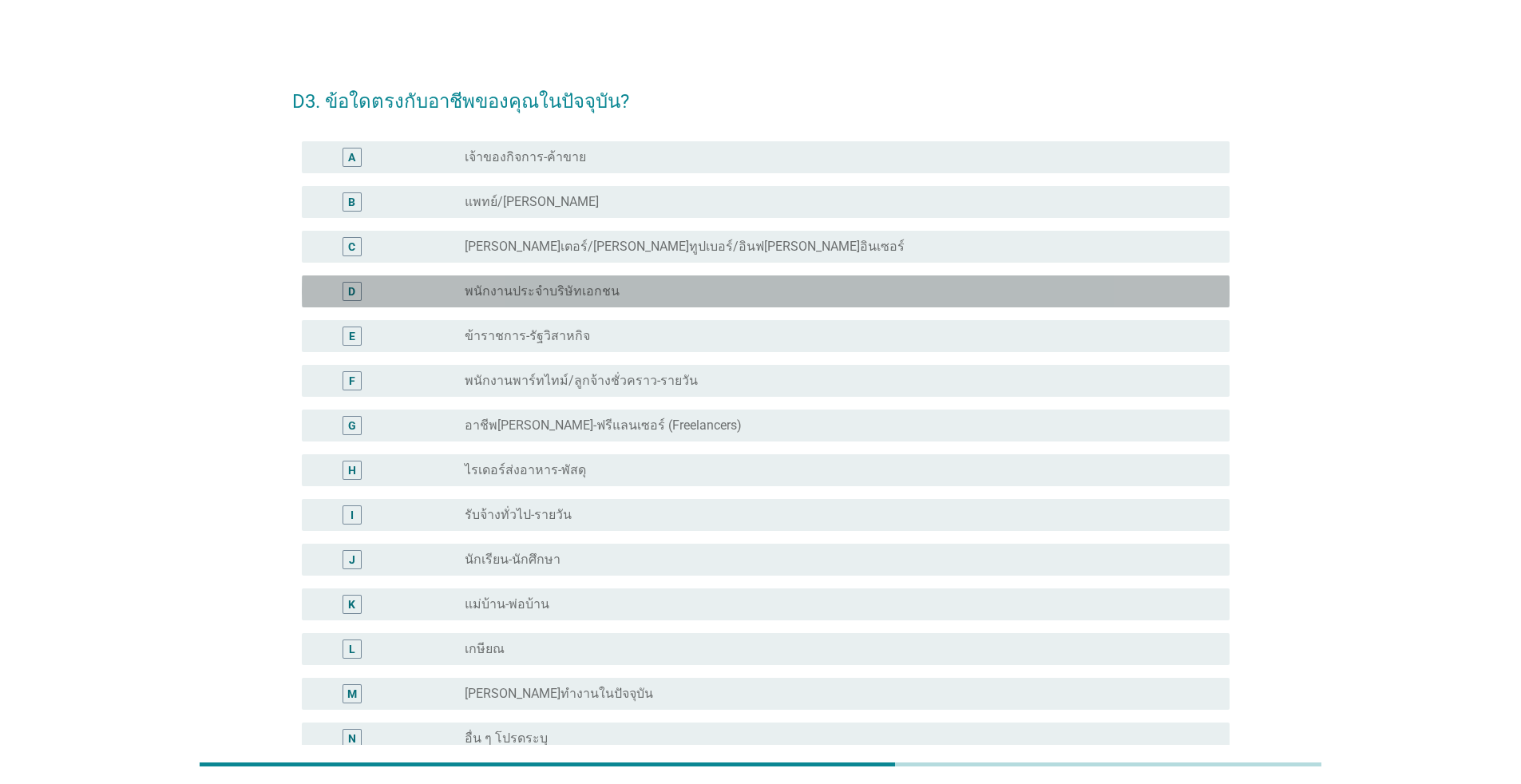
click at [523, 292] on label "พนักงานประจำบริษัทเอกชน" at bounding box center [542, 291] width 155 height 16
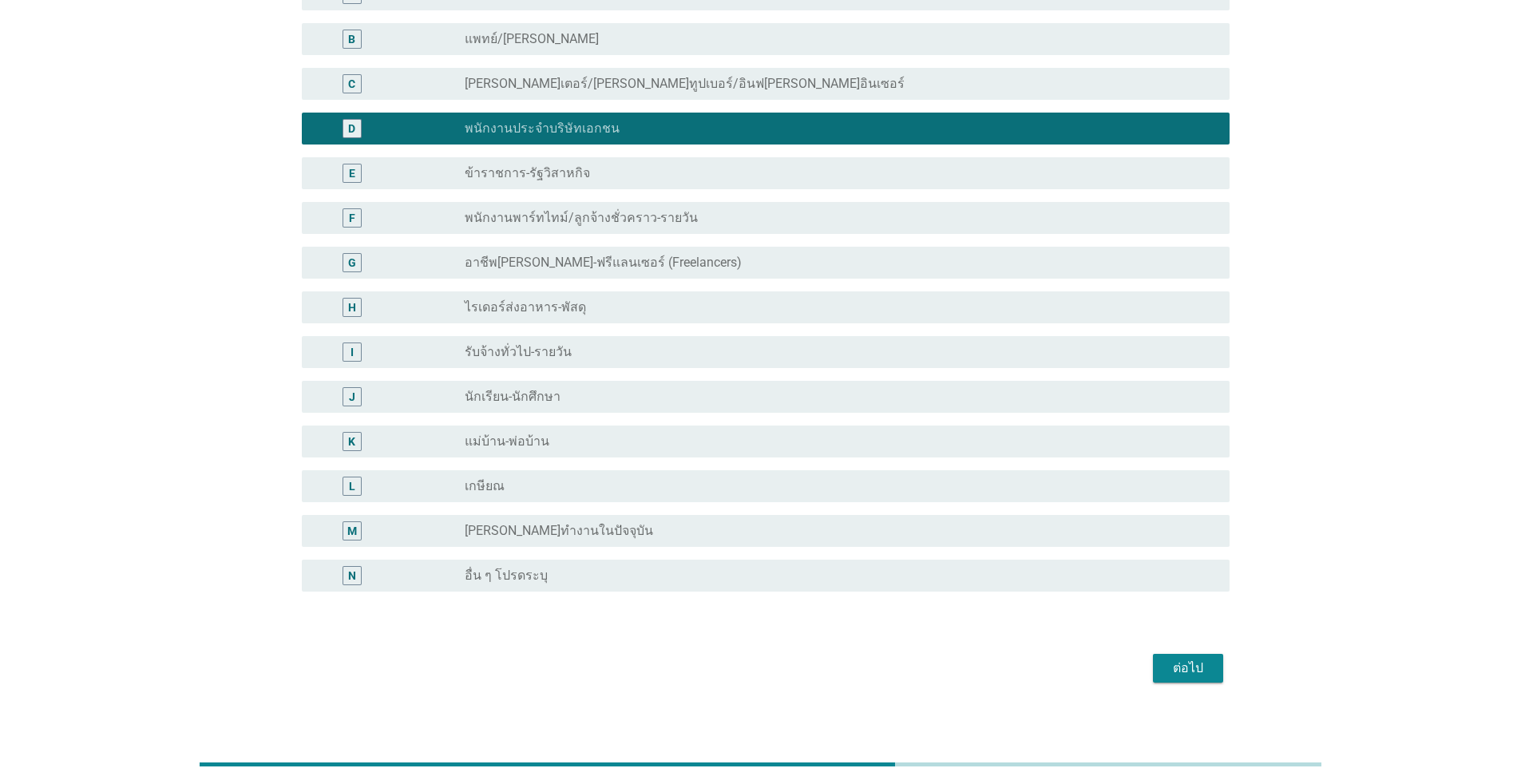
scroll to position [176, 0]
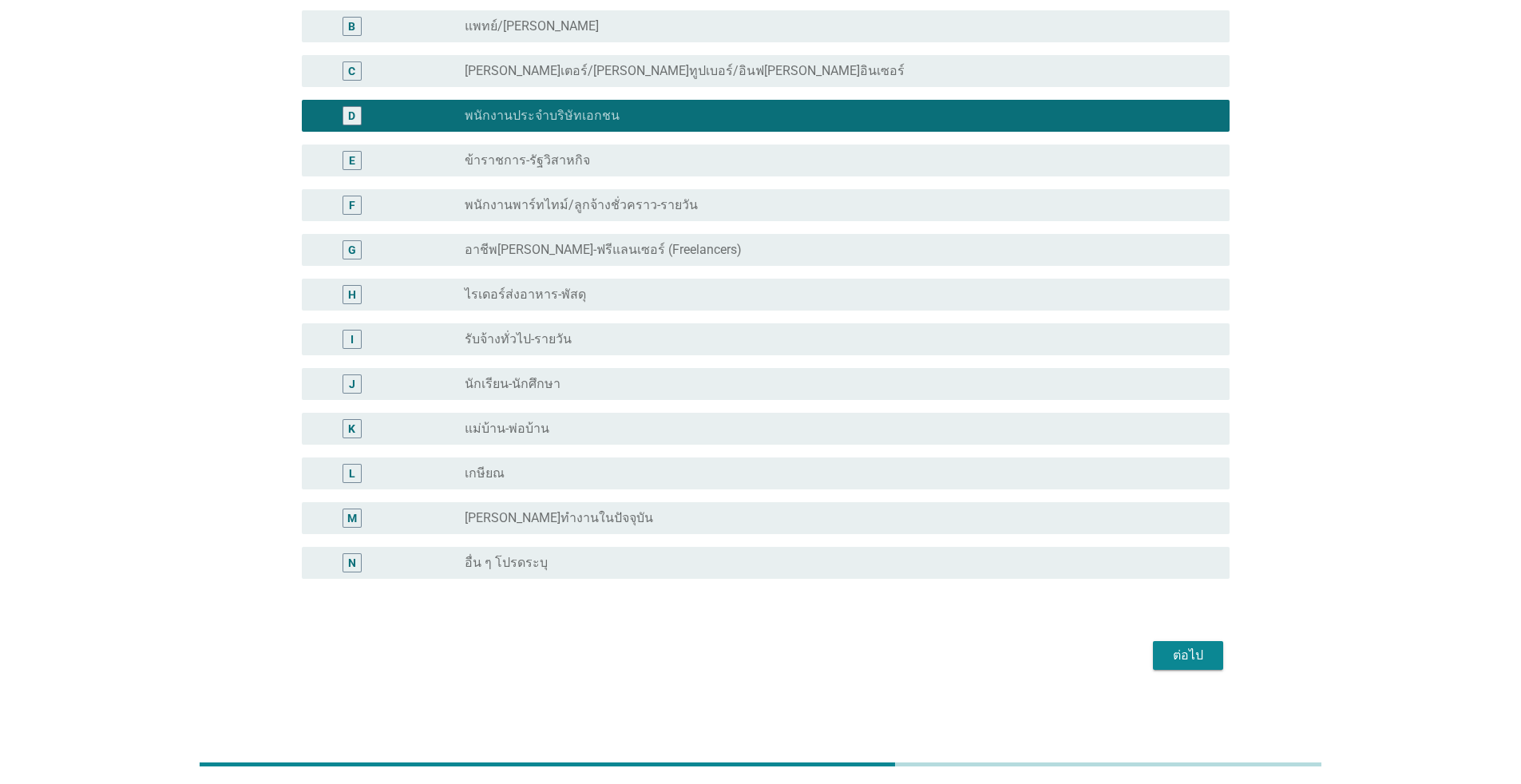
click at [786, 651] on div "ต่อไป" at bounding box center [1187, 656] width 45 height 19
